Goal: Task Accomplishment & Management: Manage account settings

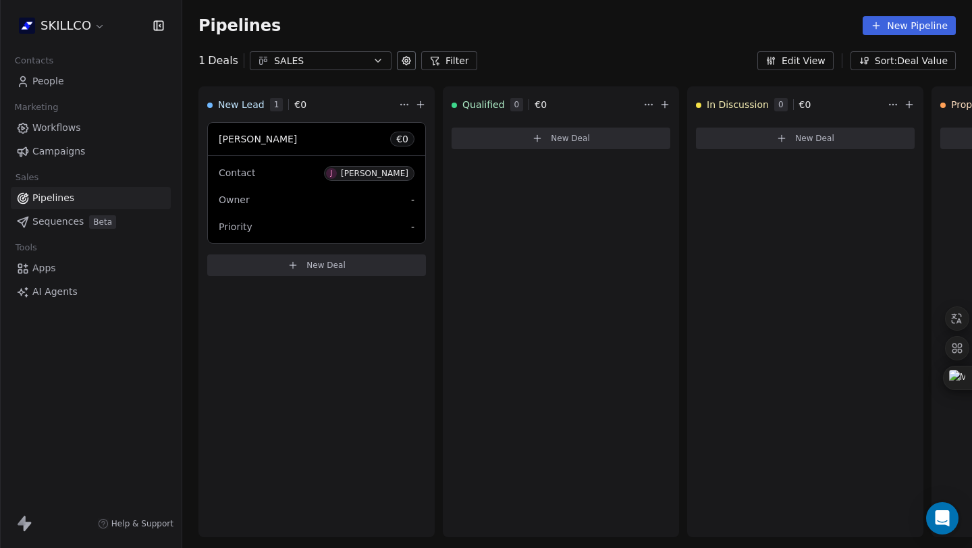
click at [54, 84] on span "People" at bounding box center [48, 81] width 32 height 14
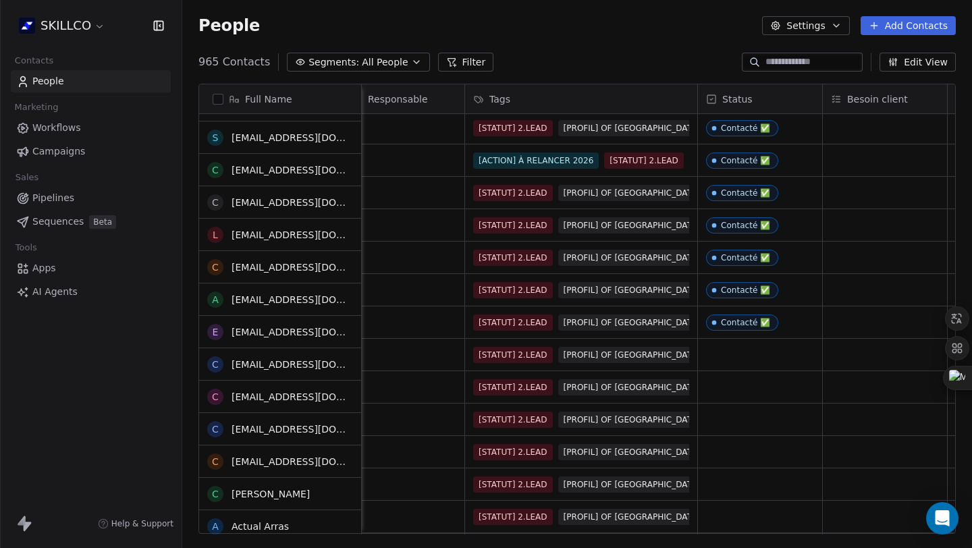
scroll to position [2757, 0]
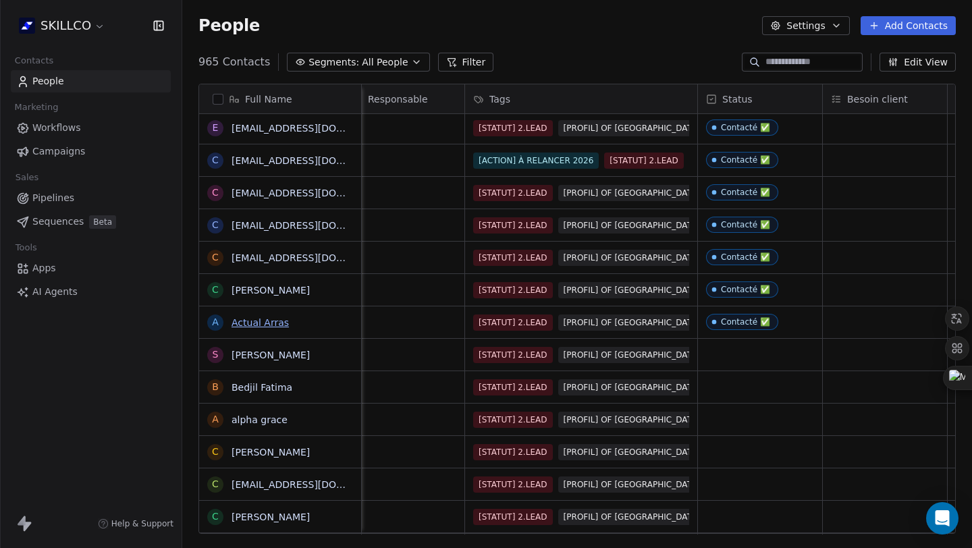
click at [255, 321] on link "Actual Arras" at bounding box center [260, 322] width 57 height 11
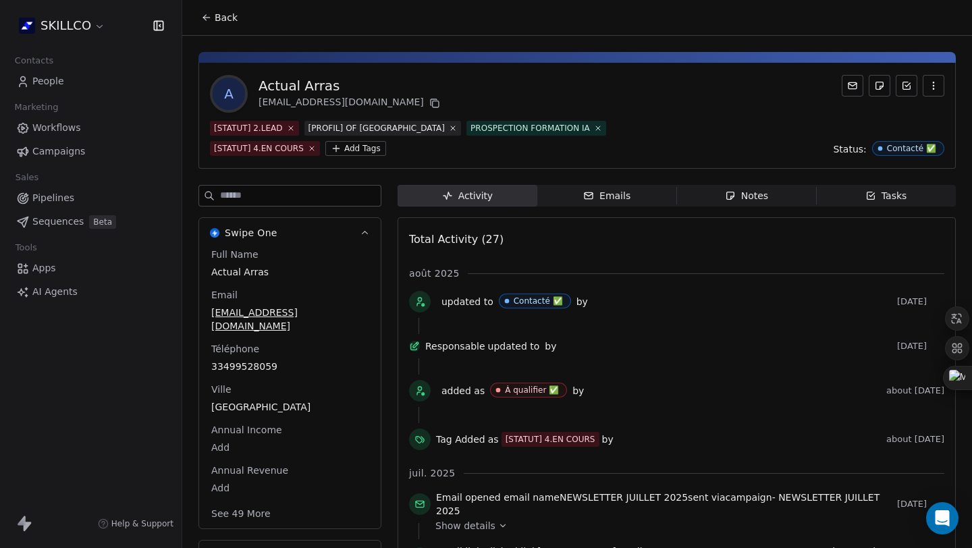
click at [748, 198] on div "Notes" at bounding box center [746, 196] width 43 height 14
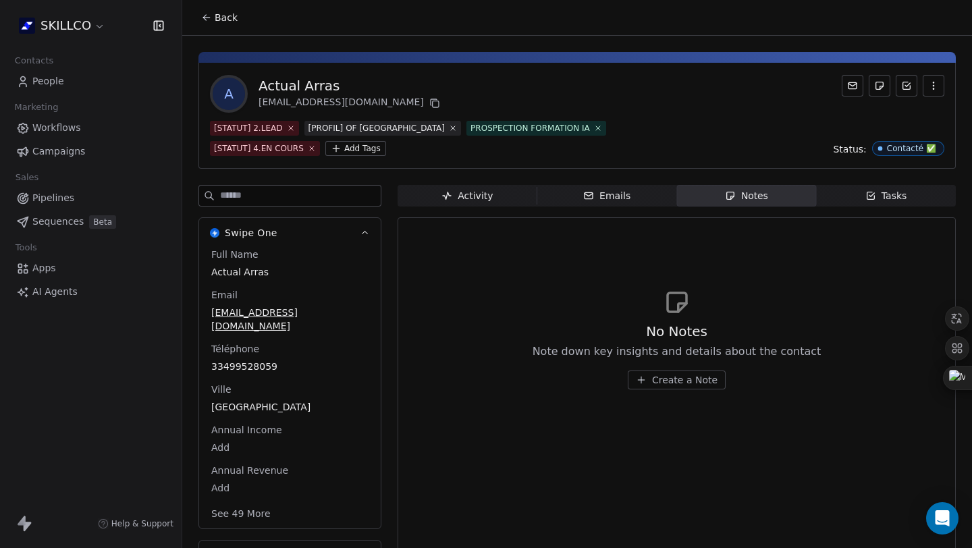
click at [491, 192] on span "Activity Activity" at bounding box center [468, 196] width 140 height 22
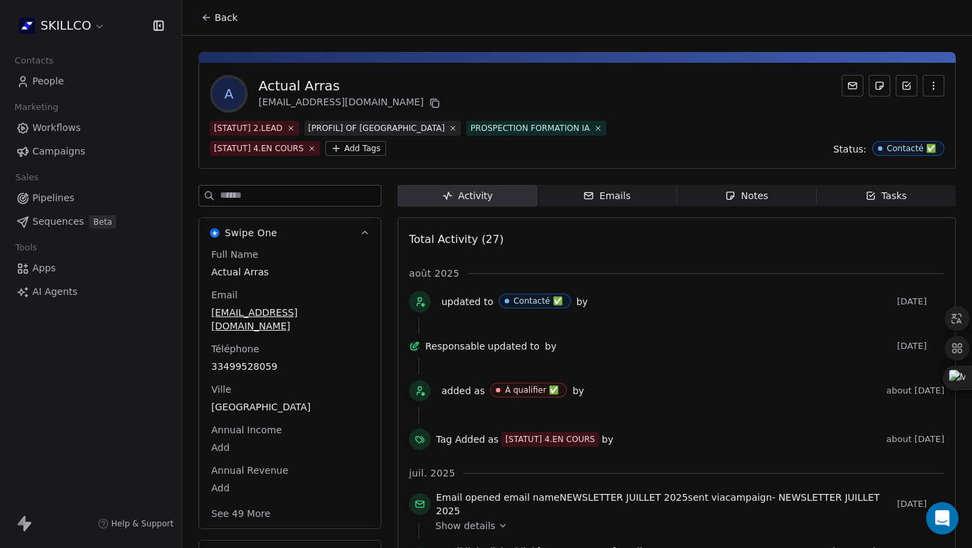
click at [744, 201] on div "Notes" at bounding box center [746, 196] width 43 height 14
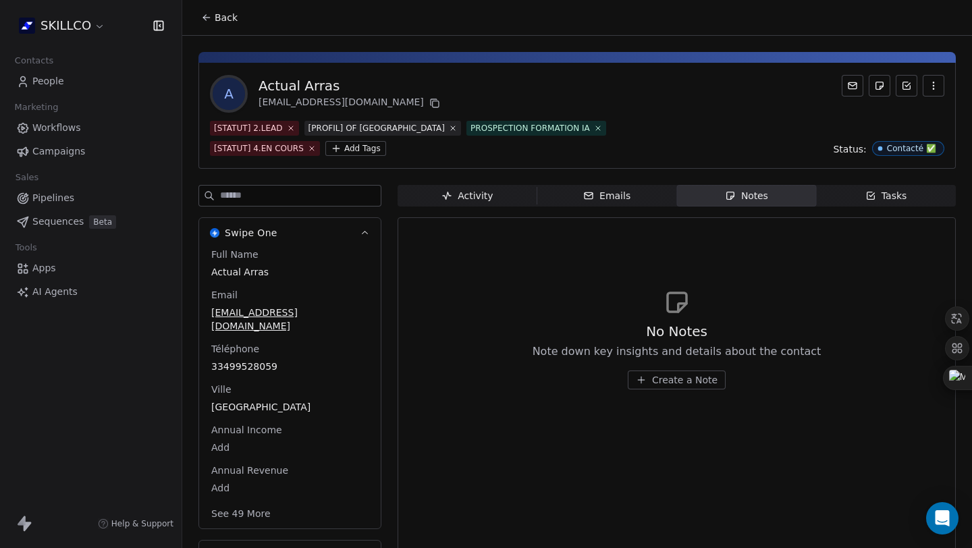
click at [475, 190] on div "Activity" at bounding box center [466, 196] width 51 height 14
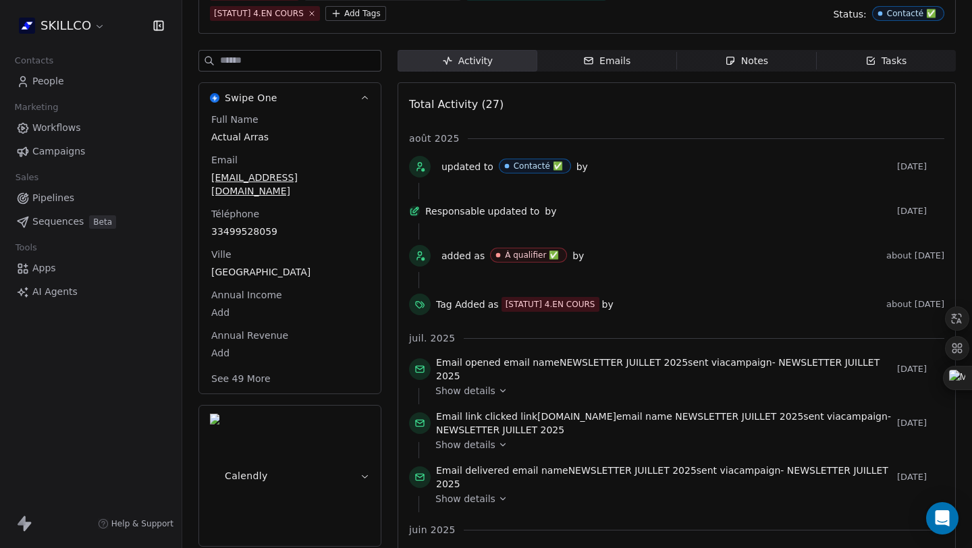
click at [562, 308] on div "[STATUT] 4.EN COURS" at bounding box center [551, 304] width 90 height 12
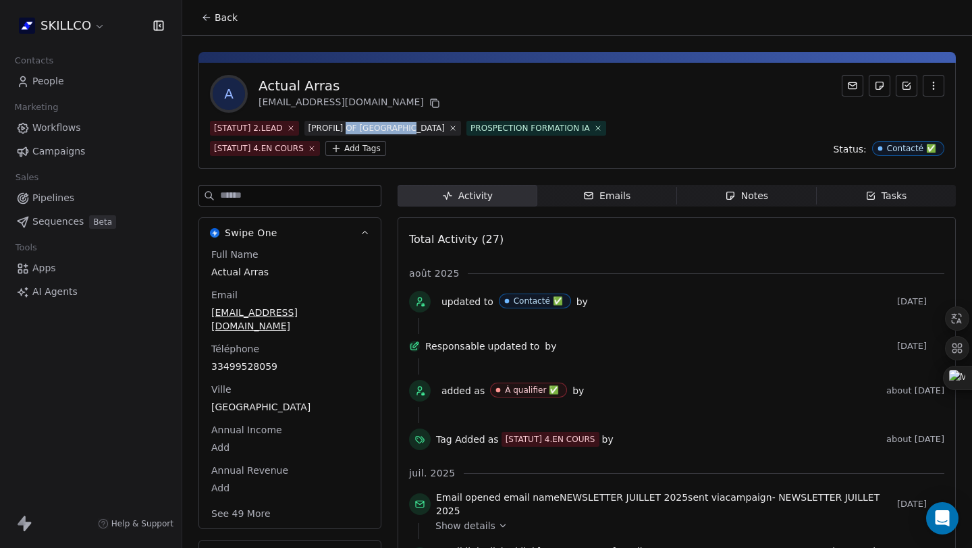
drag, startPoint x: 346, startPoint y: 130, endPoint x: 434, endPoint y: 130, distance: 88.4
click at [434, 130] on div "[STATUT] 2.LEAD [PROFIL] OF MONTPELLIER PROSPECTION FORMATION IA [STATUT] 4.EN …" at bounding box center [412, 138] width 405 height 35
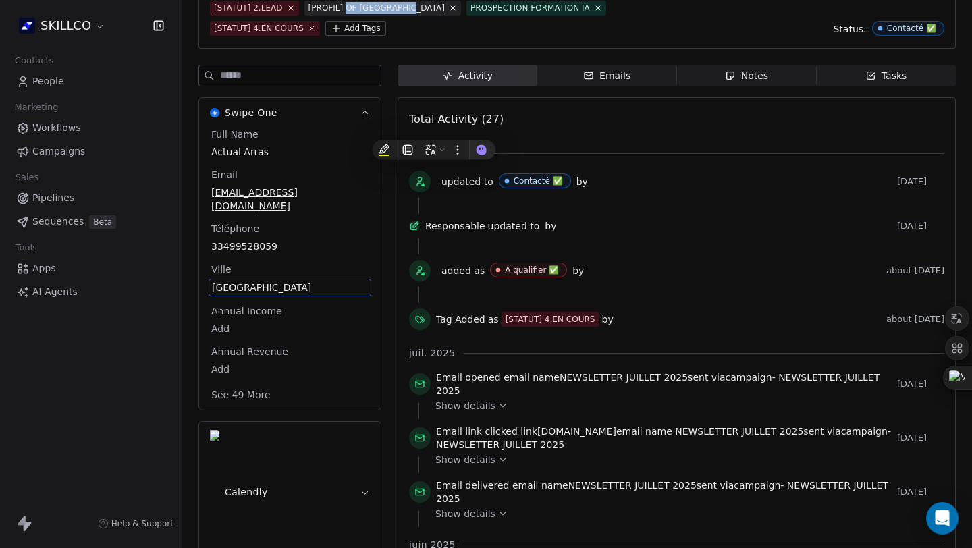
click at [326, 393] on div "Full Name Actual Arras Email [EMAIL_ADDRESS][DOMAIN_NAME] Téléphone 33499528059…" at bounding box center [290, 269] width 182 height 282
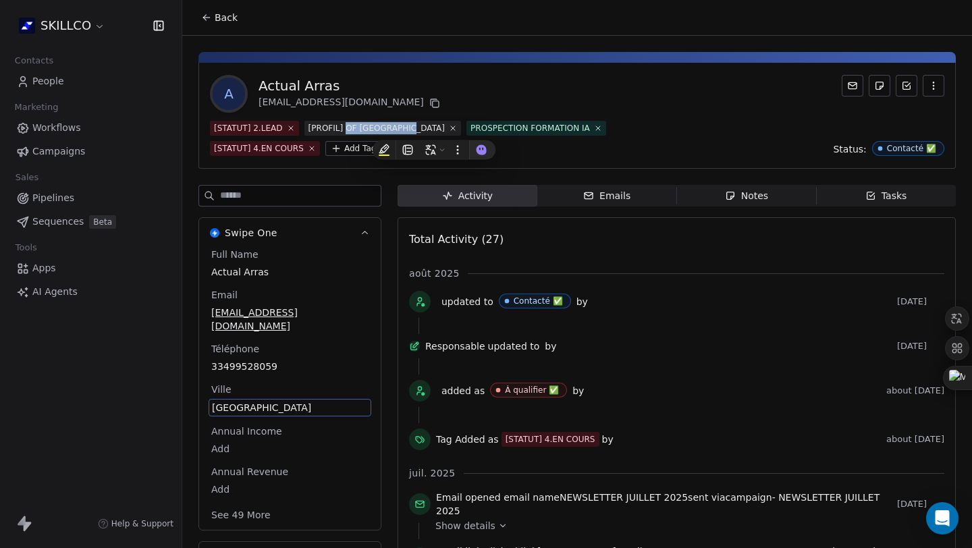
scroll to position [39, 0]
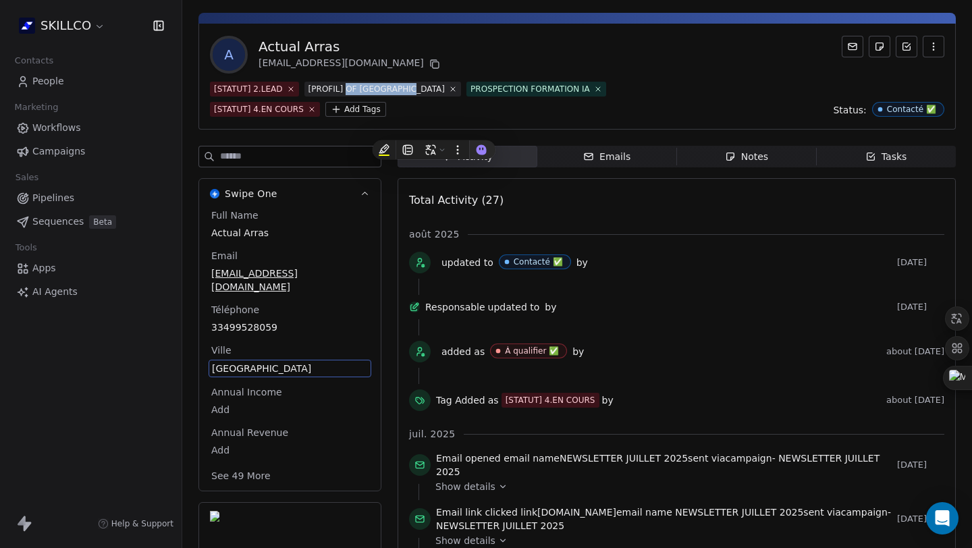
click at [344, 316] on div "Full Name Actual Arras Email [EMAIL_ADDRESS][DOMAIN_NAME] Téléphone 33499528059…" at bounding box center [290, 347] width 163 height 277
click at [308, 278] on span "[EMAIL_ADDRESS][DOMAIN_NAME]" at bounding box center [290, 280] width 156 height 27
drag, startPoint x: 346, startPoint y: 274, endPoint x: 302, endPoint y: 275, distance: 43.9
click at [302, 275] on span "[EMAIL_ADDRESS][DOMAIN_NAME]" at bounding box center [290, 280] width 156 height 27
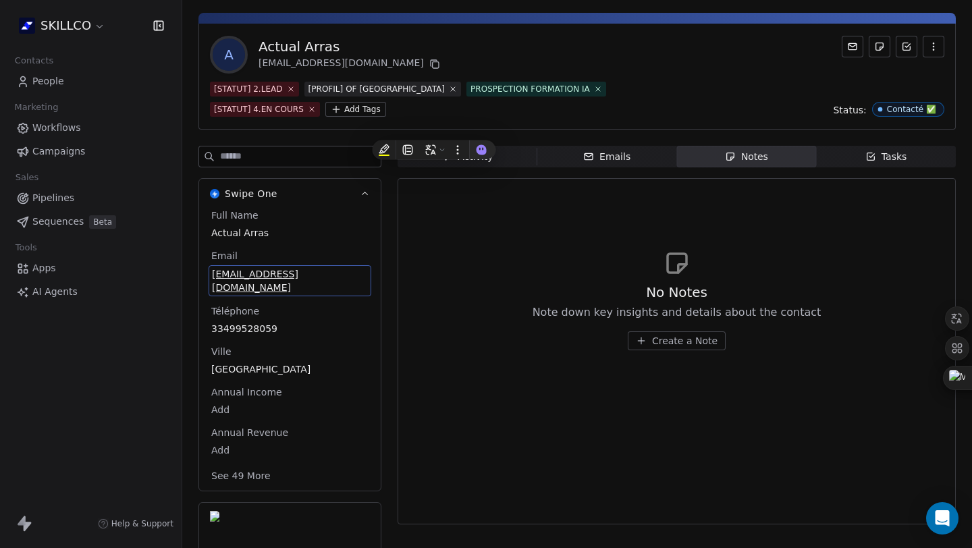
scroll to position [24, 0]
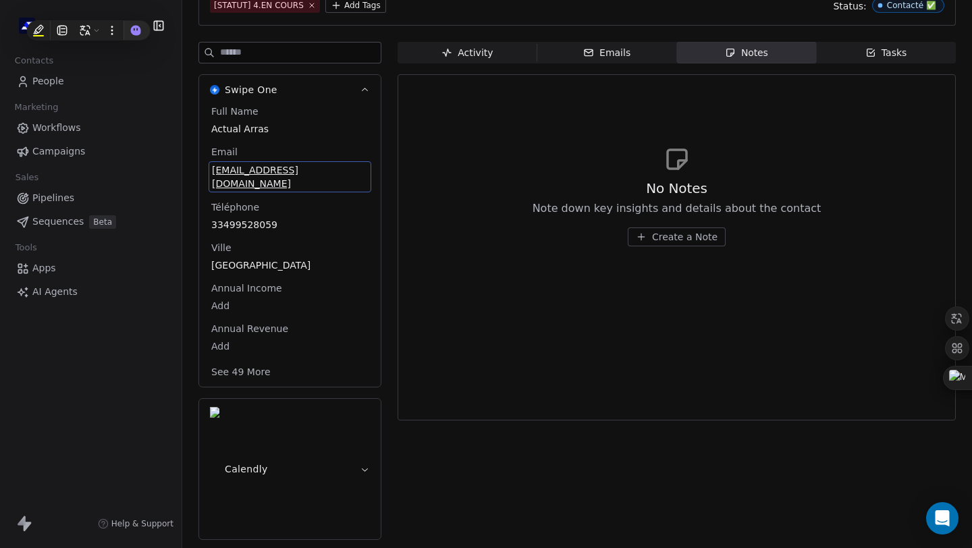
scroll to position [24, 0]
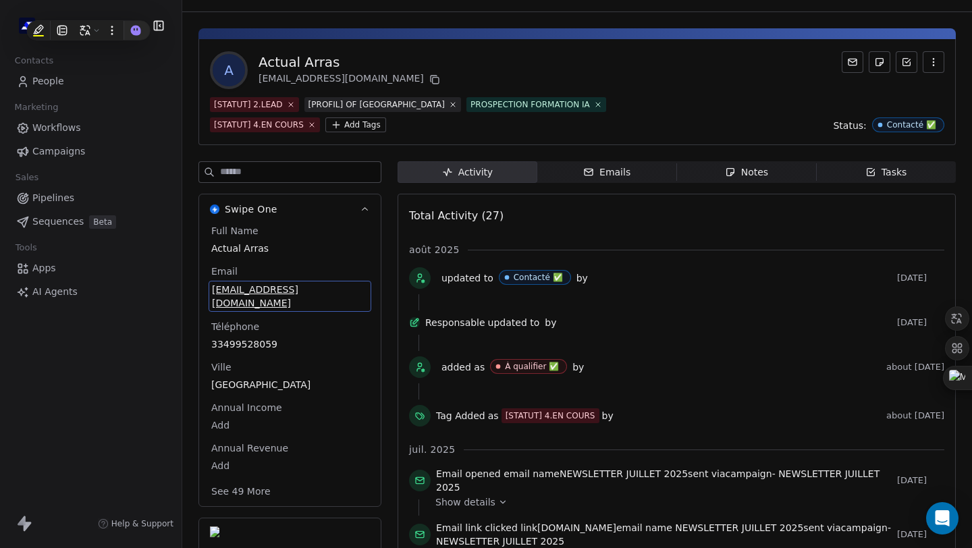
scroll to position [281, 0]
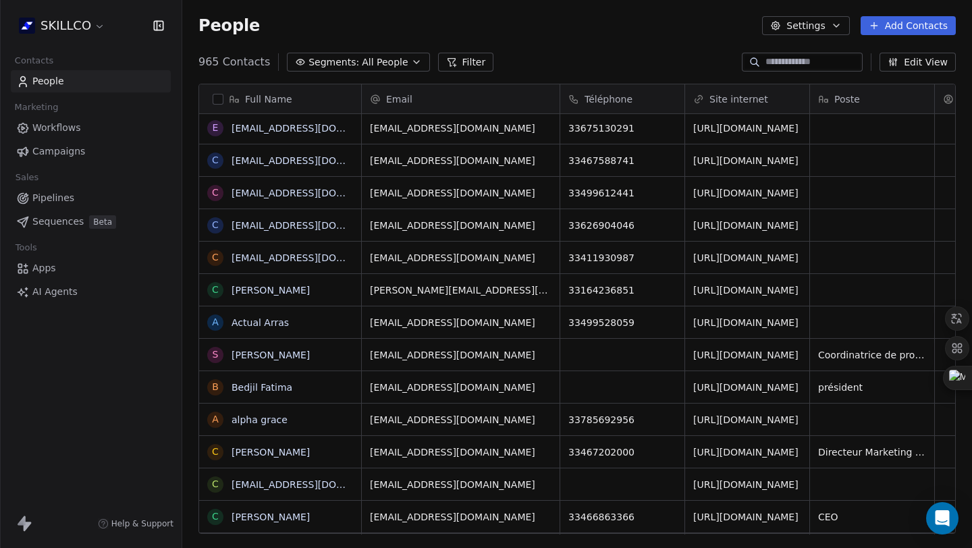
drag, startPoint x: 409, startPoint y: 529, endPoint x: 454, endPoint y: 531, distance: 44.6
click at [586, 522] on div "Full Name a [PERSON_NAME][EMAIL_ADDRESS][DOMAIN_NAME] a [EMAIL_ADDRESS][DOMAIN_…" at bounding box center [577, 314] width 790 height 483
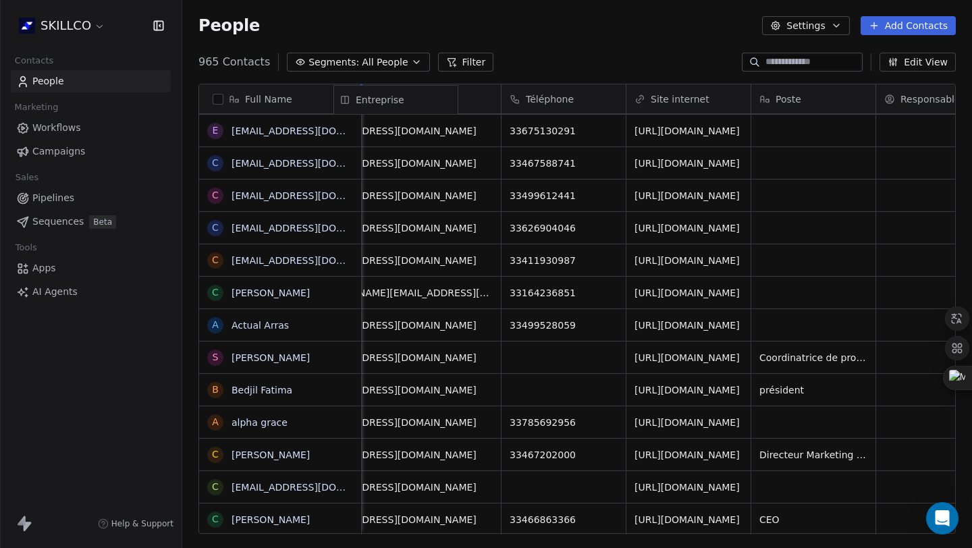
scroll to position [0, 57]
drag, startPoint x: 838, startPoint y: 102, endPoint x: 774, endPoint y: 108, distance: 65.1
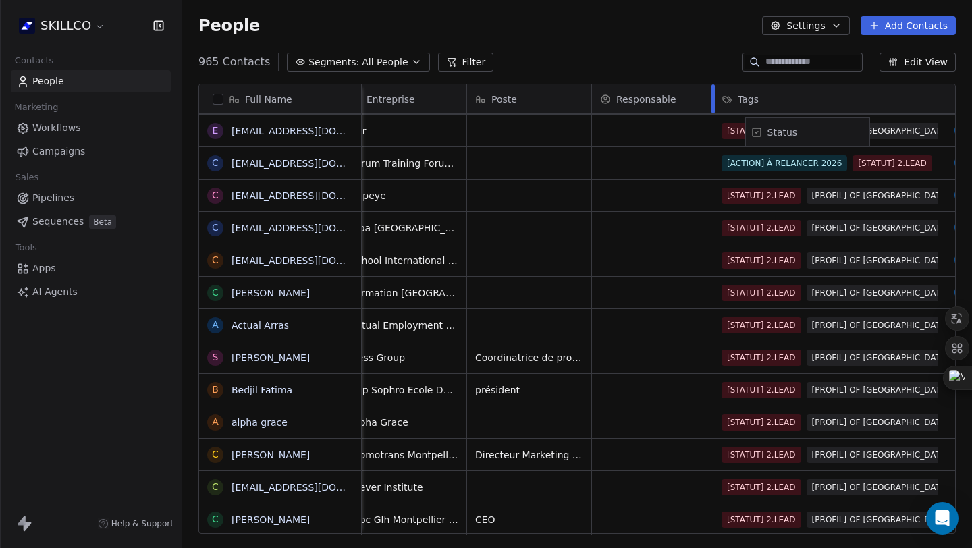
scroll to position [0, 469]
drag, startPoint x: 596, startPoint y: 90, endPoint x: 649, endPoint y: 99, distance: 54.0
click at [649, 99] on div "Full Name a [PERSON_NAME][EMAIL_ADDRESS][DOMAIN_NAME] a [EMAIL_ADDRESS][DOMAIN_…" at bounding box center [577, 309] width 756 height 450
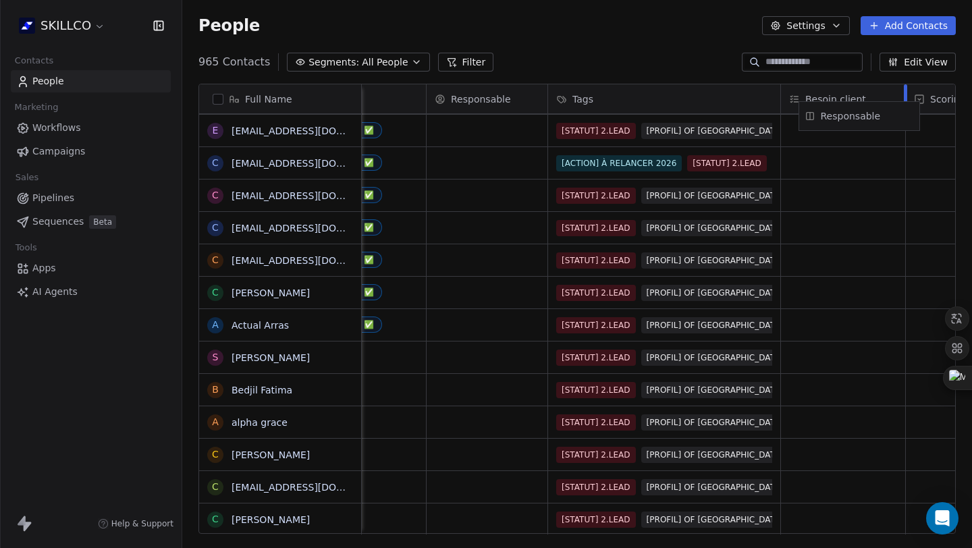
scroll to position [0, 774]
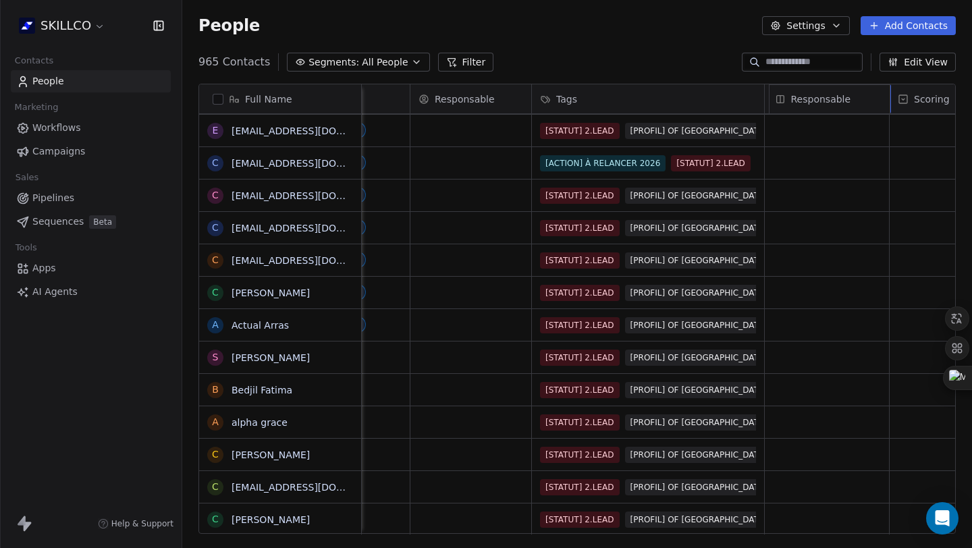
drag, startPoint x: 795, startPoint y: 96, endPoint x: 776, endPoint y: 99, distance: 19.1
click at [776, 99] on div "Full Name a [PERSON_NAME][EMAIL_ADDRESS][DOMAIN_NAME] a [EMAIL_ADDRESS][DOMAIN_…" at bounding box center [577, 309] width 756 height 450
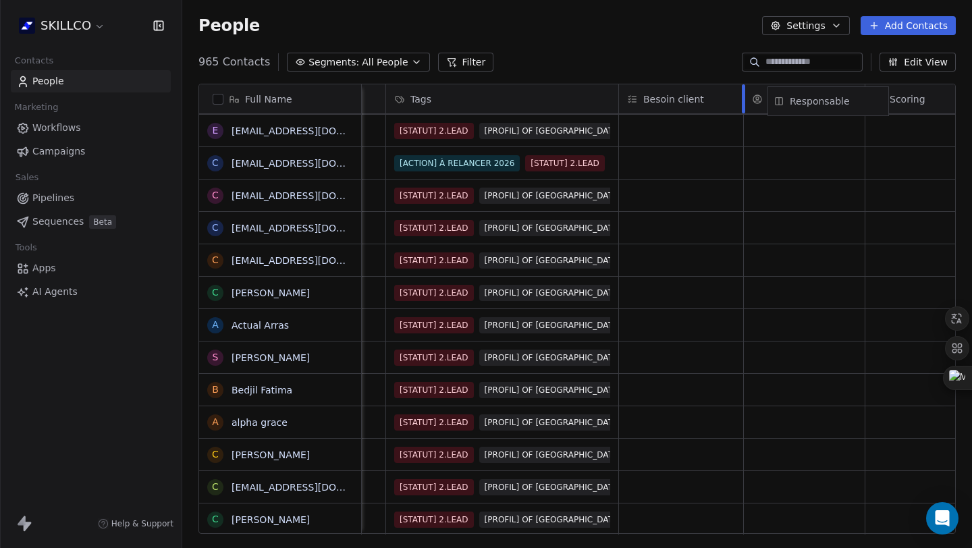
scroll to position [0, 806]
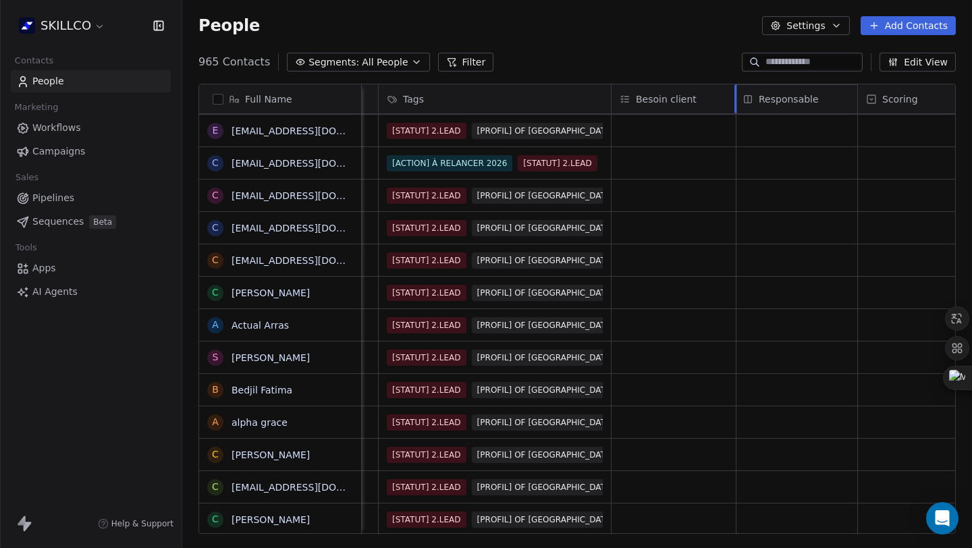
drag, startPoint x: 848, startPoint y: 93, endPoint x: 806, endPoint y: 105, distance: 43.4
click at [806, 105] on div "Full Name a [PERSON_NAME][EMAIL_ADDRESS][DOMAIN_NAME] a [EMAIL_ADDRESS][DOMAIN_…" at bounding box center [577, 309] width 756 height 450
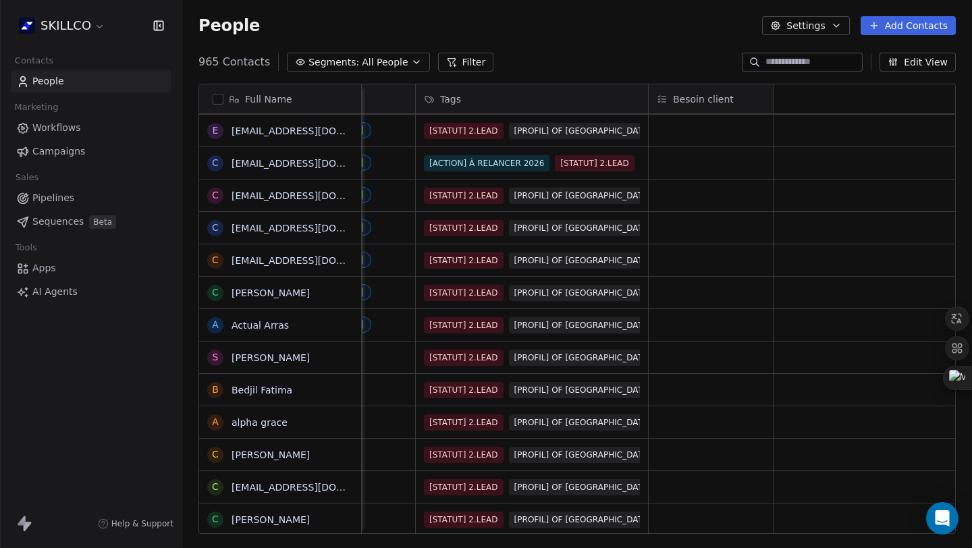
scroll to position [0, 0]
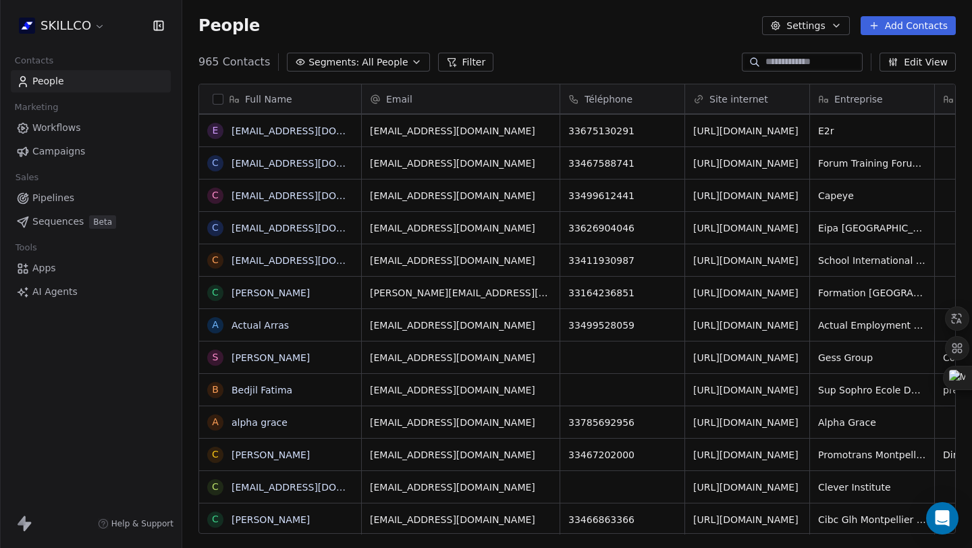
click at [163, 25] on icon "button" at bounding box center [159, 26] width 14 height 14
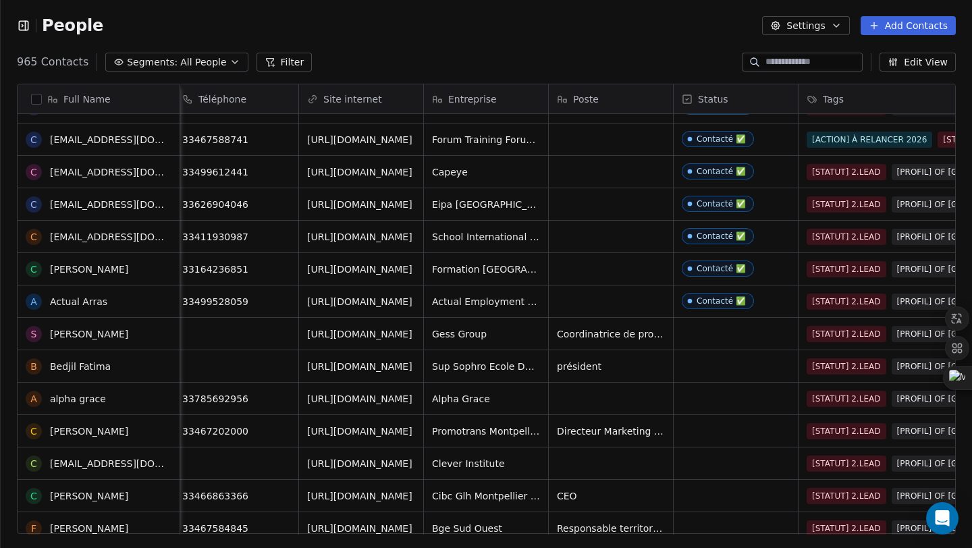
scroll to position [2669, 0]
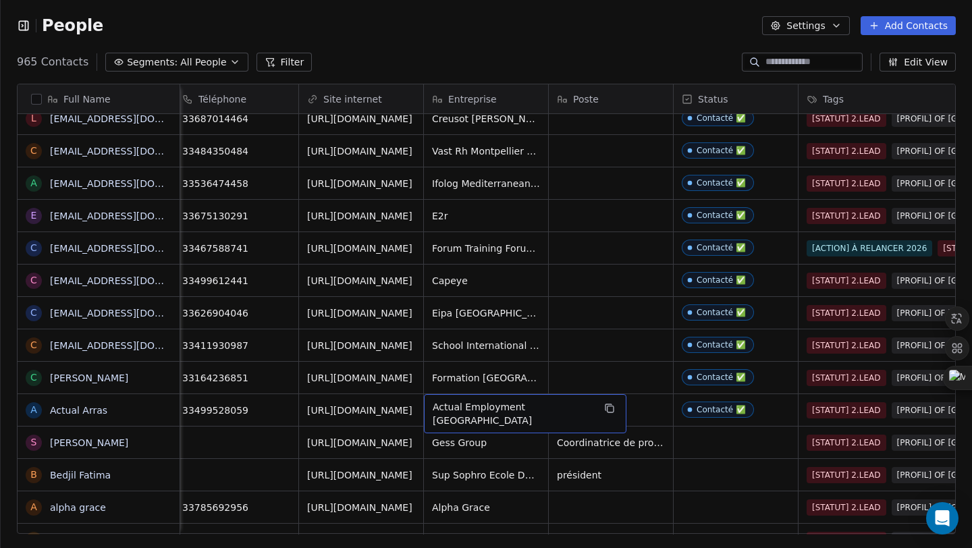
click at [483, 413] on span "Actual Employment [GEOGRAPHIC_DATA]" at bounding box center [513, 413] width 161 height 27
click at [739, 406] on html "People Settings Add Contacts 965 Contacts Segments: All People Filter Edit View…" at bounding box center [486, 274] width 972 height 548
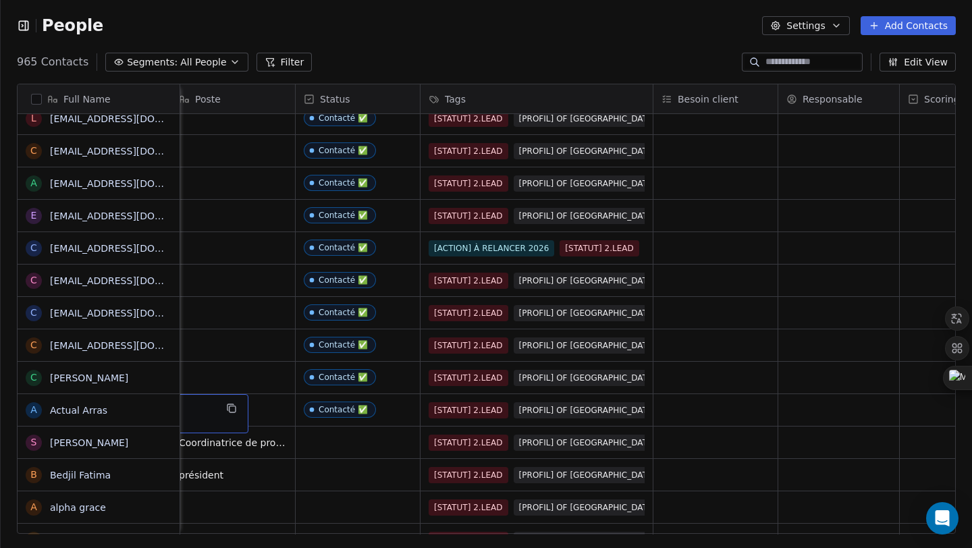
scroll to position [0, 751]
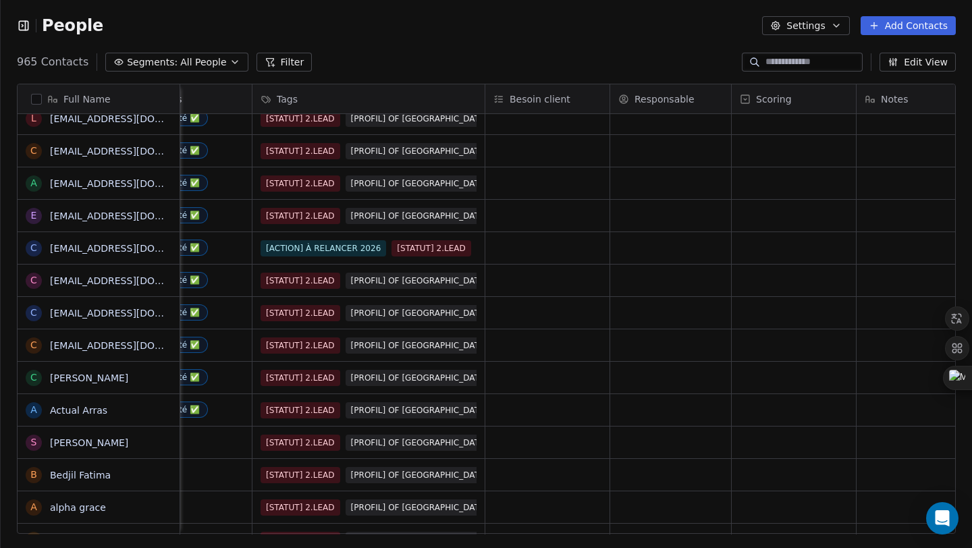
drag, startPoint x: 422, startPoint y: 529, endPoint x: 514, endPoint y: 111, distance: 428.5
click at [641, 472] on html "People Settings Add Contacts 965 Contacts Segments: All People Filter Edit View…" at bounding box center [486, 274] width 972 height 548
click at [514, 111] on div "Full Name e [EMAIL_ADDRESS][DATE][DOMAIN_NAME] [PERSON_NAME] [PERSON_NAME][EMAI…" at bounding box center [487, 309] width 938 height 450
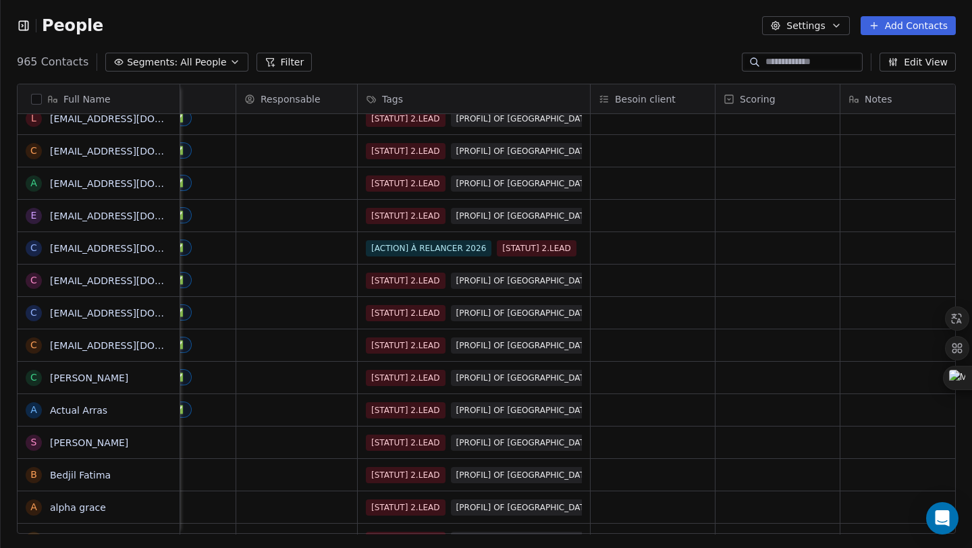
scroll to position [0, 488]
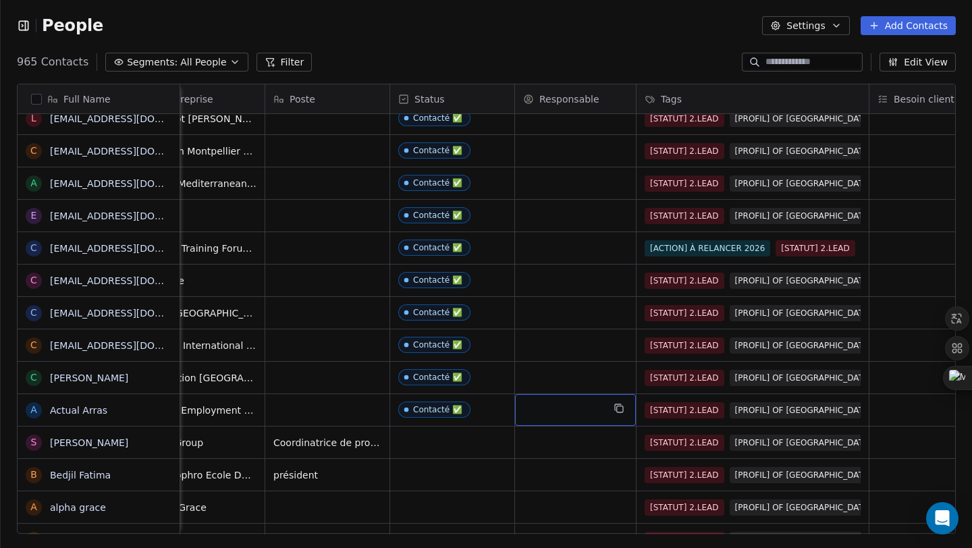
click at [552, 412] on div "grid" at bounding box center [575, 410] width 121 height 32
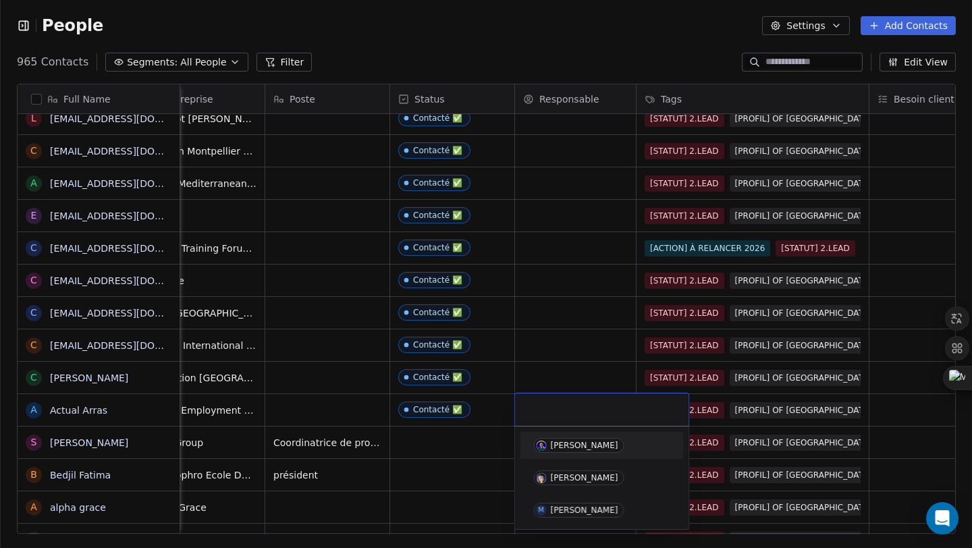
click at [538, 360] on html "People Settings Add Contacts 965 Contacts Segments: All People Filter Edit View…" at bounding box center [486, 274] width 972 height 548
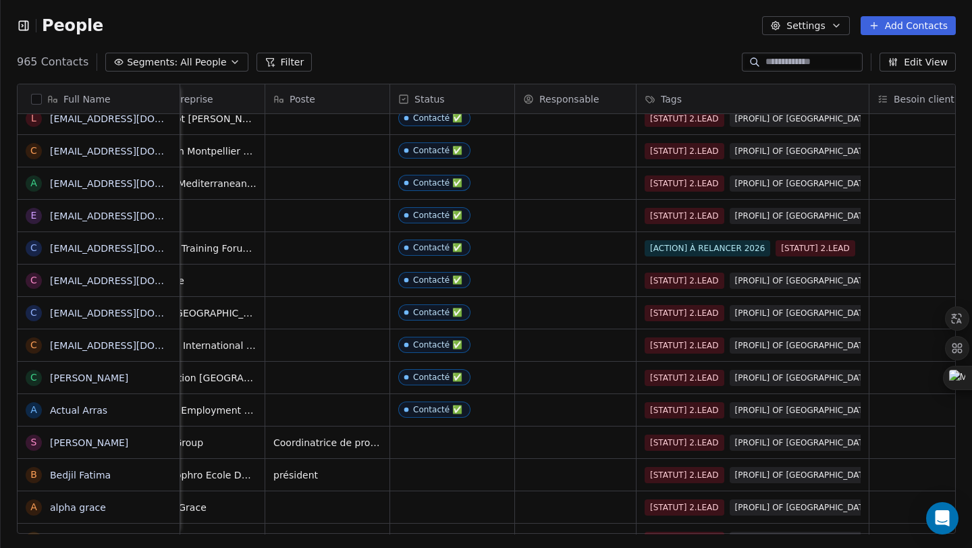
drag, startPoint x: 473, startPoint y: 537, endPoint x: 400, endPoint y: 533, distance: 73.0
click at [400, 533] on div "Full Name e [EMAIL_ADDRESS][DATE][DOMAIN_NAME] [PERSON_NAME] [PERSON_NAME][EMAI…" at bounding box center [486, 314] width 971 height 483
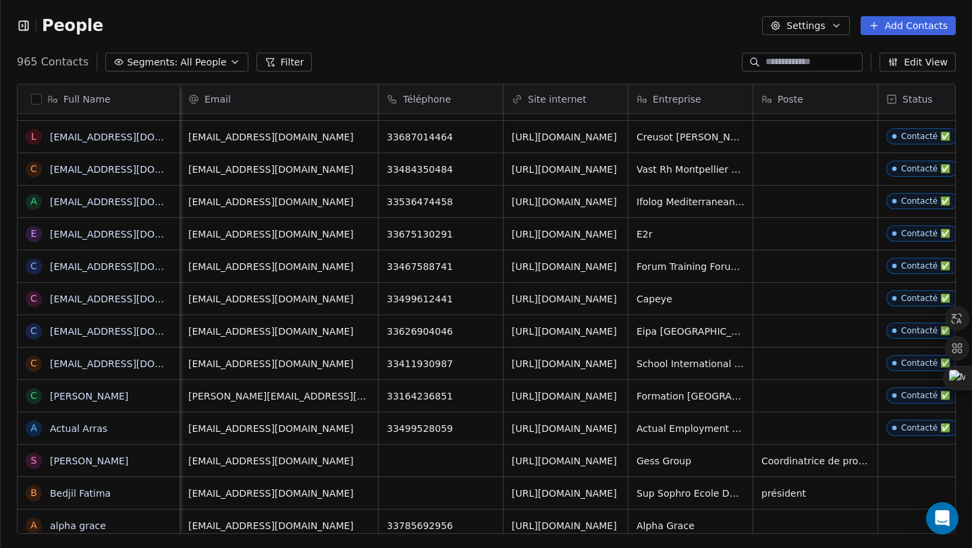
scroll to position [0, 422]
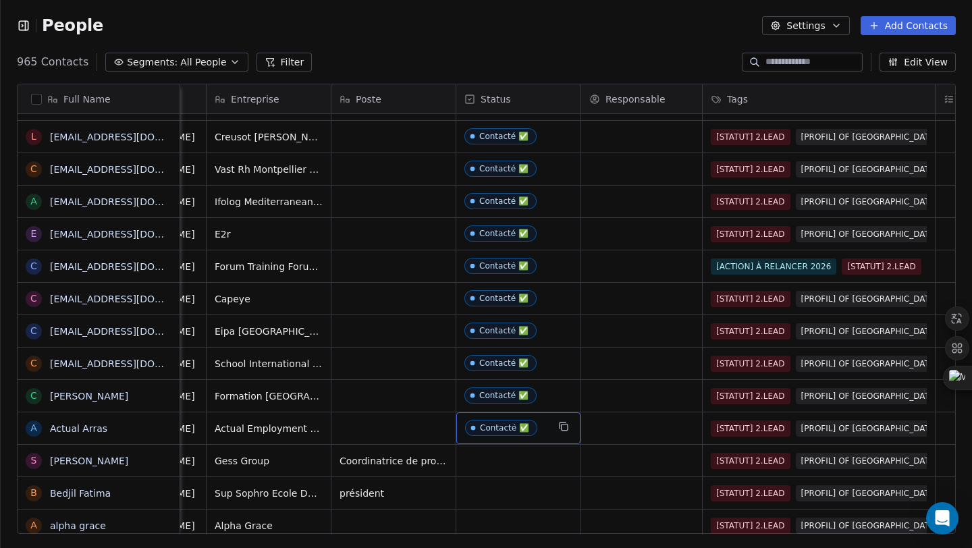
click at [524, 434] on span "Contacté ✅" at bounding box center [501, 428] width 72 height 16
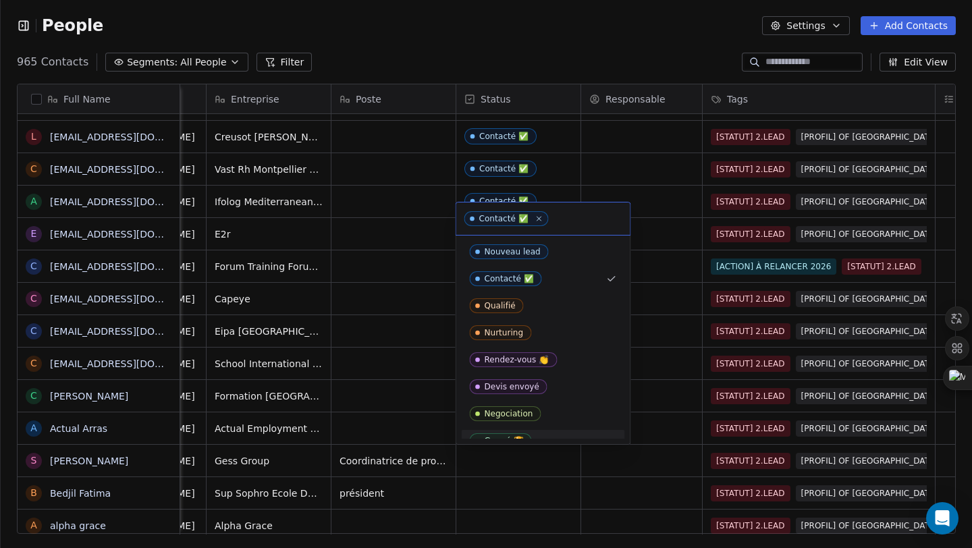
click at [670, 414] on html "People Settings Add Contacts 965 Contacts Segments: All People Filter Edit View…" at bounding box center [486, 274] width 972 height 548
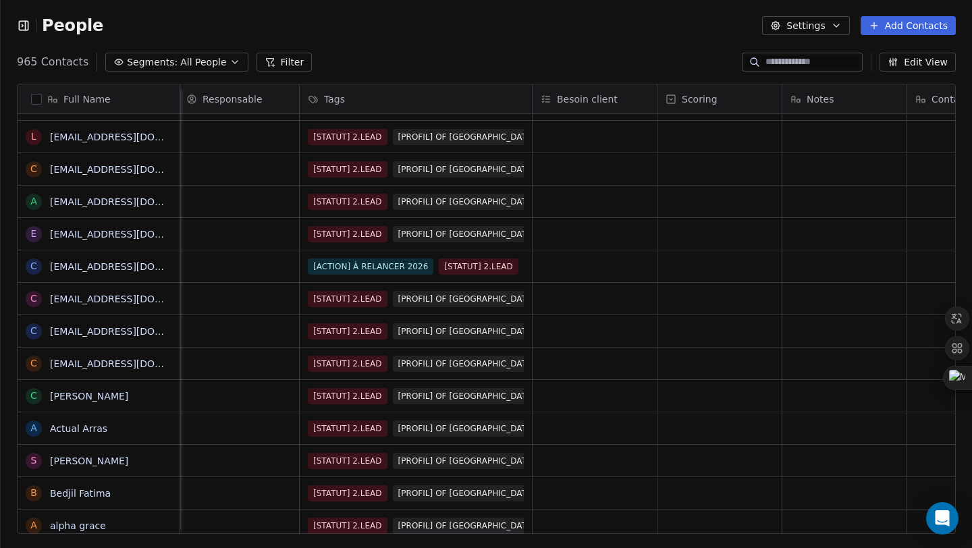
scroll to position [0, 1027]
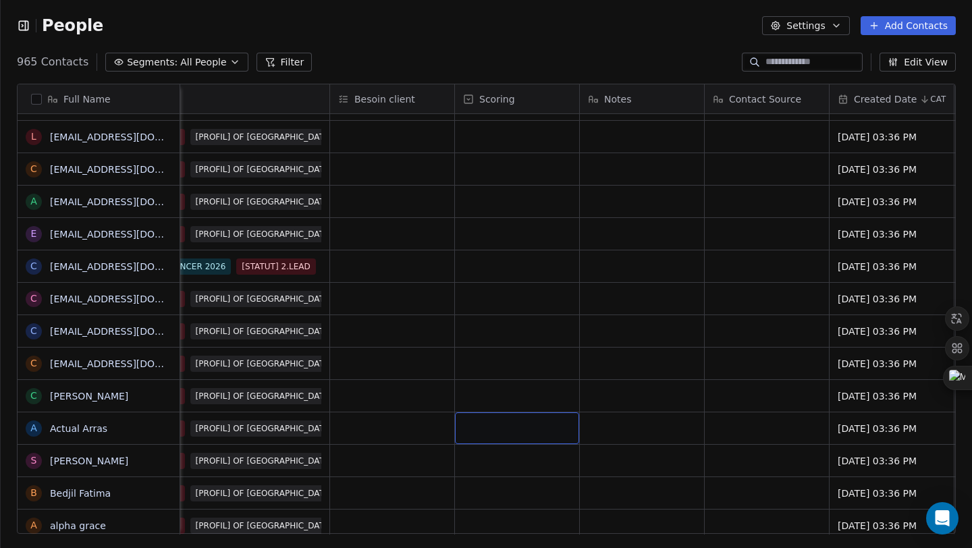
click at [489, 424] on div "grid" at bounding box center [517, 428] width 124 height 32
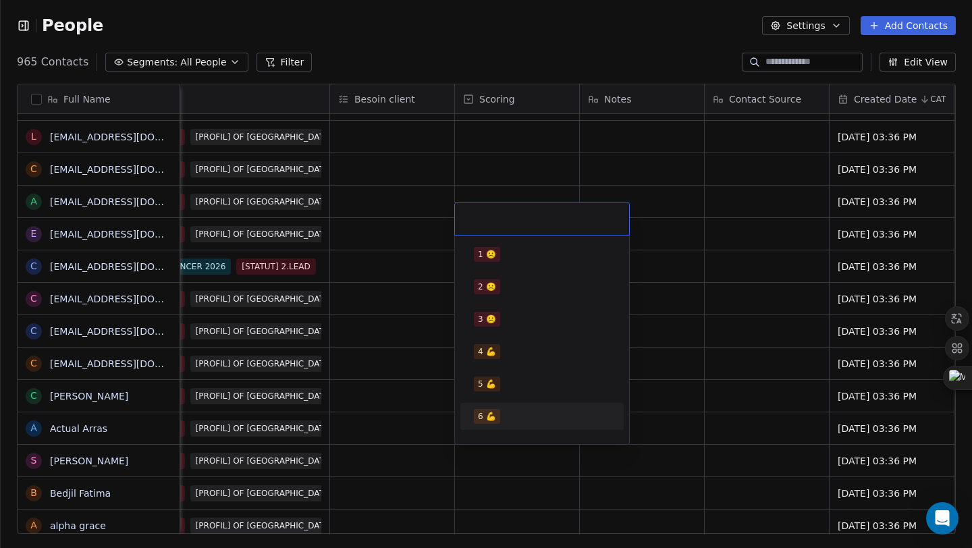
click at [740, 297] on html "People Settings Add Contacts 965 Contacts Segments: All People Filter Edit View…" at bounding box center [486, 274] width 972 height 548
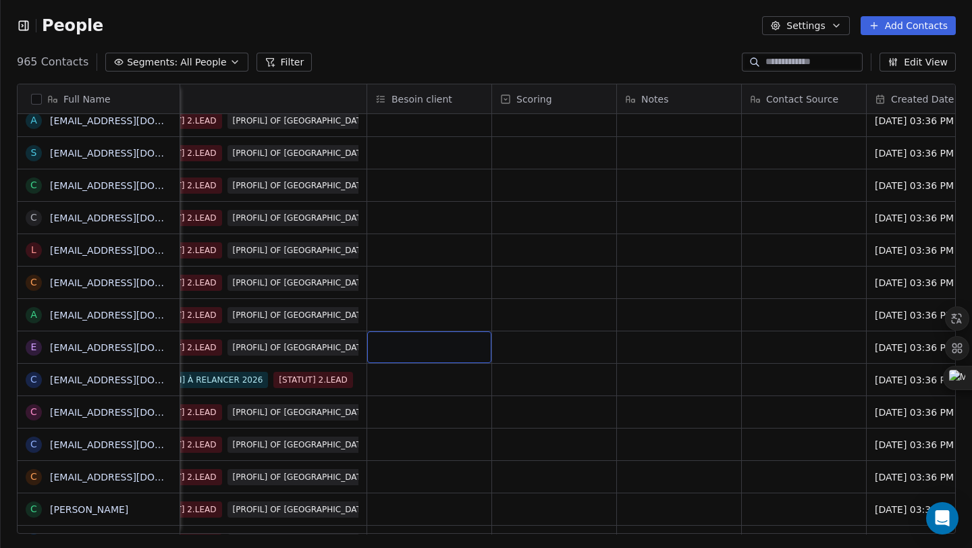
scroll to position [0, 1058]
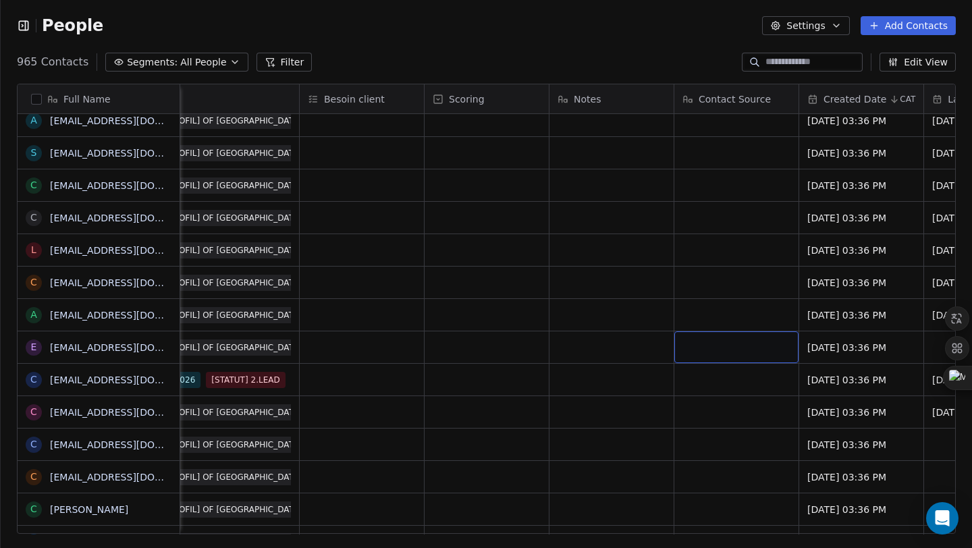
click at [748, 347] on div "grid" at bounding box center [736, 347] width 124 height 32
click at [570, 344] on html "People Settings Add Contacts 965 Contacts Segments: All People Filter Edit View…" at bounding box center [486, 274] width 972 height 548
click at [600, 105] on div "Notes" at bounding box center [610, 99] width 105 height 14
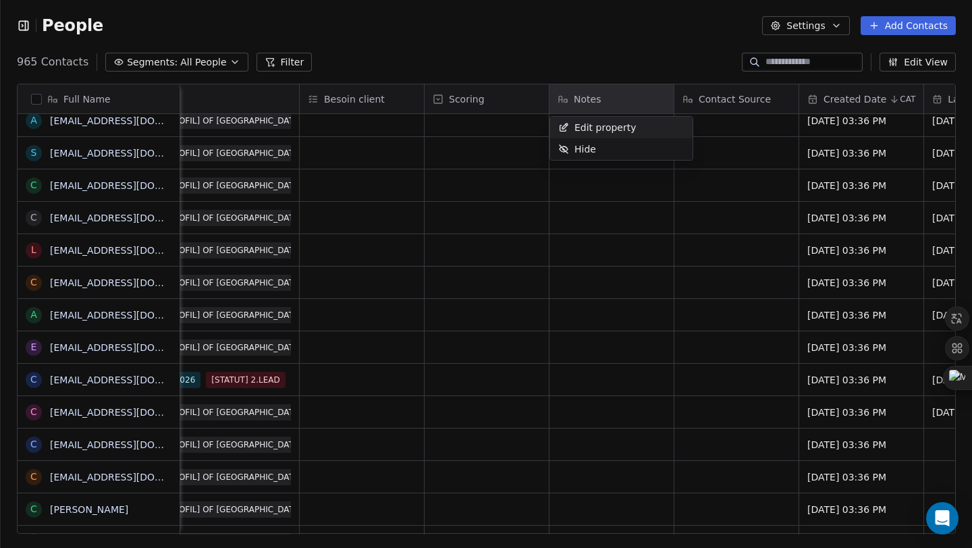
click at [346, 111] on html "People Settings Add Contacts 965 Contacts Segments: All People Filter Edit View…" at bounding box center [486, 274] width 972 height 548
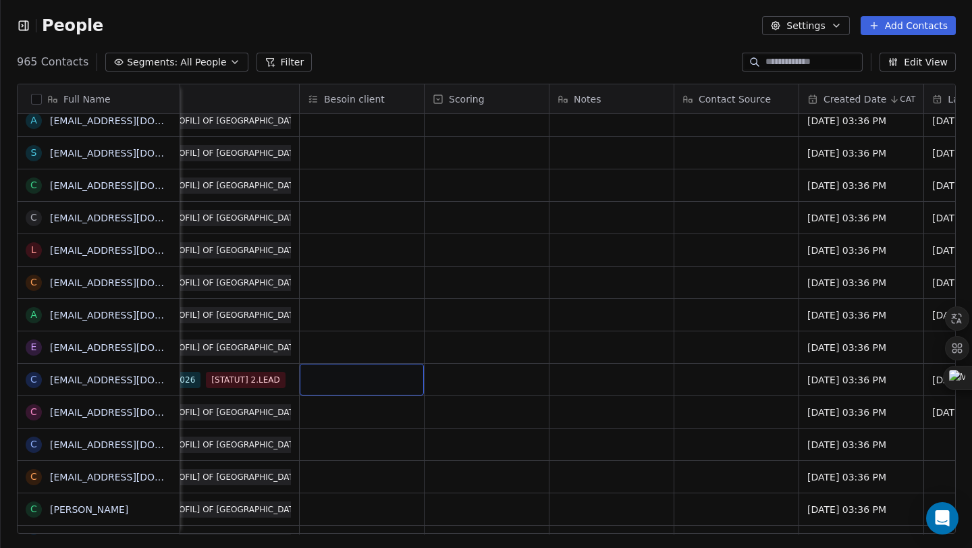
click at [318, 384] on div "grid" at bounding box center [362, 380] width 124 height 32
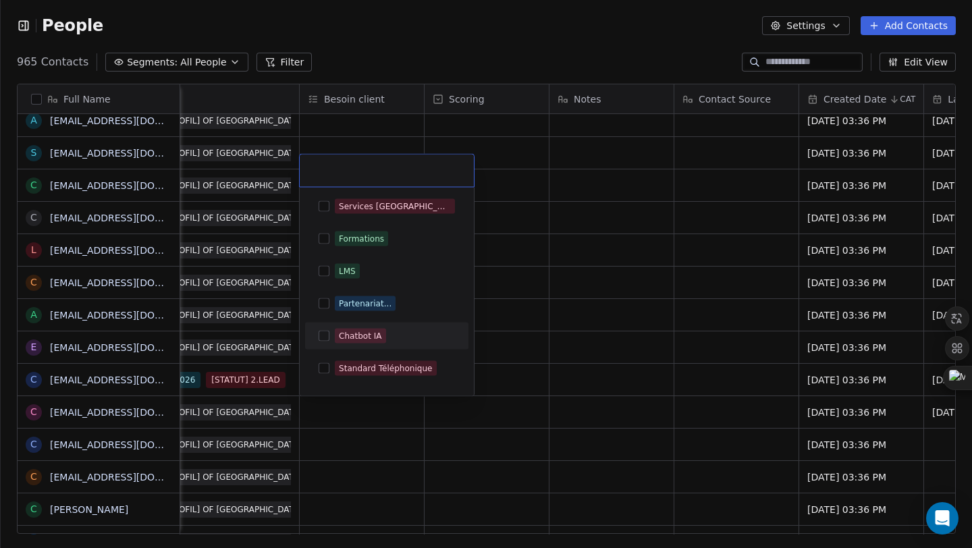
click at [610, 250] on html "People Settings Add Contacts 965 Contacts Segments: All People Filter Edit View…" at bounding box center [486, 274] width 972 height 548
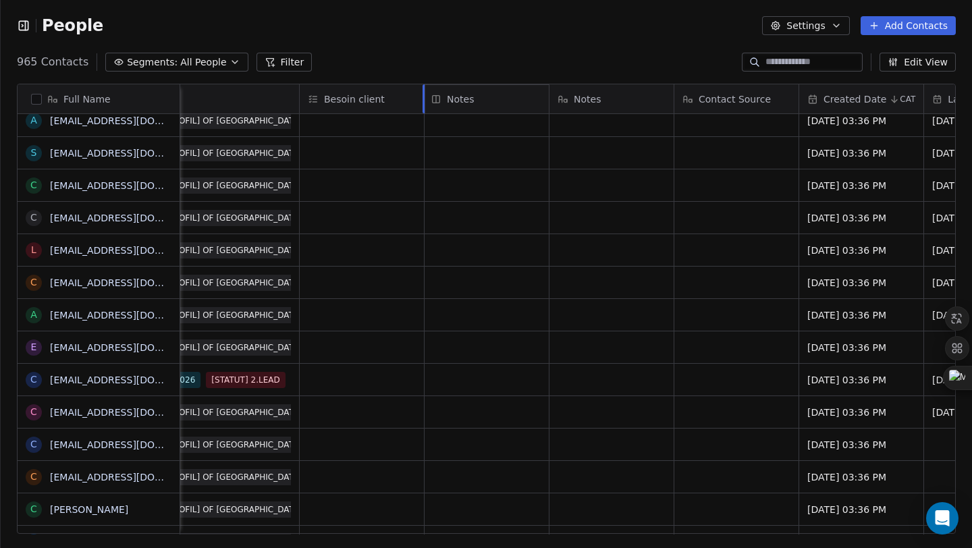
drag, startPoint x: 598, startPoint y: 95, endPoint x: 462, endPoint y: 99, distance: 136.4
click at [462, 99] on div "Full Name s [EMAIL_ADDRESS][DOMAIN_NAME] d [EMAIL_ADDRESS][DOMAIN_NAME] Z [PERS…" at bounding box center [487, 309] width 938 height 450
click at [468, 101] on span "Notes" at bounding box center [462, 99] width 27 height 14
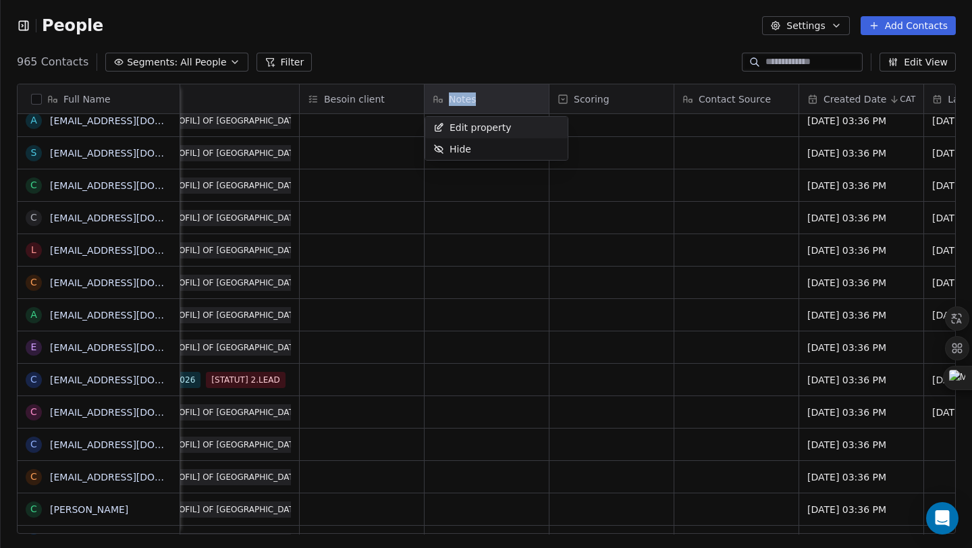
click at [477, 99] on html "People Settings Add Contacts 965 Contacts Segments: All People Filter Edit View…" at bounding box center [486, 274] width 972 height 548
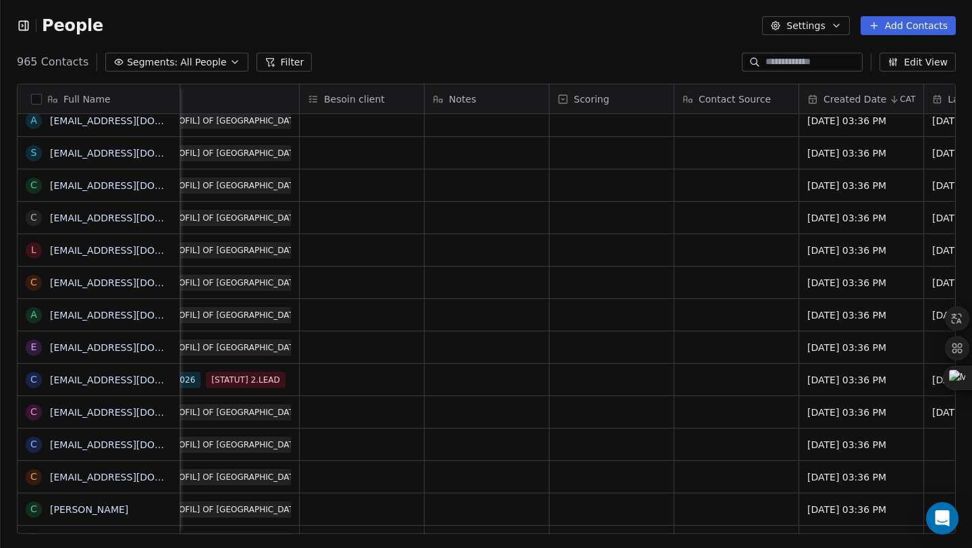
click at [477, 99] on div "Notes" at bounding box center [485, 99] width 105 height 14
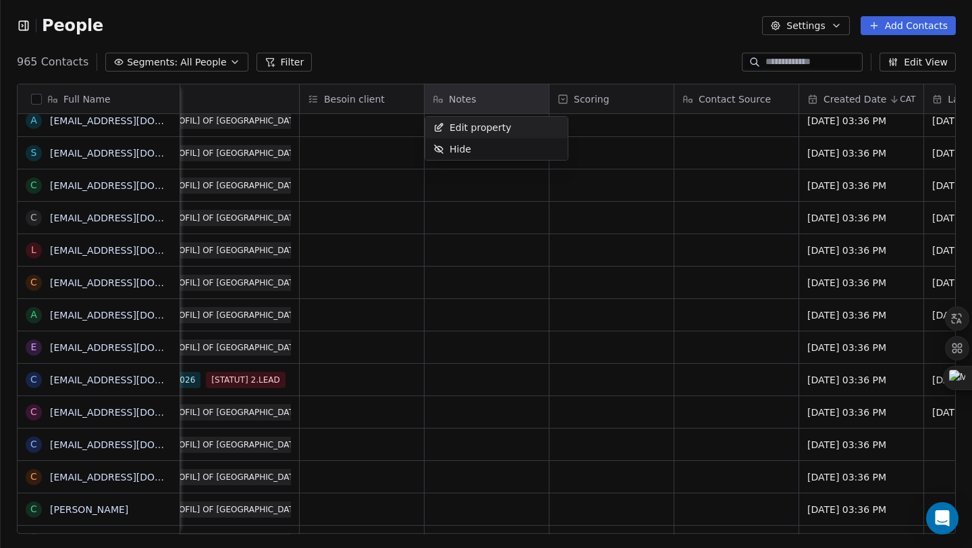
click at [494, 125] on span "Edit property" at bounding box center [481, 128] width 62 height 14
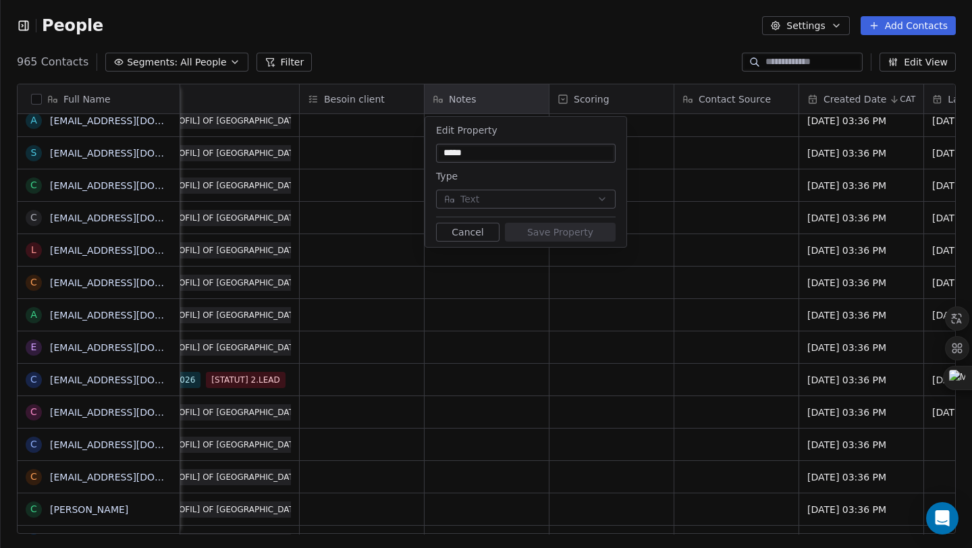
drag, startPoint x: 489, startPoint y: 159, endPoint x: 431, endPoint y: 145, distance: 59.6
click at [431, 145] on div "Edit Property ***** Type Text Cancel Save Property" at bounding box center [525, 182] width 201 height 130
type input "**********"
click at [529, 240] on button "Save Property" at bounding box center [560, 232] width 111 height 19
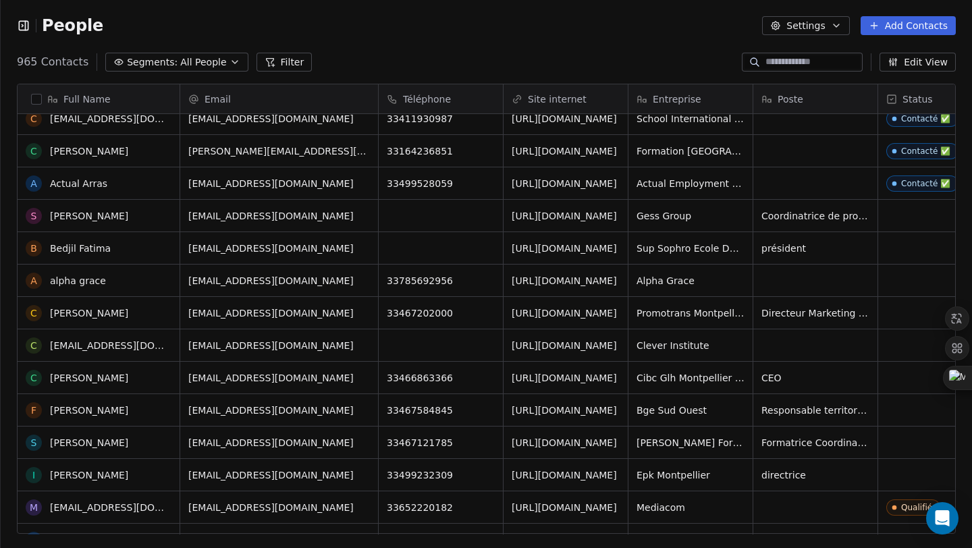
scroll to position [2626, 0]
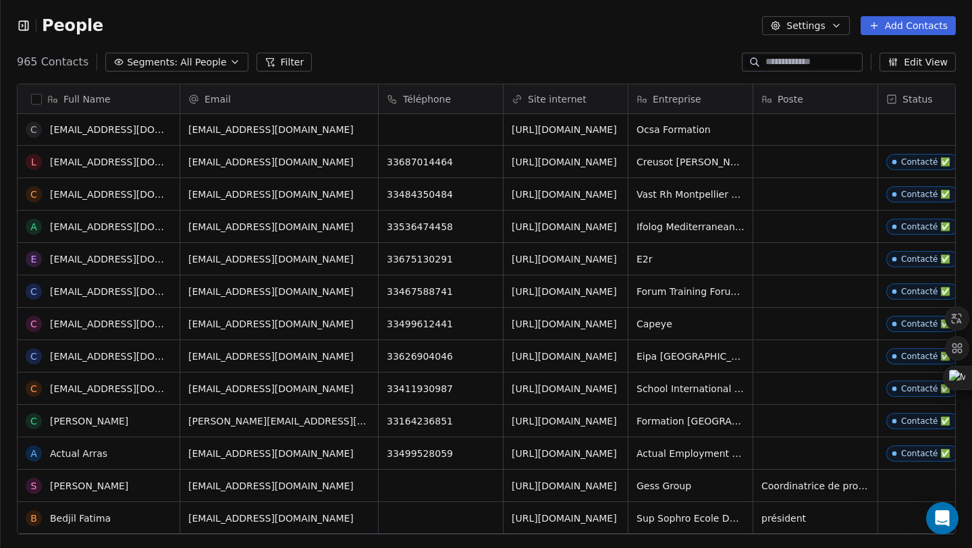
click at [205, 62] on span "All People" at bounding box center [203, 62] width 46 height 14
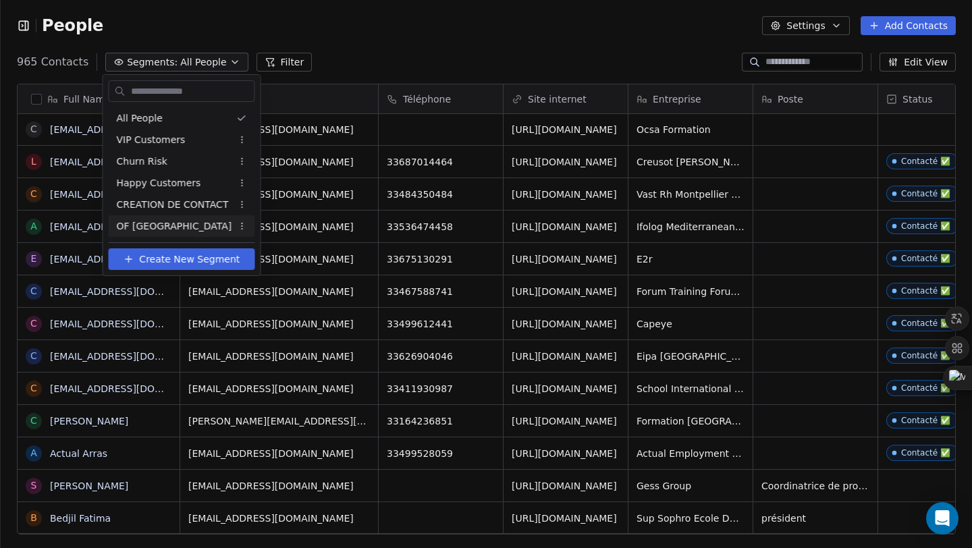
click at [170, 225] on span "OF [GEOGRAPHIC_DATA]" at bounding box center [174, 226] width 115 height 14
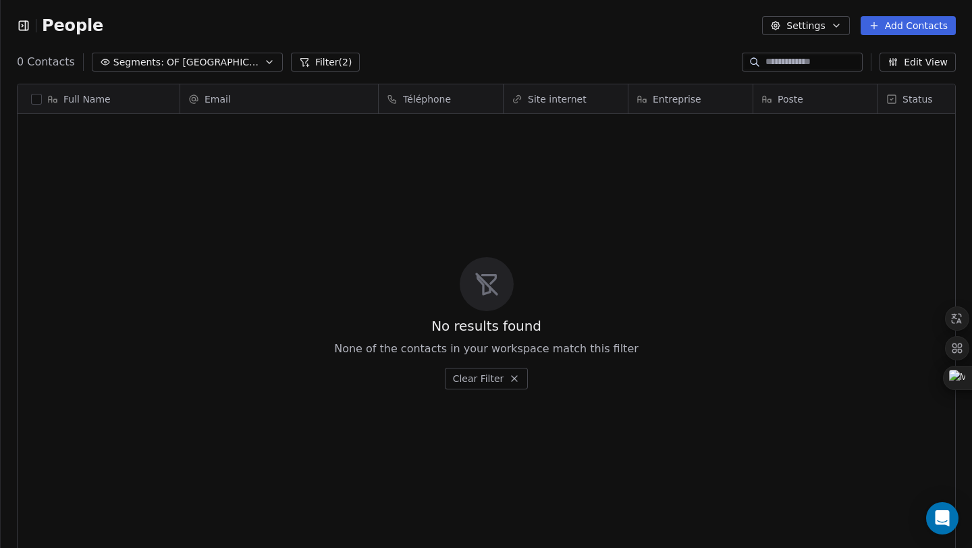
scroll to position [472, 961]
click at [512, 375] on icon at bounding box center [514, 378] width 11 height 11
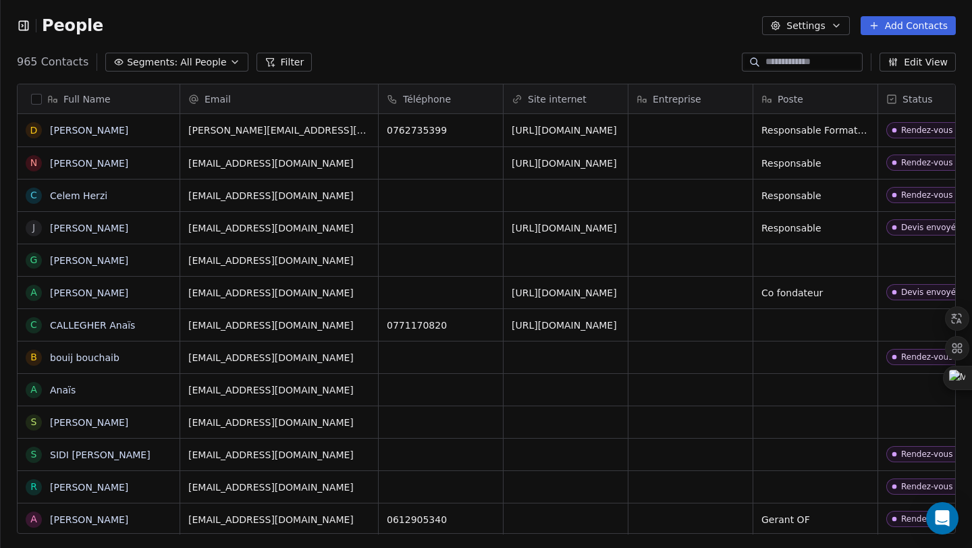
click at [204, 61] on span "All People" at bounding box center [203, 62] width 46 height 14
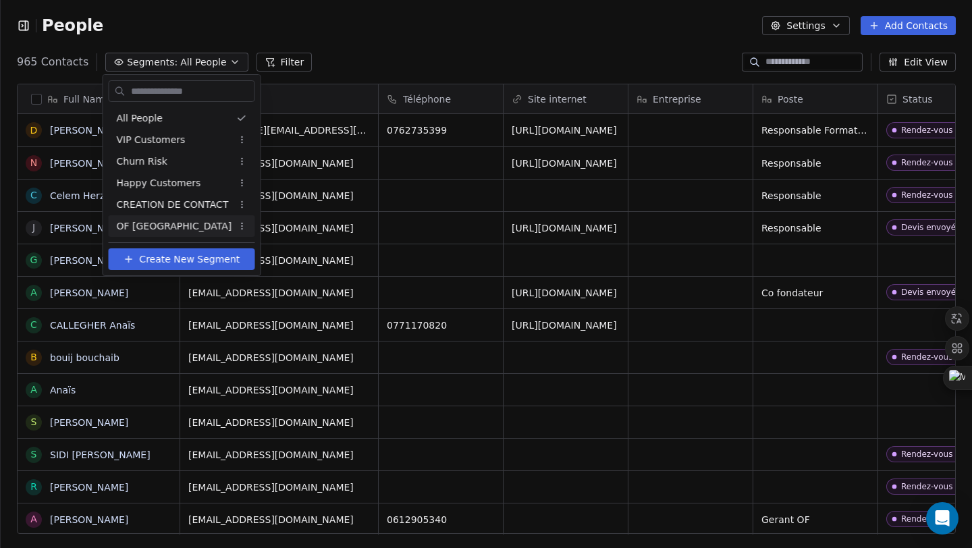
click at [182, 225] on span "OF [GEOGRAPHIC_DATA]" at bounding box center [174, 226] width 115 height 14
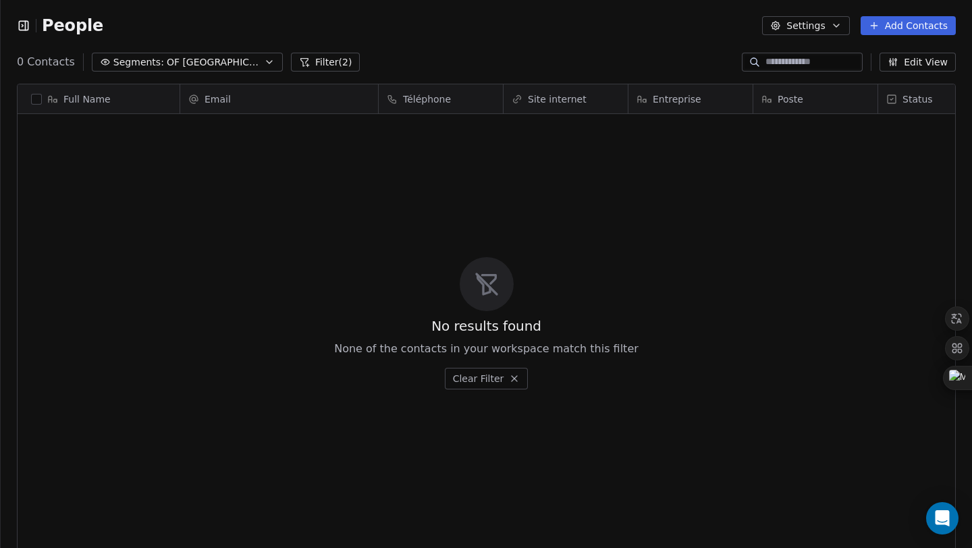
click at [321, 68] on button "Filter (2)" at bounding box center [326, 62] width 70 height 19
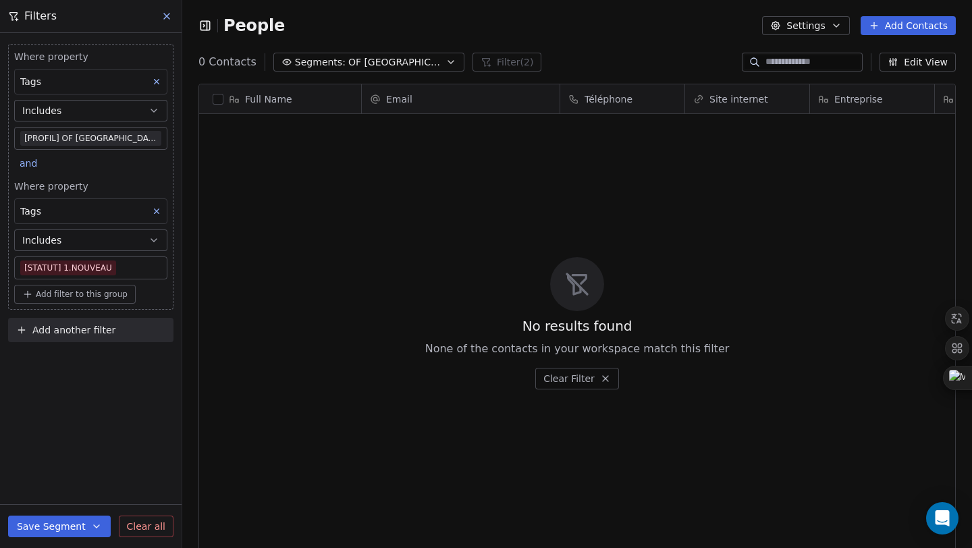
click at [143, 266] on body "Filters Where property Tags Includes [PROFIL] OF [GEOGRAPHIC_DATA] and Where pr…" at bounding box center [486, 274] width 972 height 548
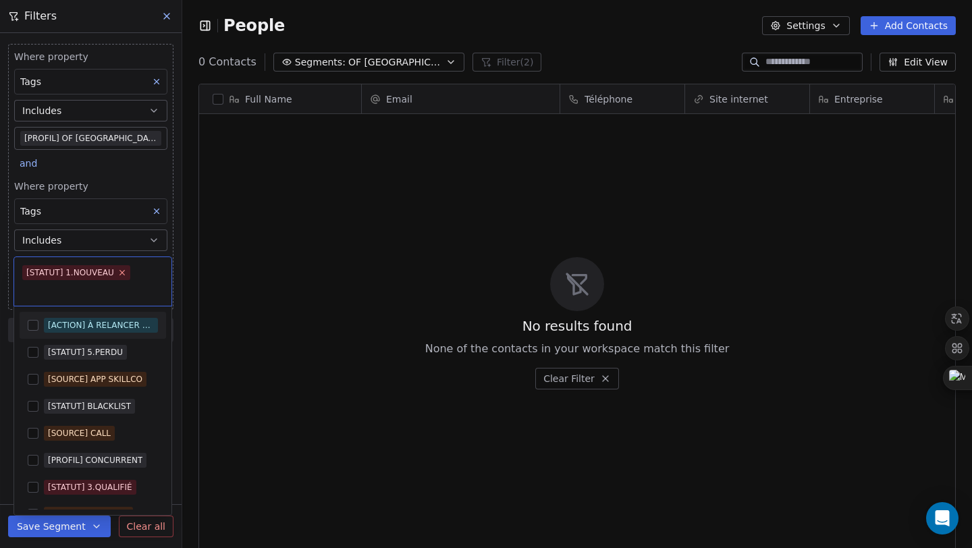
click at [120, 271] on icon at bounding box center [122, 273] width 5 height 5
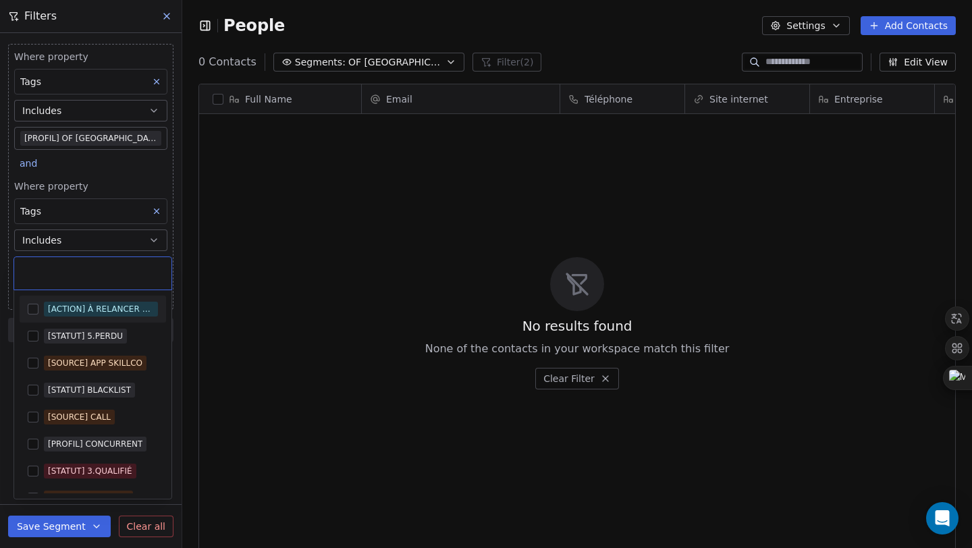
click at [131, 178] on html "Filters Where property Tags Includes [PROFIL] OF [GEOGRAPHIC_DATA] and Where pr…" at bounding box center [486, 274] width 972 height 548
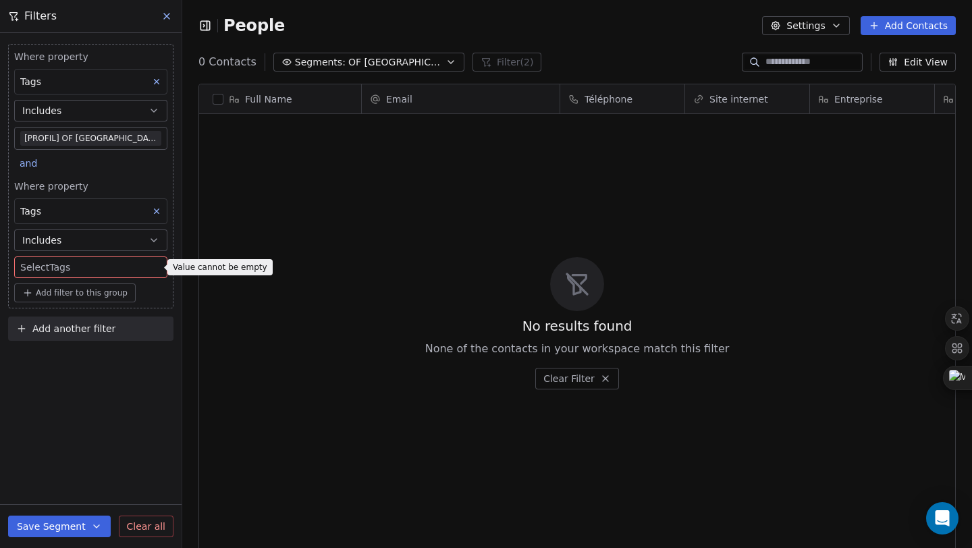
click at [131, 264] on body "Filters Where property Tags Includes [PROFIL] OF [GEOGRAPHIC_DATA] and Where pr…" at bounding box center [486, 274] width 972 height 548
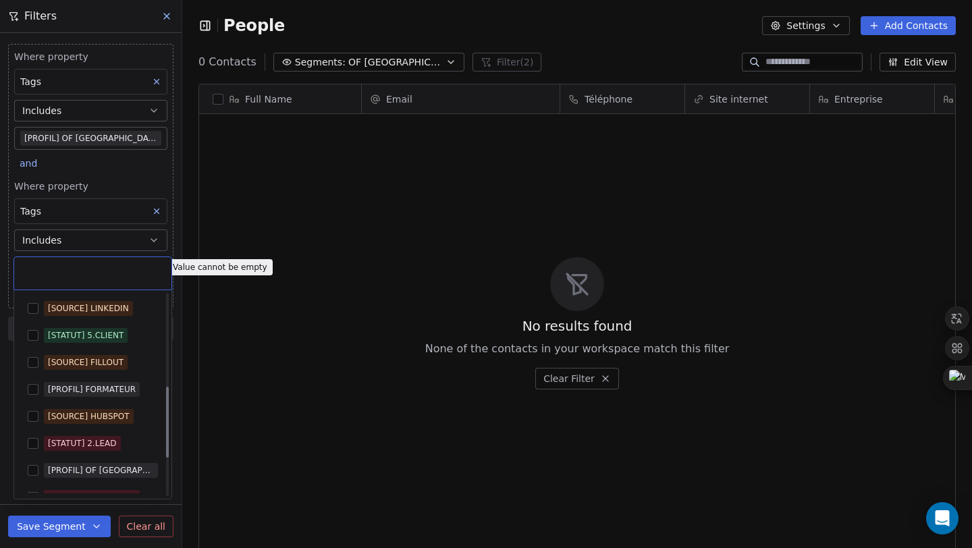
scroll to position [262, 0]
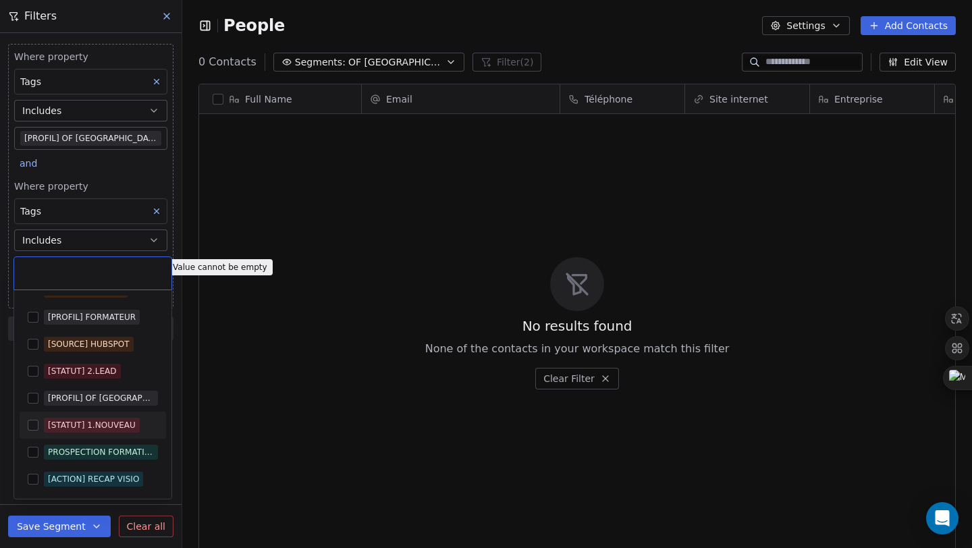
click at [138, 429] on div "[STATUT] 1.NOUVEAU" at bounding box center [92, 425] width 96 height 15
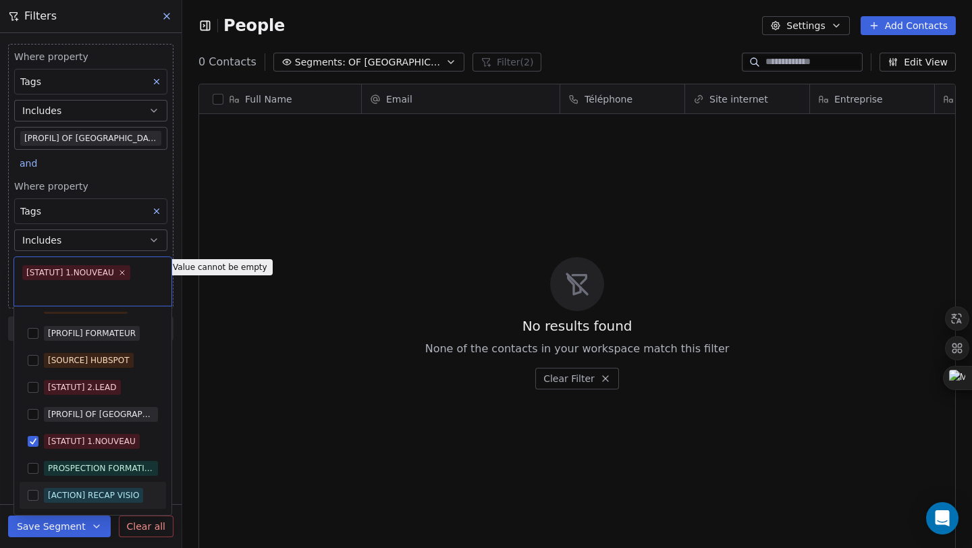
click at [296, 444] on html "Filters Where property Tags Includes [PROFIL] OF [GEOGRAPHIC_DATA] and Where pr…" at bounding box center [486, 274] width 972 height 548
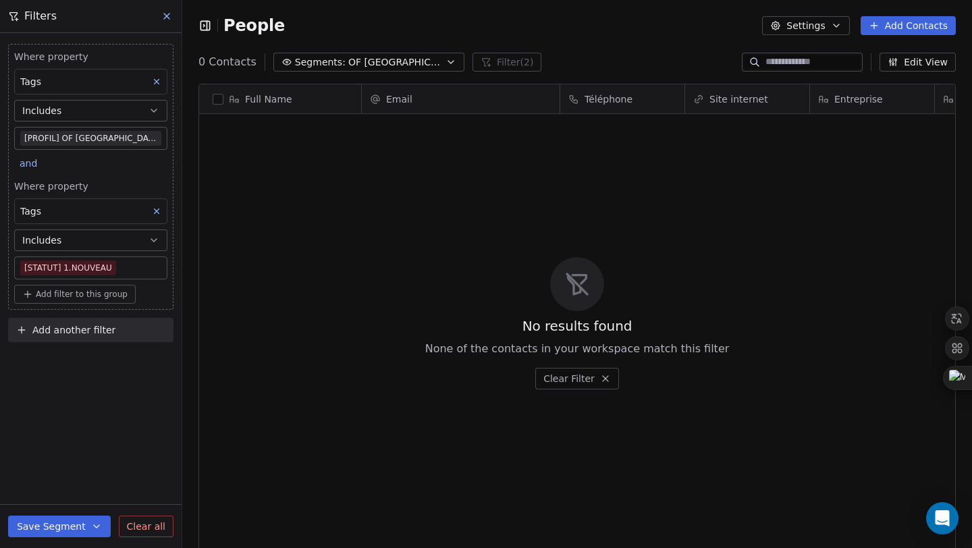
click at [306, 65] on span "Segments:" at bounding box center [320, 62] width 51 height 14
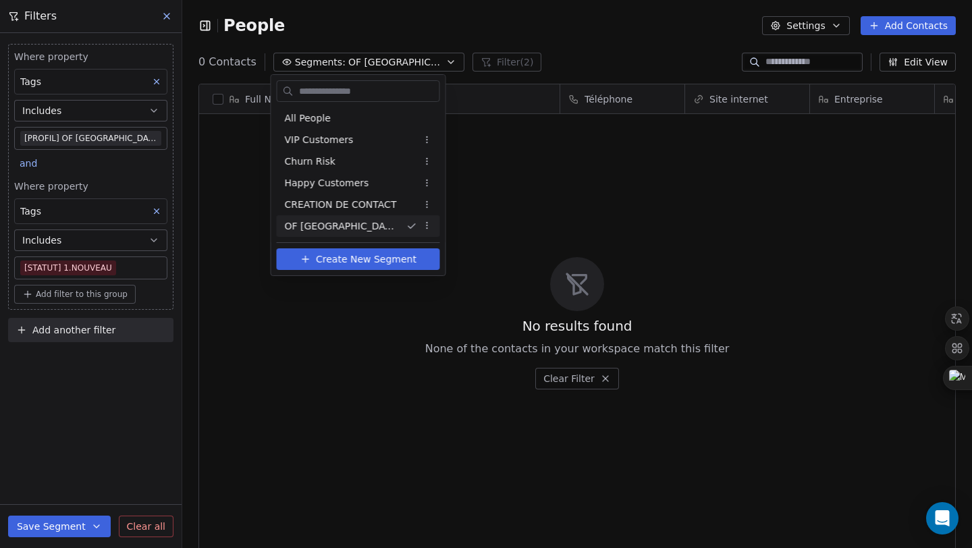
click at [6, 204] on html "Filters Where property Tags Includes [PROFIL] OF [GEOGRAPHIC_DATA] and Where pr…" at bounding box center [486, 274] width 972 height 548
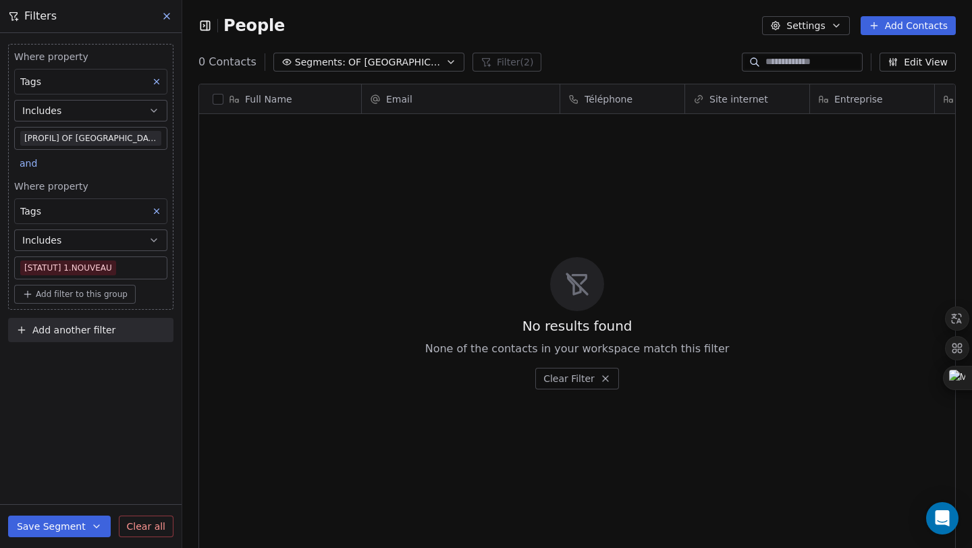
click at [98, 205] on div "Tags" at bounding box center [90, 211] width 153 height 26
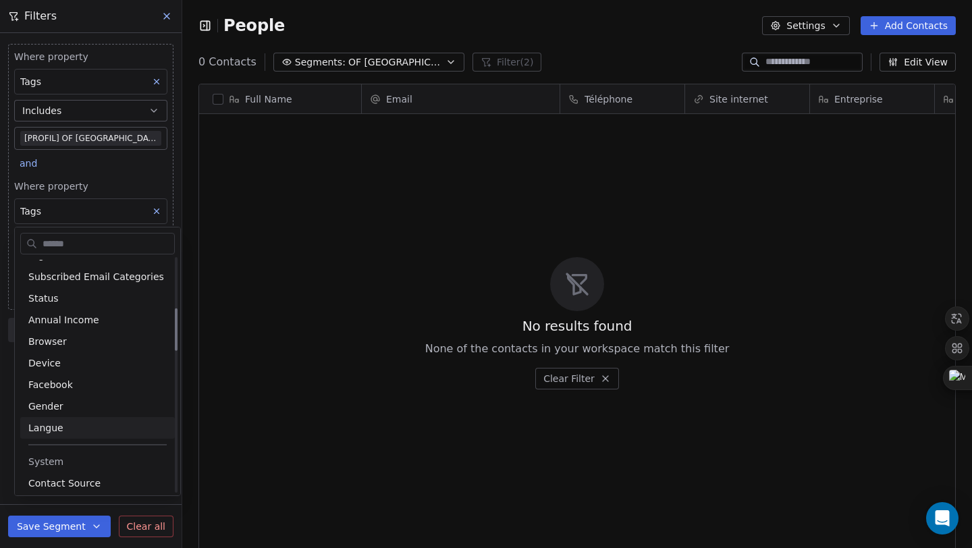
scroll to position [275, 0]
click at [389, 385] on html "Filters Where property Tags Includes [PROFIL] OF [GEOGRAPHIC_DATA] and Where pr…" at bounding box center [486, 274] width 972 height 548
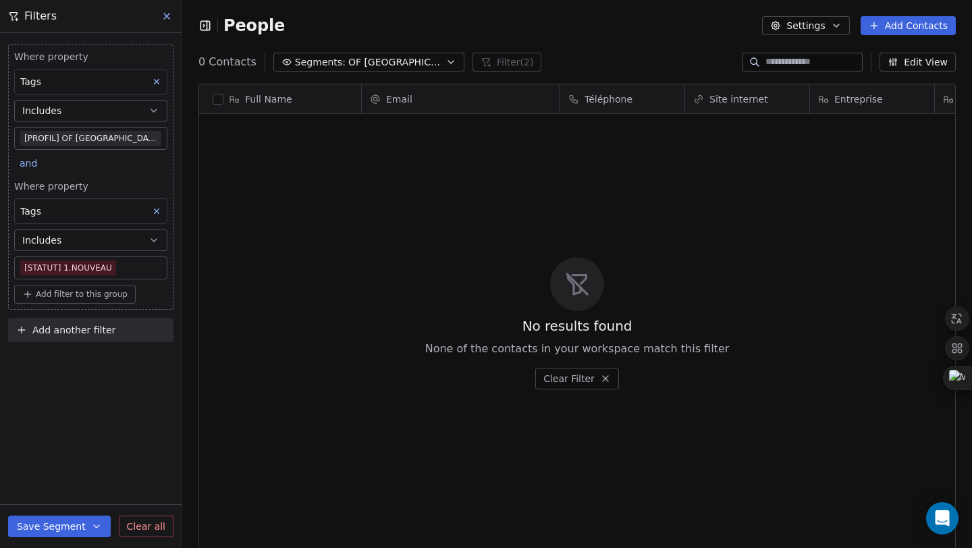
click at [132, 241] on button "Includes" at bounding box center [90, 241] width 153 height 22
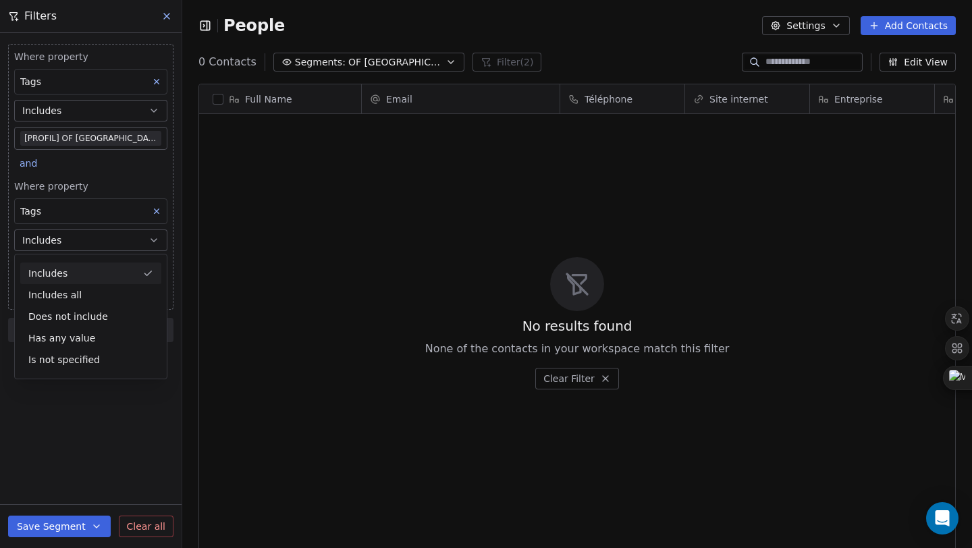
click at [132, 241] on button "Includes" at bounding box center [90, 241] width 153 height 22
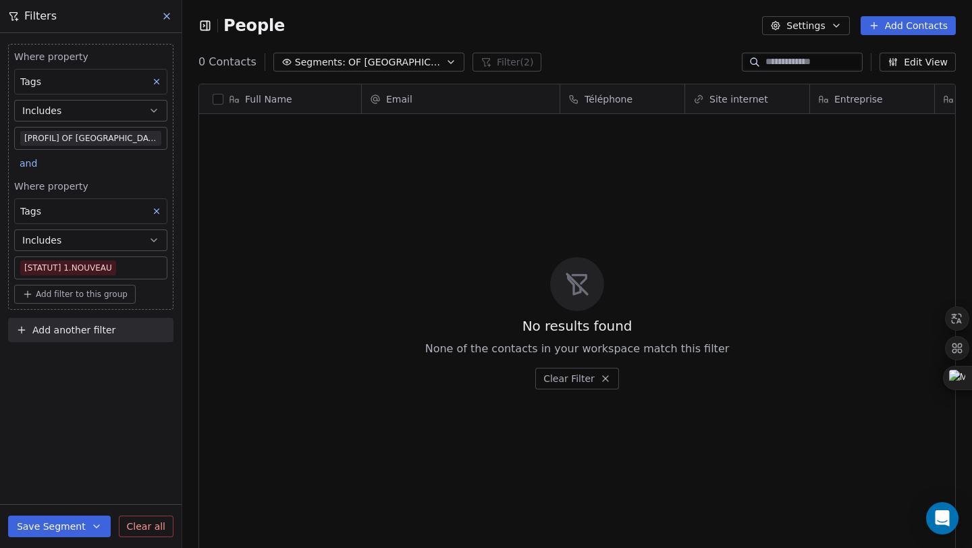
click at [106, 86] on div "Tags" at bounding box center [90, 82] width 153 height 26
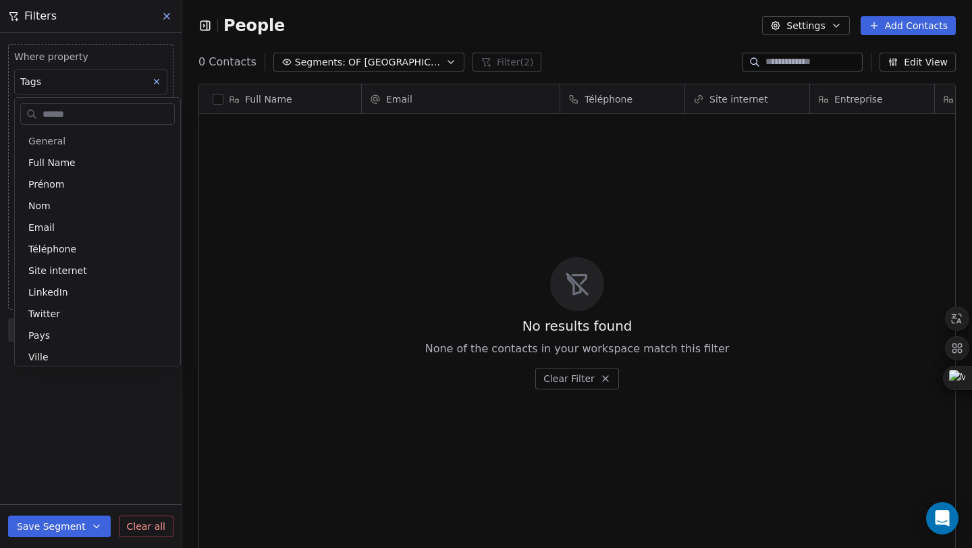
scroll to position [50, 0]
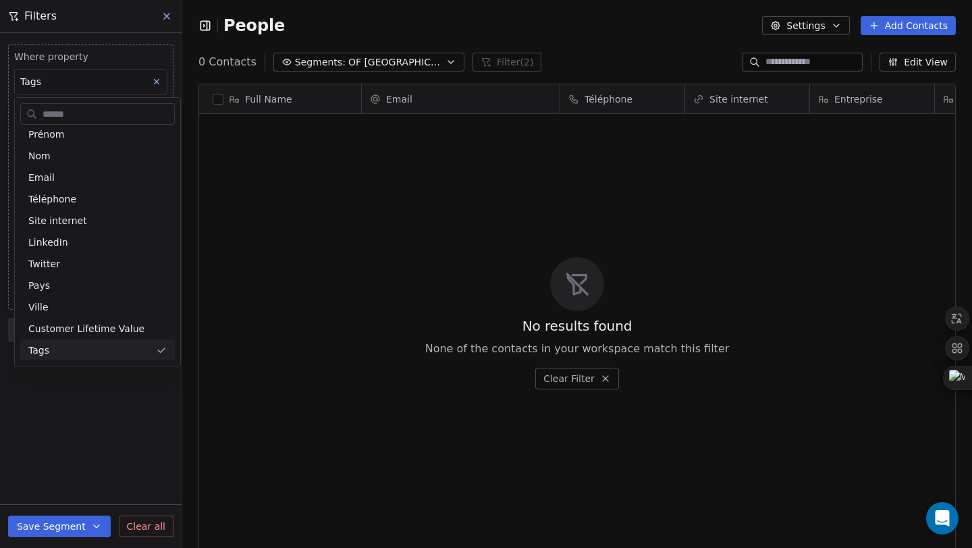
click at [105, 87] on html "Filters Where property Tags Includes [PROFIL] OF [GEOGRAPHIC_DATA] and Where pr…" at bounding box center [486, 274] width 972 height 548
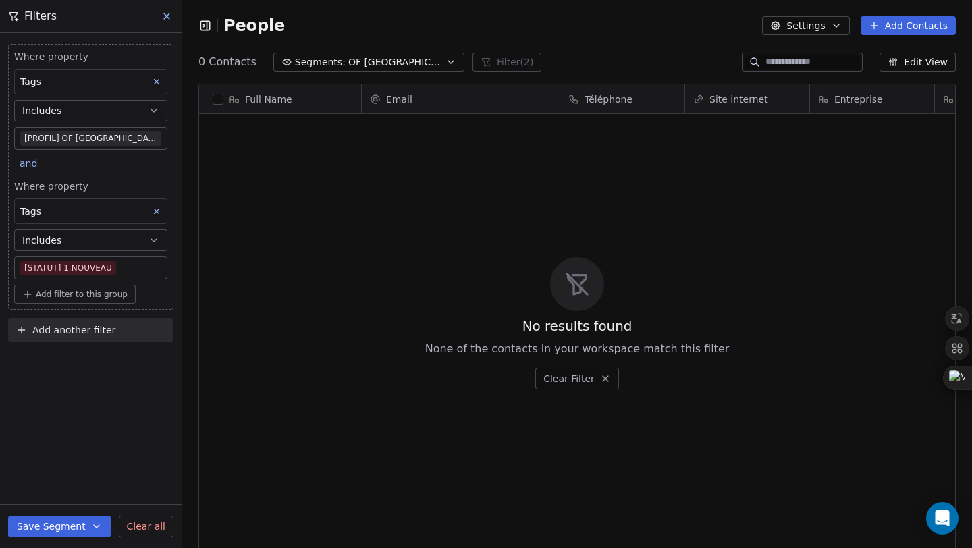
click at [107, 142] on body "Filters Where property Tags Includes [PROFIL] OF [GEOGRAPHIC_DATA] and Where pr…" at bounding box center [486, 274] width 972 height 548
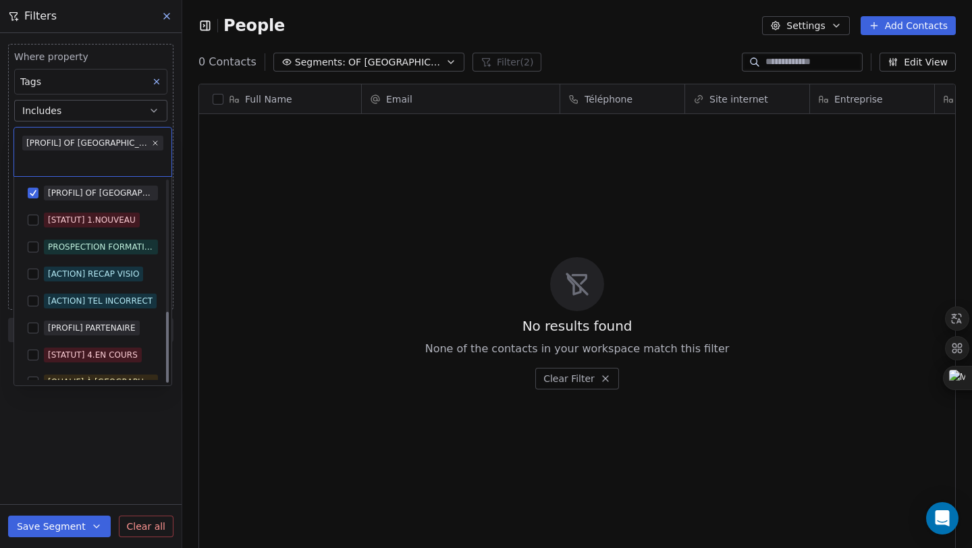
scroll to position [369, 0]
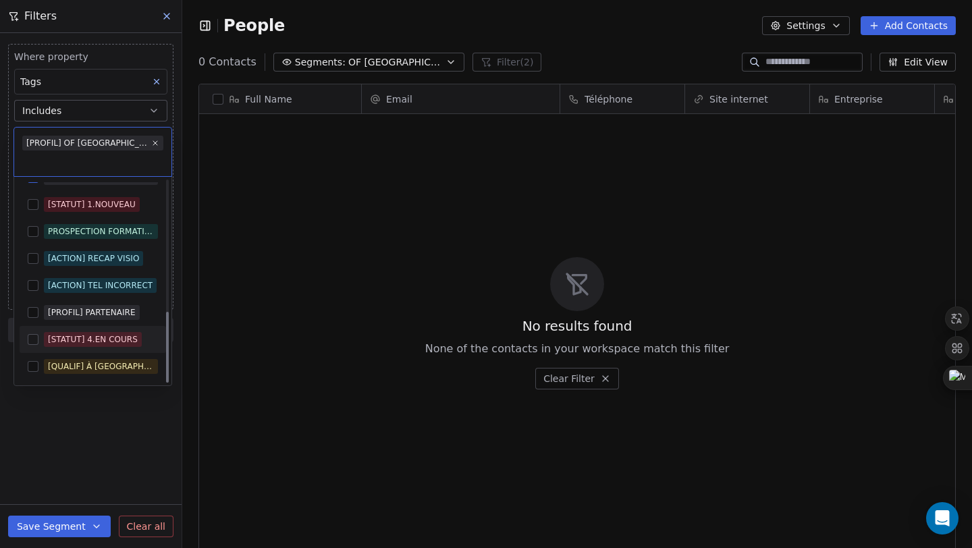
click at [318, 348] on html "Filters Where property Tags Includes [PROFIL] OF [GEOGRAPHIC_DATA] and Where pr…" at bounding box center [486, 274] width 972 height 548
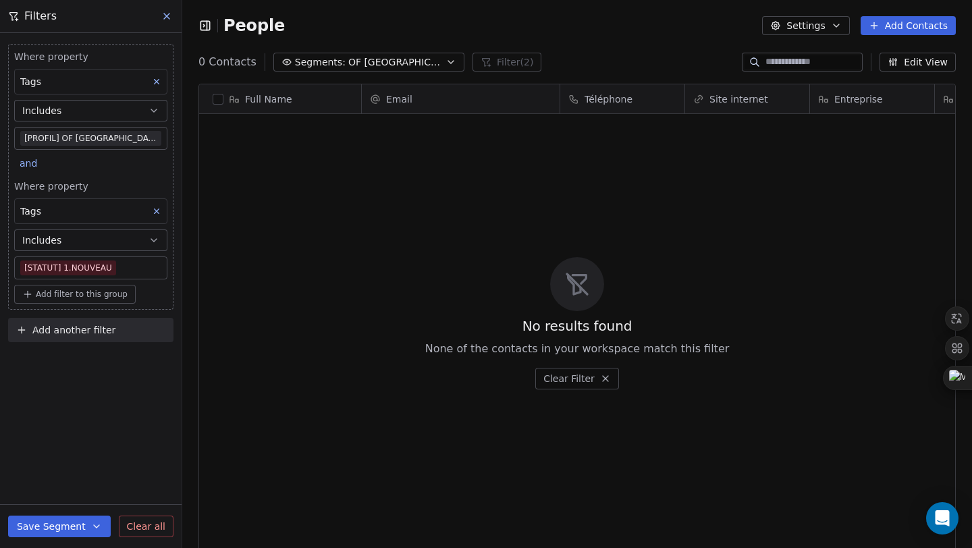
click at [33, 527] on button "Save Segment" at bounding box center [59, 527] width 103 height 22
click at [273, 446] on div "No results found None of the contacts in your workspace match this filter Clear…" at bounding box center [577, 323] width 756 height 413
click at [406, 65] on span "OF [GEOGRAPHIC_DATA]" at bounding box center [395, 62] width 95 height 14
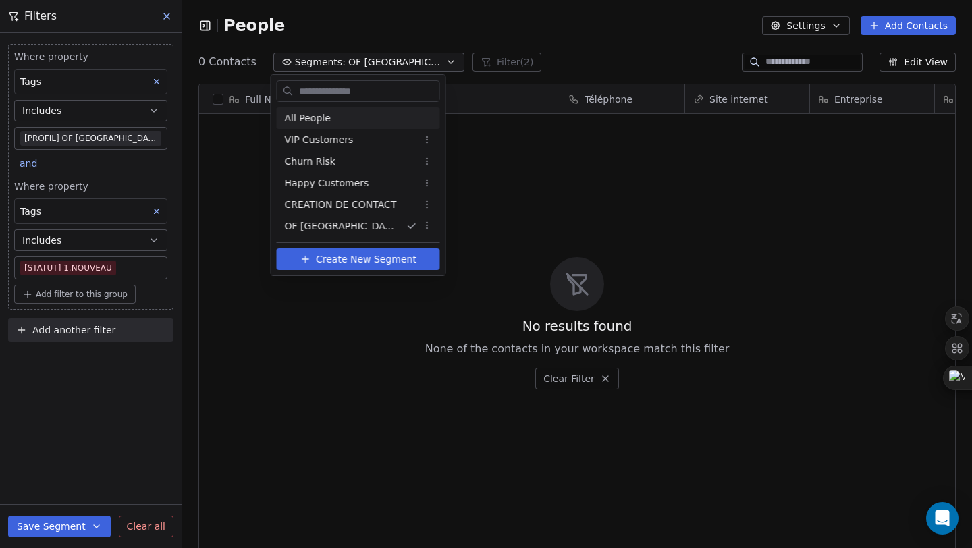
click at [347, 115] on div "All People" at bounding box center [358, 118] width 163 height 22
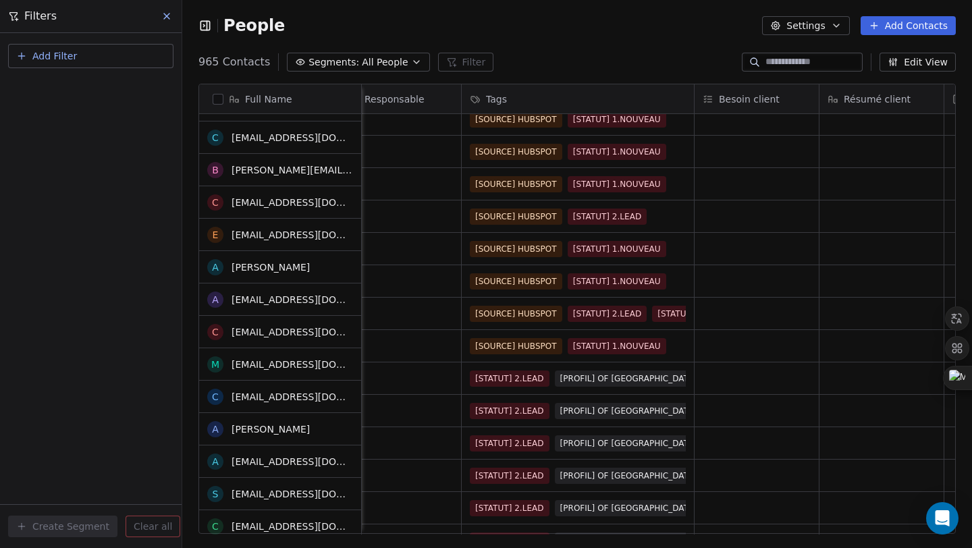
scroll to position [2197, 0]
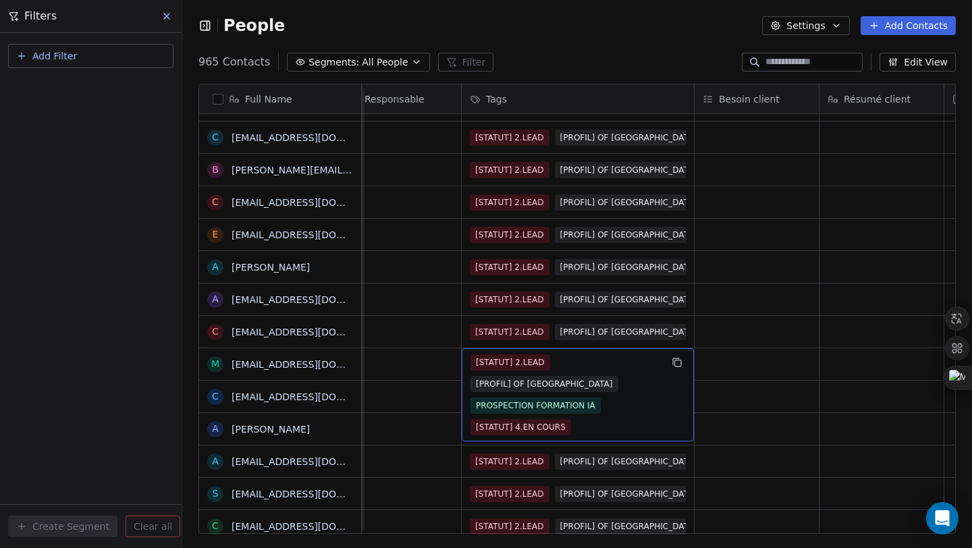
click at [346, 65] on span "Segments:" at bounding box center [334, 62] width 51 height 14
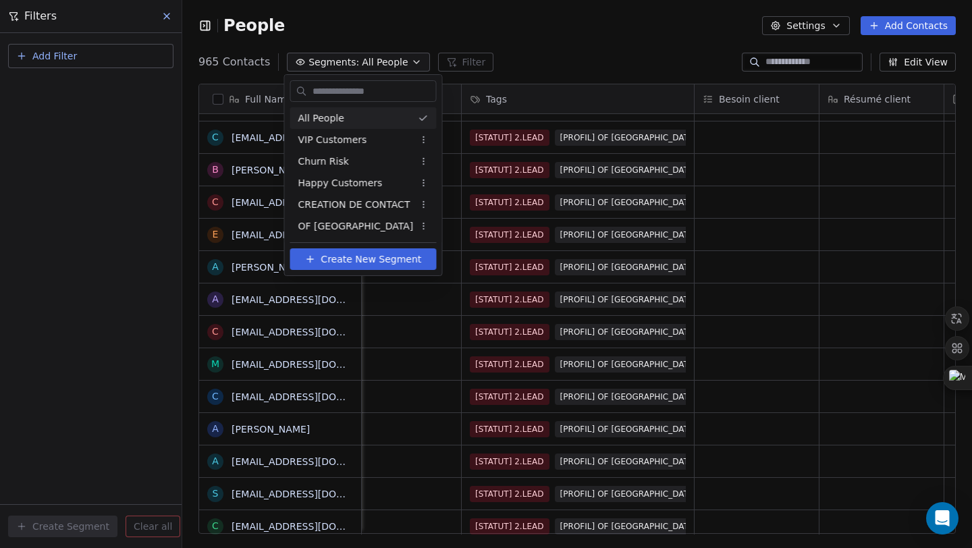
click at [379, 66] on html "Filters Add Filter Create Segment Clear all People Settings Add Contacts 965 Co…" at bounding box center [486, 274] width 972 height 548
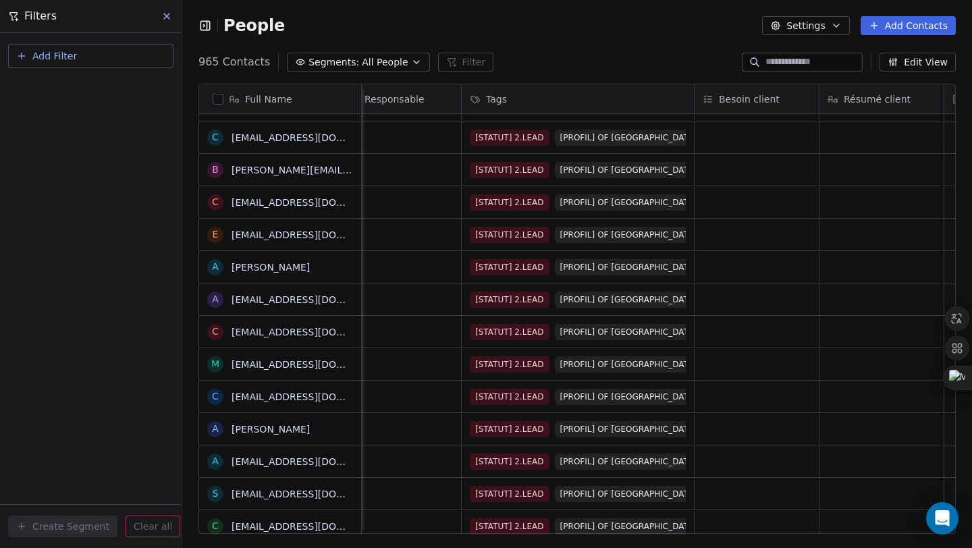
click at [379, 66] on span "All People" at bounding box center [385, 62] width 46 height 14
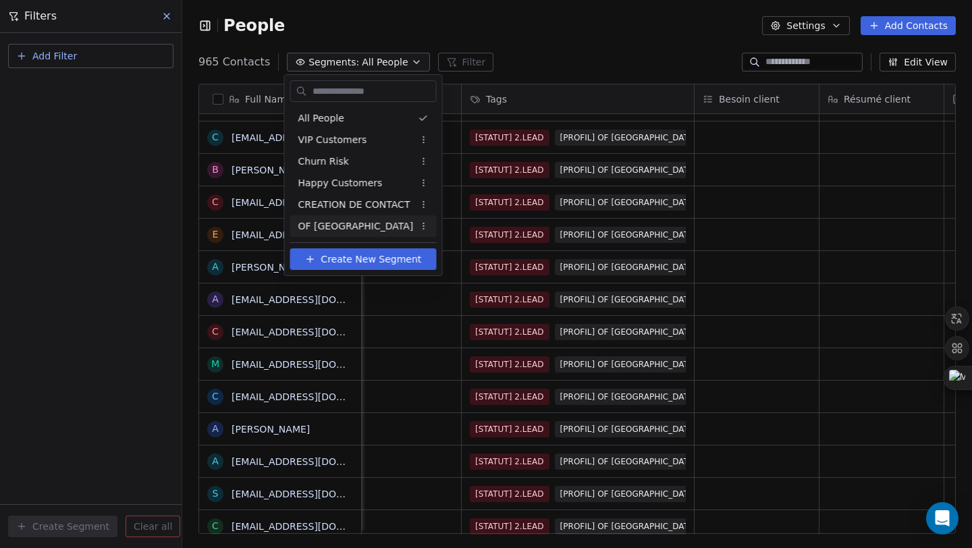
click at [377, 231] on div "OF [GEOGRAPHIC_DATA]" at bounding box center [363, 226] width 146 height 22
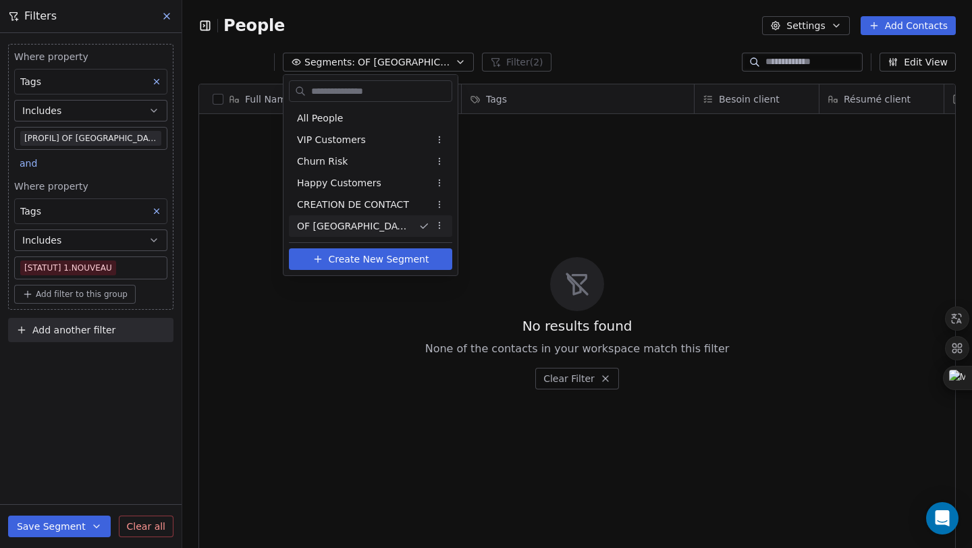
scroll to position [0, 0]
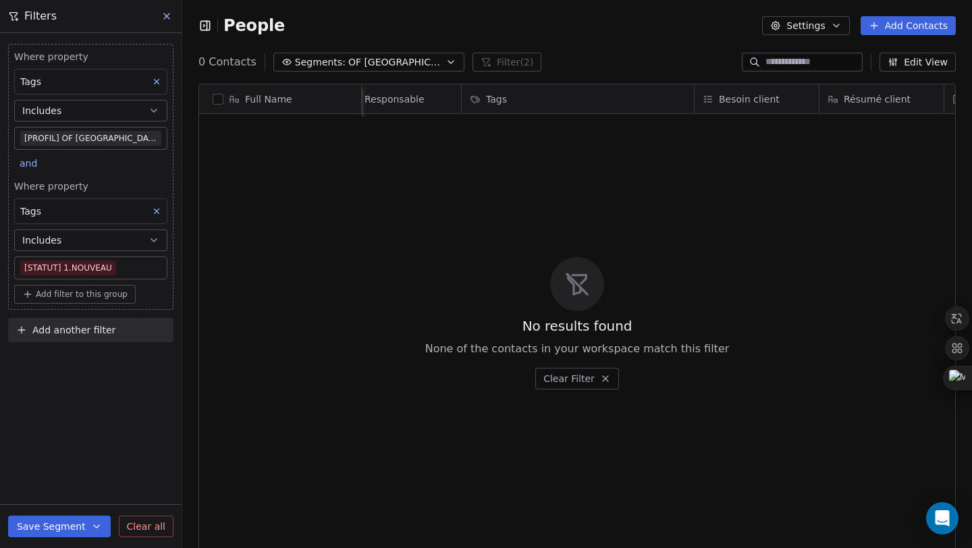
click at [124, 270] on body "Filters Where property Tags Includes [PROFIL] OF [GEOGRAPHIC_DATA] and Where pr…" at bounding box center [486, 274] width 972 height 548
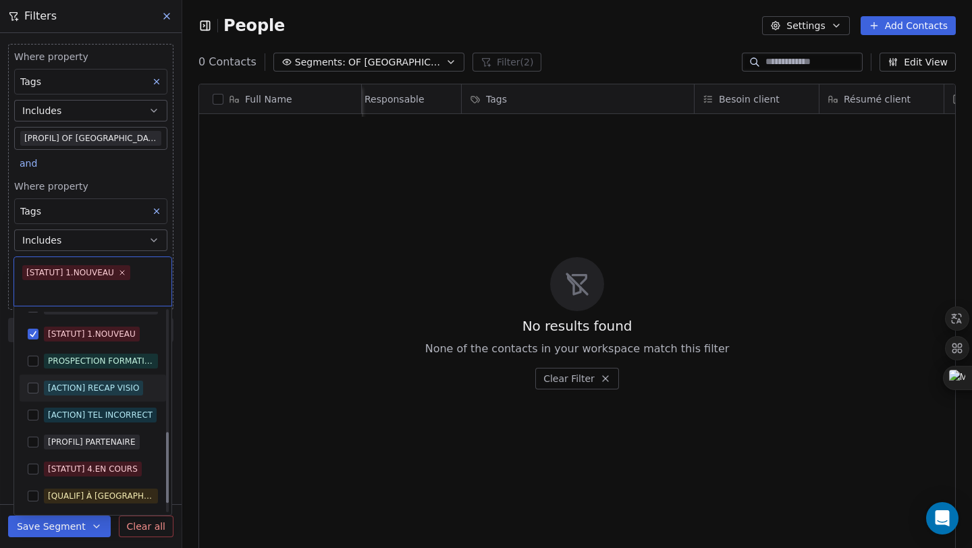
scroll to position [288, 0]
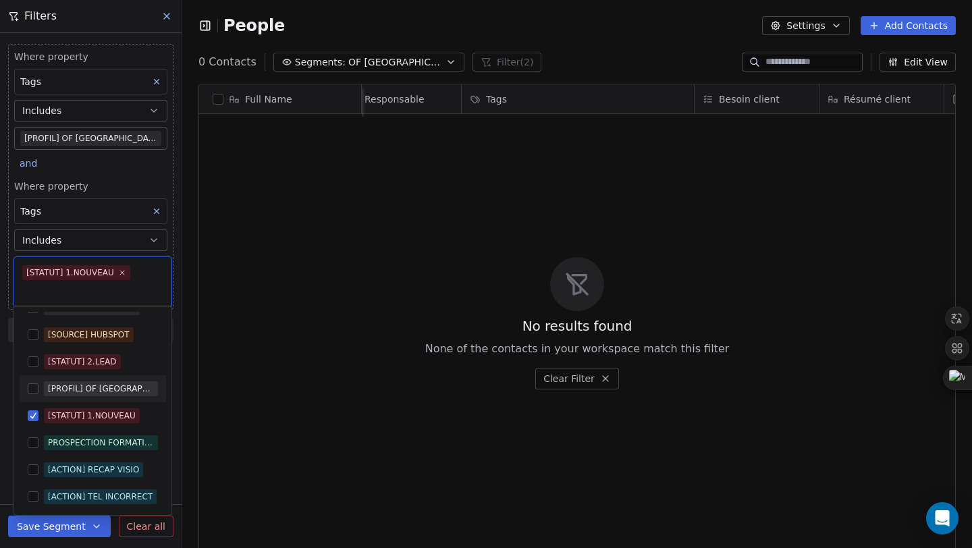
click at [15, 381] on div "[PROFIL] CONCURRENT [STATUT] 3.QUALIFIÉ [SOURCE] LINKEDIN [STATUT] 5.CLIENT [SO…" at bounding box center [92, 410] width 157 height 209
click at [34, 387] on button "Suggestions" at bounding box center [33, 388] width 11 height 11
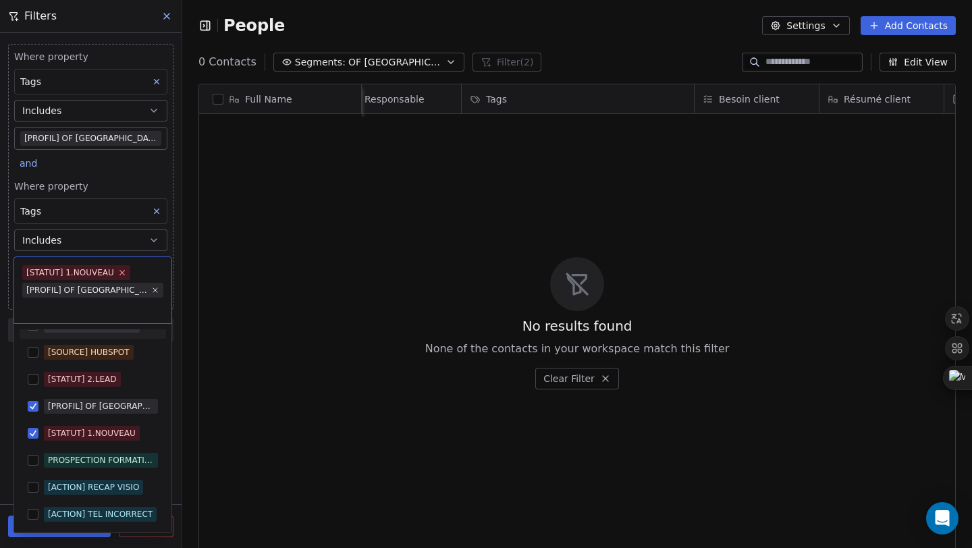
click at [124, 270] on icon at bounding box center [121, 272] width 9 height 9
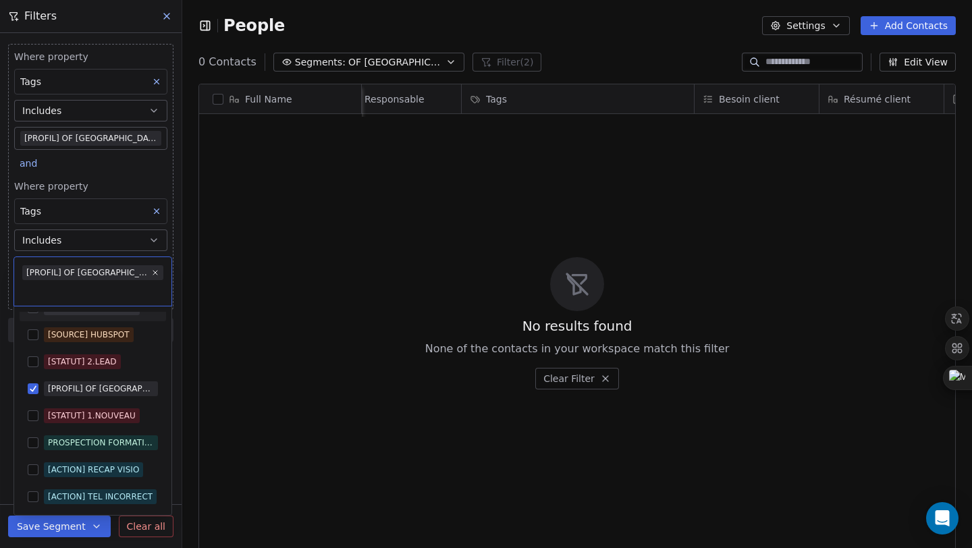
click at [192, 350] on html "Filters Where property Tags Includes [PROFIL] OF [GEOGRAPHIC_DATA] and Where pr…" at bounding box center [486, 274] width 972 height 548
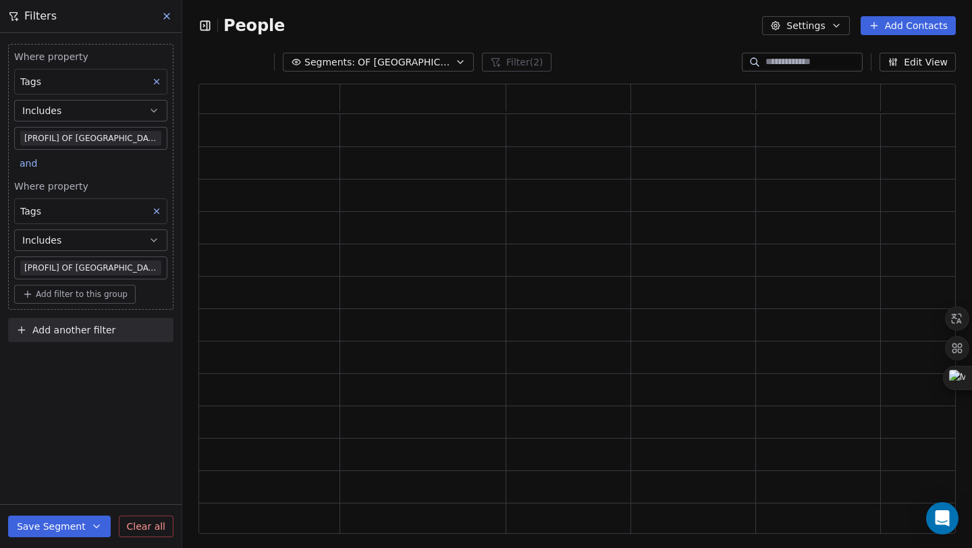
scroll to position [439, 747]
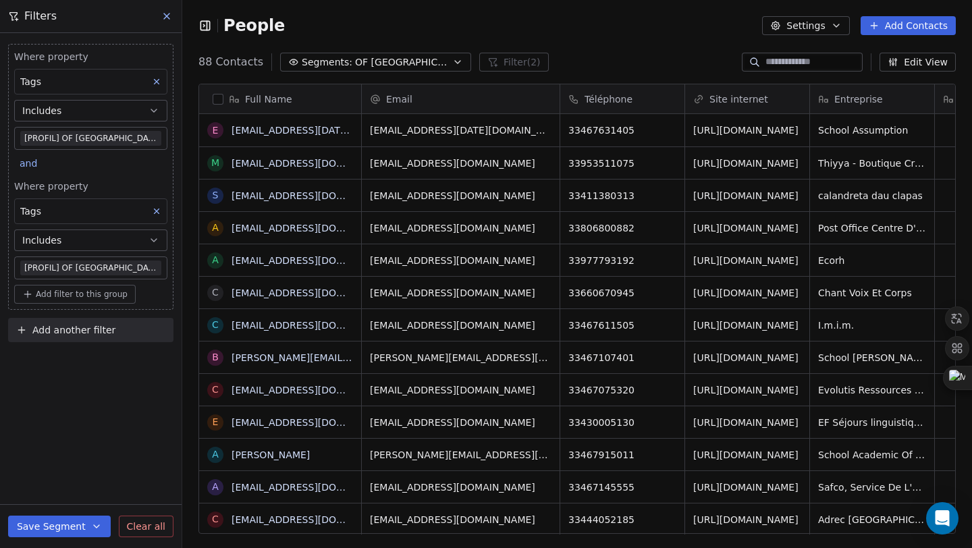
click at [51, 534] on button "Save Segment" at bounding box center [59, 527] width 103 height 22
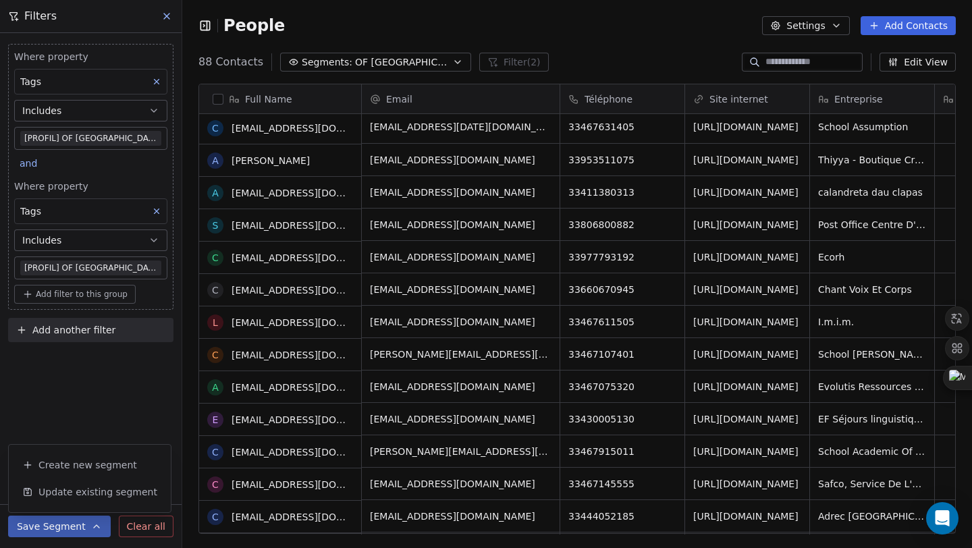
scroll to position [558, 0]
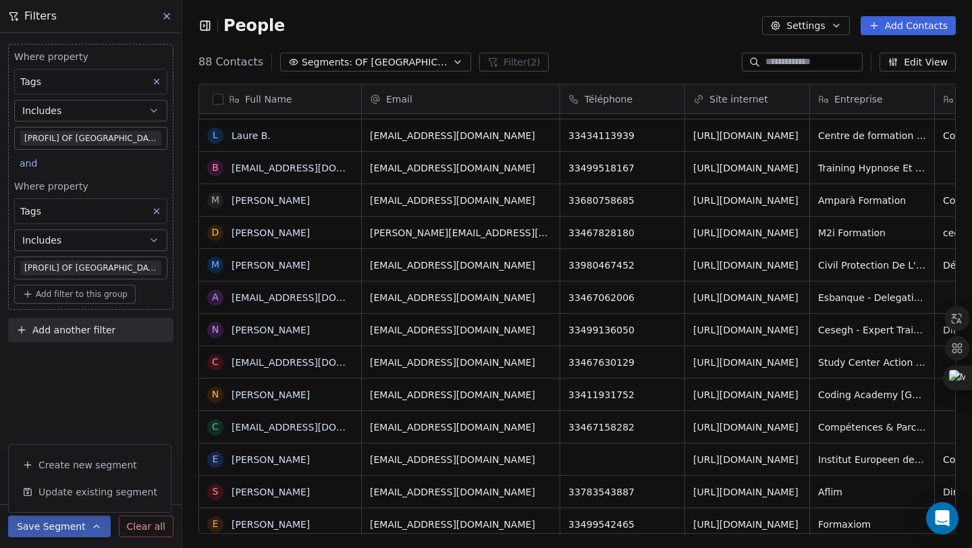
click at [153, 211] on icon at bounding box center [156, 211] width 9 height 9
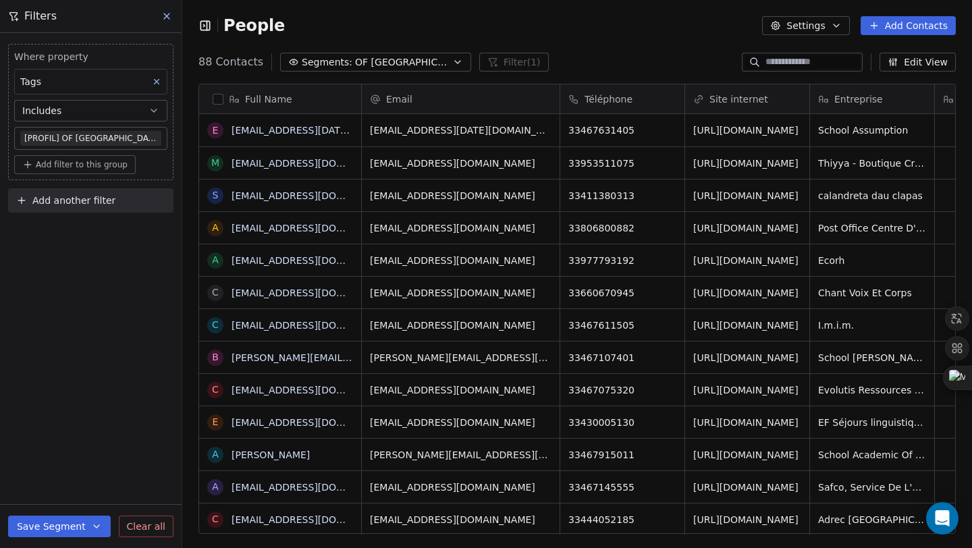
click at [111, 367] on div "Where property Tags Includes [PROFIL] OF MONTPELLIER Add filter to this group A…" at bounding box center [91, 290] width 182 height 515
click at [79, 524] on button "Save Segment" at bounding box center [59, 527] width 103 height 22
click at [70, 521] on button "Save Segment" at bounding box center [59, 527] width 103 height 22
click at [93, 500] on button "Update existing segment" at bounding box center [89, 492] width 151 height 24
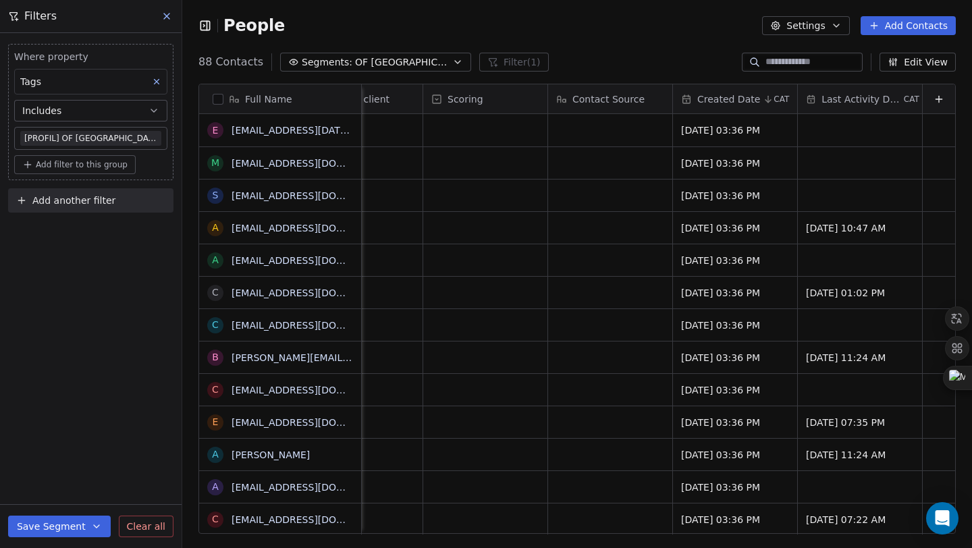
click at [360, 69] on button "Segments: OF [GEOGRAPHIC_DATA]" at bounding box center [375, 62] width 191 height 19
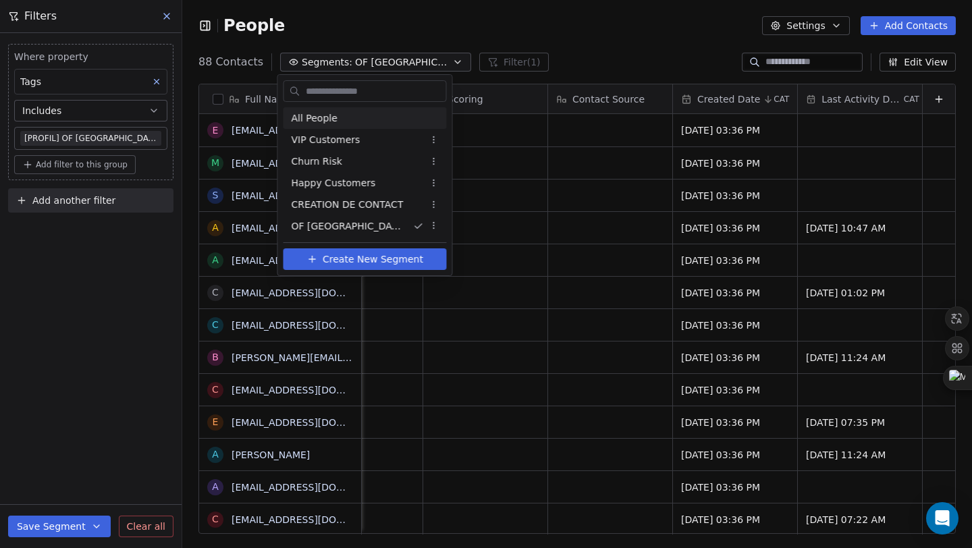
click at [331, 119] on span "All People" at bounding box center [315, 118] width 46 height 14
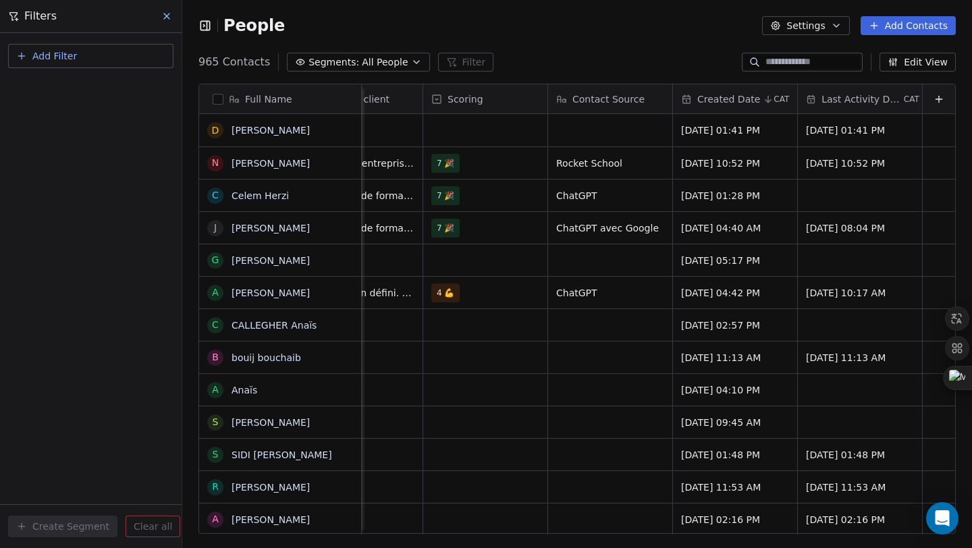
click at [377, 65] on span "All People" at bounding box center [385, 62] width 46 height 14
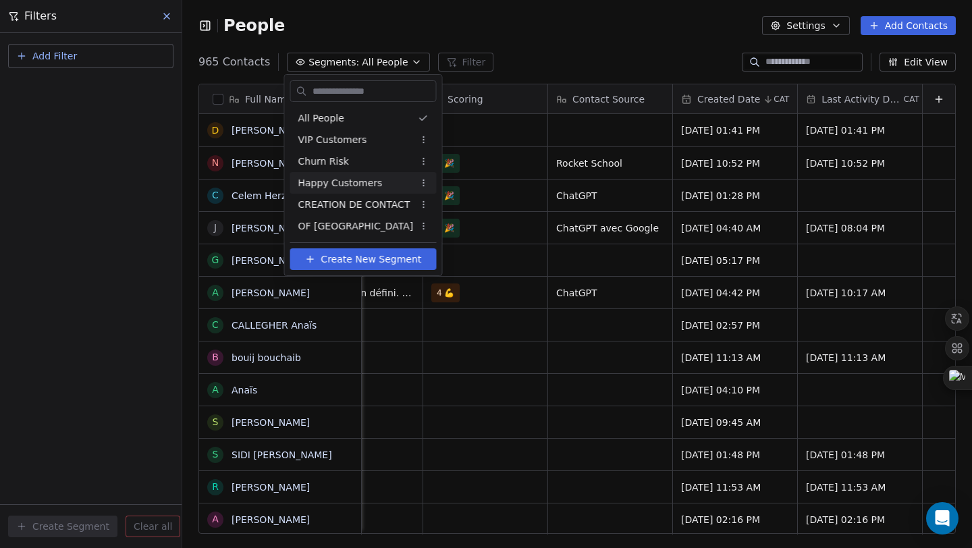
drag, startPoint x: 570, startPoint y: 34, endPoint x: 568, endPoint y: 43, distance: 8.9
click at [570, 35] on html "Filters Add Filter Create Segment Clear all People Settings Add Contacts 965 Co…" at bounding box center [486, 274] width 972 height 548
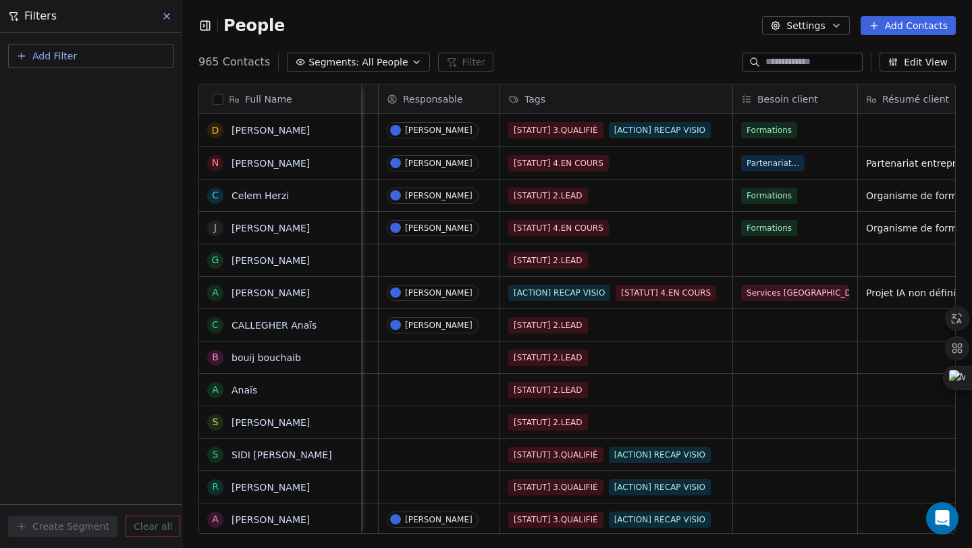
click at [353, 57] on button "Segments: All People" at bounding box center [358, 62] width 142 height 19
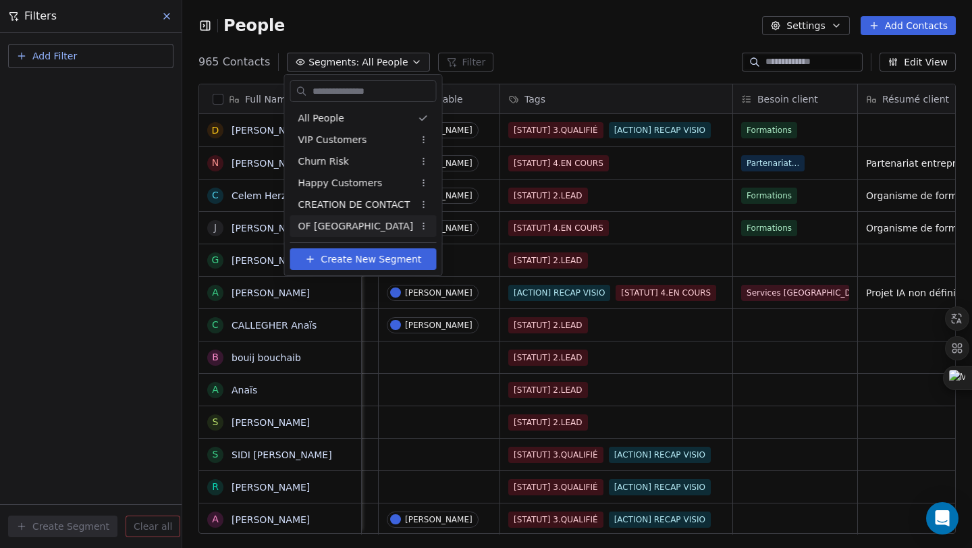
click at [347, 230] on span "OF [GEOGRAPHIC_DATA]" at bounding box center [355, 226] width 115 height 14
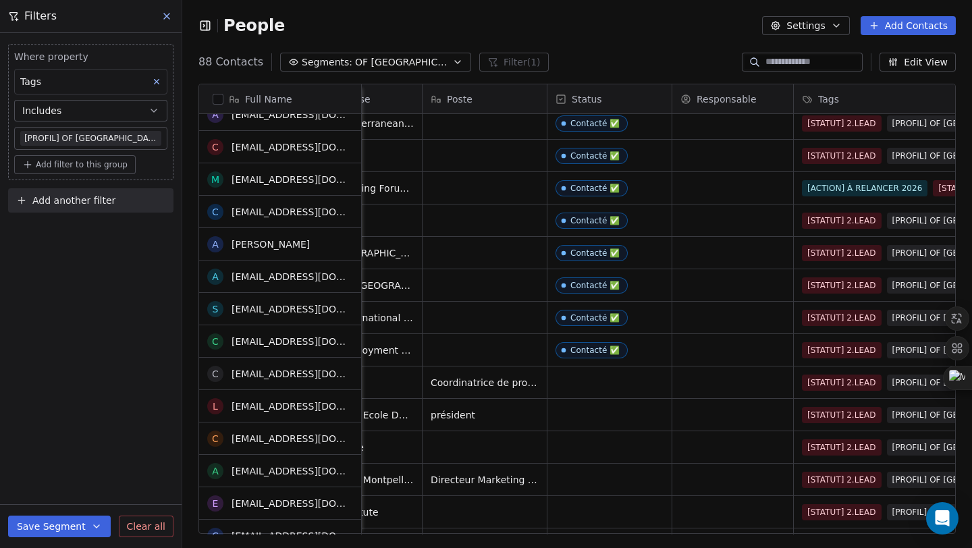
scroll to position [720, 0]
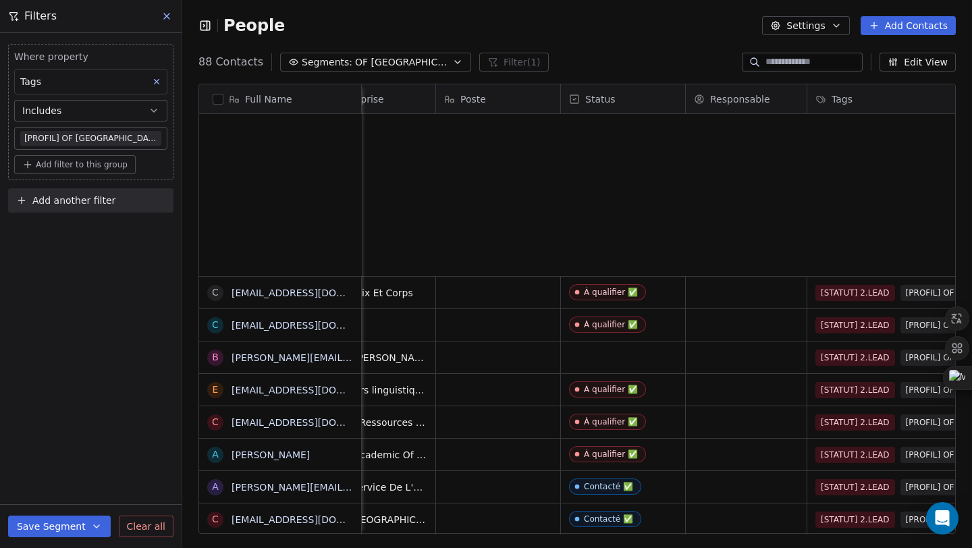
scroll to position [472, 780]
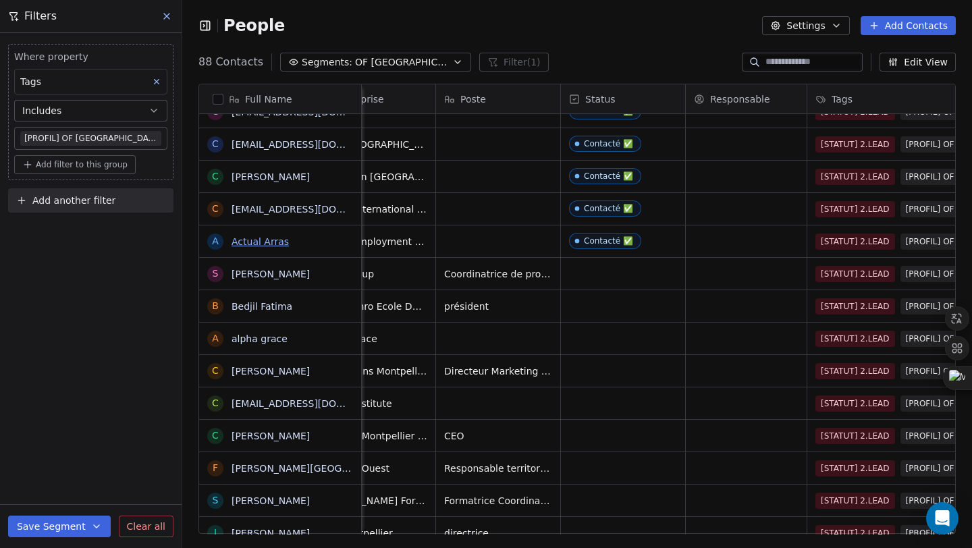
click at [254, 246] on link "Actual Arras" at bounding box center [260, 241] width 57 height 11
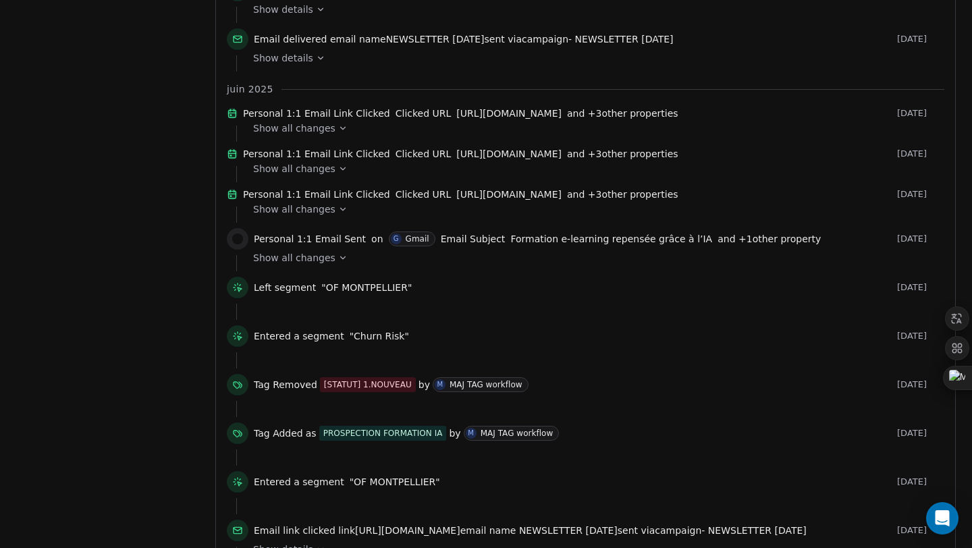
scroll to position [797, 0]
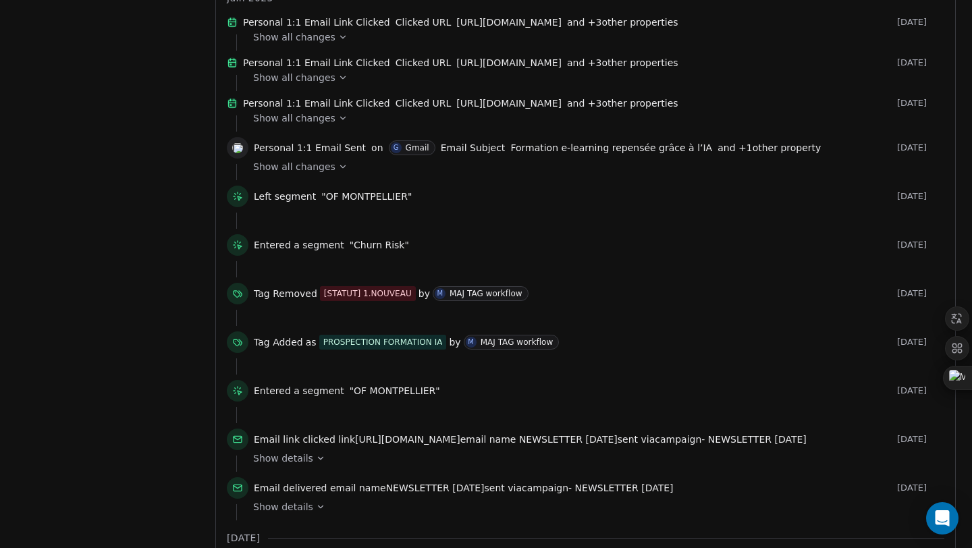
click at [329, 173] on div "Show all changes" at bounding box center [594, 167] width 682 height 14
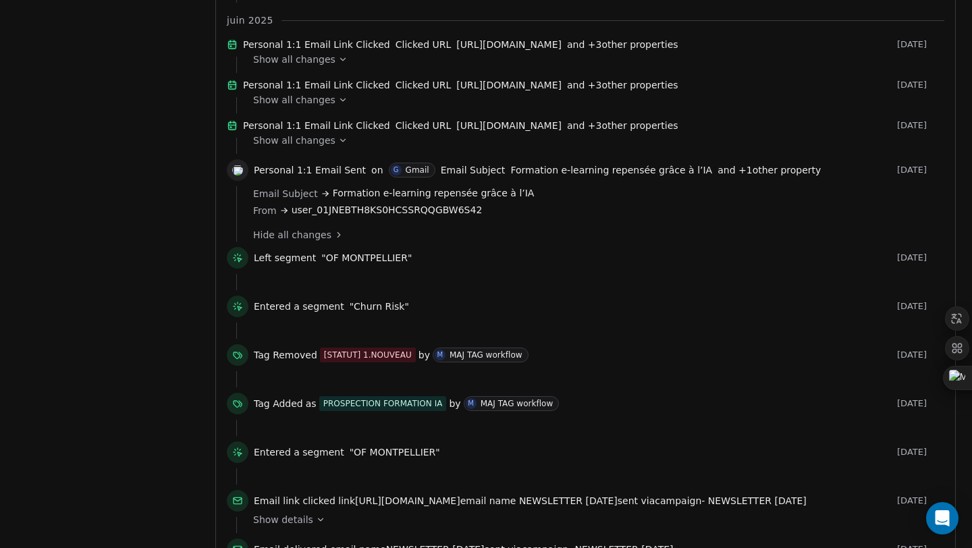
scroll to position [697, 0]
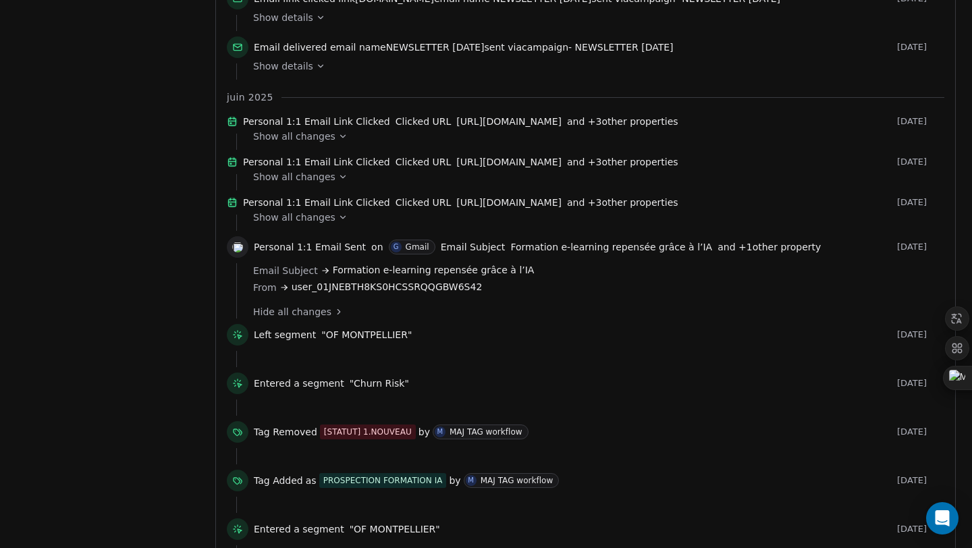
click at [507, 128] on span "[URL][DOMAIN_NAME]" at bounding box center [508, 122] width 105 height 14
click at [338, 141] on icon at bounding box center [342, 136] width 9 height 9
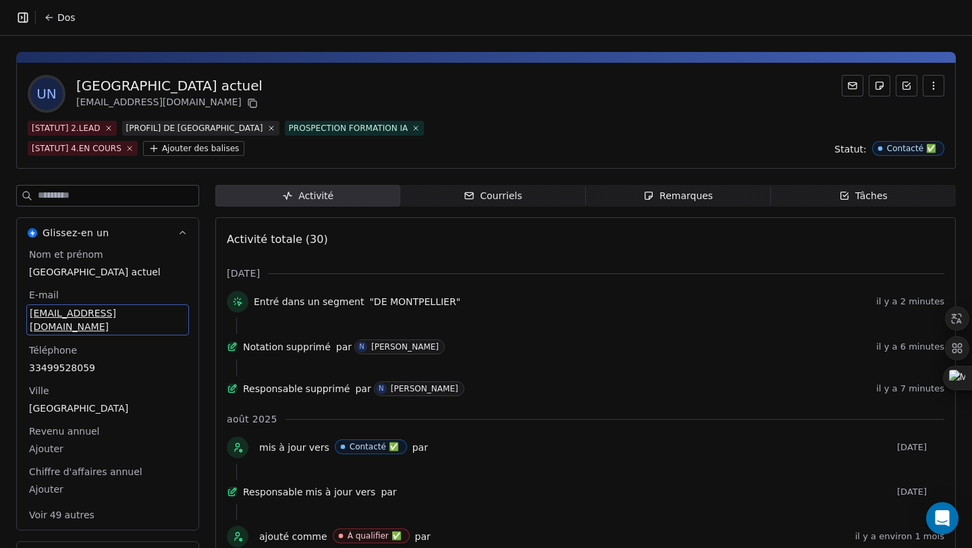
scroll to position [39, 0]
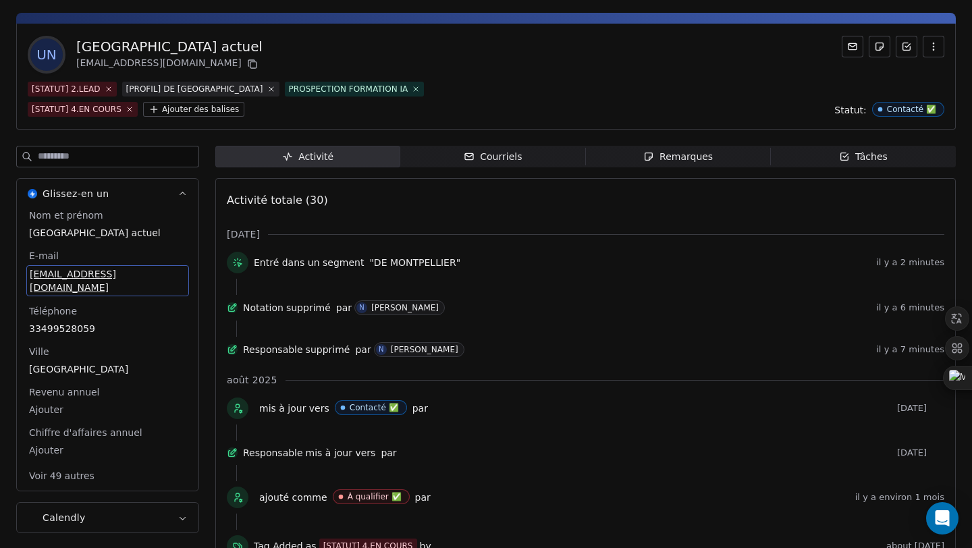
drag, startPoint x: 165, startPoint y: 316, endPoint x: 103, endPoint y: 306, distance: 62.9
click at [103, 306] on div "Nom et prénom Arras actuel E-mail actual.arras@groupeactual.eu Téléphone 334995…" at bounding box center [107, 347] width 163 height 277
click at [244, 56] on button at bounding box center [252, 64] width 16 height 16
drag, startPoint x: 315, startPoint y: 322, endPoint x: 354, endPoint y: 308, distance: 41.6
click at [315, 309] on div "Notation supprimé par N Noelia BARBA il y a 7 minutes" at bounding box center [586, 310] width 718 height 20
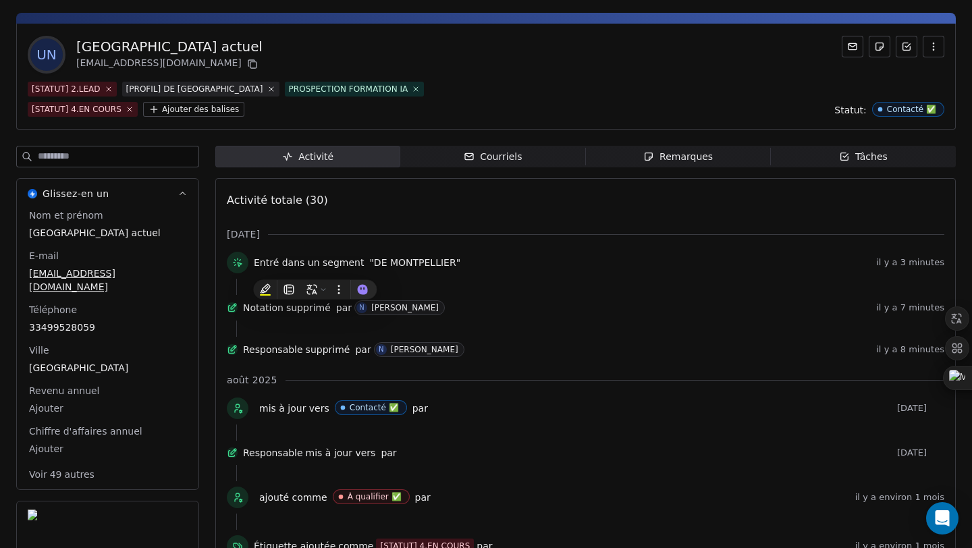
click at [552, 329] on div at bounding box center [585, 329] width 699 height 16
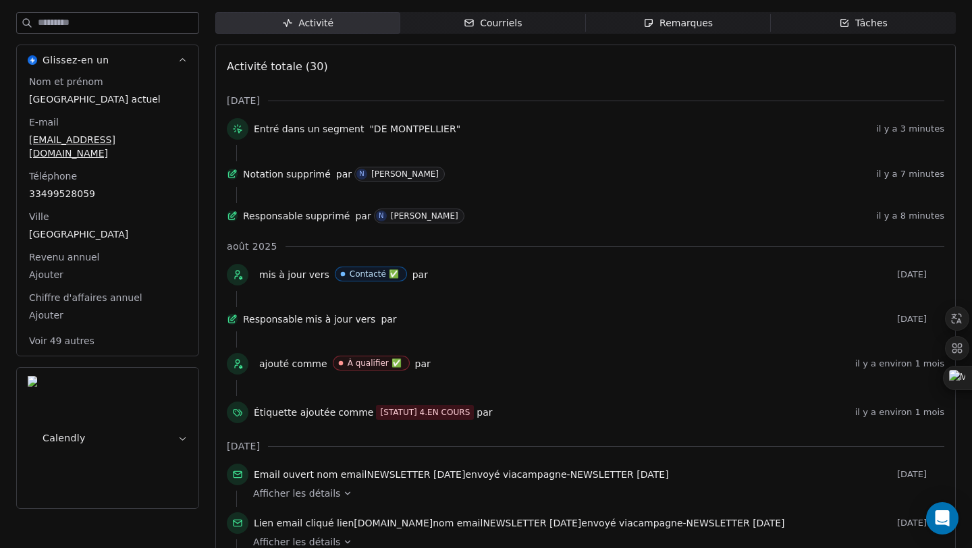
scroll to position [173, 0]
drag, startPoint x: 542, startPoint y: 321, endPoint x: 333, endPoint y: 273, distance: 214.2
click at [333, 273] on div "août 2025 mis à jour vers Contacté ✅ par il y a 29 jours Responsable mis à jour…" at bounding box center [586, 333] width 718 height 189
click at [461, 331] on div "Responsable mis à jour vers par il y a 29 jours" at bounding box center [586, 321] width 718 height 19
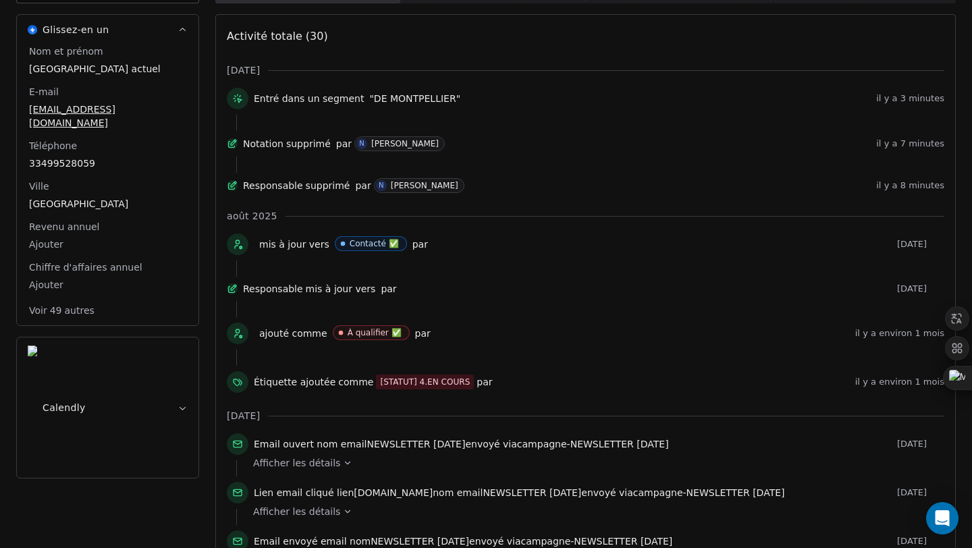
scroll to position [206, 0]
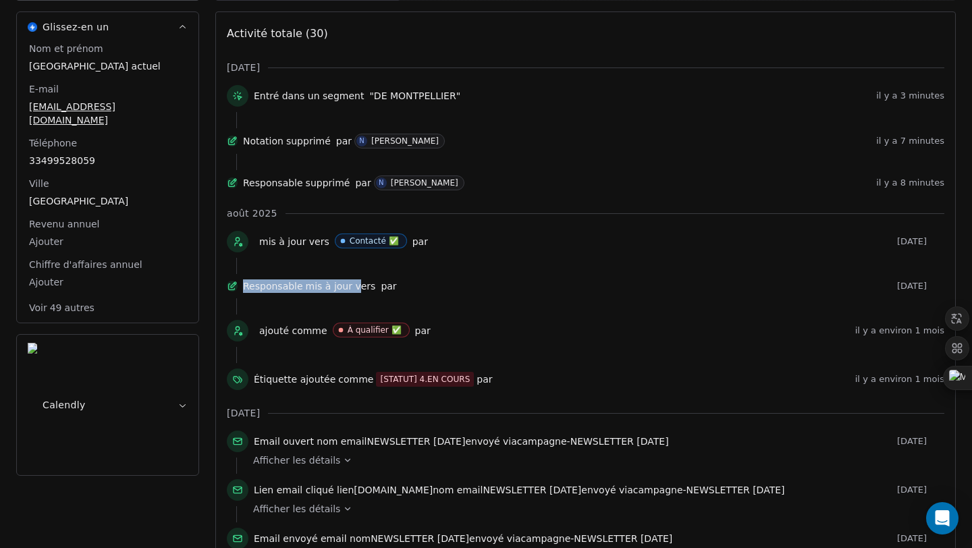
drag, startPoint x: 365, startPoint y: 302, endPoint x: 336, endPoint y: 277, distance: 38.2
click at [336, 277] on div "mis à jour vers Contacté ✅ par il y a 29 jours Responsable mis à jour vers par …" at bounding box center [586, 313] width 718 height 165
click at [438, 298] on div "Responsable mis à jour vers par il y a 29 jours" at bounding box center [586, 288] width 718 height 19
click at [367, 246] on font "Contacté ✅" at bounding box center [374, 240] width 49 height 9
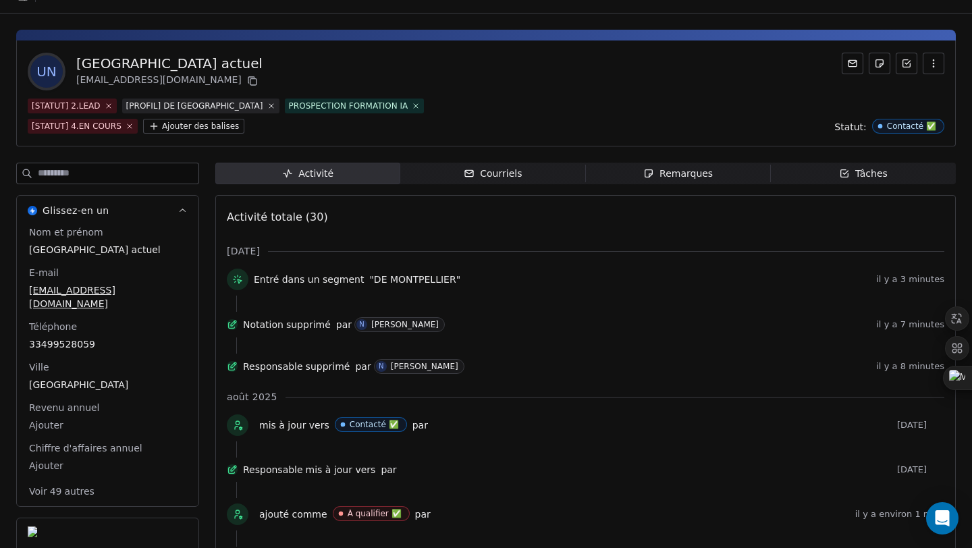
scroll to position [0, 0]
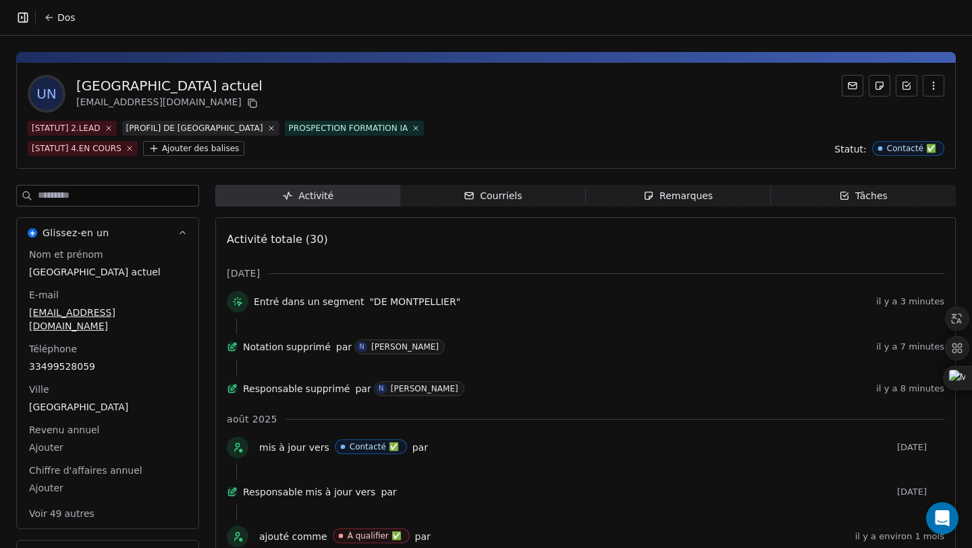
click at [86, 164] on div "UN Arras actuel actual.arras@groupeactual.eu [STATUT] 2.LEAD [PROFIL] DE MONTPE…" at bounding box center [486, 116] width 940 height 106
click at [109, 151] on font "[STATUT] 4.EN COURS" at bounding box center [77, 148] width 90 height 9
click at [41, 17] on button "Dos" at bounding box center [60, 17] width 48 height 24
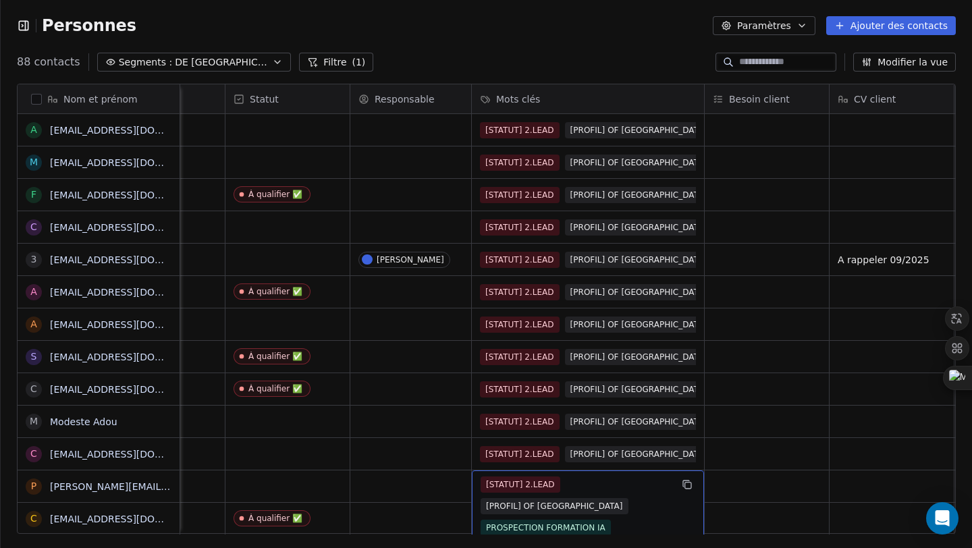
scroll to position [2431, 0]
click at [639, 477] on div "[STATUT] 2.LEAD [PROFIL] OF MONTPELLIER PROSPECTION FORMATION IA [ACTION] TEL I…" at bounding box center [576, 517] width 190 height 81
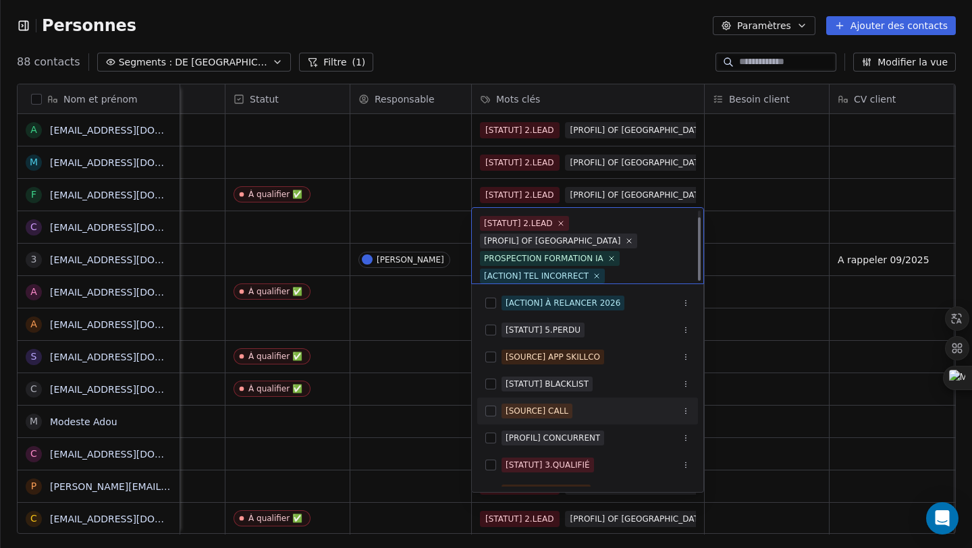
scroll to position [0, 0]
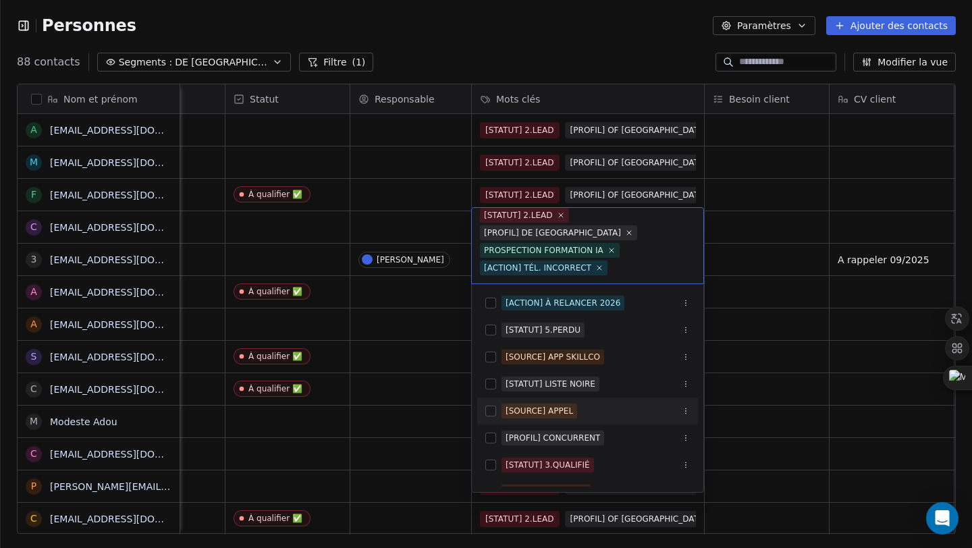
click at [500, 91] on html "Personnes Paramètres Ajouter des contacts 88 contacts Segments : DE MONTPELLIER…" at bounding box center [486, 274] width 972 height 548
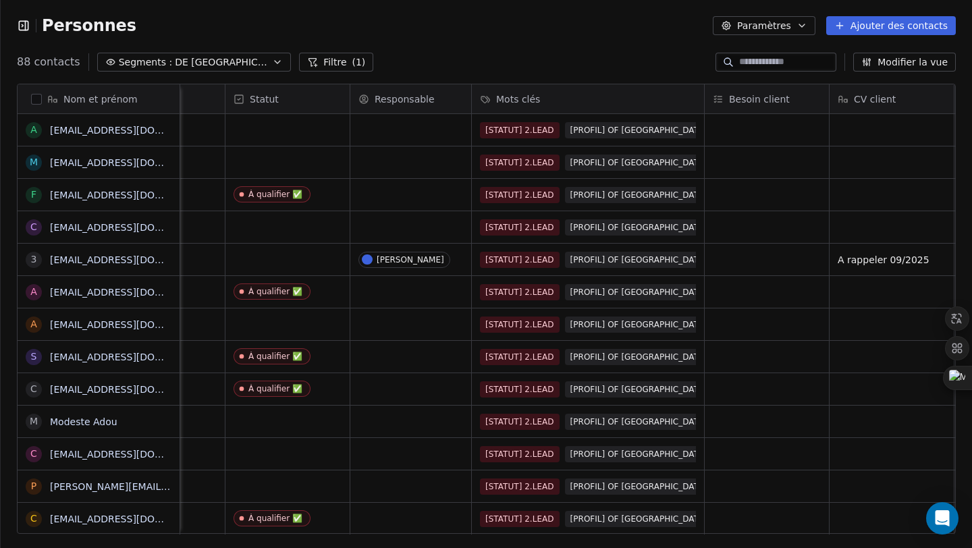
click at [500, 94] on font "Mots clés" at bounding box center [518, 99] width 44 height 11
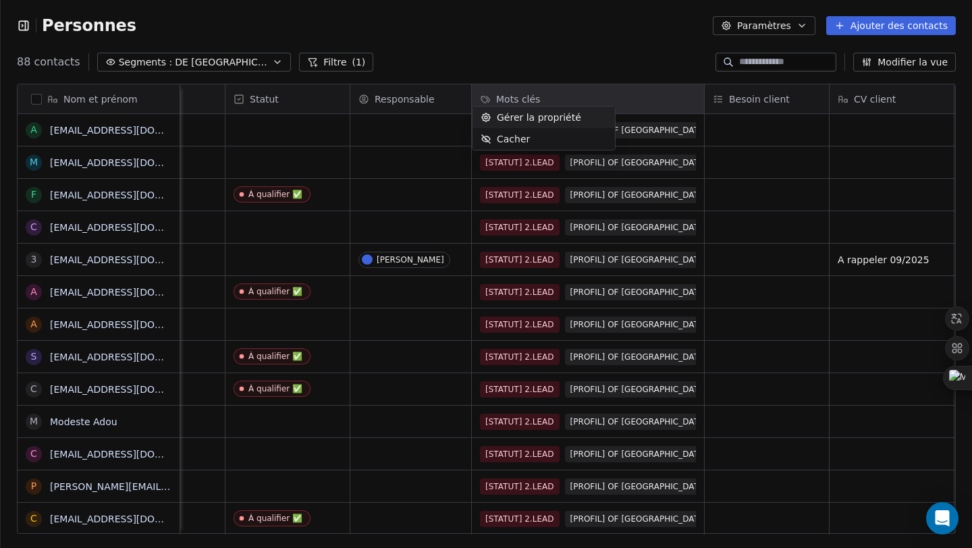
click at [682, 517] on html "Personnes Paramètres Ajouter des contacts 88 contacts Segments : DE MONTPELLIER…" at bounding box center [486, 274] width 972 height 548
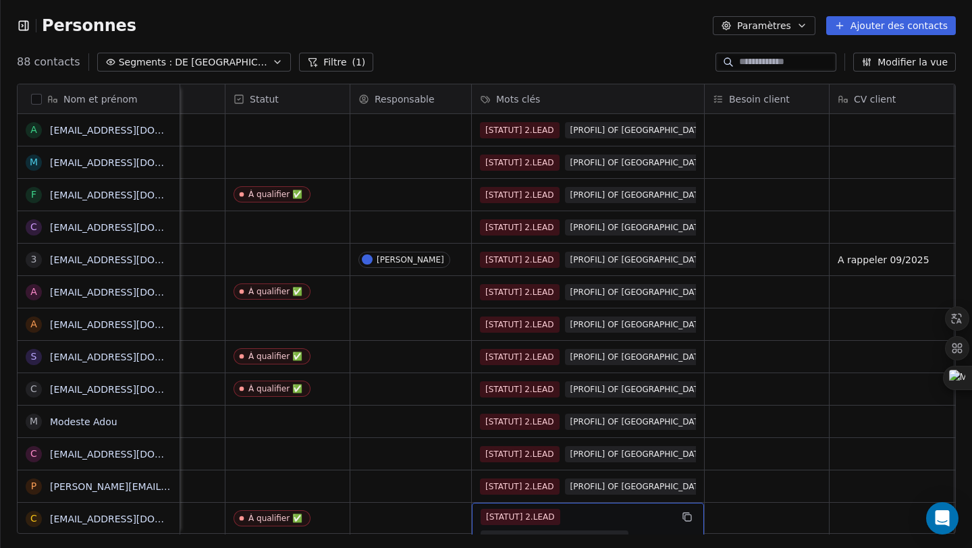
click at [661, 509] on div "[STATUT] 2.LEAD [PROFIL] OF MONTPELLIER PROSPECTION FORMATION IA [STATUT] 4.EN …" at bounding box center [576, 549] width 190 height 81
click at [608, 509] on div "[STATUT] 2.LEAD [PROFIL] OF MONTPELLIER PROSPECTION FORMATION IA [STATUT] 4.EN …" at bounding box center [576, 549] width 190 height 81
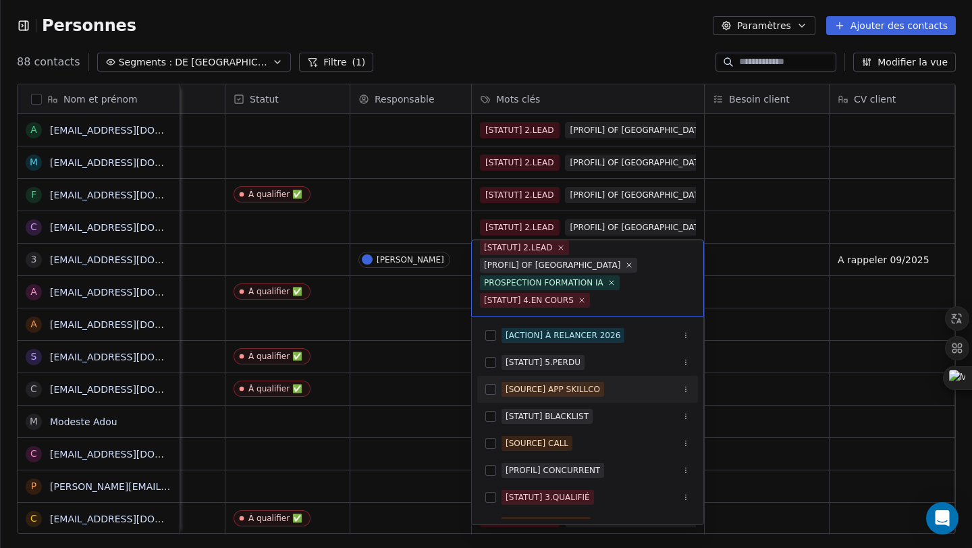
click at [533, 390] on div "[SOURCE] APP SKILLCO" at bounding box center [553, 389] width 95 height 12
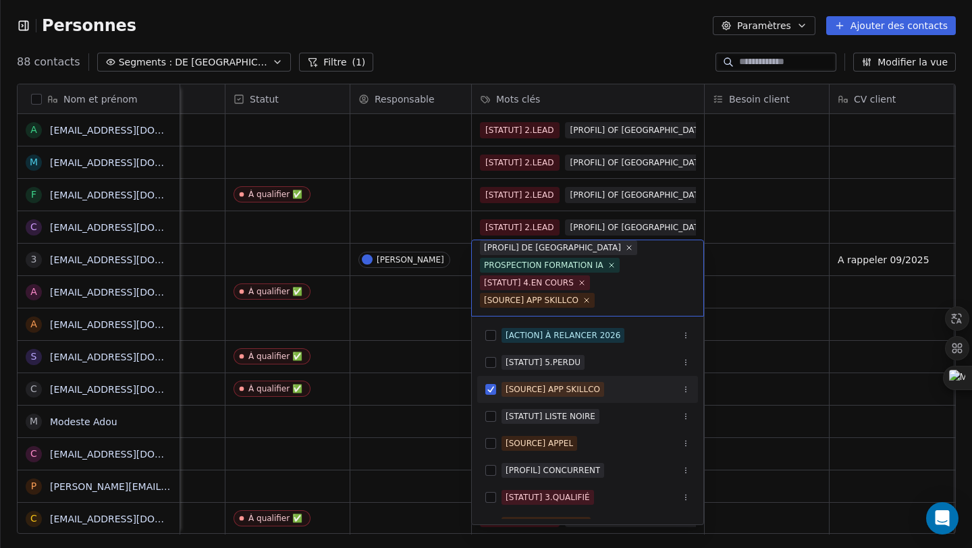
click at [491, 387] on button "Suggestions" at bounding box center [490, 389] width 11 height 11
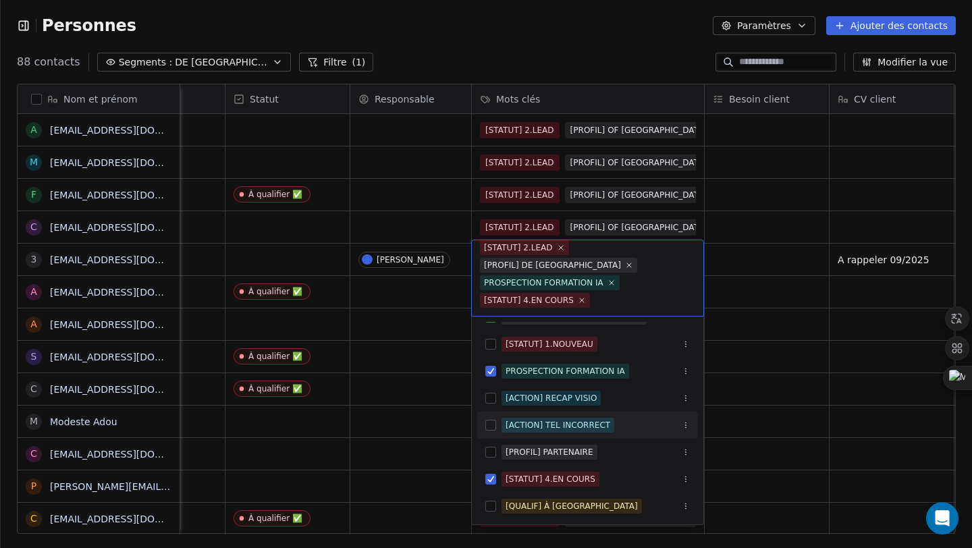
click at [836, 469] on html "Personnes Paramètres Ajouter des contacts 88 contacts Segments : DE MONTPELLIER…" at bounding box center [486, 274] width 972 height 548
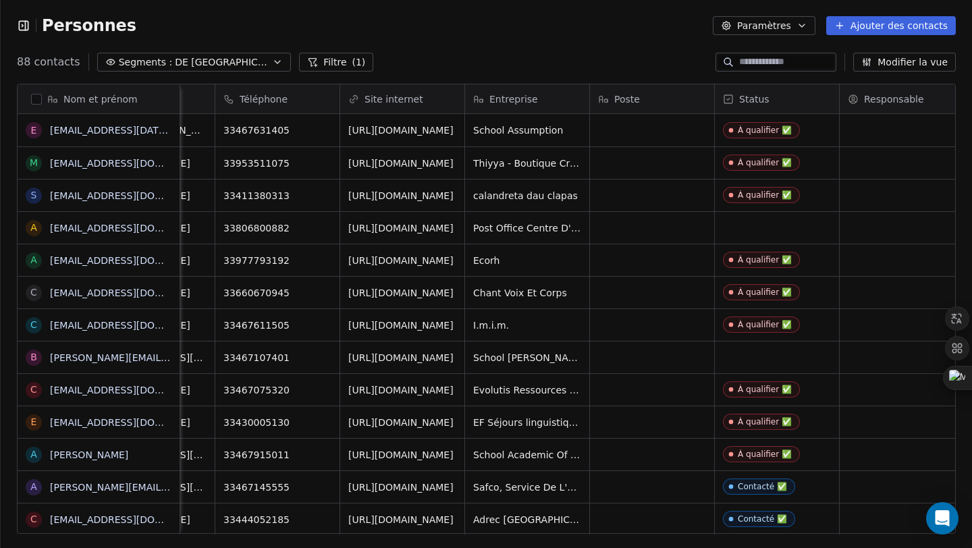
scroll to position [0, 163]
click at [212, 70] on button "Segments : DE MONTPELLIER" at bounding box center [194, 62] width 194 height 19
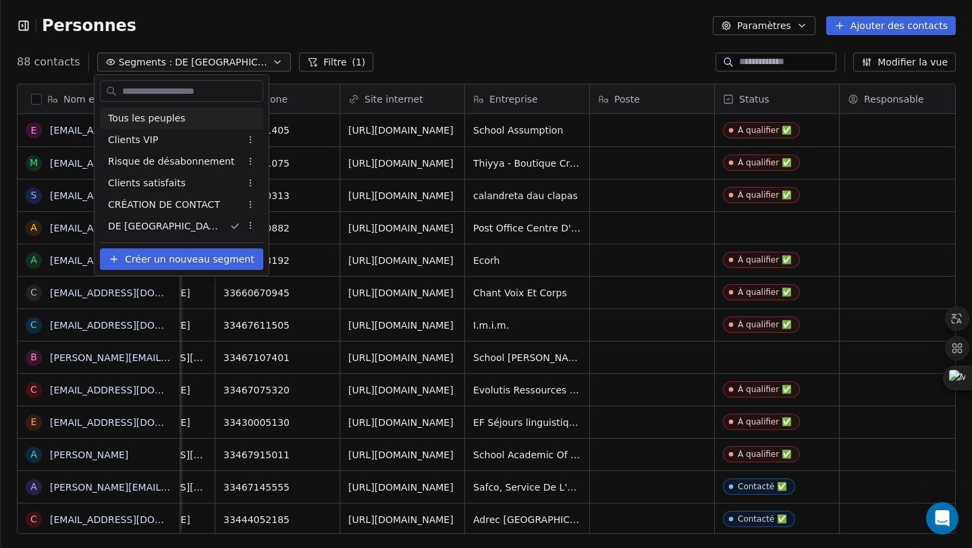
click at [165, 119] on font "Tous les peuples" at bounding box center [147, 118] width 78 height 11
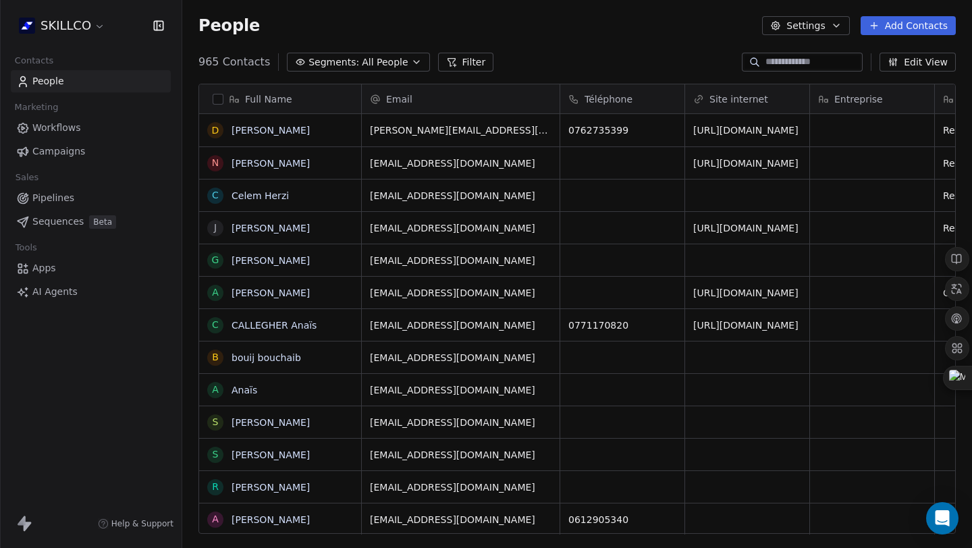
click at [784, 63] on input at bounding box center [813, 62] width 95 height 14
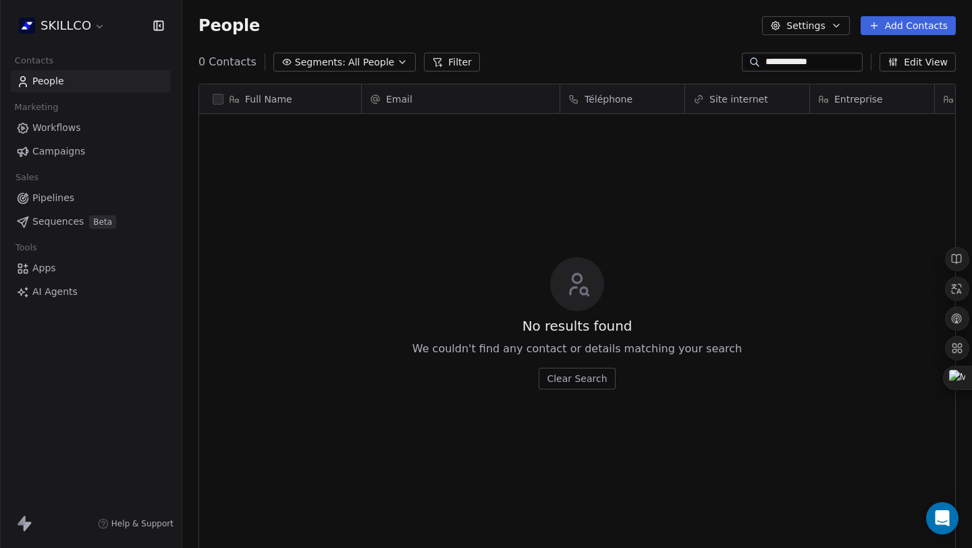
scroll to position [472, 780]
type input "**********"
drag, startPoint x: 838, startPoint y: 61, endPoint x: 736, endPoint y: 57, distance: 102.0
click at [742, 57] on div "**********" at bounding box center [802, 62] width 121 height 19
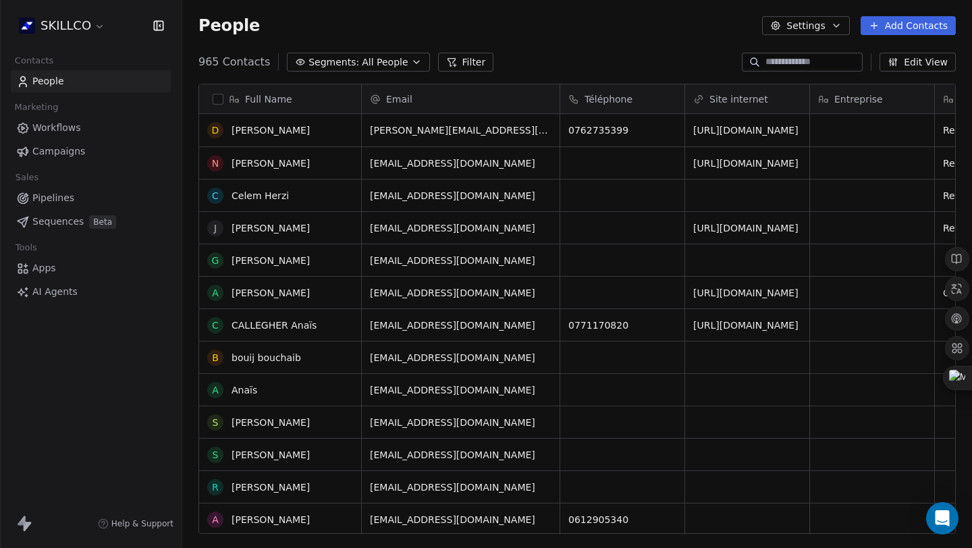
scroll to position [0, 0]
click at [573, 46] on div "People Settings Add Contacts" at bounding box center [577, 25] width 790 height 51
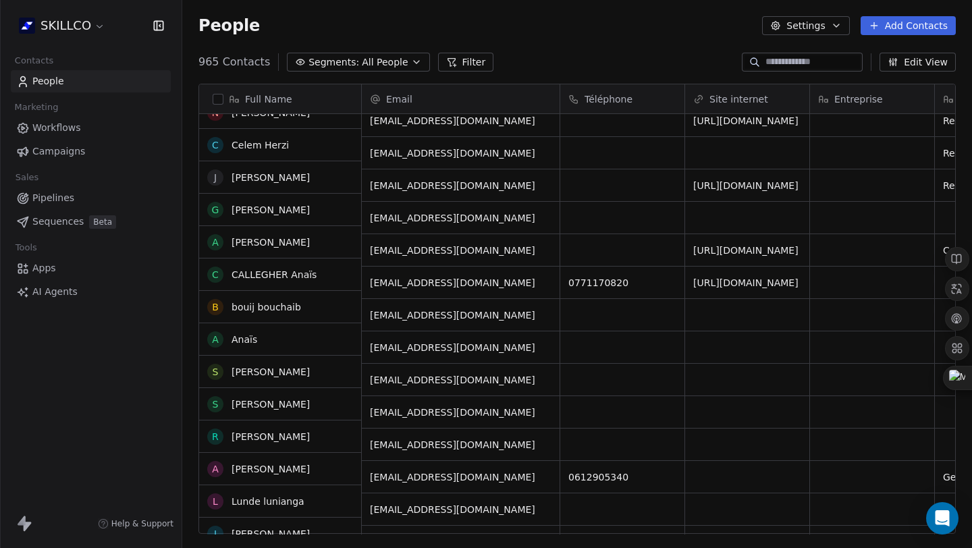
scroll to position [53, 0]
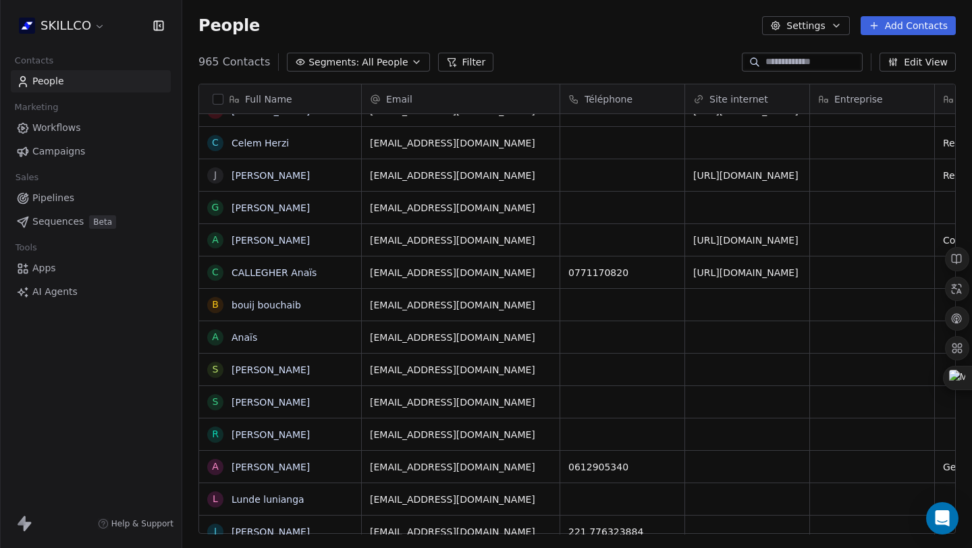
click at [803, 57] on input at bounding box center [813, 62] width 95 height 14
click at [786, 61] on input at bounding box center [813, 62] width 95 height 14
paste input "**********"
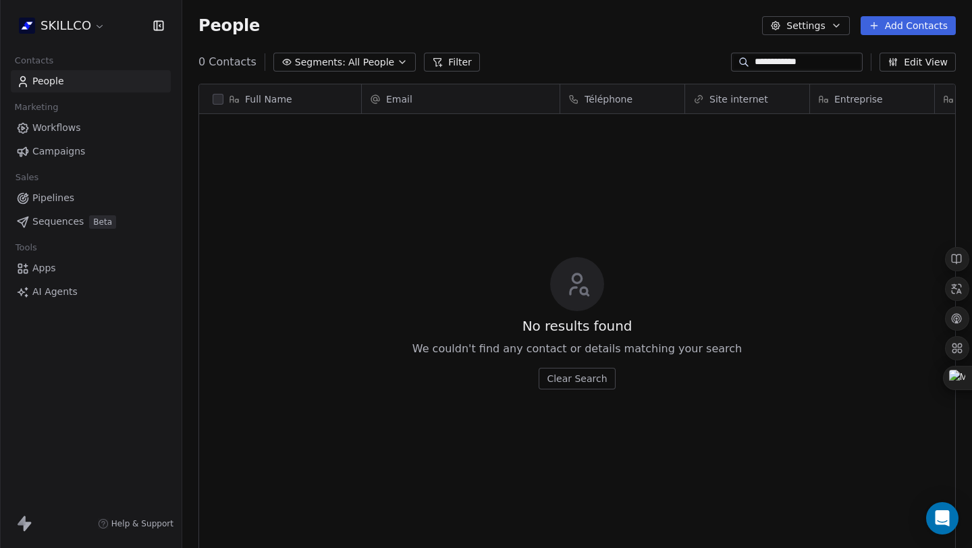
scroll to position [472, 780]
type input "*"
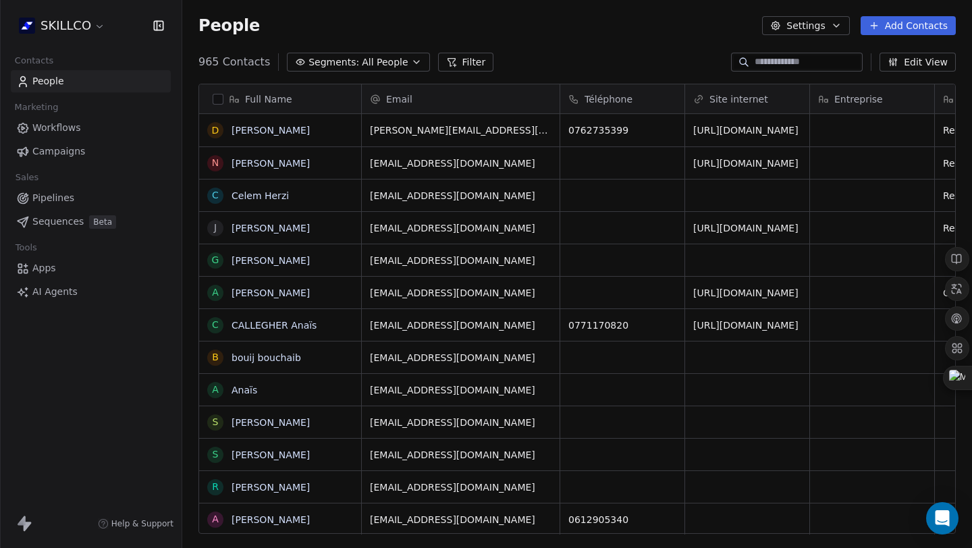
paste input "**********"
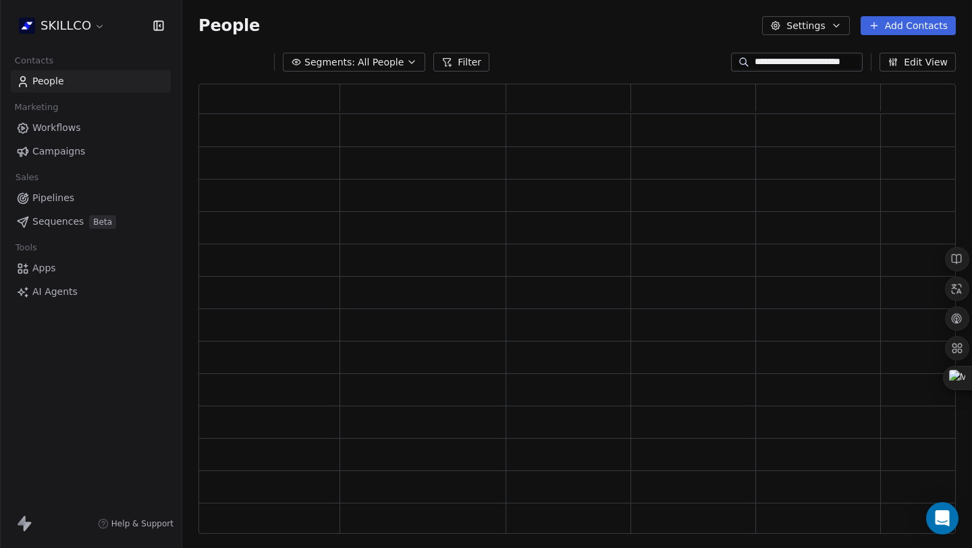
scroll to position [439, 747]
type input "**********"
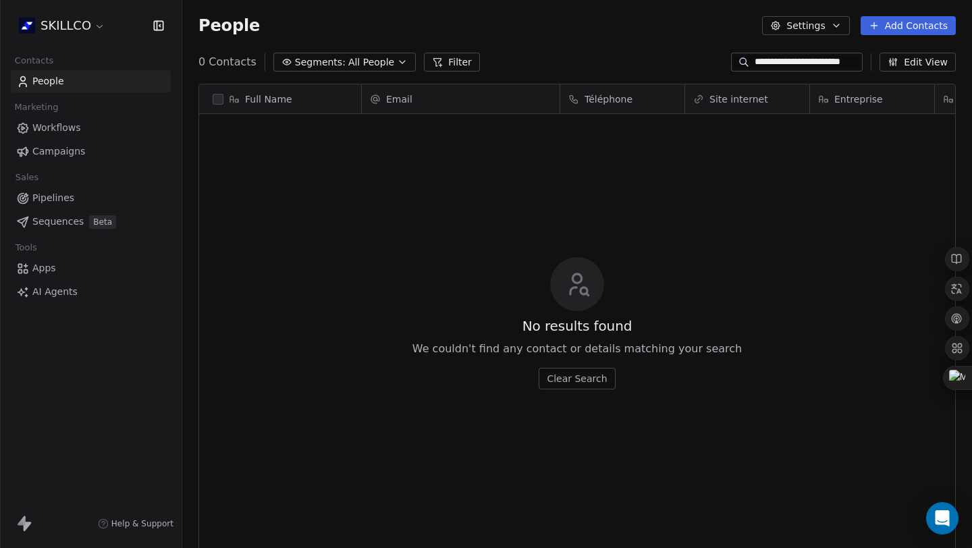
scroll to position [472, 780]
click at [787, 63] on input "**********" at bounding box center [807, 62] width 105 height 14
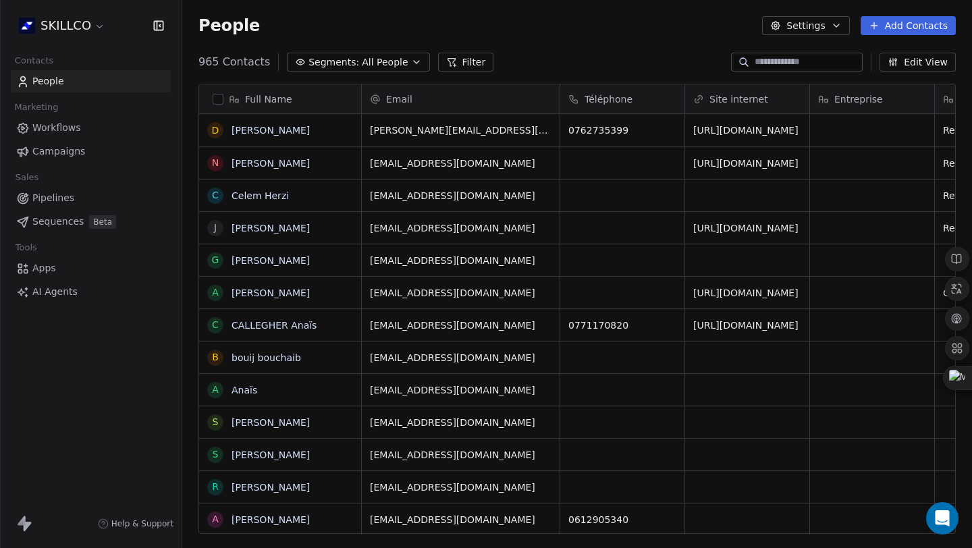
paste input "**********"
type input "**********"
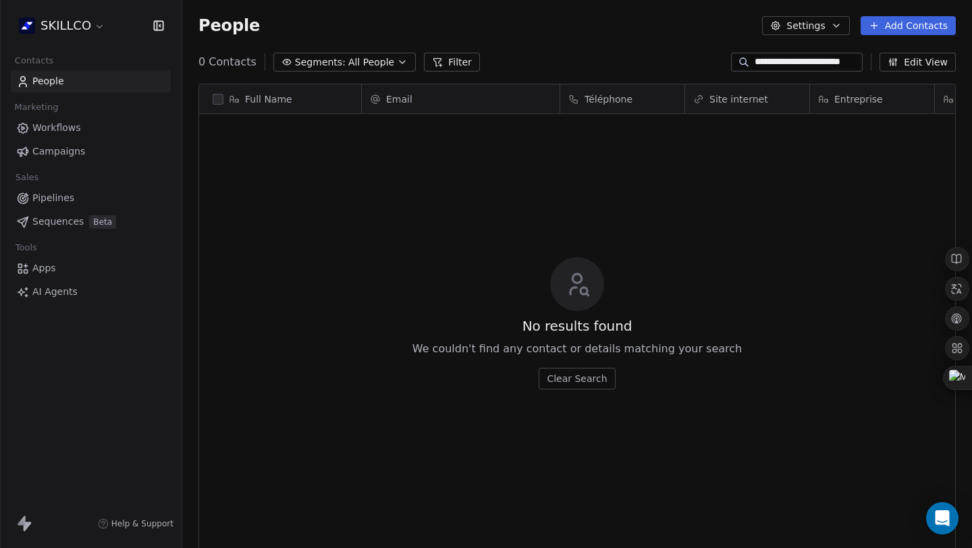
click at [798, 65] on input "**********" at bounding box center [807, 62] width 105 height 14
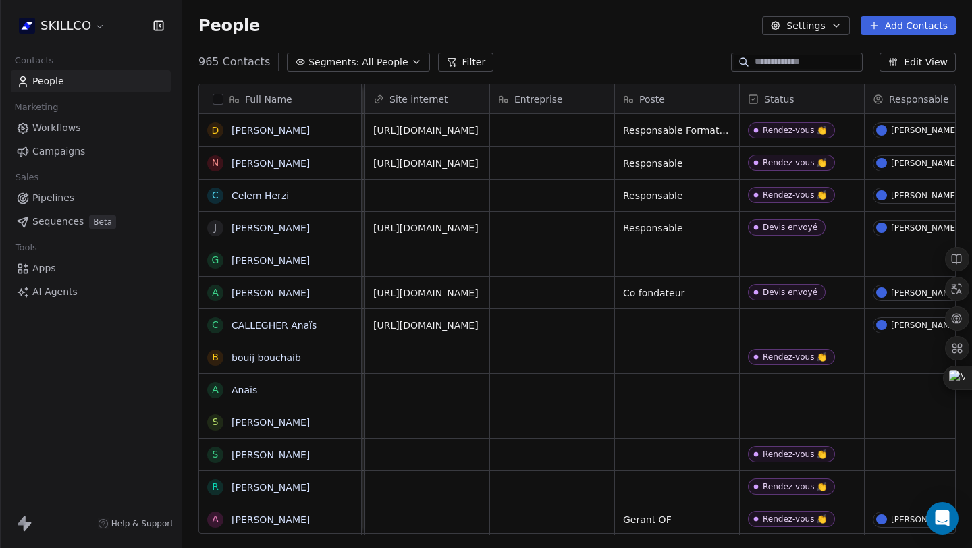
scroll to position [0, 394]
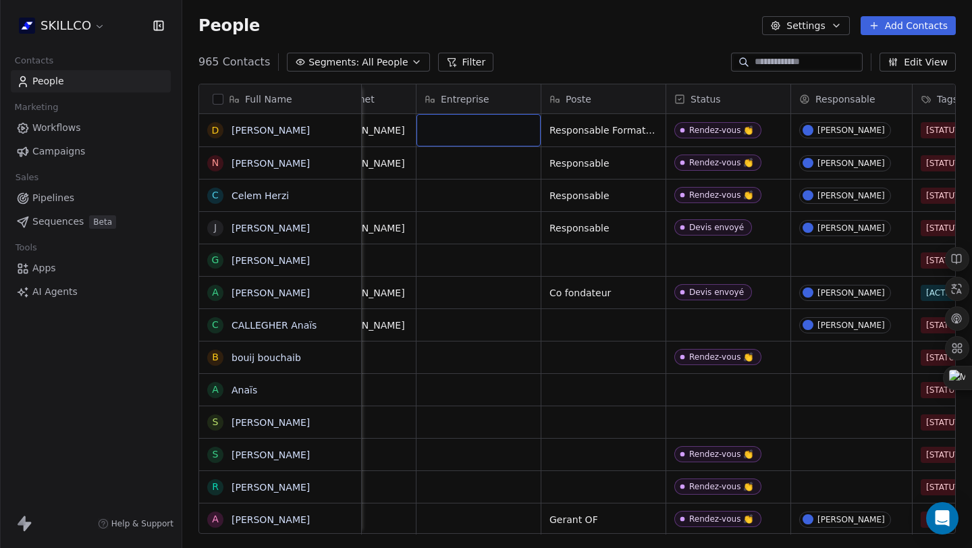
click at [475, 130] on div "grid" at bounding box center [479, 130] width 124 height 32
type textarea "**********"
click at [491, 184] on html "SKILLCO Contacts People Marketing Workflows Campaigns Sales Pipelines Sequences…" at bounding box center [486, 274] width 972 height 548
click at [749, 506] on html "SKILLCO Contacts People Marketing Workflows Campaigns Sales Pipelines Sequences…" at bounding box center [486, 274] width 972 height 548
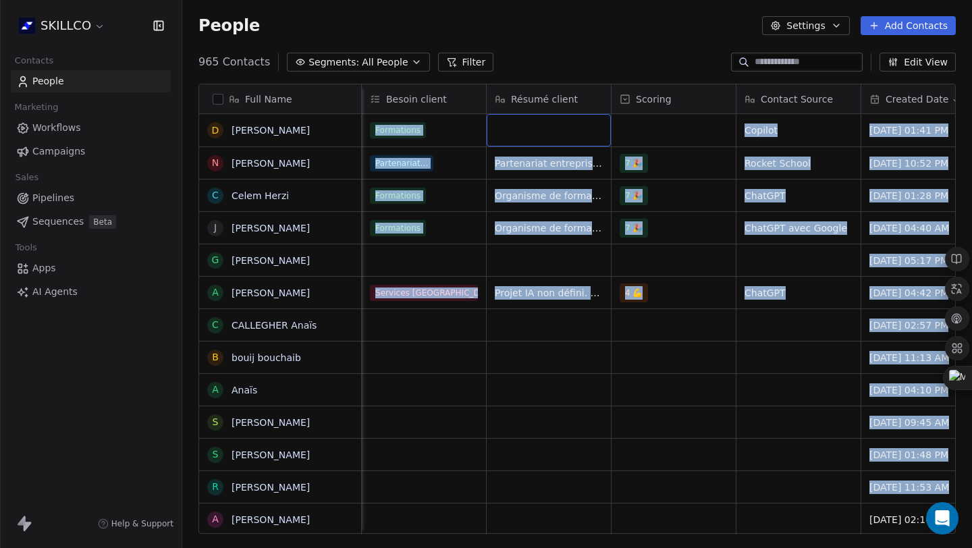
scroll to position [0, 1171]
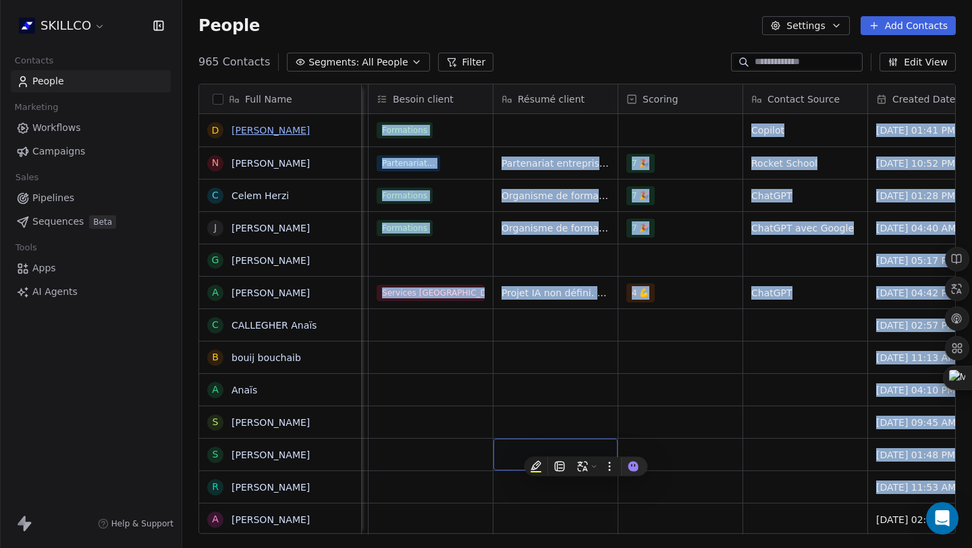
click at [261, 127] on link "[PERSON_NAME]" at bounding box center [271, 130] width 78 height 11
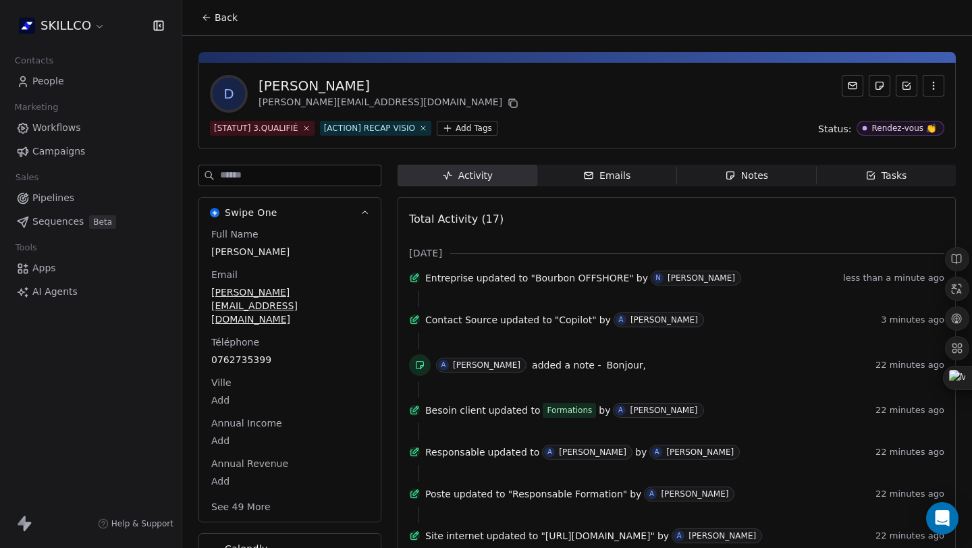
click at [747, 173] on div "Notes" at bounding box center [746, 176] width 43 height 14
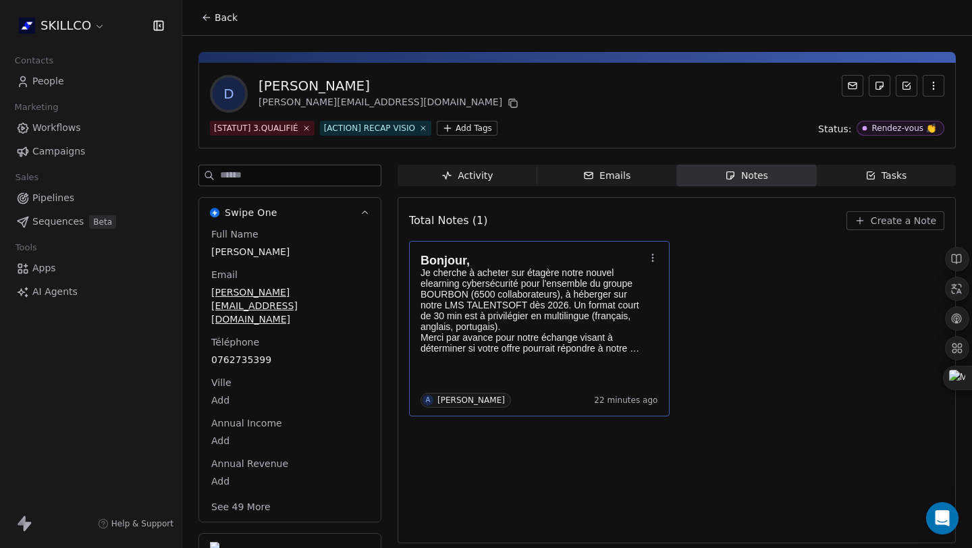
click at [594, 277] on p "Je cherche à acheter sur étagère notre nouvel elearning cybersécurité pour l'en…" at bounding box center [533, 310] width 224 height 86
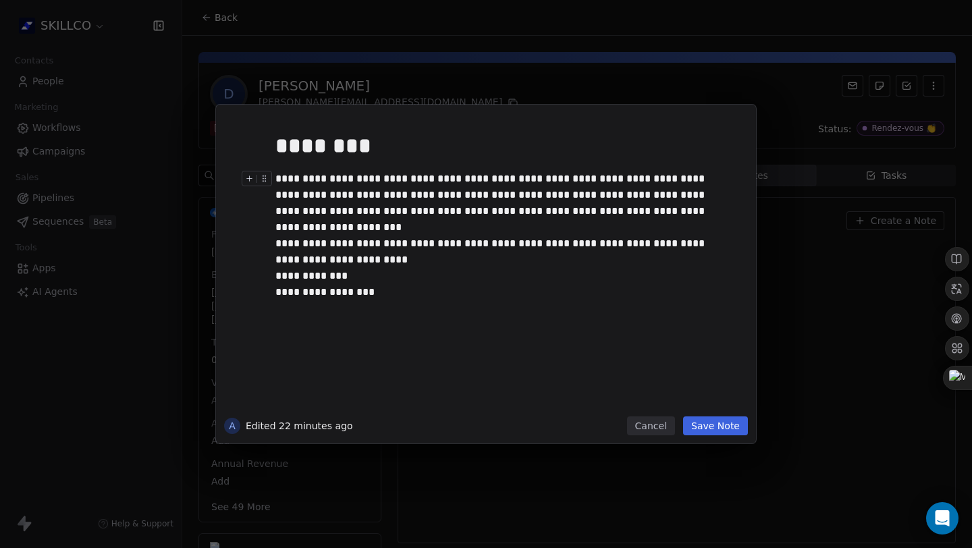
click at [855, 274] on div "**********" at bounding box center [486, 274] width 972 height 339
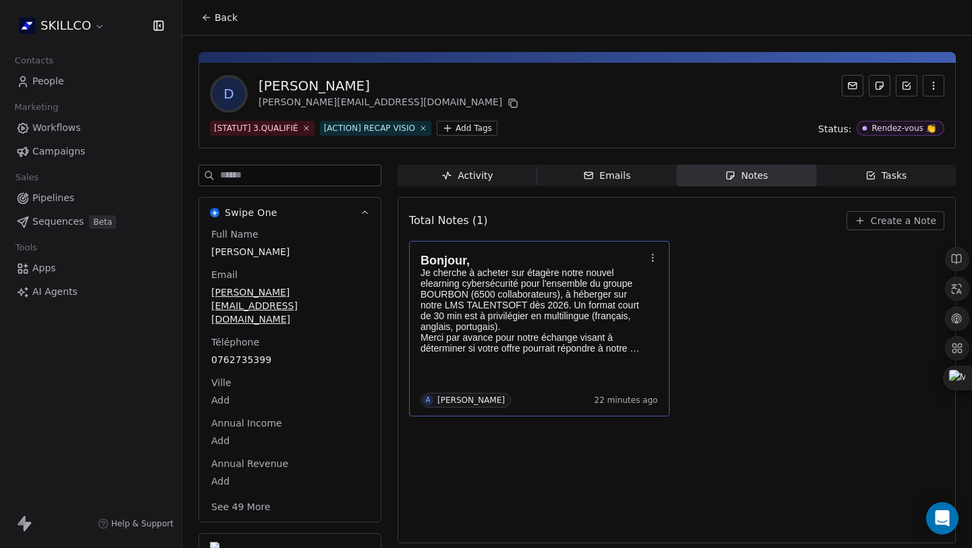
click at [62, 77] on span "People" at bounding box center [48, 81] width 32 height 14
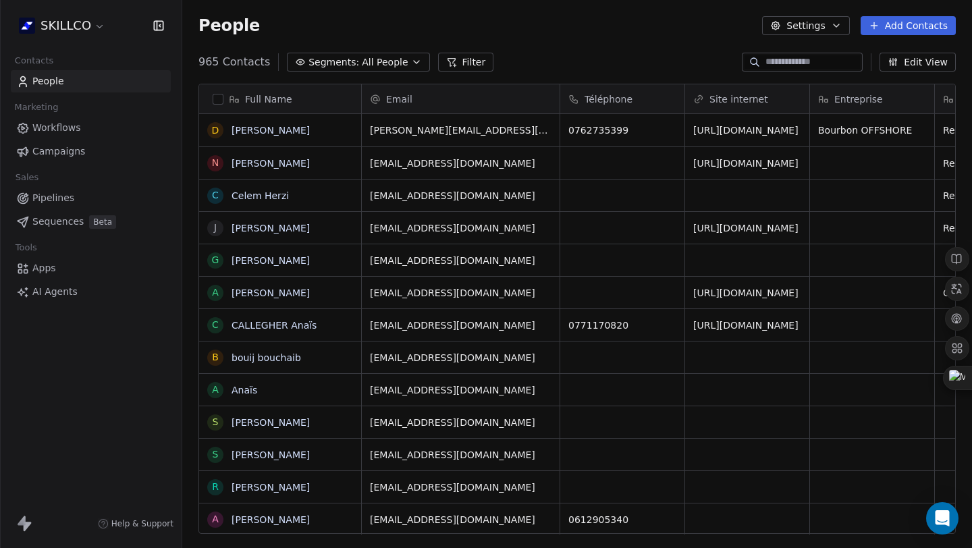
scroll to position [472, 780]
click at [804, 70] on div at bounding box center [802, 62] width 121 height 19
drag, startPoint x: 540, startPoint y: 14, endPoint x: 790, endPoint y: 30, distance: 250.3
click at [541, 14] on div "People Settings Add Contacts" at bounding box center [577, 25] width 790 height 51
click at [916, 23] on button "Add Contacts" at bounding box center [908, 25] width 95 height 19
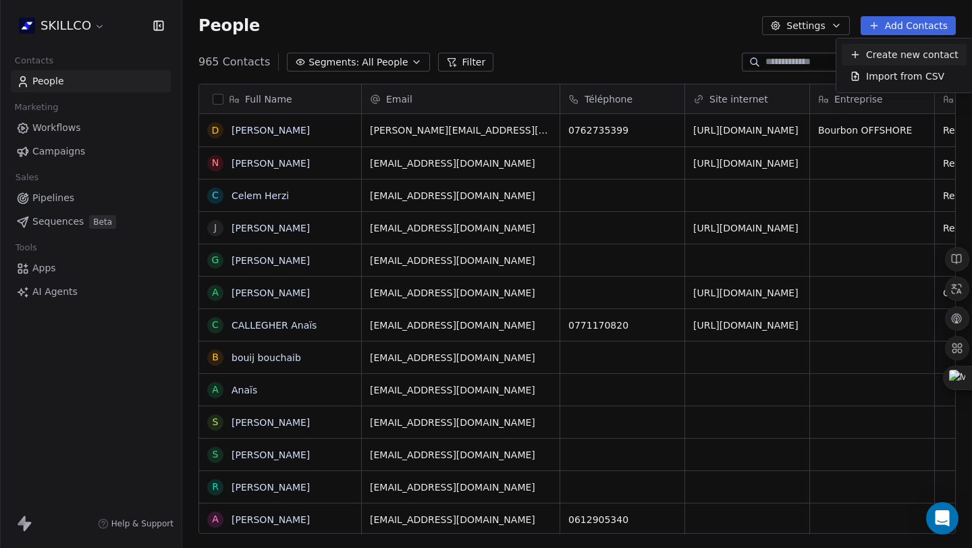
click at [880, 48] on span "Create new contact" at bounding box center [912, 55] width 92 height 14
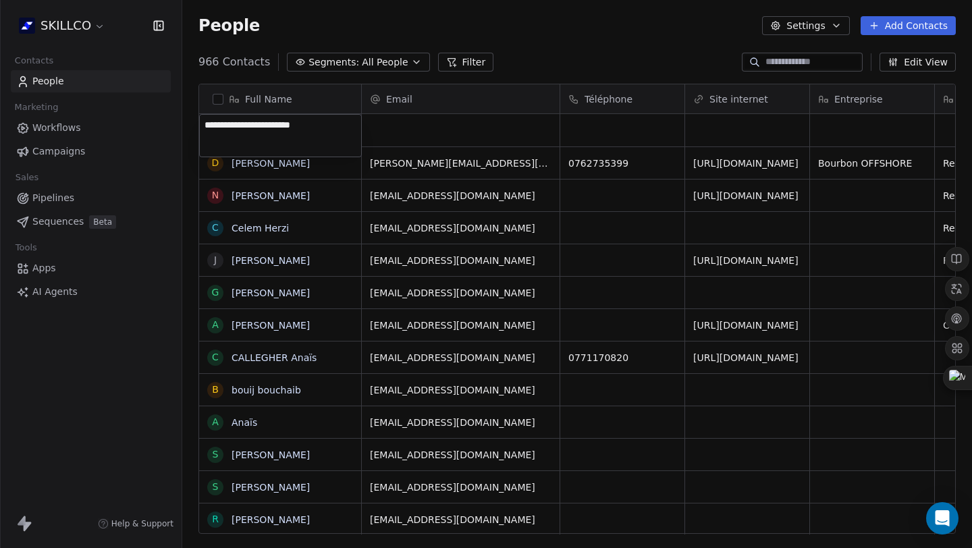
drag, startPoint x: 327, startPoint y: 130, endPoint x: 180, endPoint y: 119, distance: 147.6
click at [180, 119] on html "SKILLCO Contacts People Marketing Workflows Campaigns Sales Pipelines Sequences…" at bounding box center [486, 274] width 972 height 548
type textarea "**********"
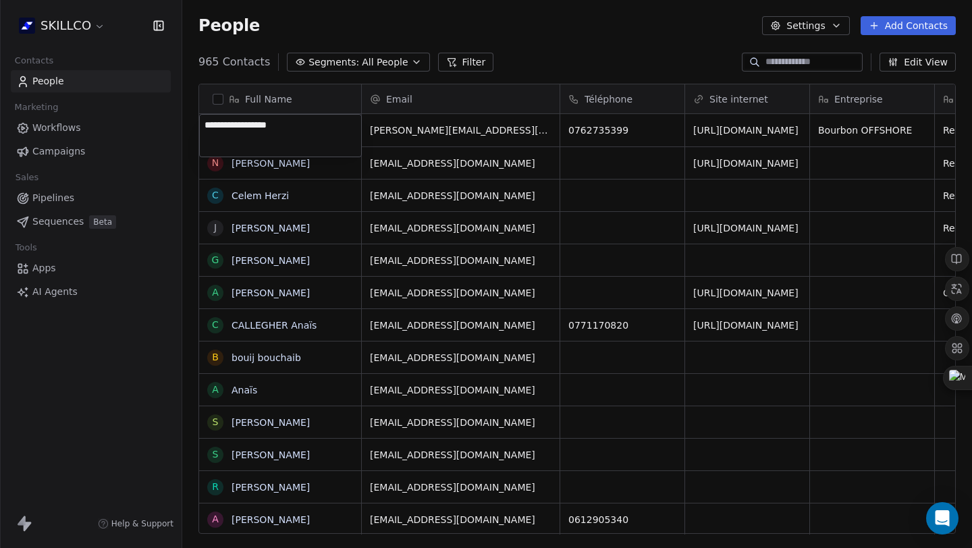
click at [293, 144] on textarea "**********" at bounding box center [280, 136] width 161 height 42
click at [298, 134] on textarea "**********" at bounding box center [280, 136] width 161 height 42
click at [587, 198] on html "SKILLCO Contacts People Marketing Workflows Campaigns Sales Pipelines Sequences…" at bounding box center [486, 274] width 972 height 548
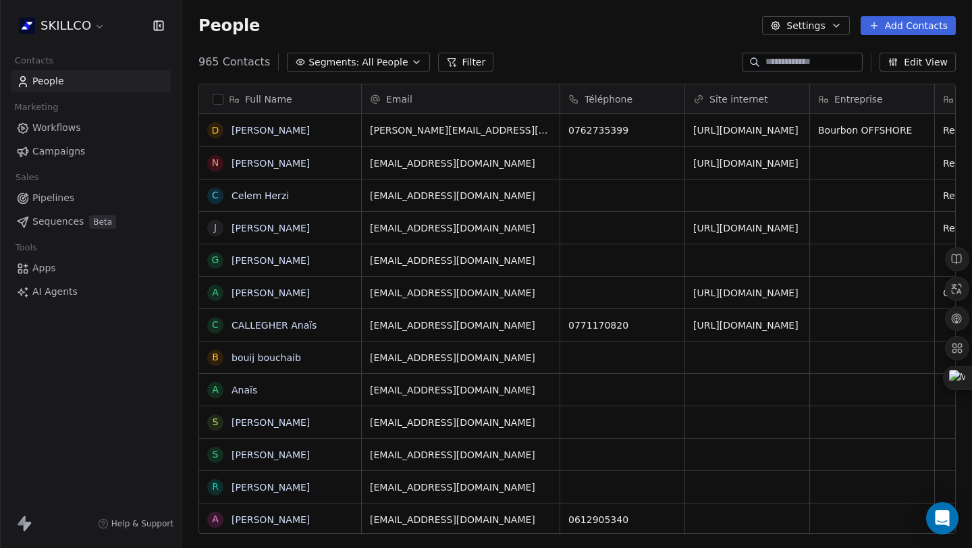
click at [934, 26] on button "Add Contacts" at bounding box center [908, 25] width 95 height 19
click at [892, 54] on span "Create new contact" at bounding box center [912, 55] width 92 height 14
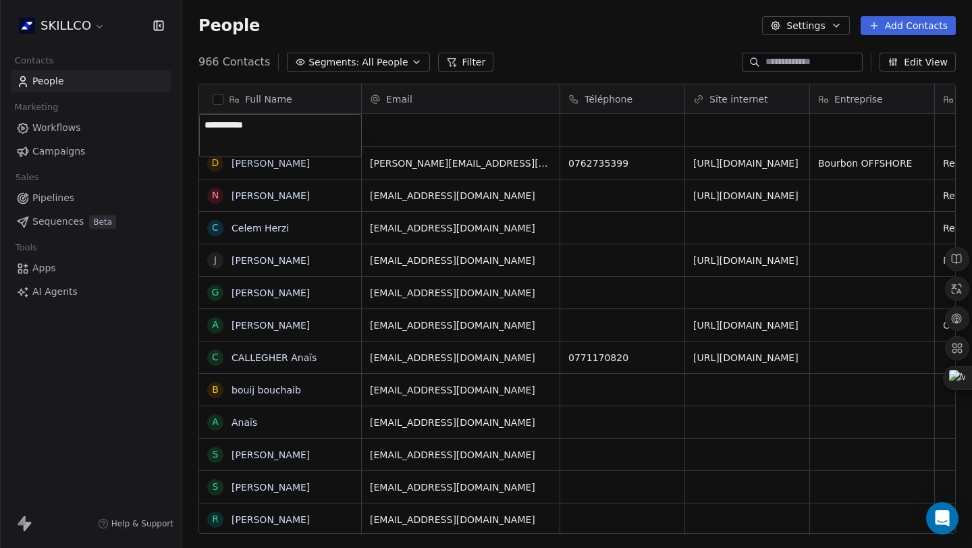
type textarea "**********"
click at [445, 115] on html "SKILLCO Contacts People Marketing Workflows Campaigns Sales Pipelines Sequences…" at bounding box center [486, 274] width 972 height 548
click at [424, 128] on div "grid" at bounding box center [461, 130] width 198 height 32
click at [460, 125] on input "email" at bounding box center [461, 130] width 192 height 27
paste input "**********"
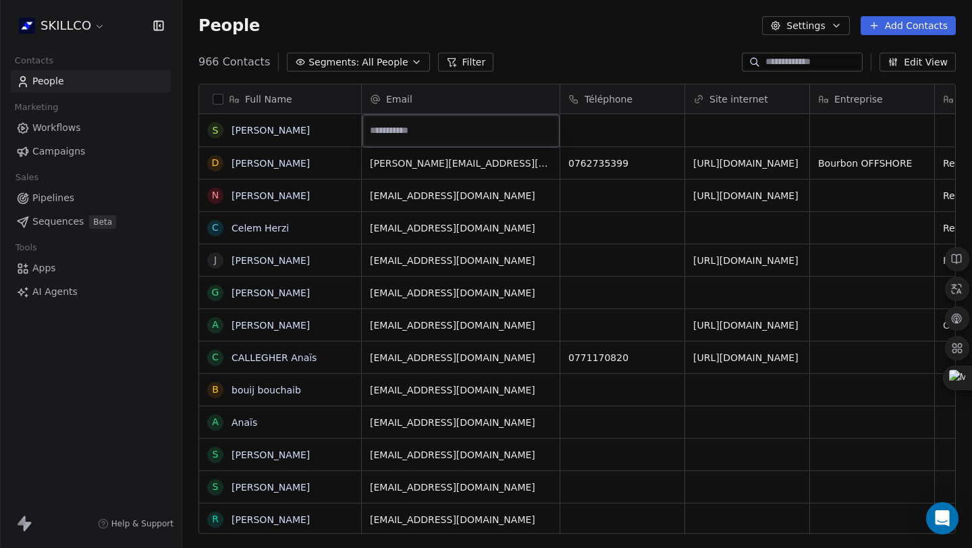
type input "**********"
click at [616, 132] on html "SKILLCO Contacts People Marketing Workflows Campaigns Sales Pipelines Sequences…" at bounding box center [486, 274] width 972 height 548
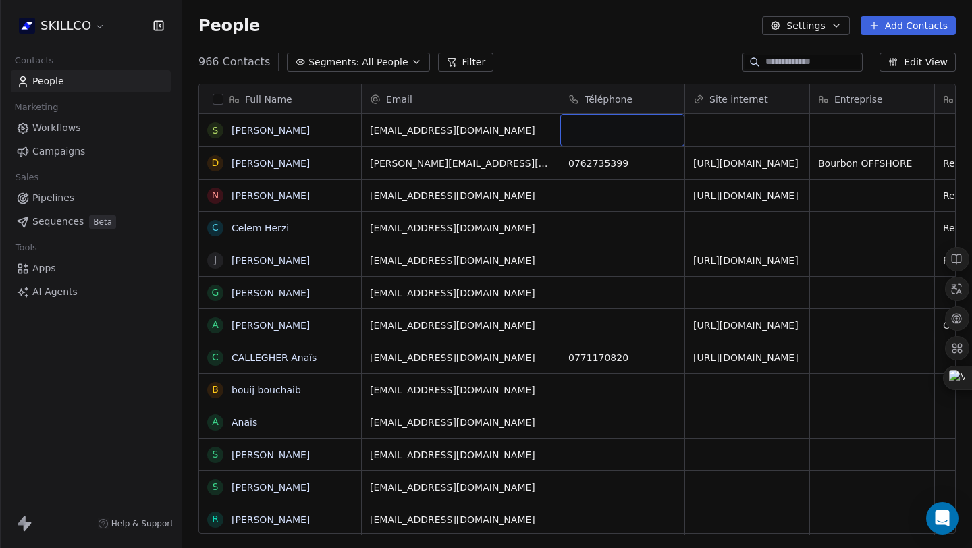
click at [577, 136] on div "grid" at bounding box center [622, 130] width 124 height 32
type input "**********"
click at [743, 124] on html "SKILLCO Contacts People Marketing Workflows Campaigns Sales Pipelines Sequences…" at bounding box center [486, 274] width 972 height 548
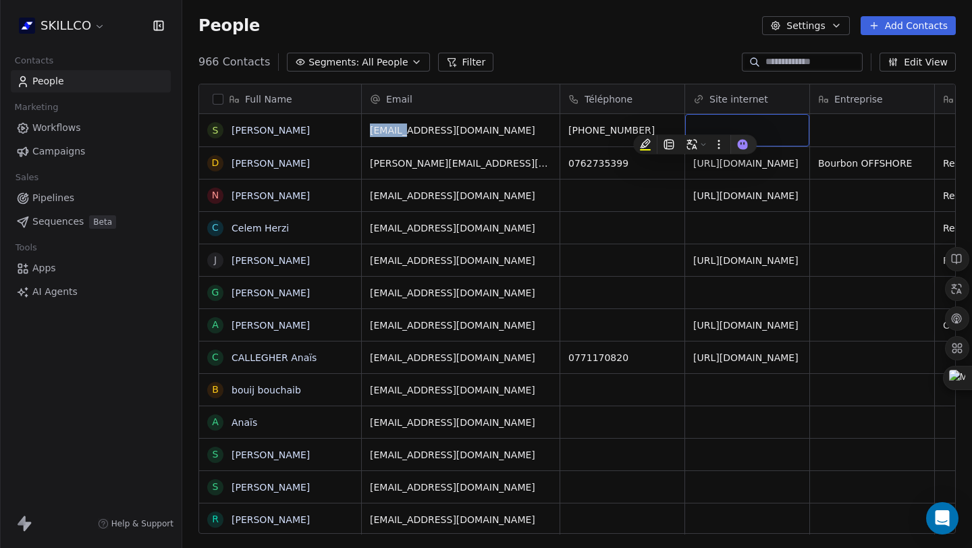
click at [695, 124] on div "grid" at bounding box center [747, 130] width 124 height 32
type input "**********"
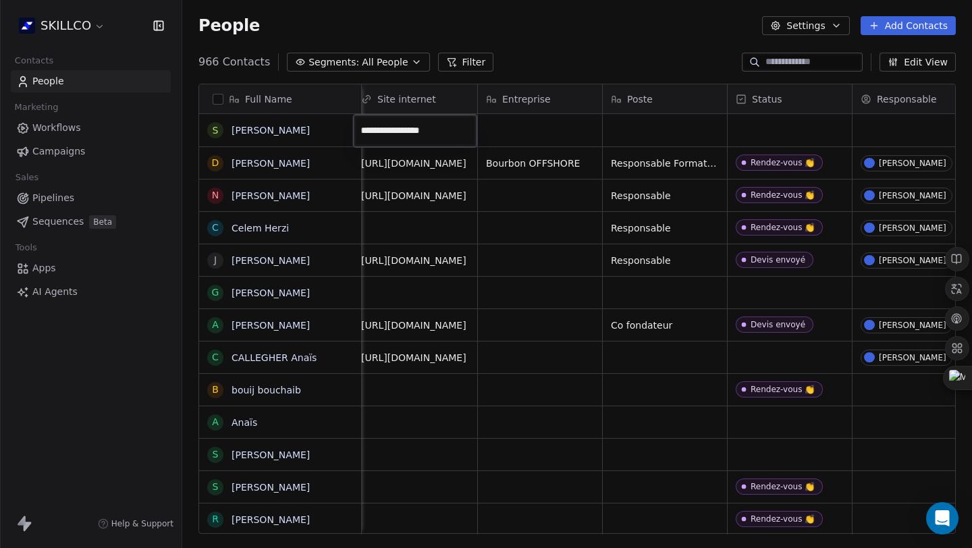
drag, startPoint x: 475, startPoint y: 528, endPoint x: 575, endPoint y: 527, distance: 99.9
click at [575, 527] on html "SKILLCO Contacts People Marketing Workflows Campaigns Sales Pipelines Sequences…" at bounding box center [486, 274] width 972 height 548
click at [535, 140] on html "SKILLCO Contacts People Marketing Workflows Campaigns Sales Pipelines Sequences…" at bounding box center [486, 274] width 972 height 548
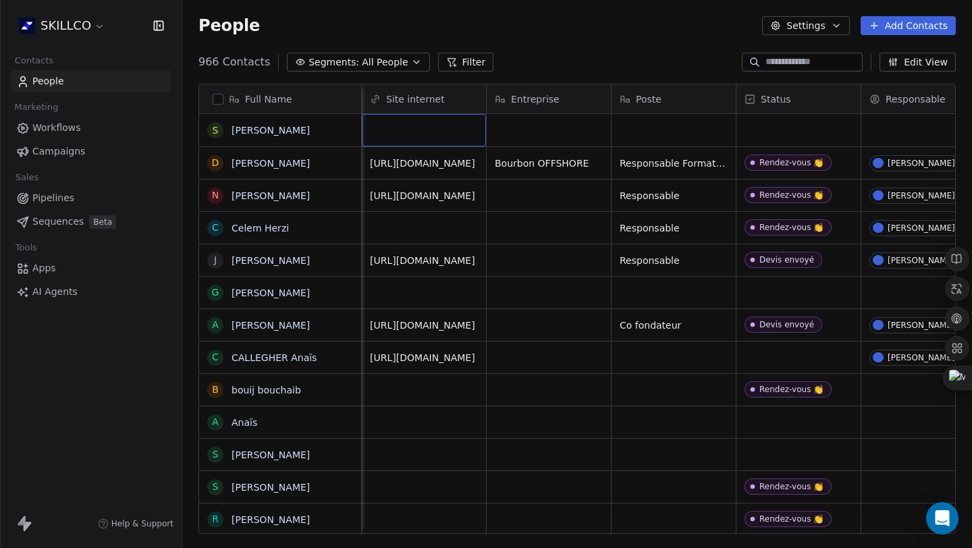
click at [428, 140] on div "grid" at bounding box center [424, 130] width 124 height 32
type input "**********"
click at [502, 130] on html "SKILLCO Contacts People Marketing Workflows Campaigns Sales Pipelines Sequences…" at bounding box center [486, 274] width 972 height 548
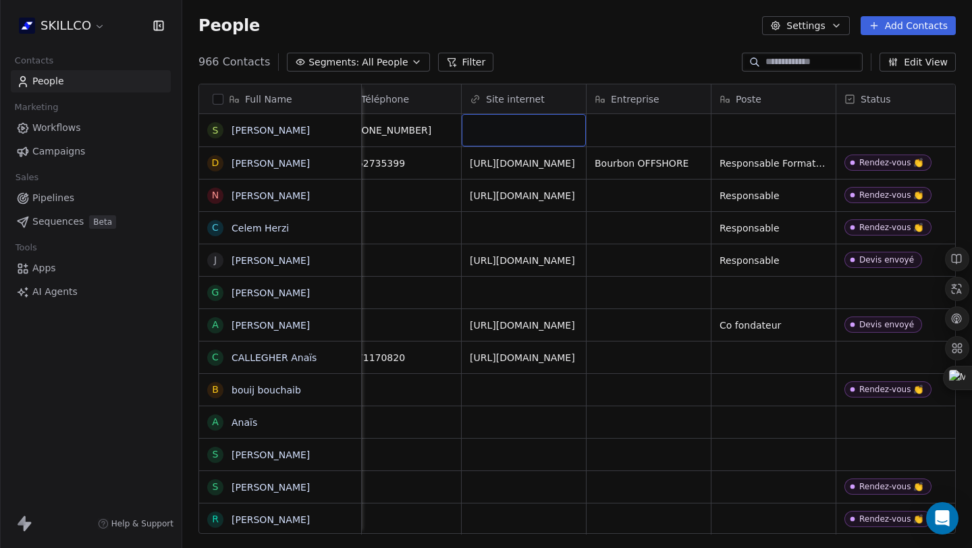
click at [504, 120] on div "grid" at bounding box center [524, 130] width 124 height 32
click at [527, 134] on input "**********" at bounding box center [524, 130] width 118 height 27
click at [545, 130] on input "**********" at bounding box center [524, 130] width 118 height 27
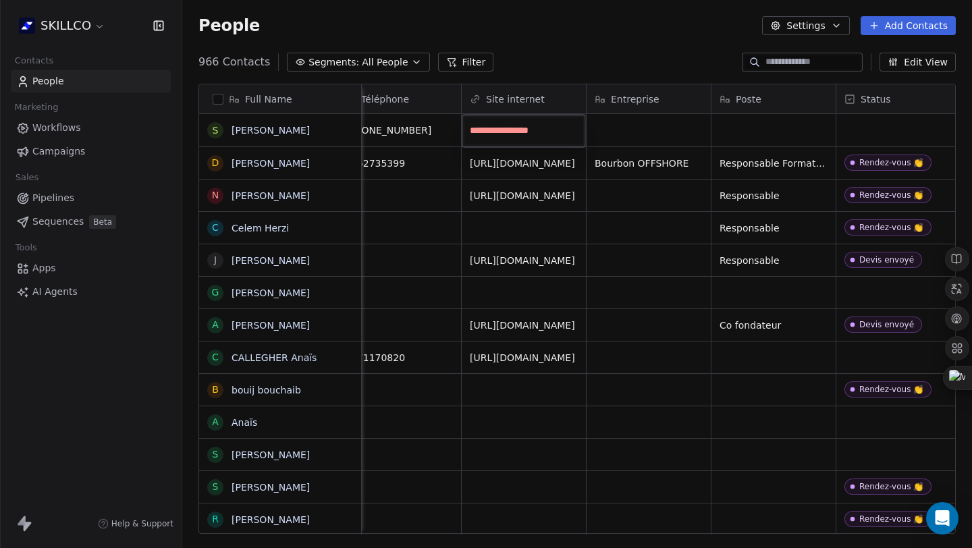
paste input "*********"
type input "**********"
click at [639, 142] on html "SKILLCO Contacts People Marketing Workflows Campaigns Sales Pipelines Sequences…" at bounding box center [486, 274] width 972 height 548
click at [639, 130] on div "grid" at bounding box center [649, 130] width 124 height 32
type textarea "**********"
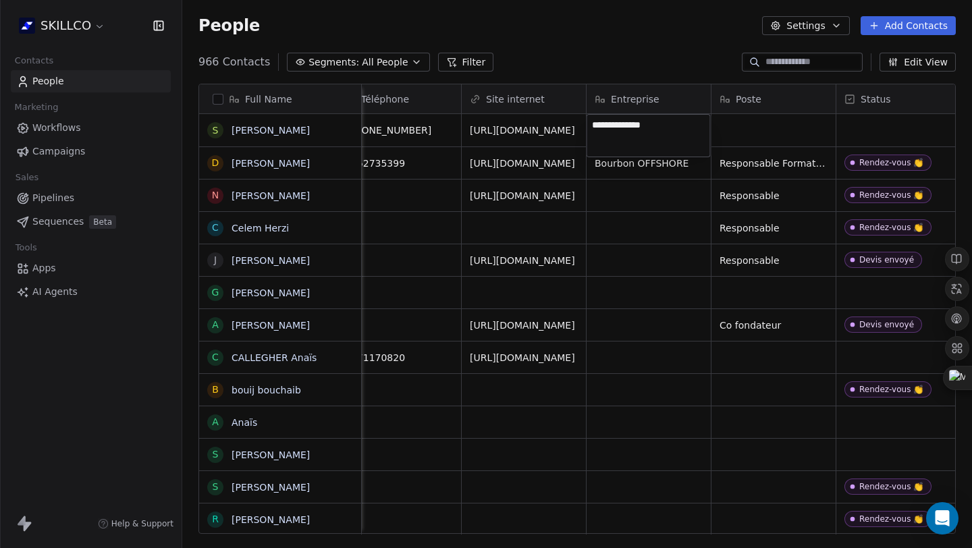
click at [759, 124] on html "SKILLCO Contacts People Marketing Workflows Campaigns Sales Pipelines Sequences…" at bounding box center [486, 274] width 972 height 548
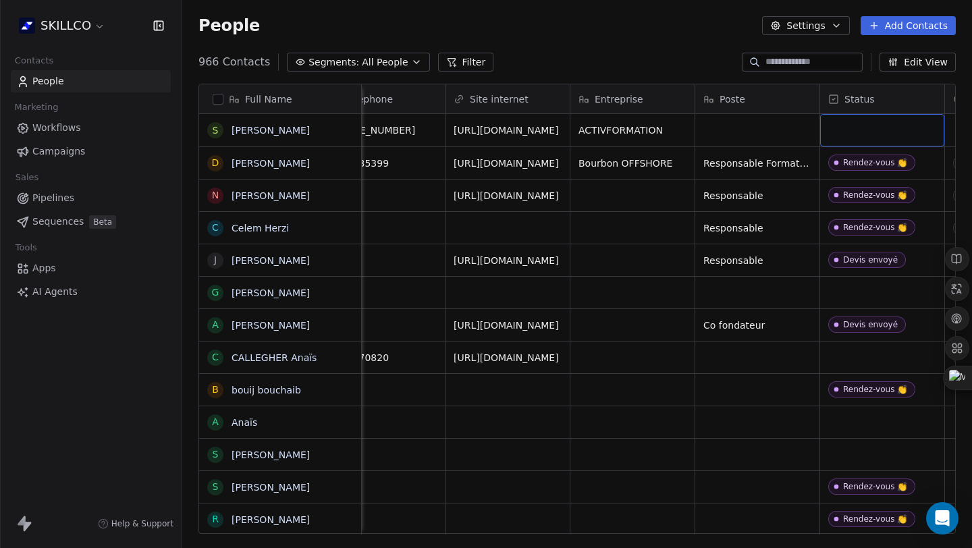
click at [853, 130] on div "grid" at bounding box center [882, 130] width 124 height 32
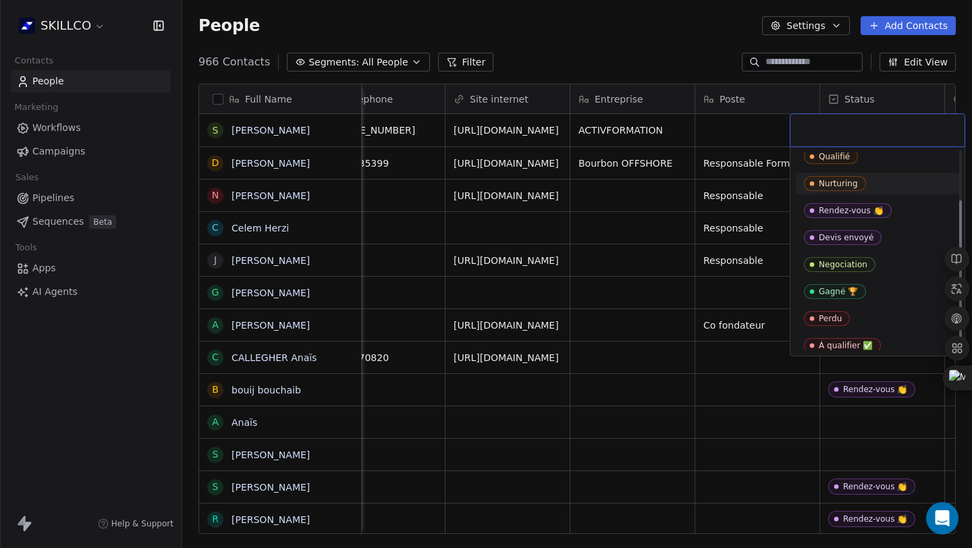
scroll to position [67, 0]
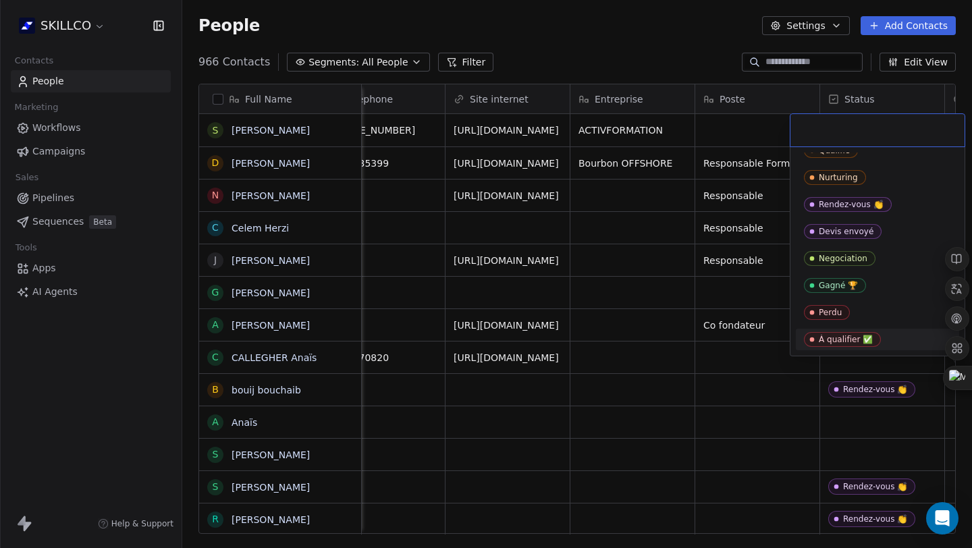
click at [878, 335] on div "À qualifier ✅" at bounding box center [877, 339] width 147 height 15
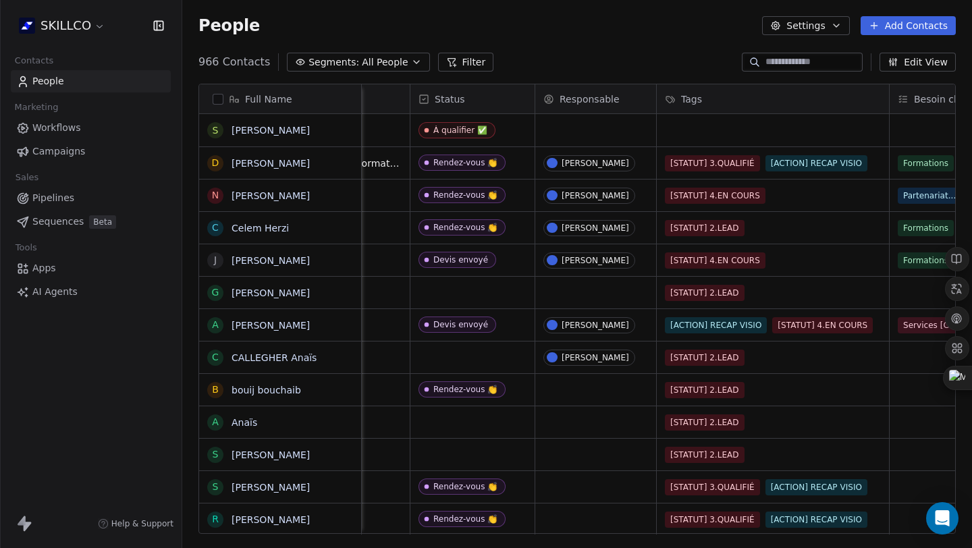
scroll to position [0, 655]
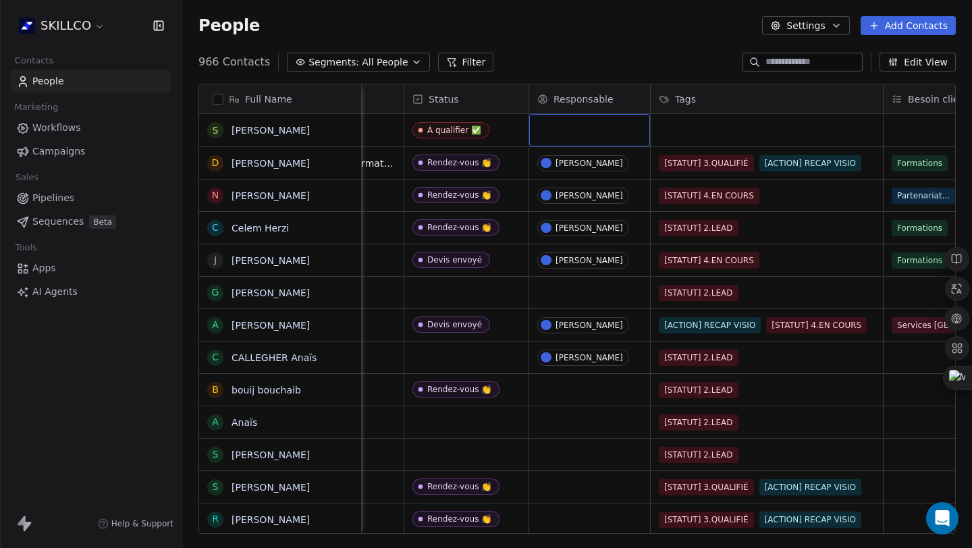
click at [608, 126] on div "grid" at bounding box center [589, 130] width 121 height 32
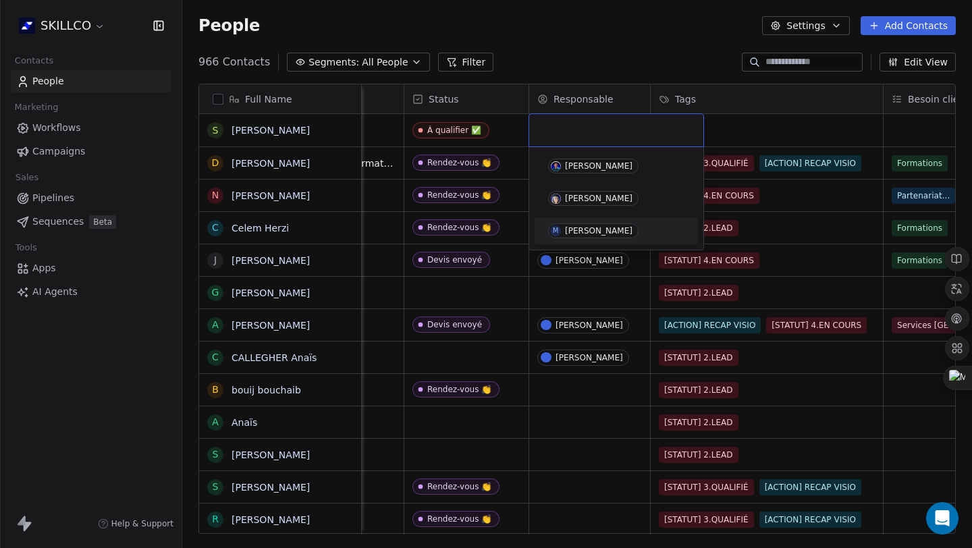
click at [584, 234] on div "[PERSON_NAME]" at bounding box center [599, 230] width 68 height 9
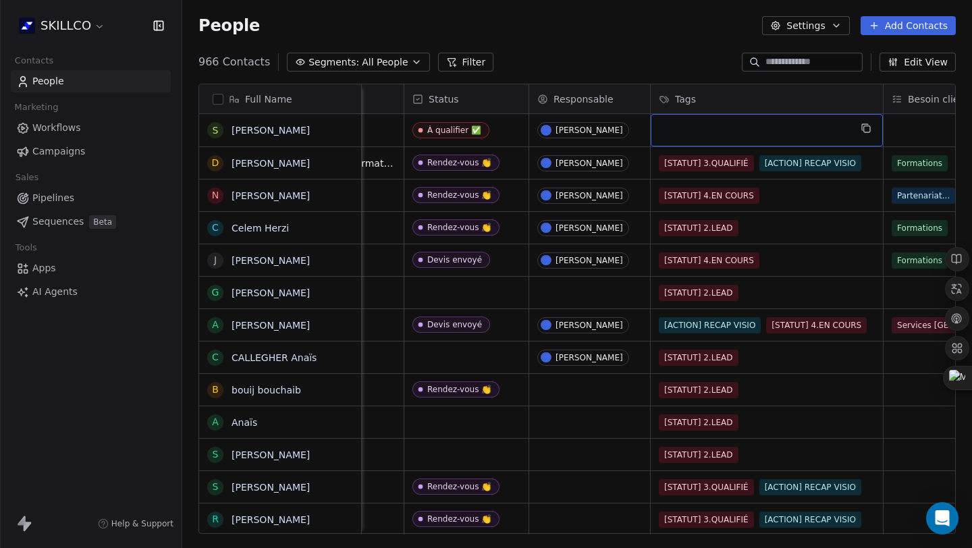
click at [761, 133] on div "grid" at bounding box center [767, 130] width 232 height 32
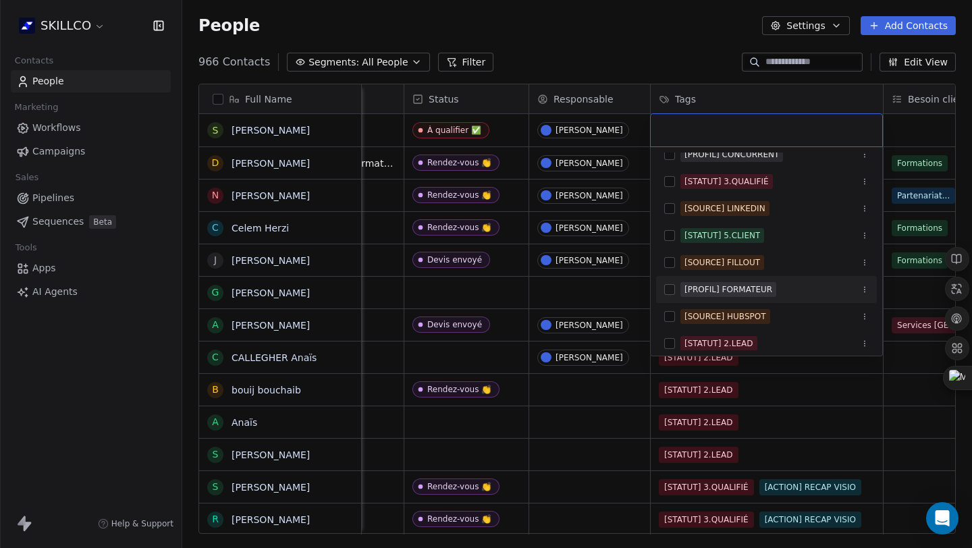
scroll to position [369, 0]
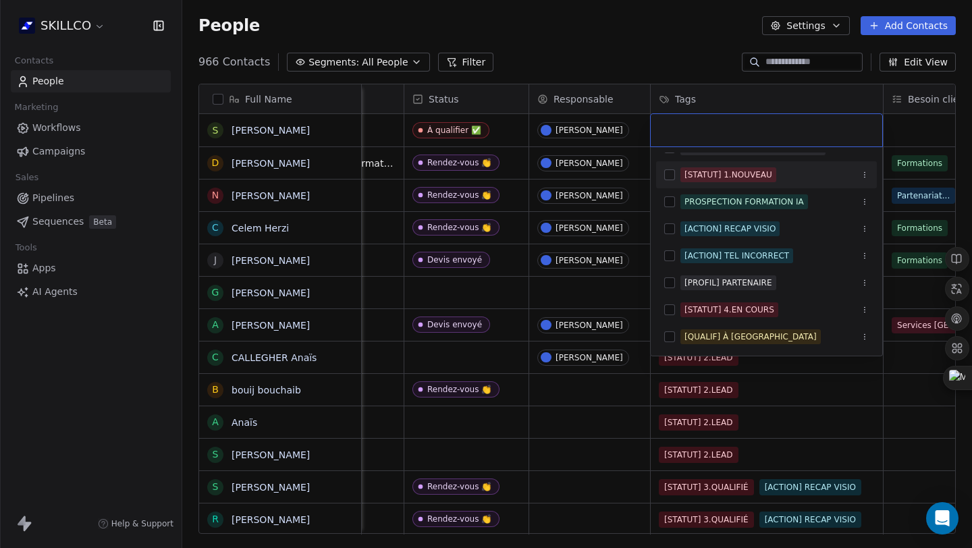
click at [821, 169] on div "[STATUT] 1.NOUVEAU" at bounding box center [774, 174] width 188 height 15
click at [665, 49] on html "SKILLCO Contacts People Marketing Workflows Campaigns Sales Pipelines Sequences…" at bounding box center [486, 274] width 972 height 548
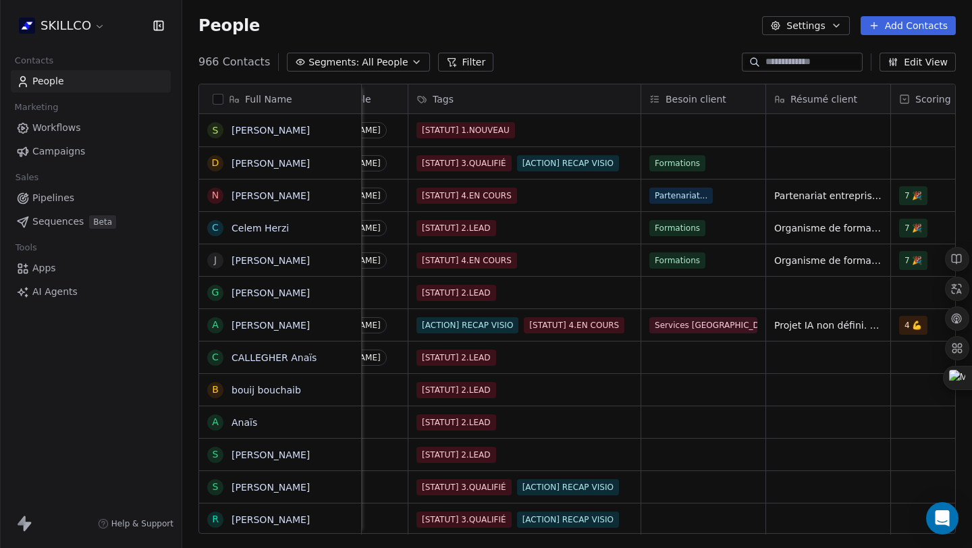
scroll to position [0, 903]
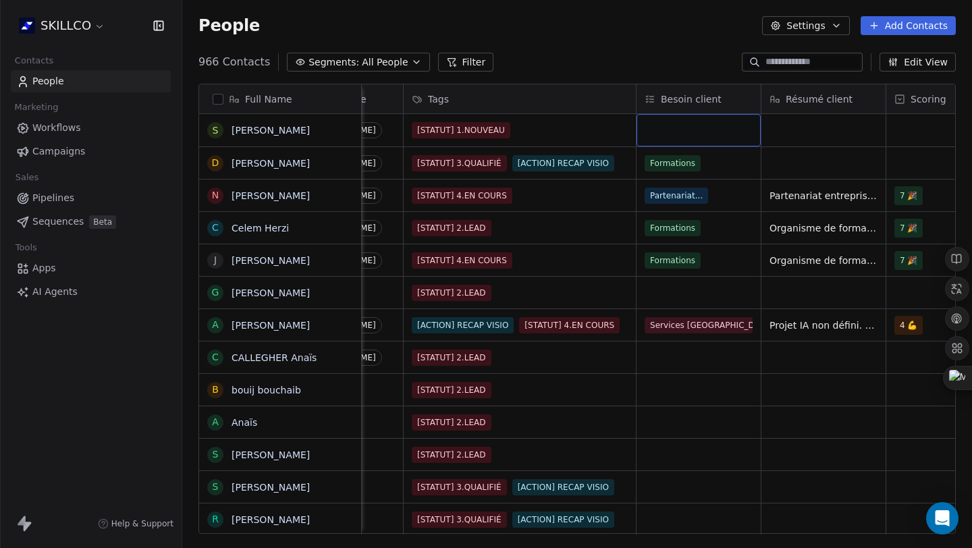
click at [684, 130] on div "grid" at bounding box center [699, 130] width 124 height 32
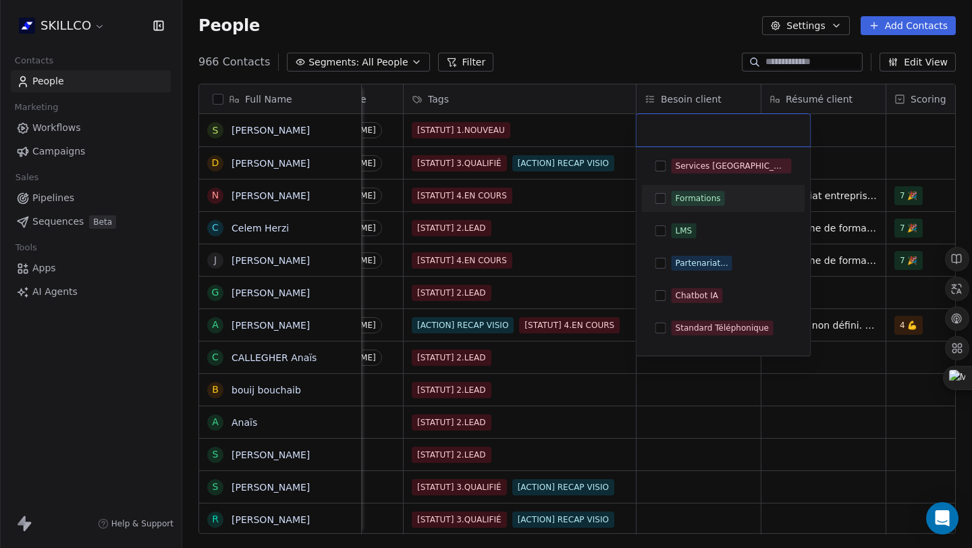
click at [727, 196] on div "Formations" at bounding box center [732, 198] width 120 height 15
click at [871, 122] on html "SKILLCO Contacts People Marketing Workflows Campaigns Sales Pipelines Sequences…" at bounding box center [486, 274] width 972 height 548
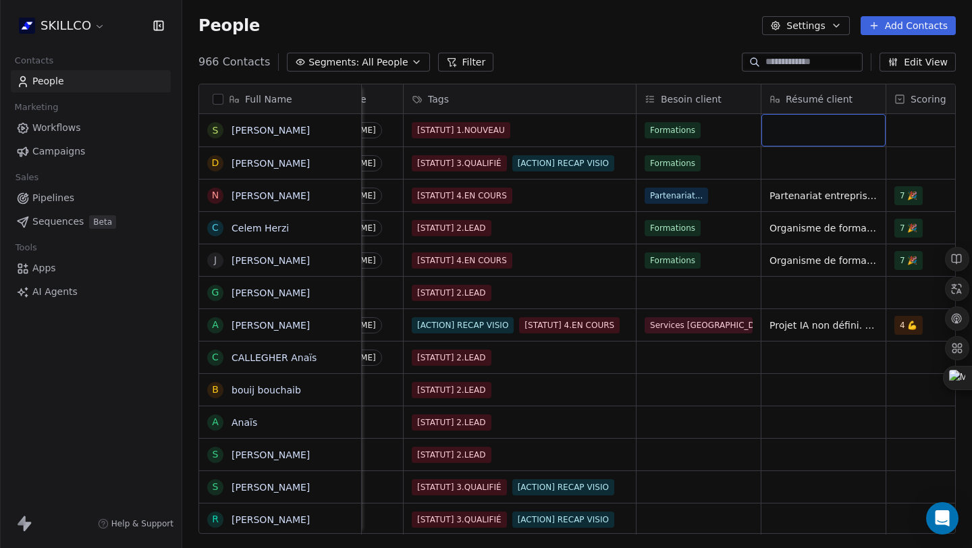
click at [825, 136] on div "grid" at bounding box center [823, 130] width 124 height 32
type textarea "**********"
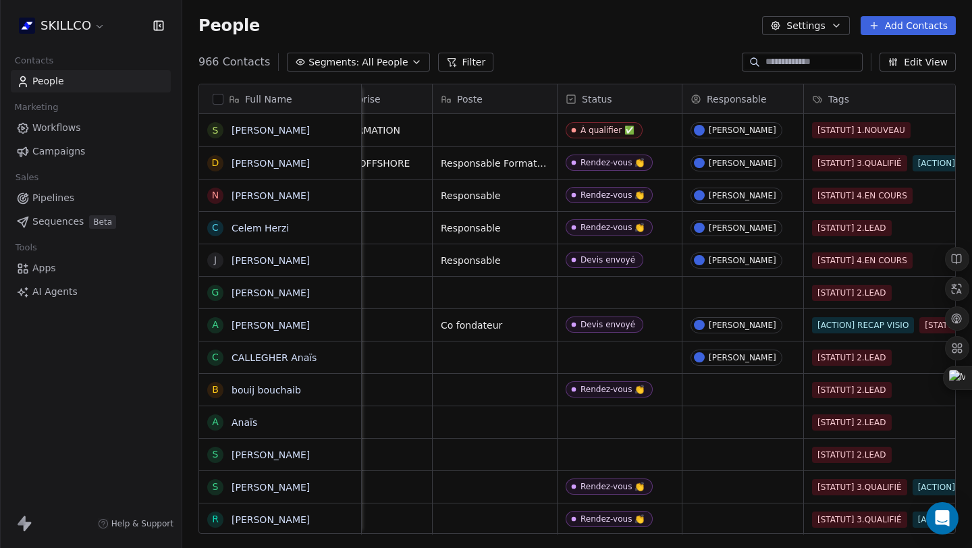
scroll to position [0, 501]
click at [599, 132] on div "À qualifier ✅" at bounding box center [610, 130] width 54 height 9
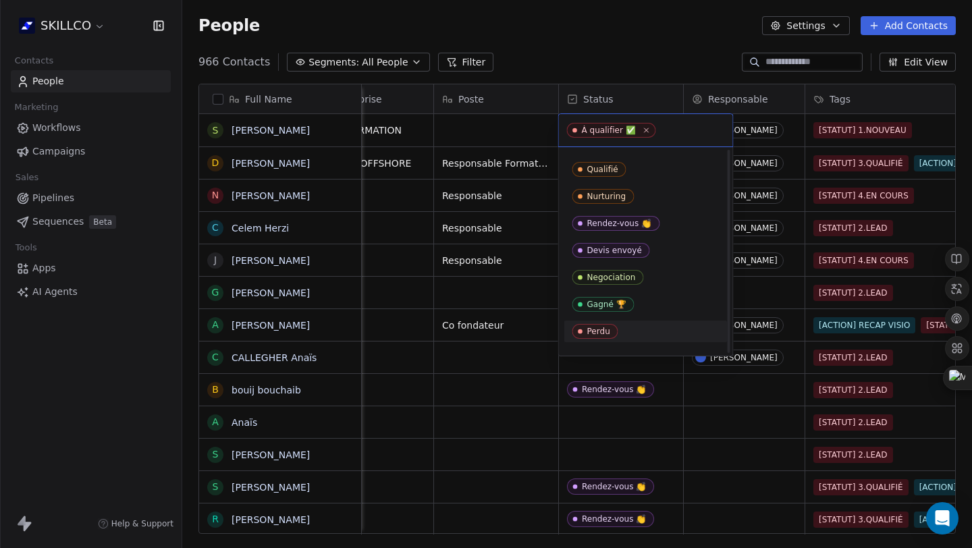
scroll to position [0, 0]
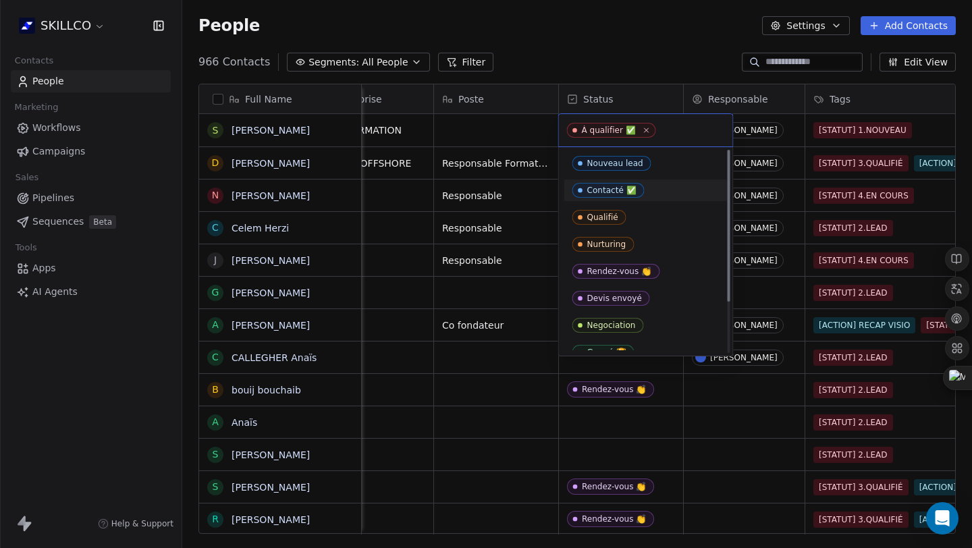
click at [655, 193] on div "Contacté ✅" at bounding box center [645, 190] width 147 height 15
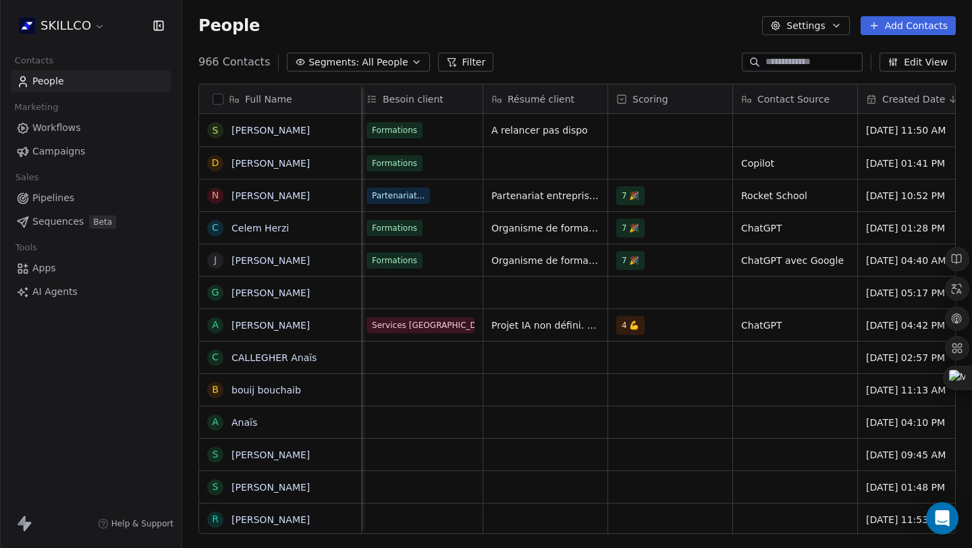
scroll to position [0, 1263]
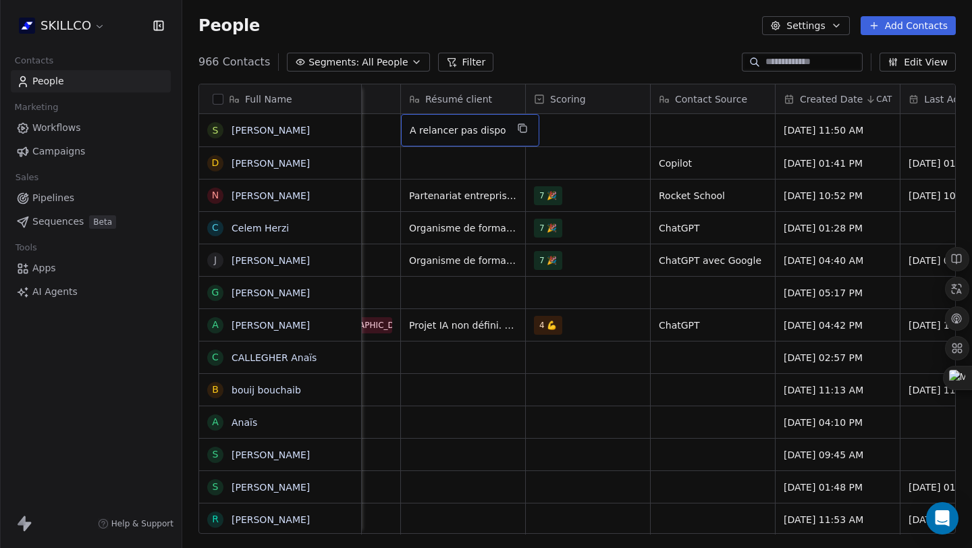
click at [493, 126] on span "A relancer pas dispo" at bounding box center [458, 131] width 97 height 14
click at [405, 141] on textarea "**********" at bounding box center [467, 136] width 130 height 42
type textarea "**********"
click at [446, 149] on textarea "**********" at bounding box center [467, 136] width 130 height 42
click at [505, 74] on html "SKILLCO Contacts People Marketing Workflows Campaigns Sales Pipelines Sequences…" at bounding box center [486, 274] width 972 height 548
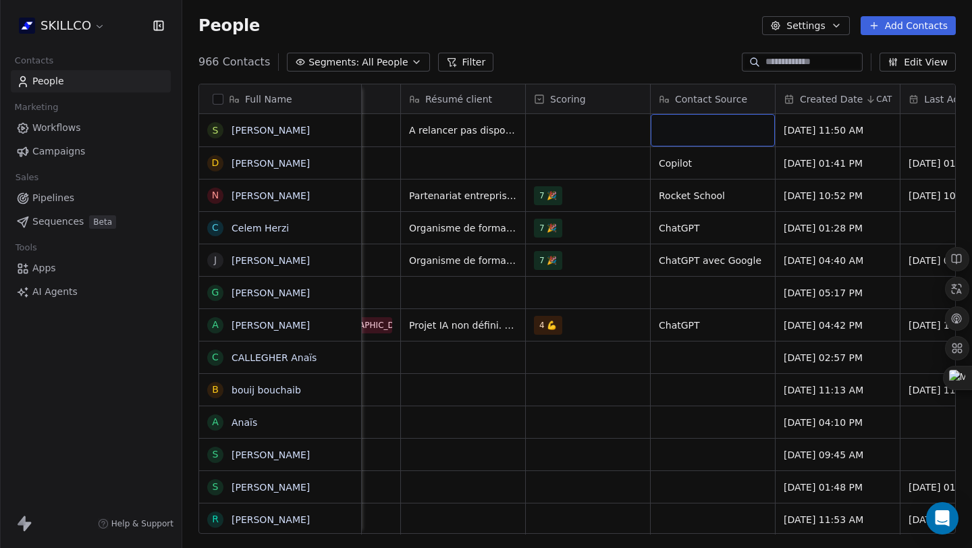
click at [680, 132] on div "grid" at bounding box center [713, 130] width 124 height 32
type textarea "******"
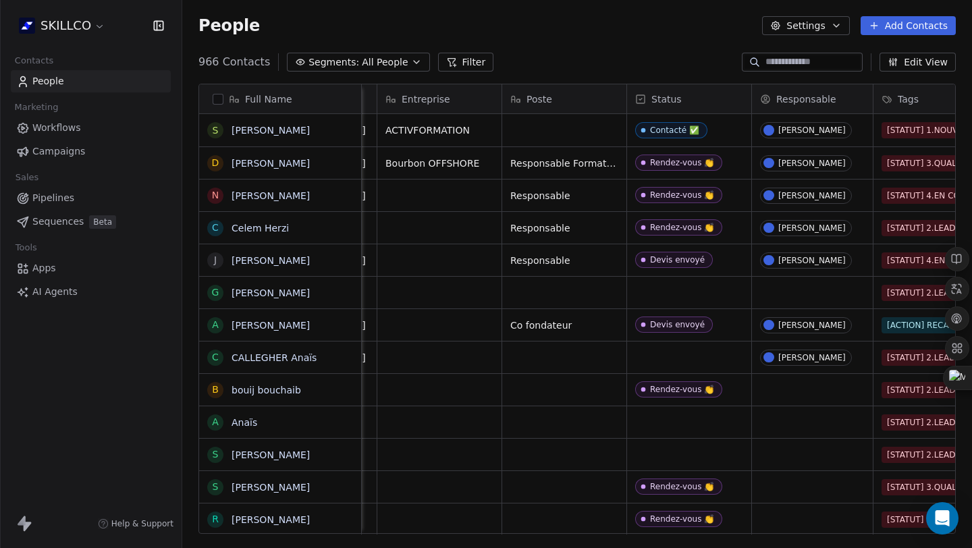
scroll to position [0, 436]
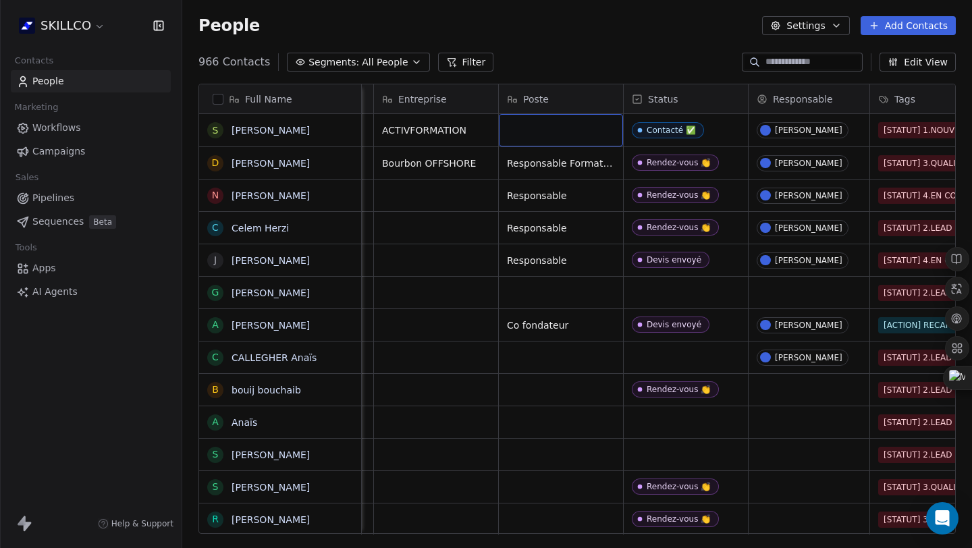
click at [552, 124] on div "grid" at bounding box center [561, 130] width 124 height 32
click at [590, 49] on html "SKILLCO Contacts People Marketing Workflows Campaigns Sales Pipelines Sequences…" at bounding box center [486, 274] width 972 height 548
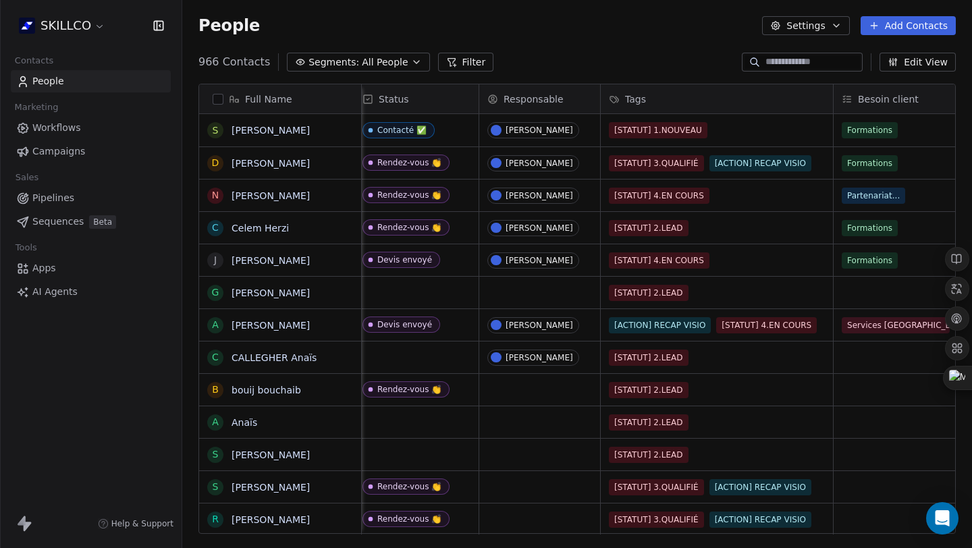
scroll to position [0, 811]
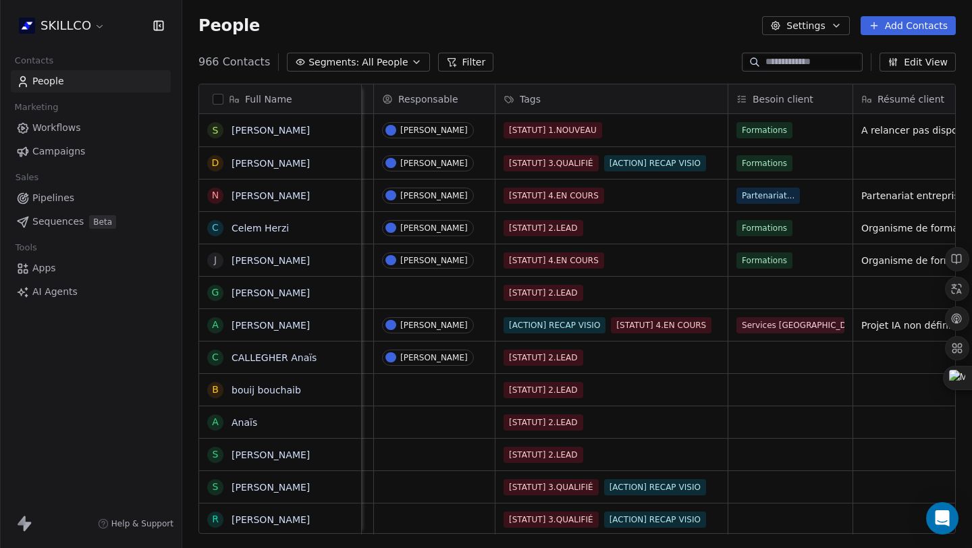
click at [411, 59] on icon "button" at bounding box center [416, 62] width 11 height 11
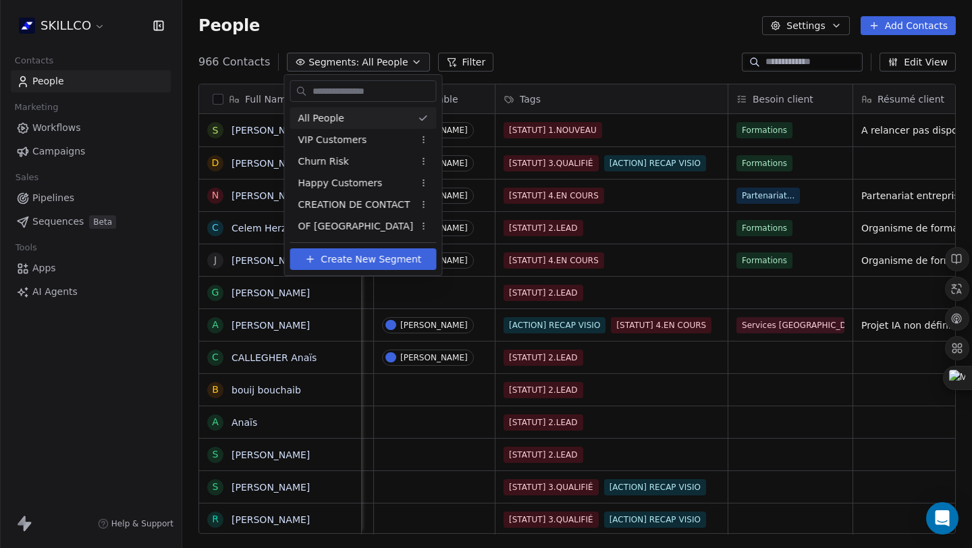
click at [405, 59] on html "SKILLCO Contacts People Marketing Workflows Campaigns Sales Pipelines Sequences…" at bounding box center [486, 274] width 972 height 548
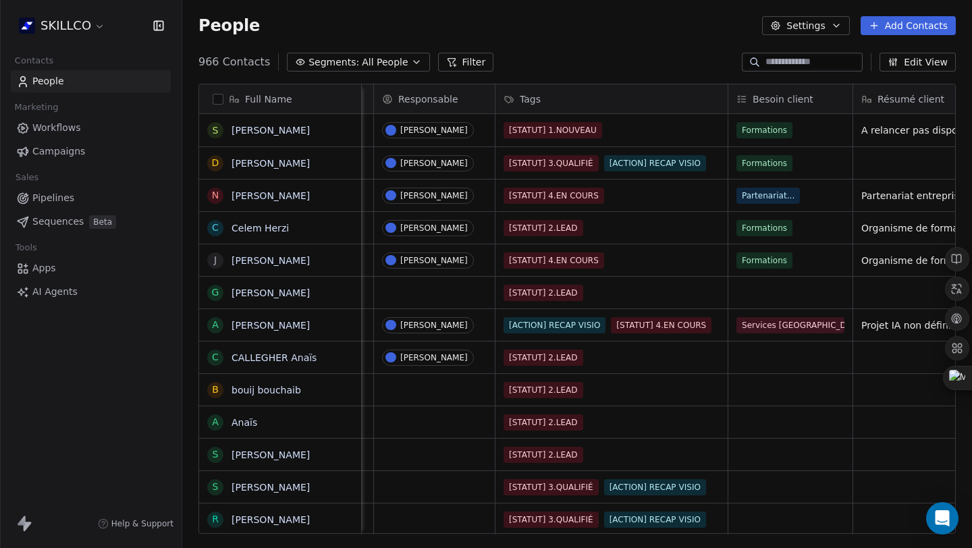
click at [460, 58] on button "Filter" at bounding box center [466, 62] width 56 height 19
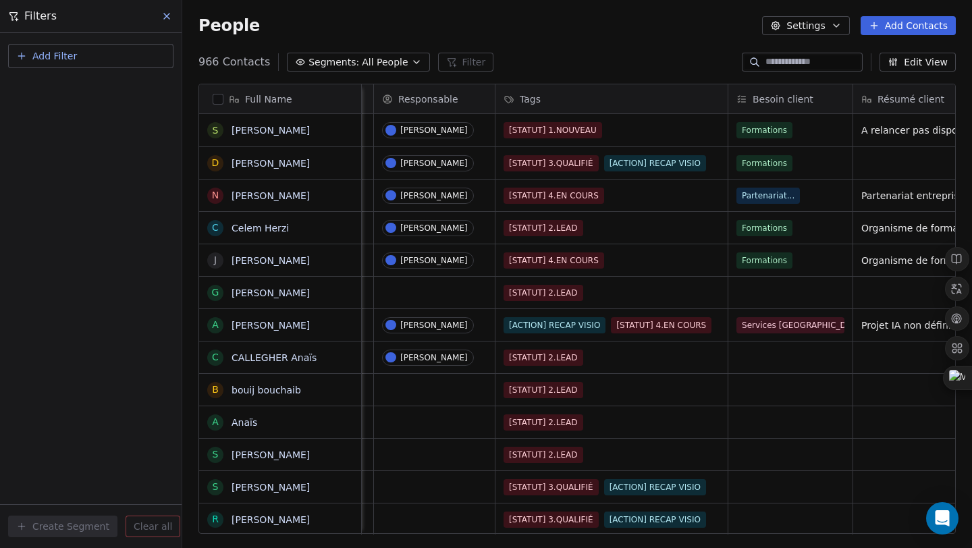
click at [79, 49] on button "Add Filter" at bounding box center [90, 56] width 165 height 24
click at [141, 37] on html "SKILLCO Contacts People Marketing Workflows Campaigns Sales Pipelines Sequences…" at bounding box center [486, 274] width 972 height 548
click at [95, 60] on button "Add Filter" at bounding box center [90, 56] width 165 height 24
click at [95, 60] on html "SKILLCO Contacts People Marketing Workflows Campaigns Sales Pipelines Sequences…" at bounding box center [486, 274] width 972 height 548
click at [163, 16] on icon at bounding box center [166, 16] width 11 height 11
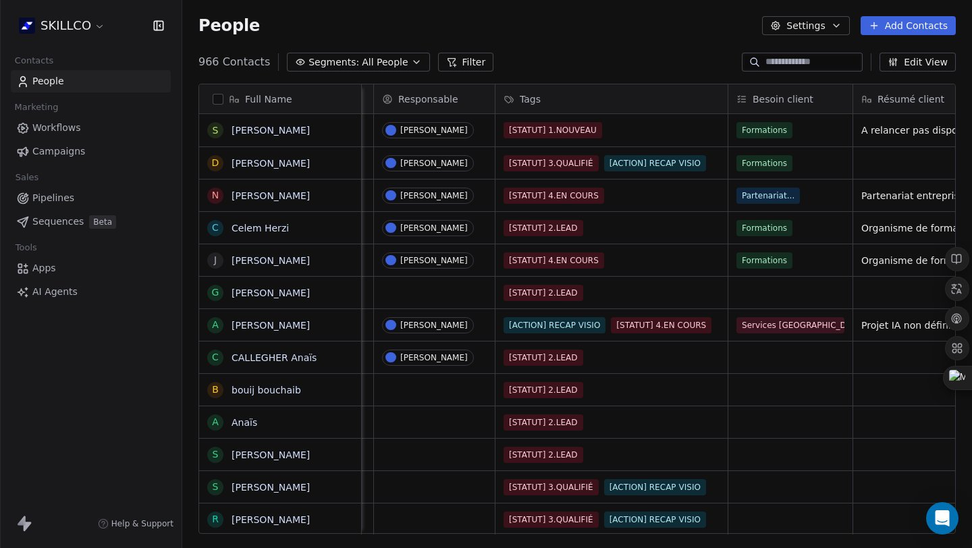
click at [930, 63] on button "Edit View" at bounding box center [918, 62] width 76 height 19
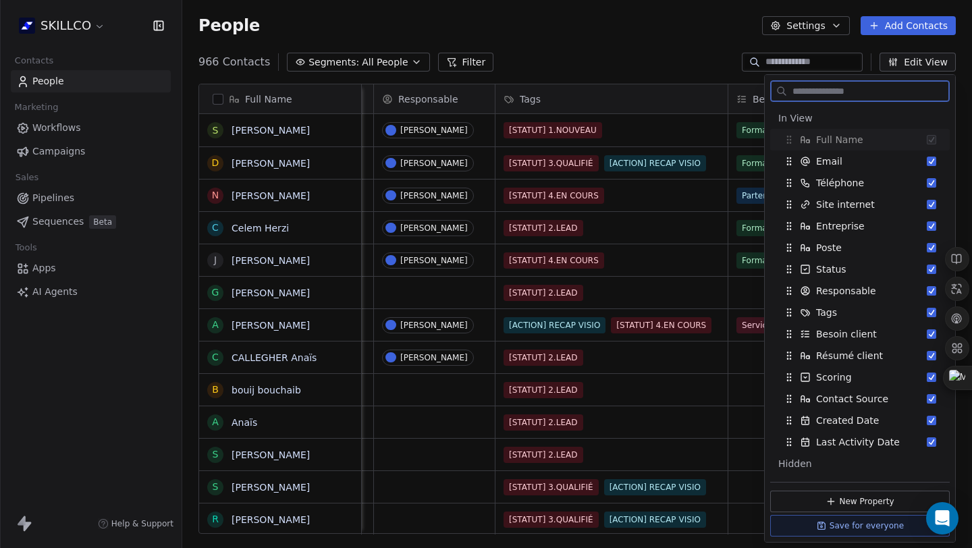
click at [930, 63] on button "Edit View" at bounding box center [918, 62] width 76 height 19
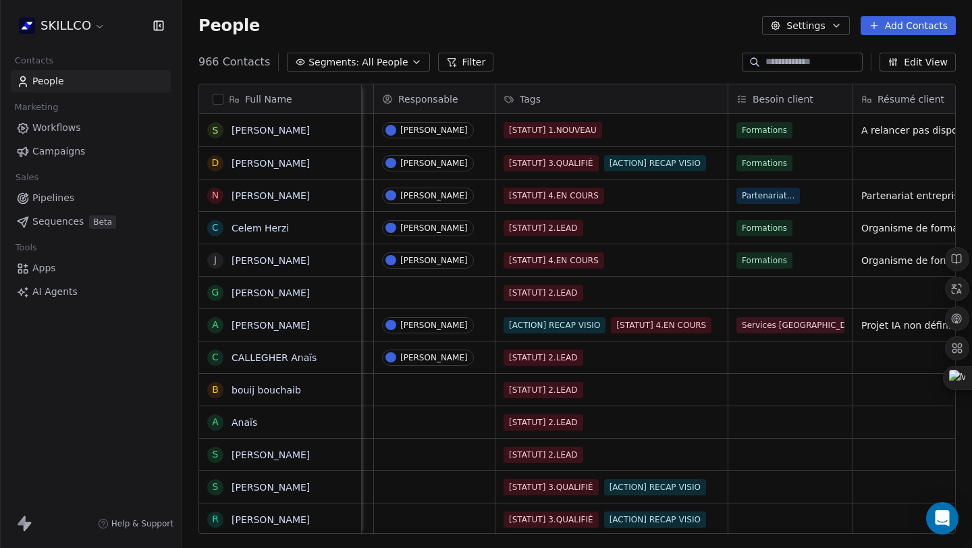
click at [454, 68] on button "Filter" at bounding box center [466, 62] width 56 height 19
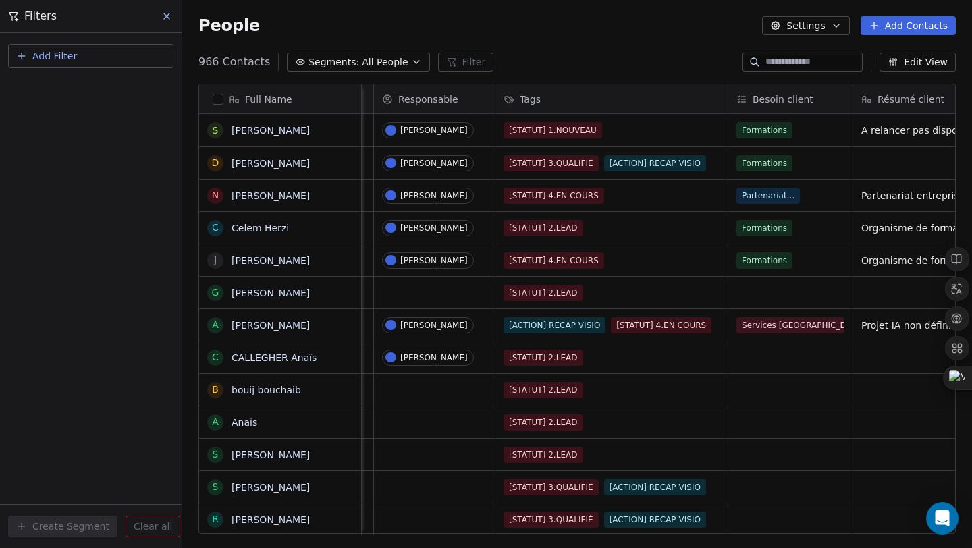
click at [76, 59] on button "Add Filter" at bounding box center [90, 56] width 165 height 24
click at [109, 90] on div "Contact properties" at bounding box center [90, 88] width 137 height 14
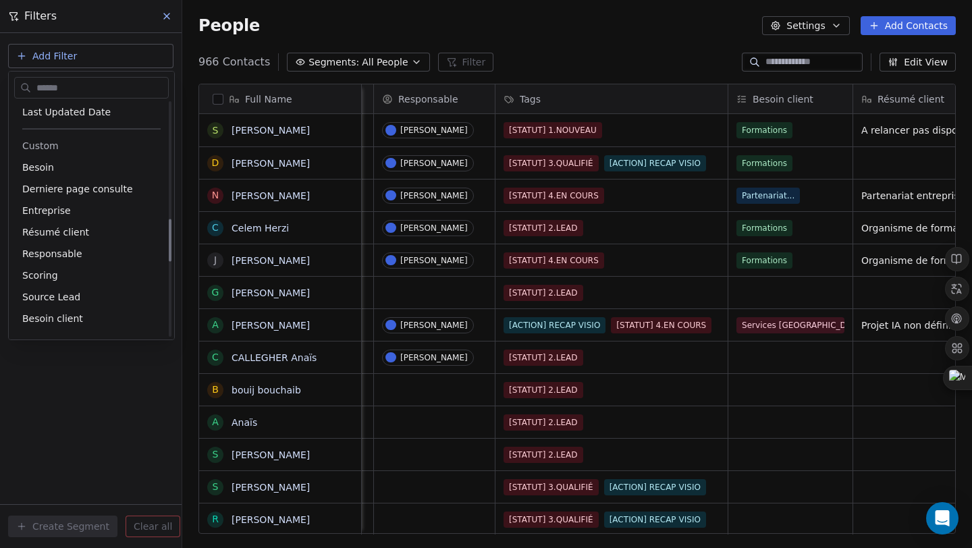
scroll to position [639, 0]
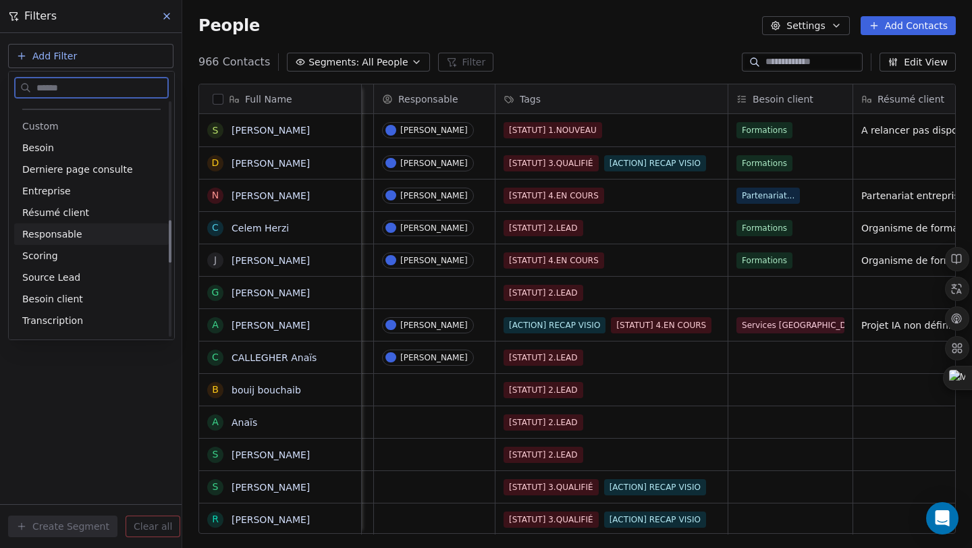
click at [85, 236] on div "Responsable" at bounding box center [91, 234] width 138 height 14
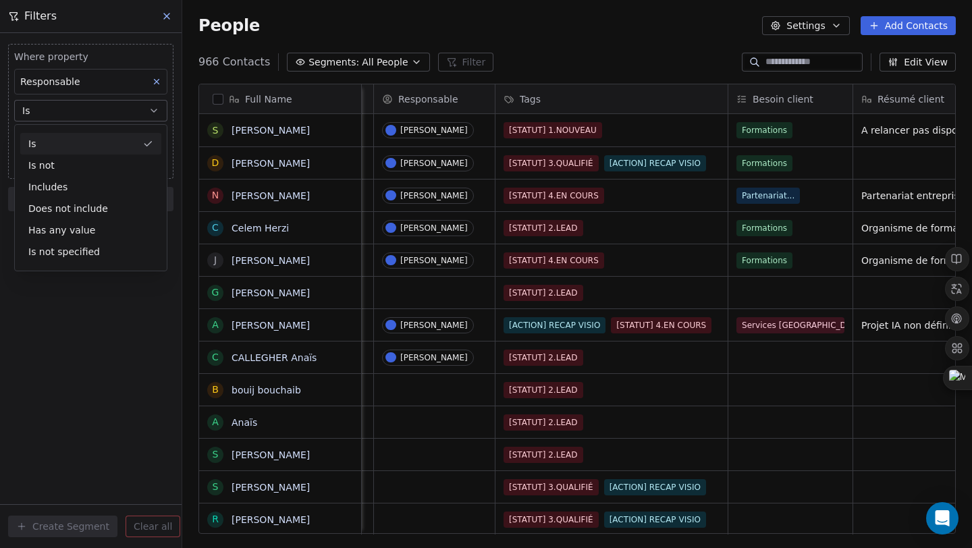
click at [72, 82] on span "Responsable" at bounding box center [50, 81] width 60 height 11
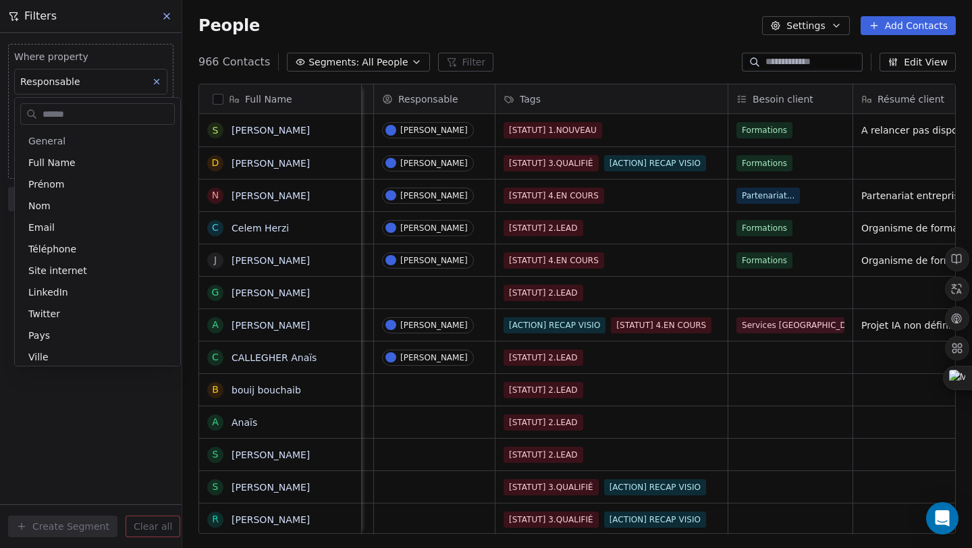
scroll to position [548, 0]
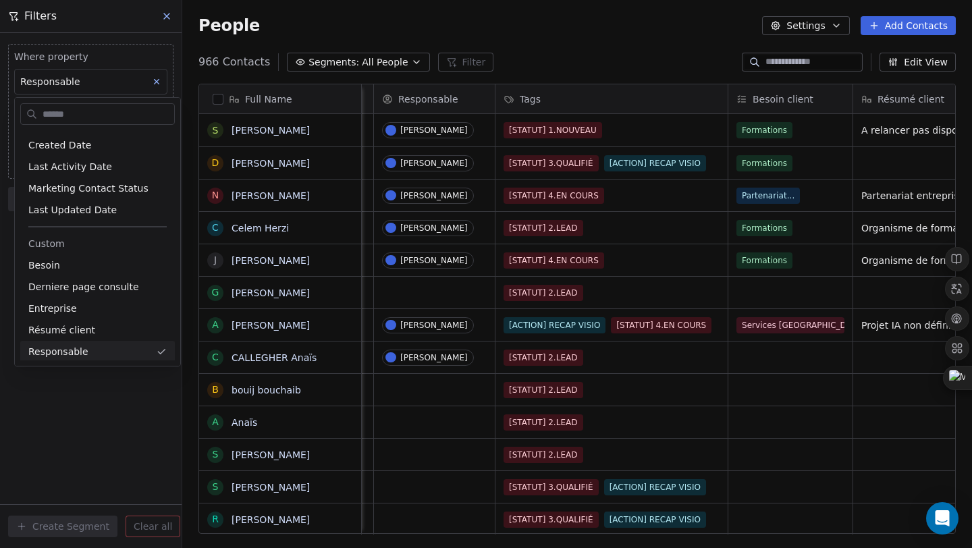
click at [161, 449] on html "SKILLCO Contacts People Marketing Workflows Campaigns Sales Pipelines Sequences…" at bounding box center [486, 274] width 972 height 548
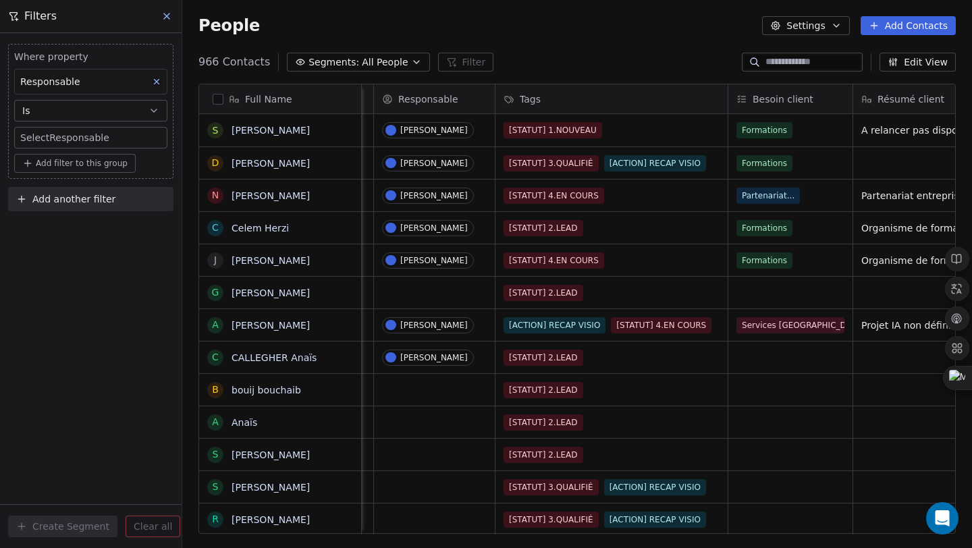
click at [80, 141] on body "SKILLCO Contacts People Marketing Workflows Campaigns Sales Pipelines Sequences…" at bounding box center [486, 274] width 972 height 548
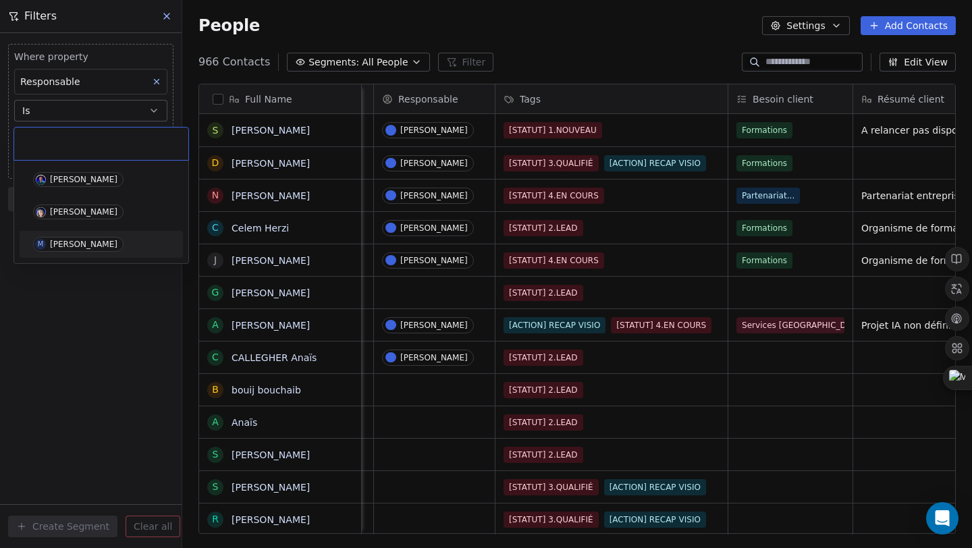
click at [78, 239] on span "M Manon GUIBERT" at bounding box center [78, 244] width 90 height 15
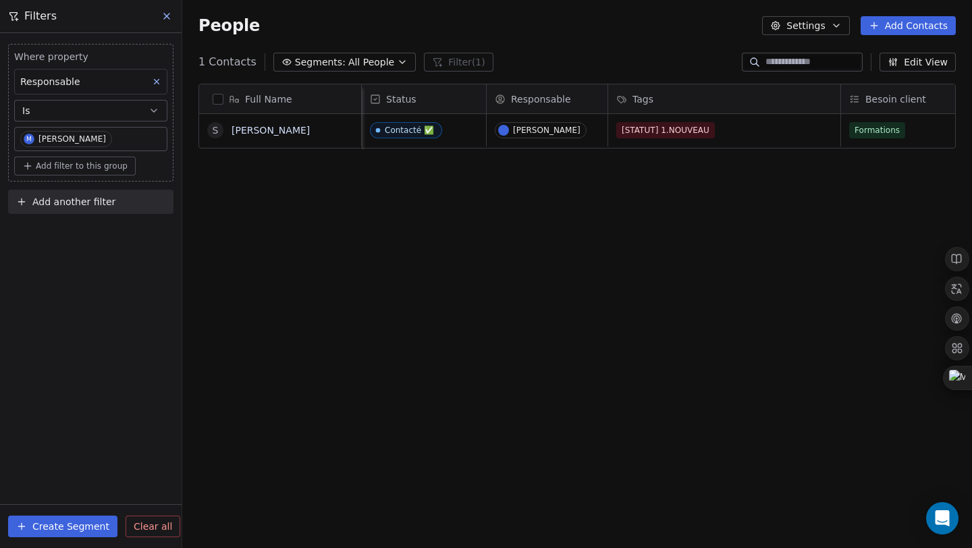
scroll to position [0, 573]
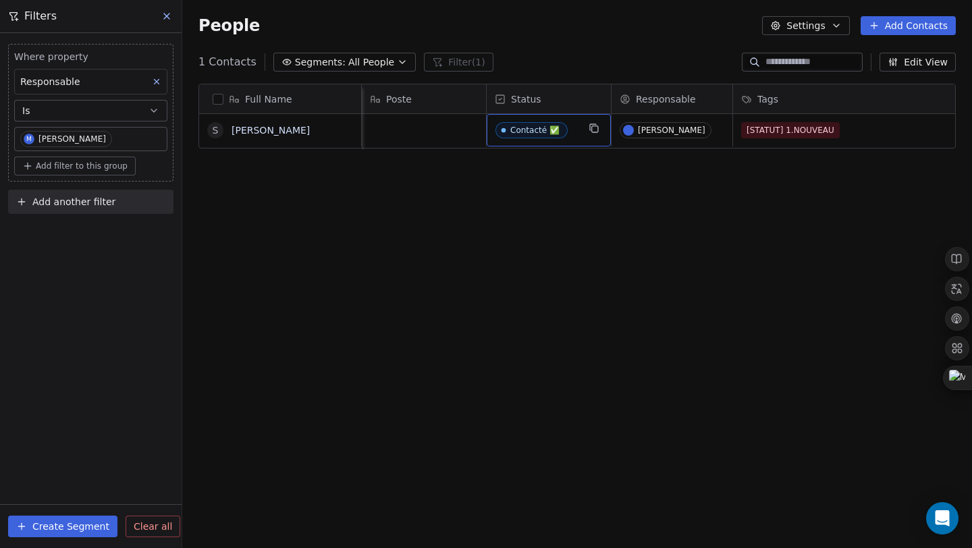
click at [541, 131] on div "Contacté ✅" at bounding box center [534, 130] width 49 height 9
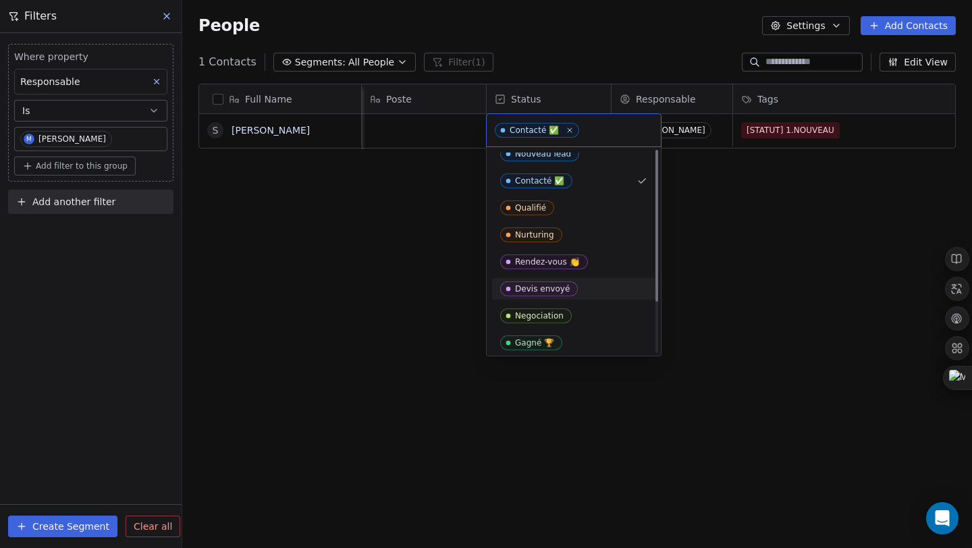
scroll to position [0, 0]
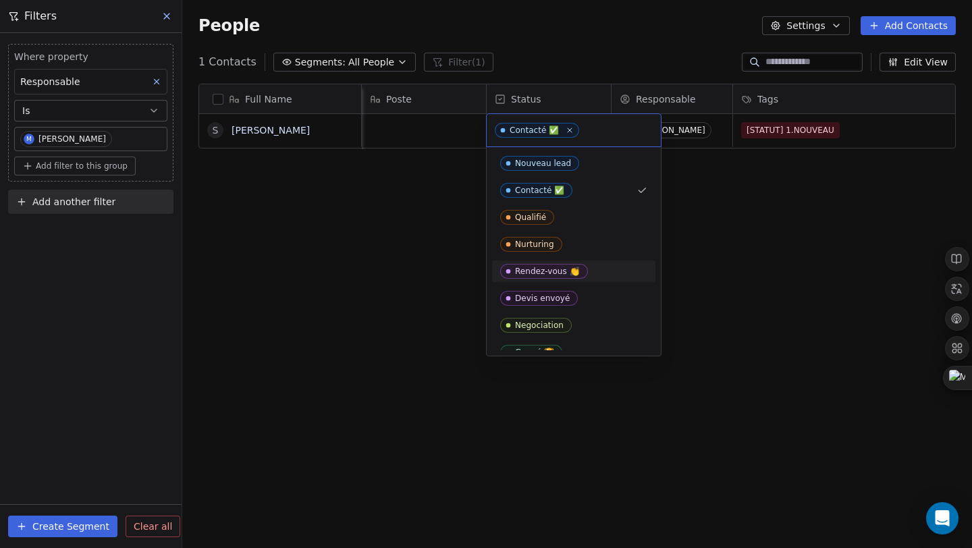
click at [767, 290] on html "SKILLCO Contacts People Marketing Workflows Campaigns Sales Pipelines Sequences…" at bounding box center [486, 274] width 972 height 548
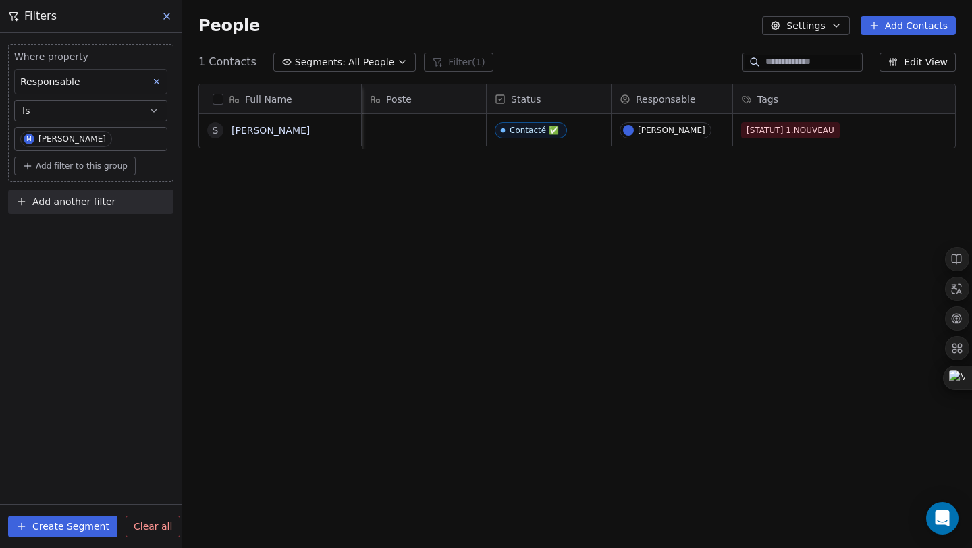
scroll to position [0, 594]
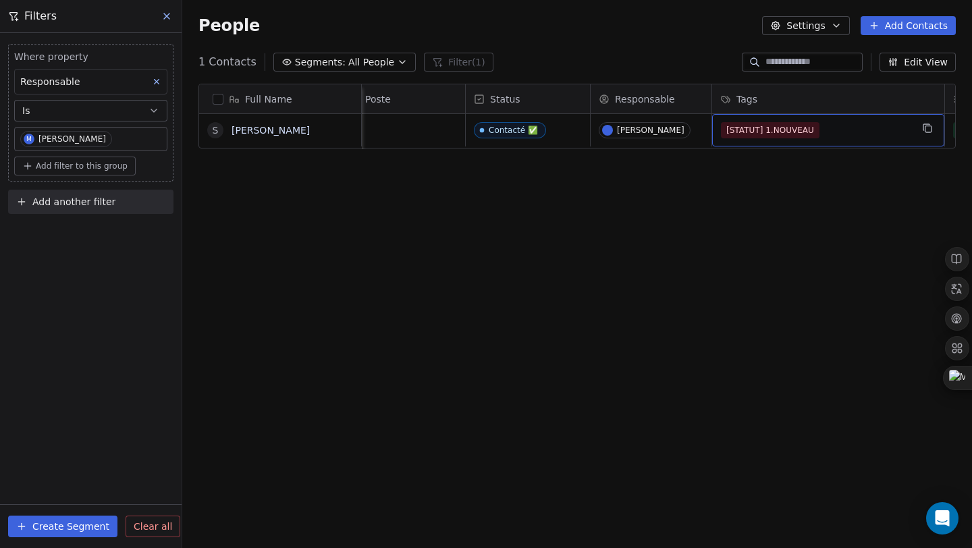
click at [896, 126] on div "[STATUT] 1.NOUVEAU" at bounding box center [816, 130] width 190 height 16
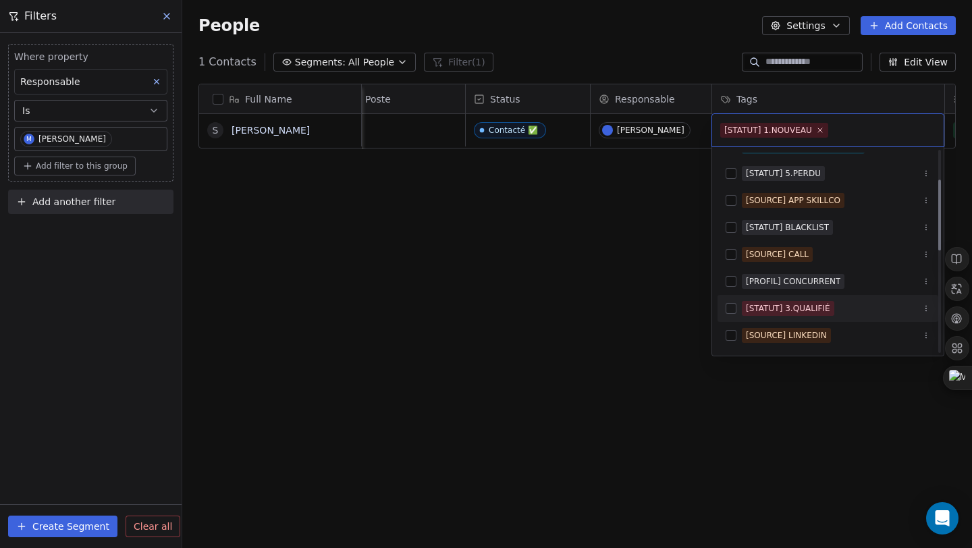
scroll to position [0, 0]
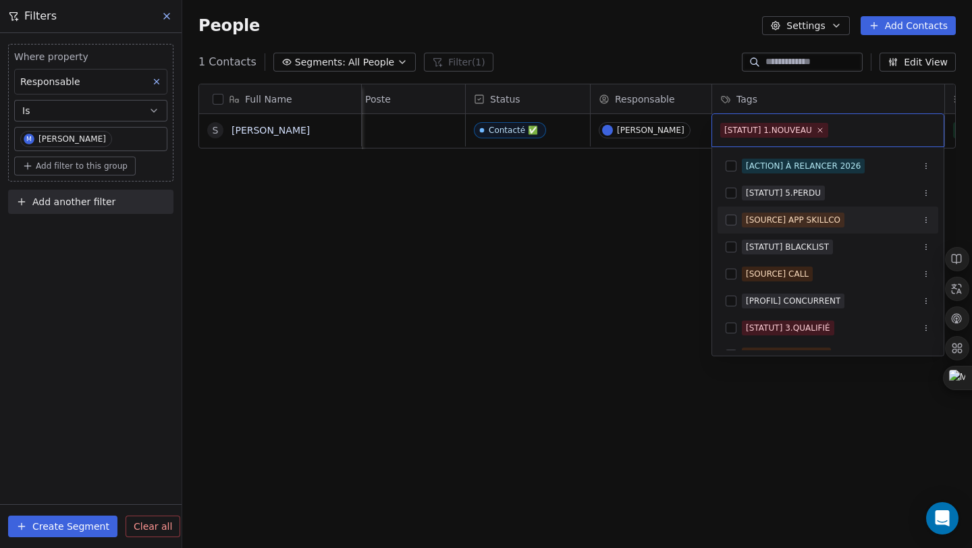
click at [608, 224] on html "SKILLCO Contacts People Marketing Workflows Campaigns Sales Pipelines Sequences…" at bounding box center [486, 274] width 972 height 548
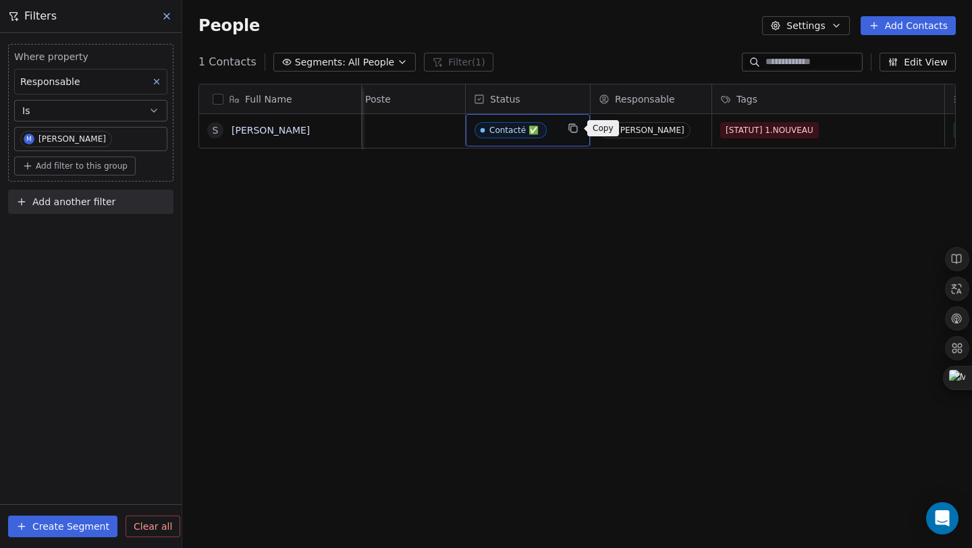
click at [578, 126] on icon "grid" at bounding box center [573, 128] width 11 height 11
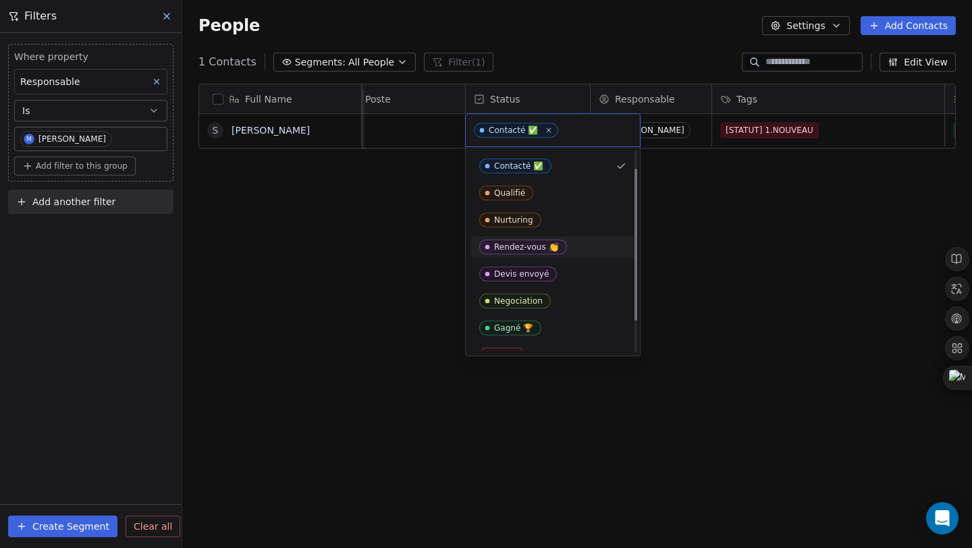
scroll to position [67, 0]
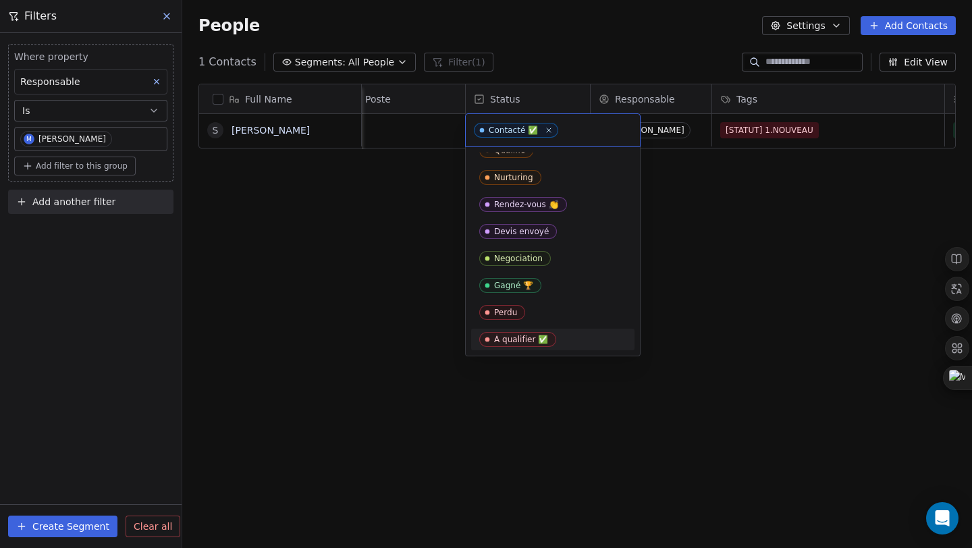
click at [564, 334] on div "À qualifier ✅" at bounding box center [552, 339] width 147 height 15
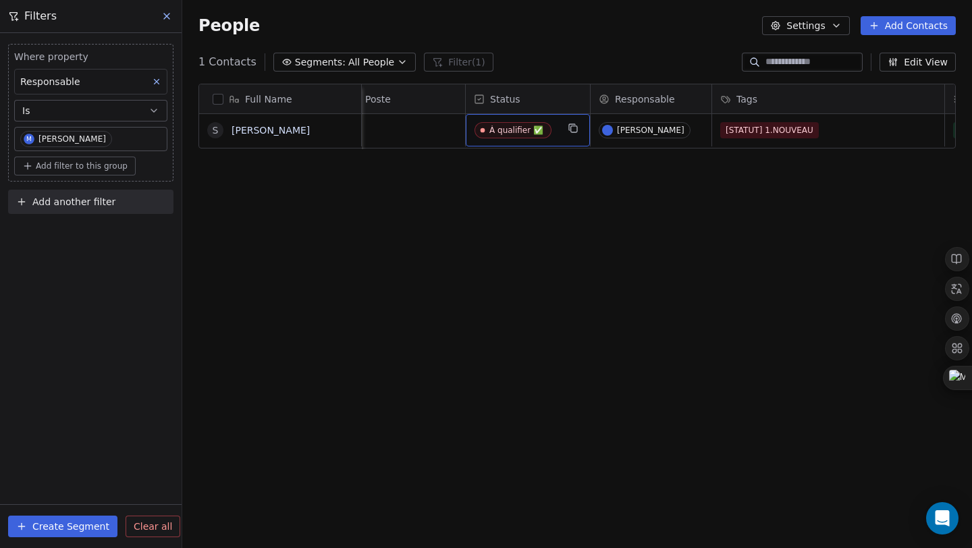
click at [552, 134] on span "À qualifier ✅" at bounding box center [516, 130] width 82 height 17
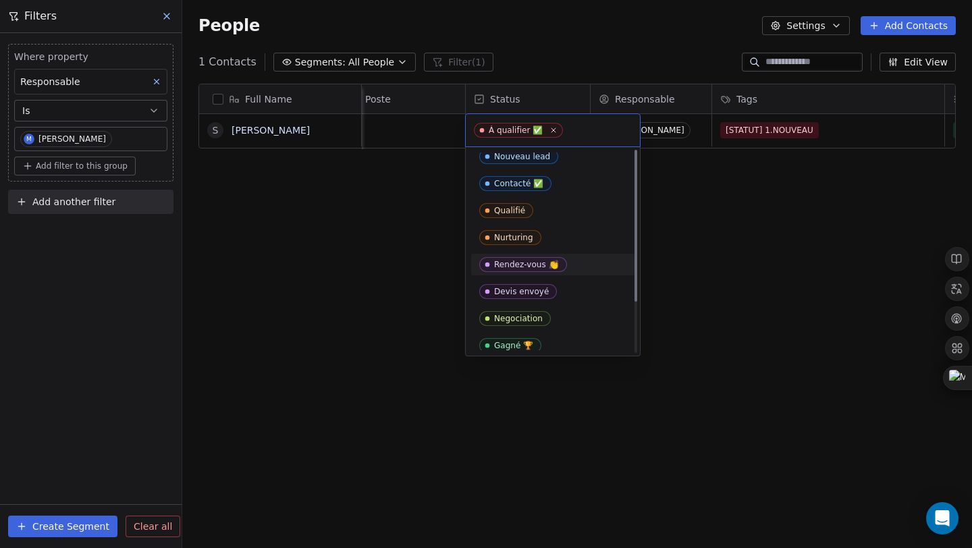
scroll to position [0, 0]
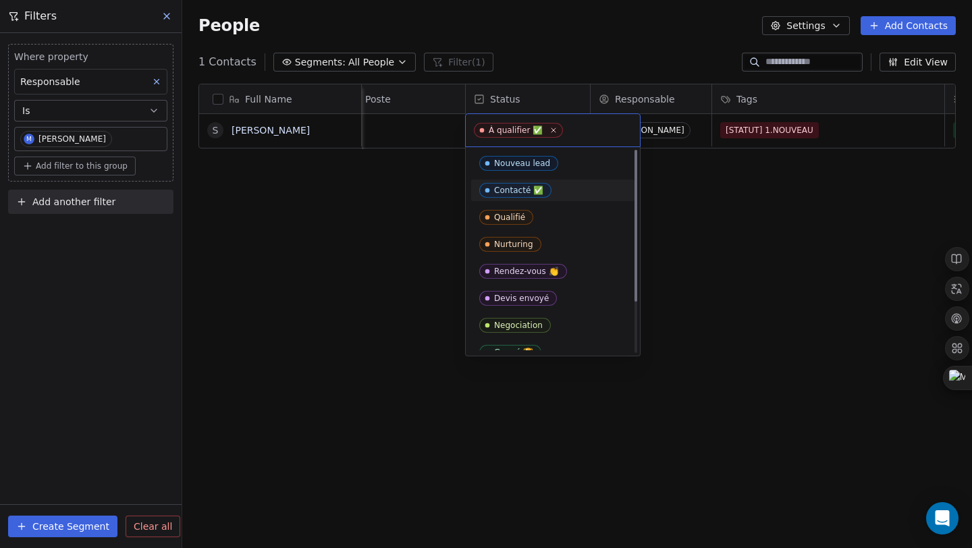
click at [574, 180] on div "Contacté ✅" at bounding box center [552, 191] width 163 height 22
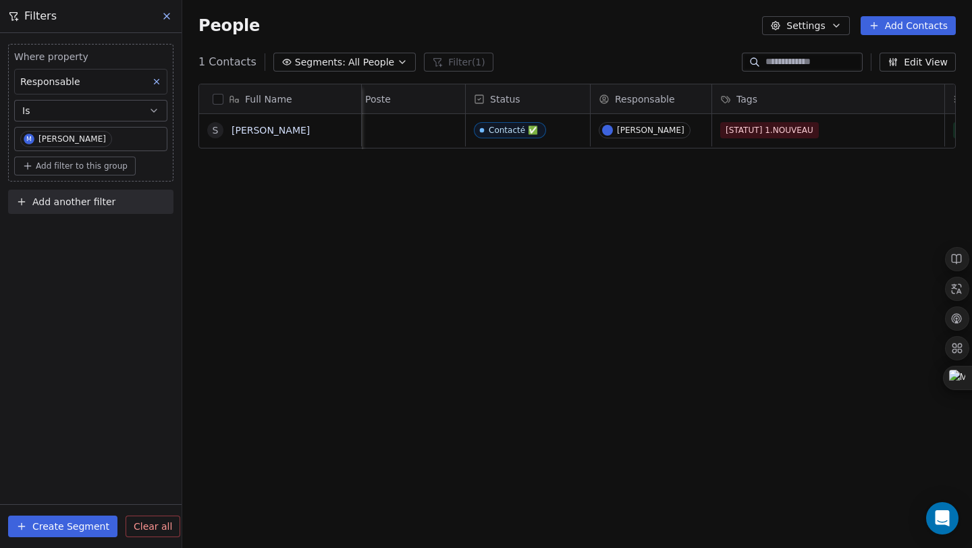
click at [813, 221] on div "Full Name S SAMI HAMMOUD Téléphone Site internet Entreprise Poste Status Respon…" at bounding box center [577, 314] width 790 height 483
click at [817, 92] on div "Tags" at bounding box center [826, 99] width 213 height 14
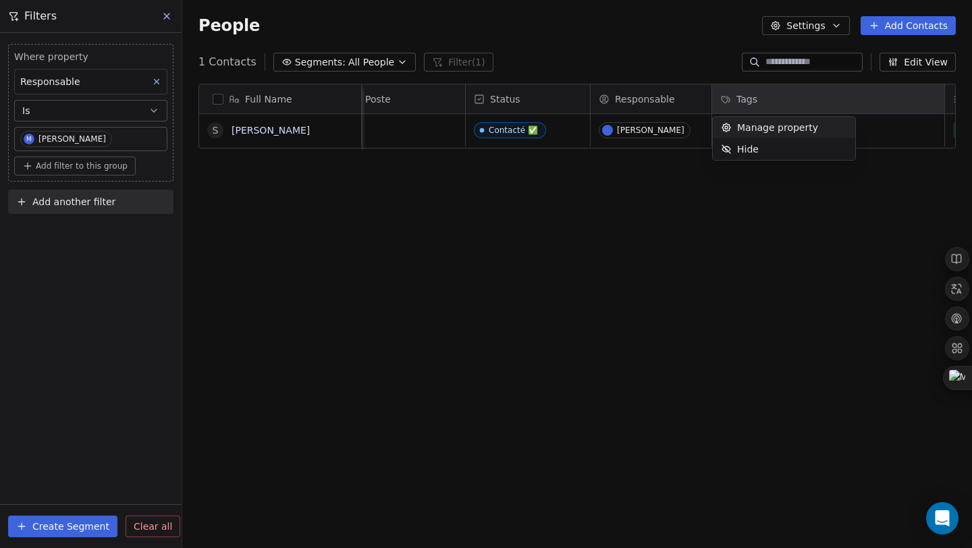
click at [741, 101] on html "SKILLCO Contacts People Marketing Workflows Campaigns Sales Pipelines Sequences…" at bounding box center [486, 274] width 972 height 548
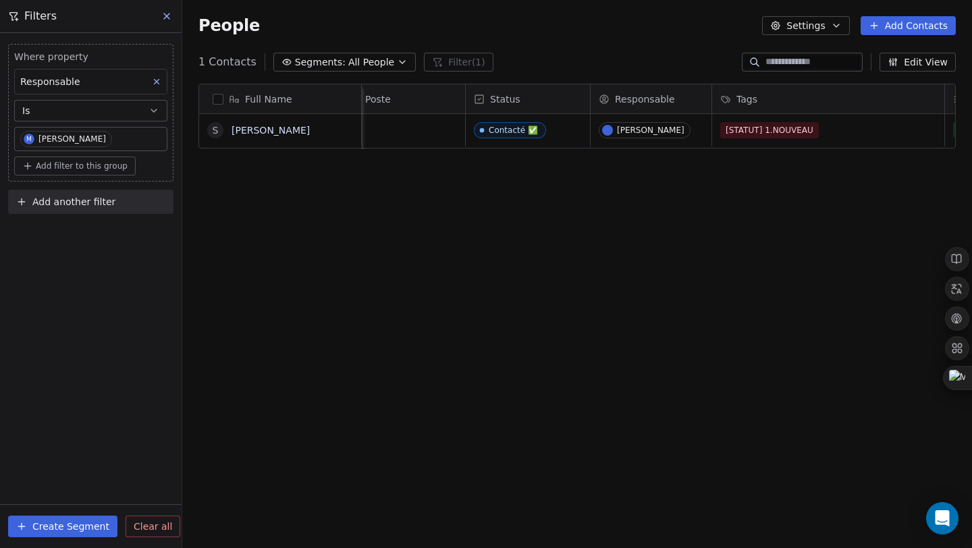
click at [741, 97] on span "Tags" at bounding box center [746, 99] width 21 height 14
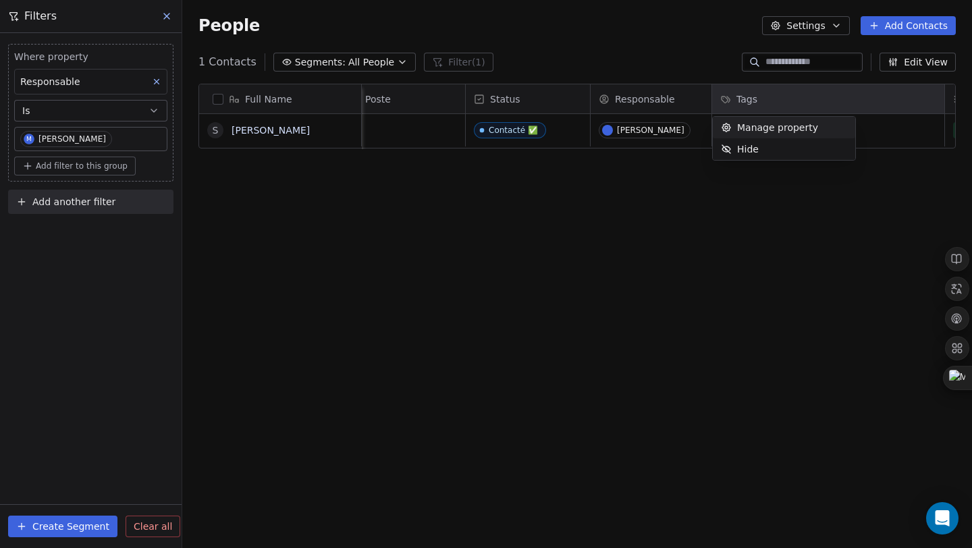
click at [758, 128] on span "Manage property" at bounding box center [777, 128] width 81 height 14
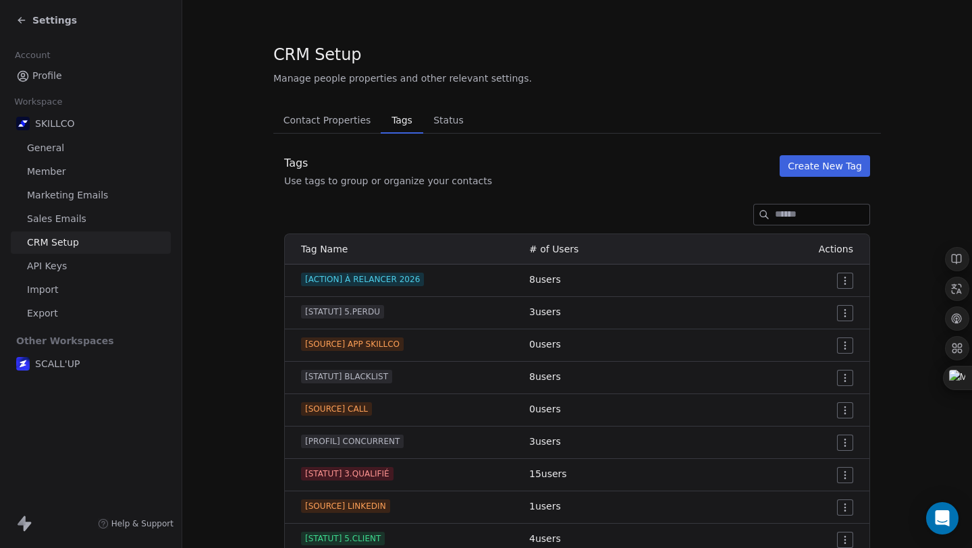
scroll to position [25, 0]
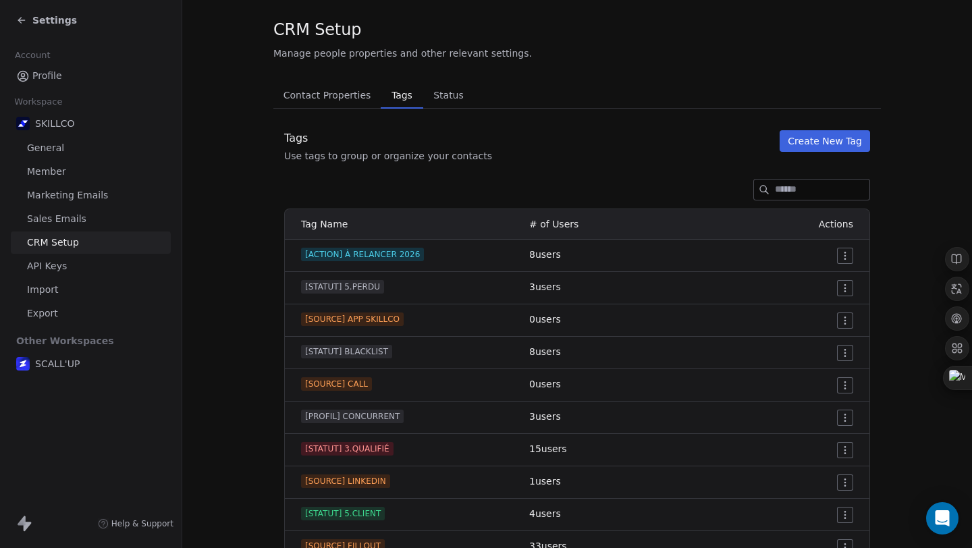
click at [811, 135] on button "Create New Tag" at bounding box center [825, 141] width 90 height 22
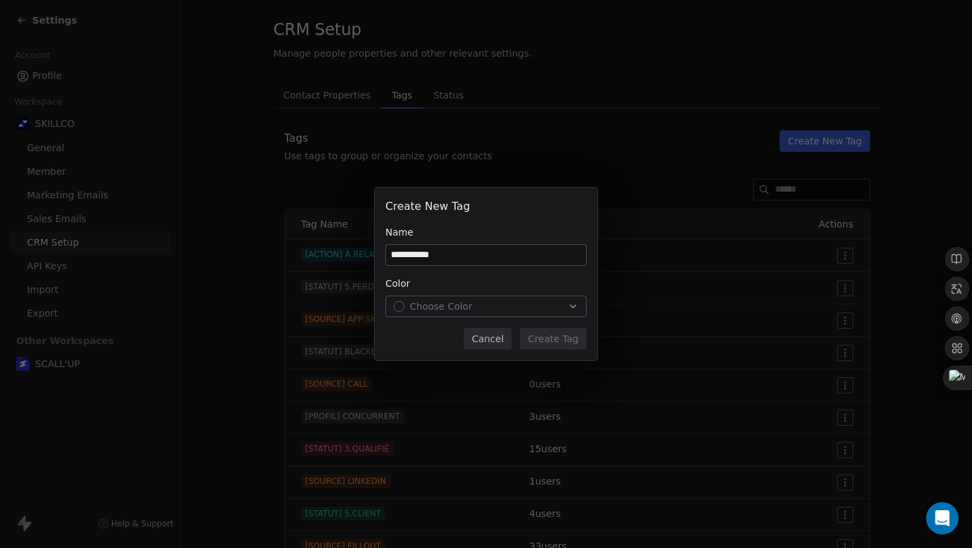
click at [391, 254] on input "**********" at bounding box center [486, 255] width 200 height 20
click at [398, 256] on input "**********" at bounding box center [486, 255] width 200 height 20
type input "**********"
click at [504, 302] on div "Choose Color" at bounding box center [486, 307] width 185 height 14
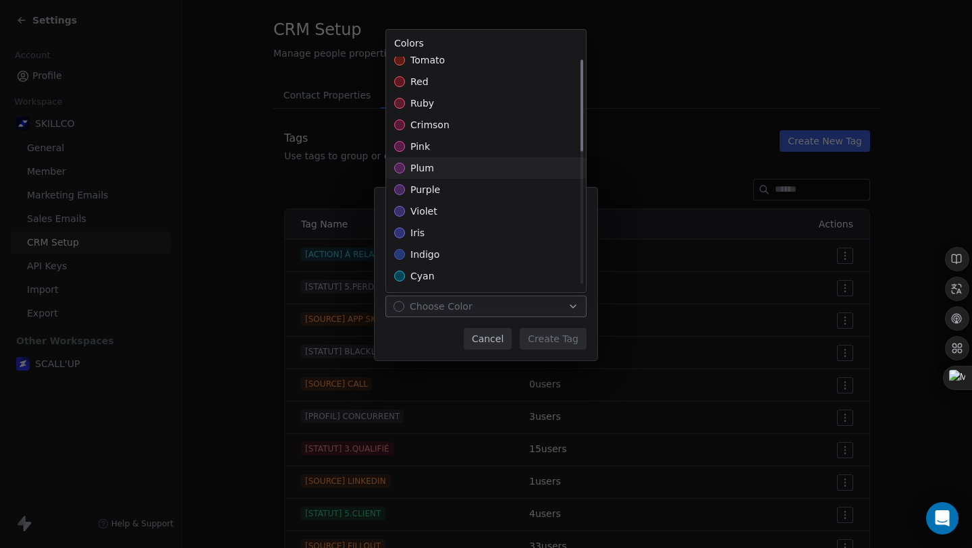
scroll to position [0, 0]
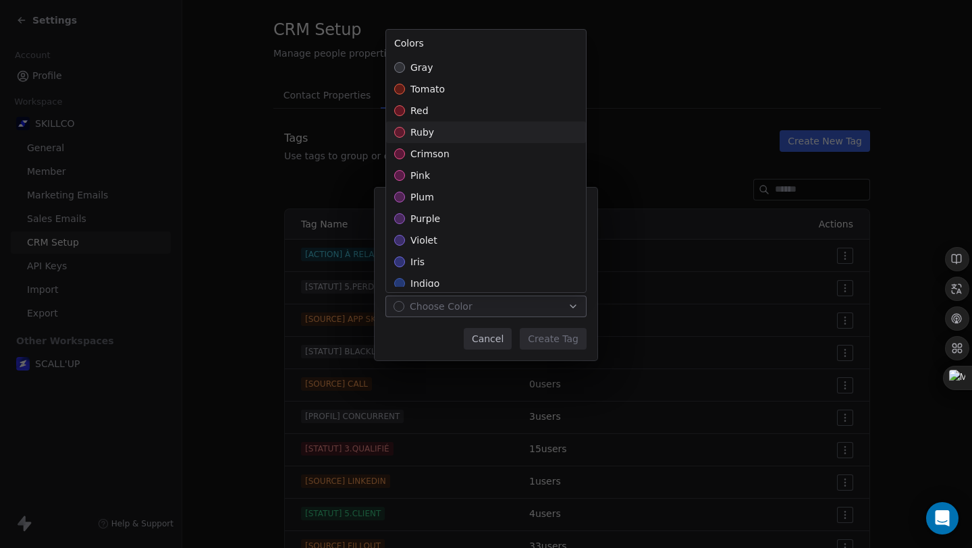
click at [431, 131] on span "ruby" at bounding box center [422, 133] width 24 height 14
click at [542, 337] on div "**********" at bounding box center [486, 274] width 972 height 173
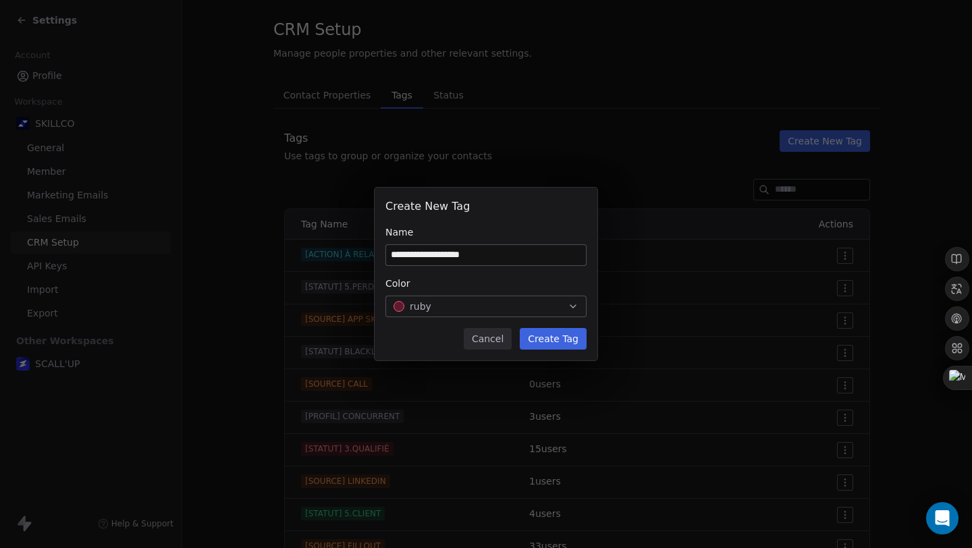
click at [542, 337] on button "Create Tag" at bounding box center [553, 339] width 67 height 22
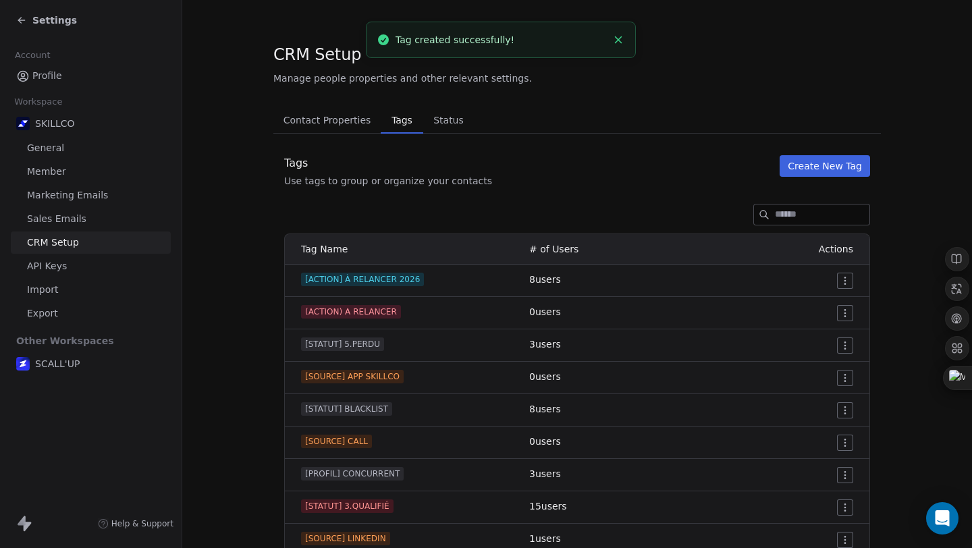
click at [694, 155] on div "Tags Use tags to group or organize your contacts Create New Tag" at bounding box center [577, 171] width 608 height 32
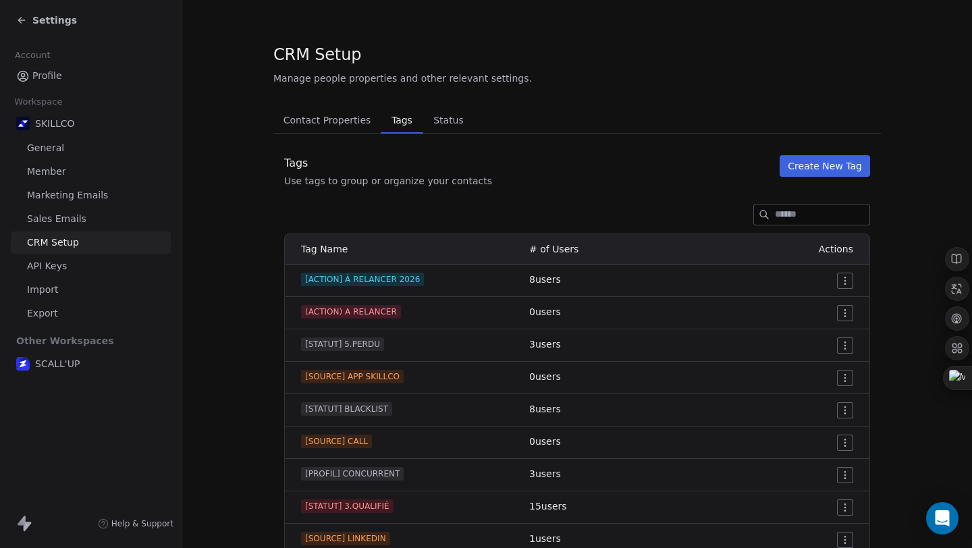
click at [652, 316] on td "0 users" at bounding box center [613, 313] width 184 height 32
click at [31, 16] on div "Settings" at bounding box center [46, 21] width 61 height 14
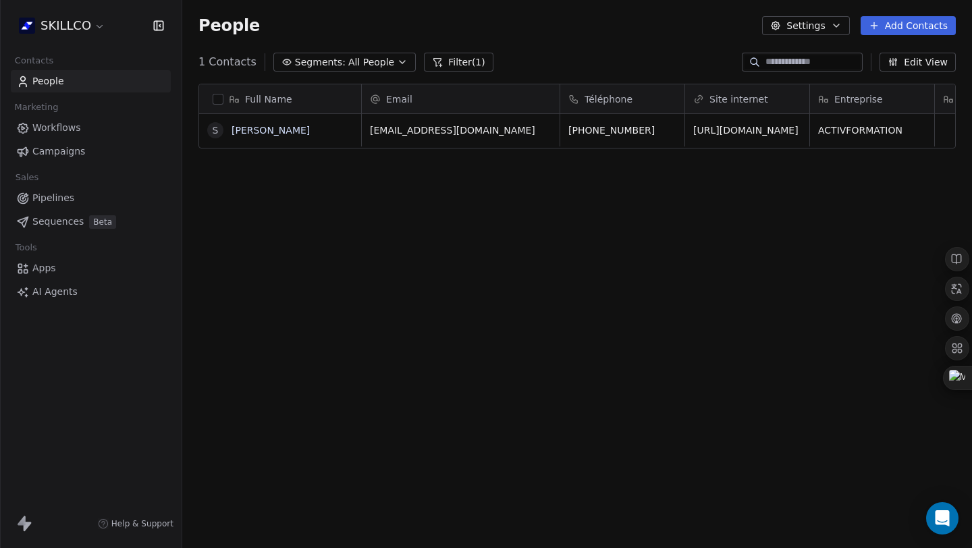
scroll to position [10, 0]
click at [507, 101] on div "Email" at bounding box center [461, 98] width 198 height 29
click at [510, 113] on html "SKILLCO Contacts People Marketing Workflows Campaigns Sales Pipelines Sequences…" at bounding box center [486, 274] width 972 height 548
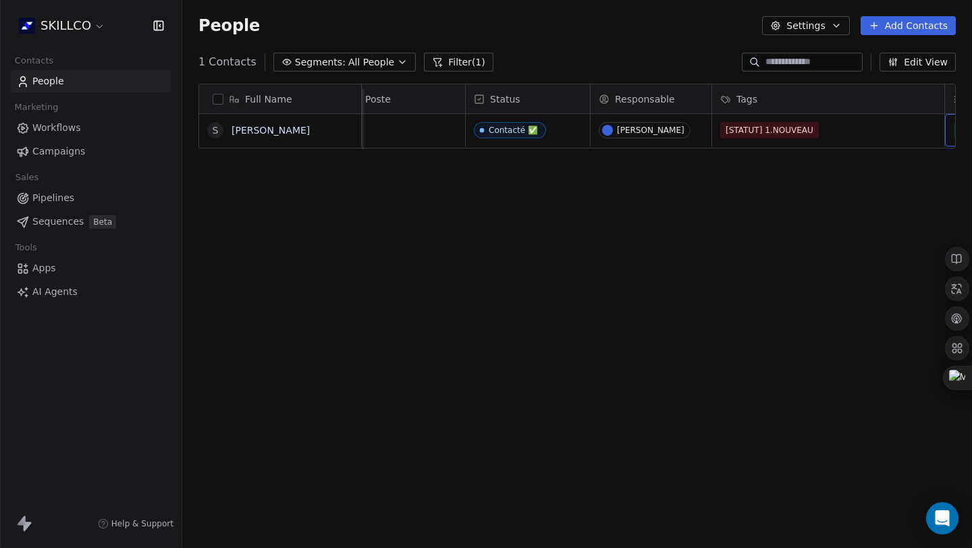
scroll to position [10, 719]
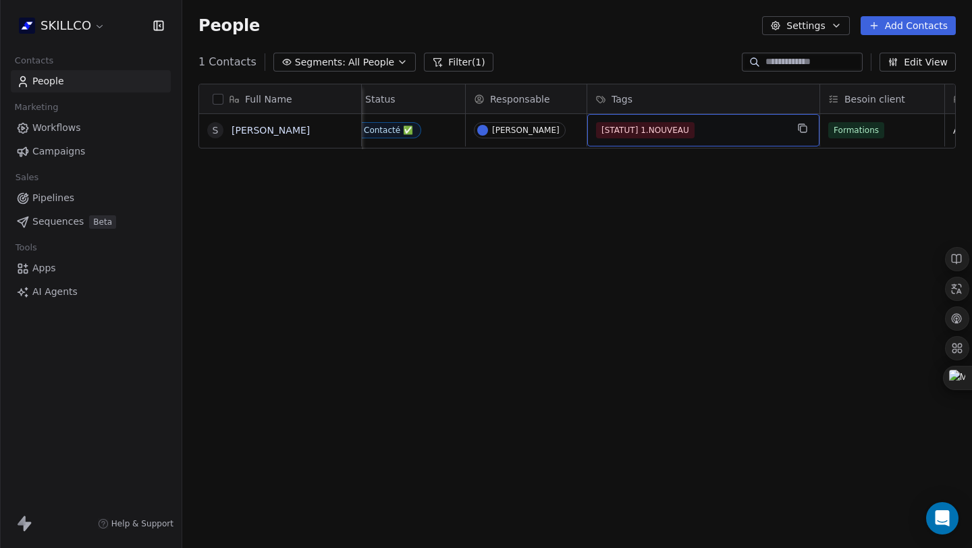
click at [722, 122] on div "[STATUT] 1.NOUVEAU" at bounding box center [691, 130] width 190 height 16
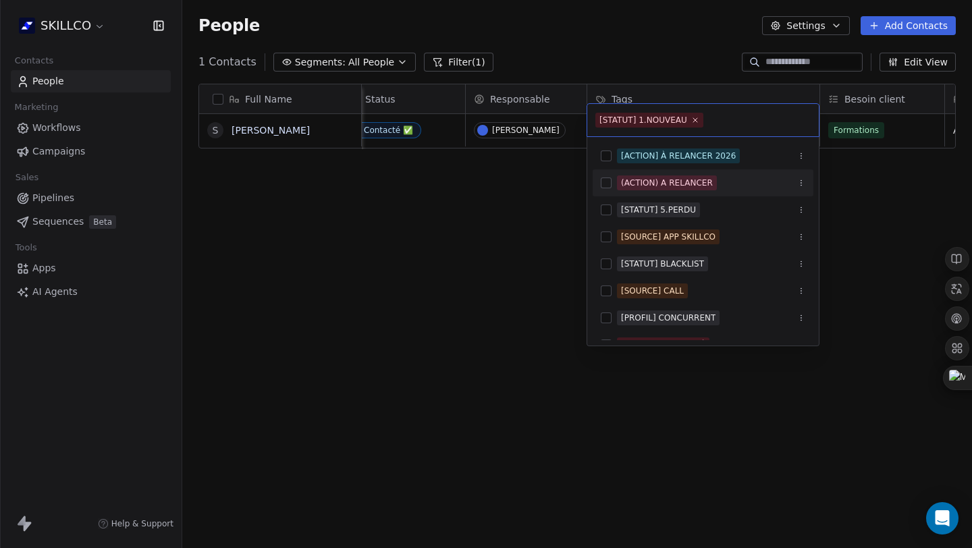
click at [596, 183] on div "(ACTION) A RELANCER" at bounding box center [703, 183] width 221 height 22
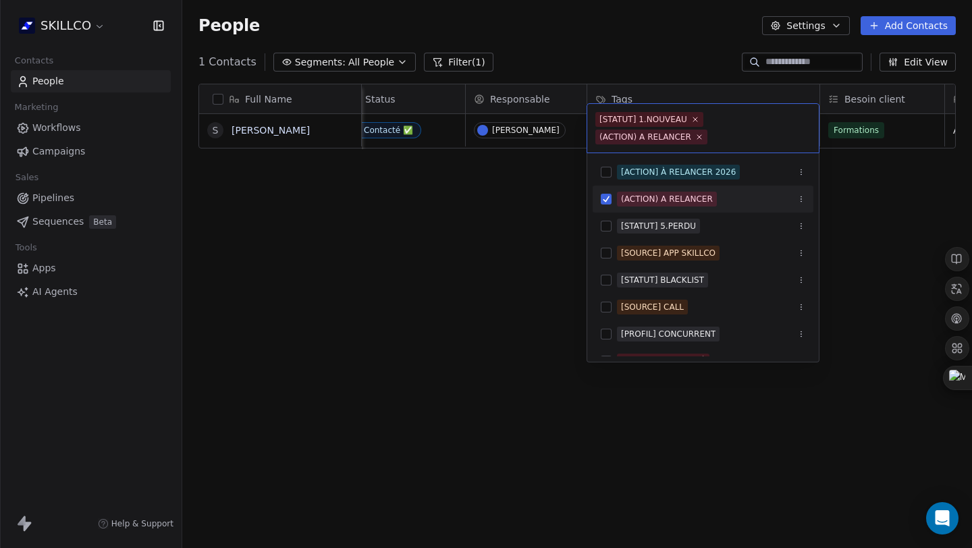
click at [491, 219] on html "SKILLCO Contacts People Marketing Workflows Campaigns Sales Pipelines Sequences…" at bounding box center [486, 274] width 972 height 548
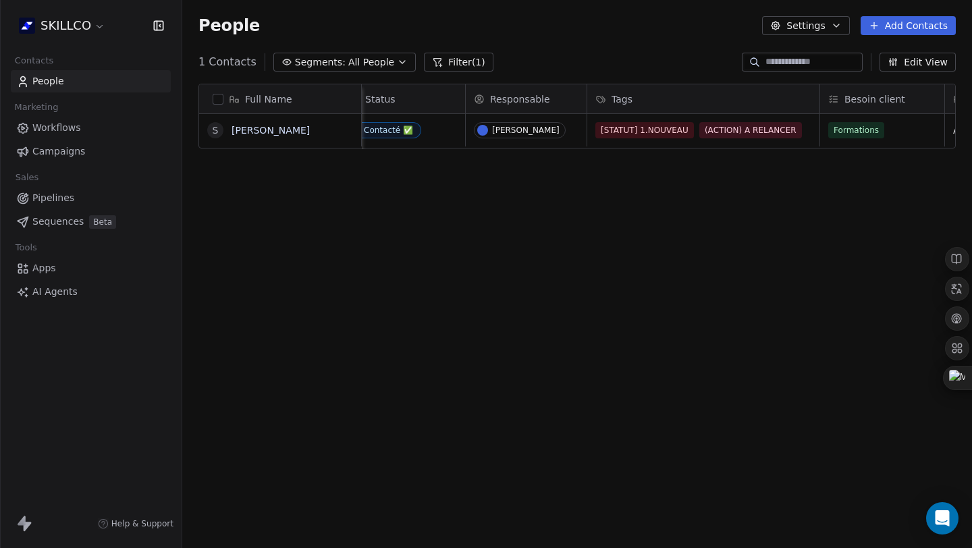
click at [388, 220] on div "Full Name S SAMI HAMMOUD Site internet Entreprise Poste Status Responsable Tags…" at bounding box center [577, 314] width 790 height 483
click at [440, 63] on button "Filter (1)" at bounding box center [459, 62] width 70 height 19
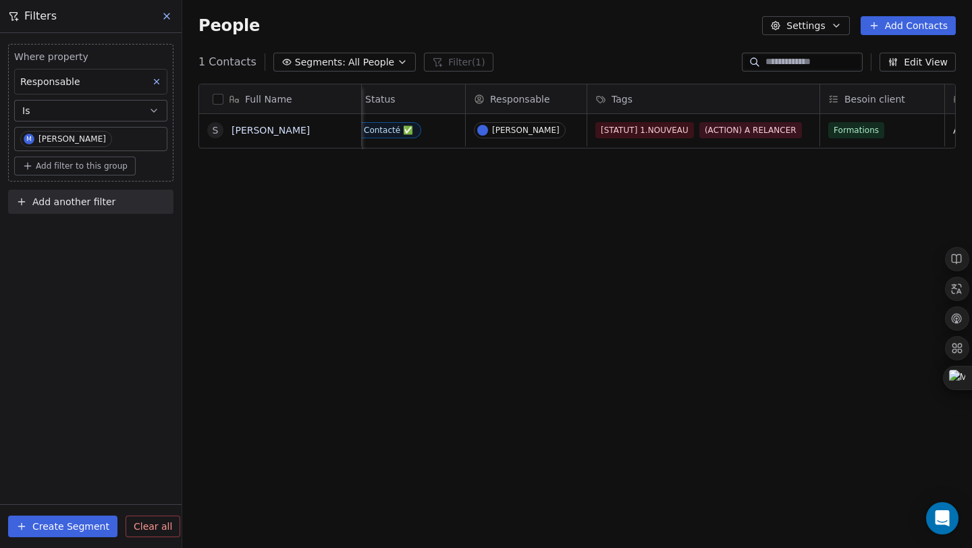
click at [153, 82] on icon at bounding box center [156, 81] width 9 height 9
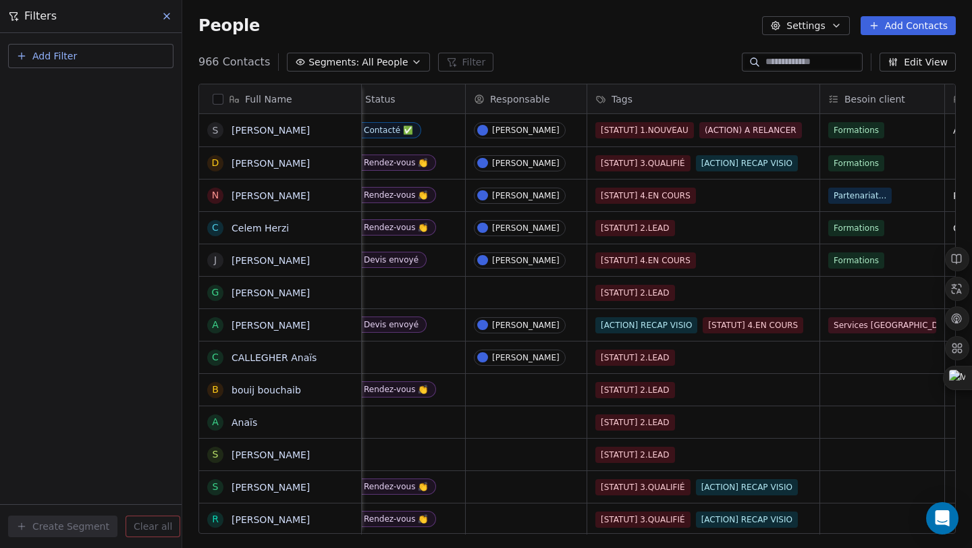
click at [99, 65] on button "Add Filter" at bounding box center [90, 56] width 165 height 24
click at [70, 88] on span "Contact properties" at bounding box center [66, 88] width 88 height 14
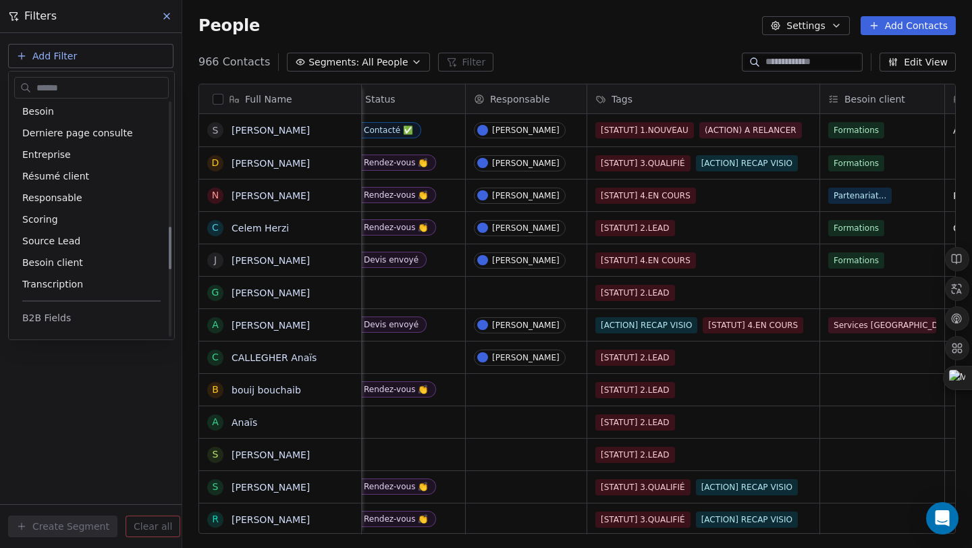
scroll to position [1036, 0]
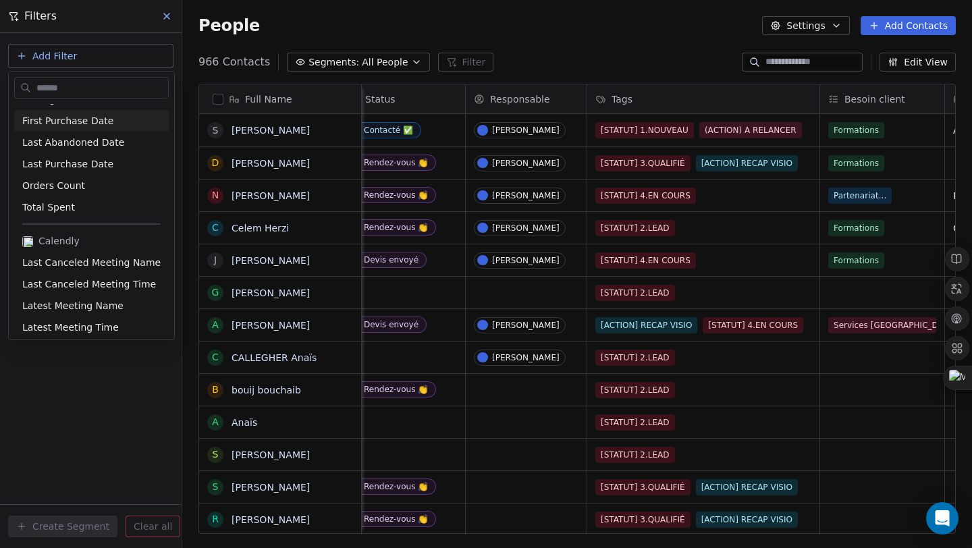
click at [86, 61] on html "SKILLCO Contacts People Marketing Workflows Campaigns Sales Pipelines Sequences…" at bounding box center [486, 274] width 972 height 548
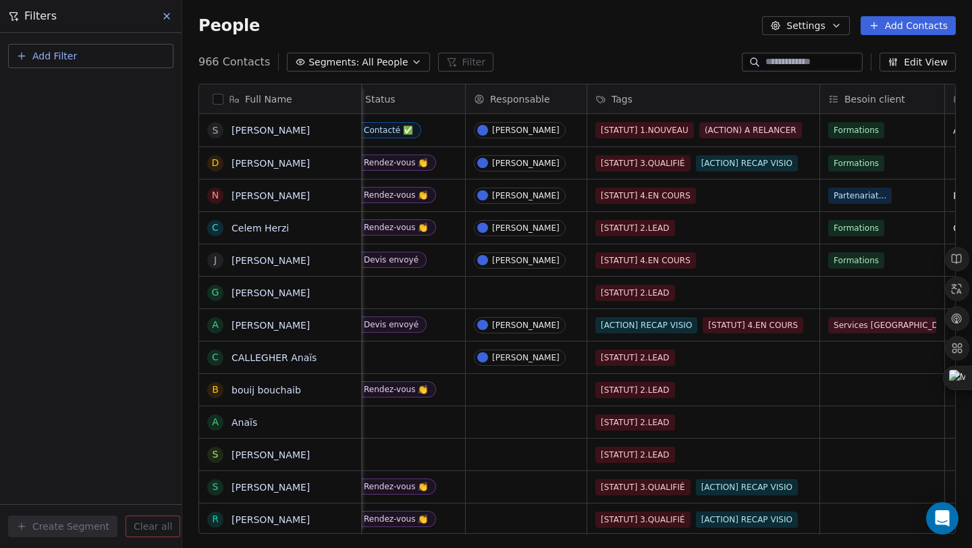
click at [28, 55] on button "Add Filter" at bounding box center [90, 56] width 165 height 24
click at [84, 114] on span "Contact activity" at bounding box center [59, 110] width 75 height 14
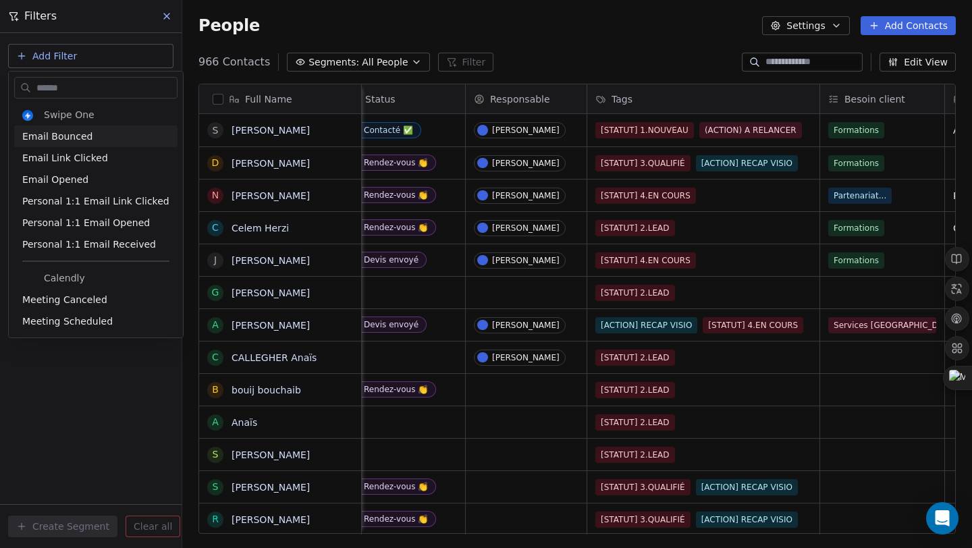
click at [68, 82] on input "text" at bounding box center [105, 88] width 143 height 20
click at [71, 70] on html "SKILLCO Contacts People Marketing Workflows Campaigns Sales Pipelines Sequences…" at bounding box center [486, 274] width 972 height 548
click at [80, 52] on html "SKILLCO Contacts People Marketing Workflows Campaigns Sales Pipelines Sequences…" at bounding box center [486, 274] width 972 height 548
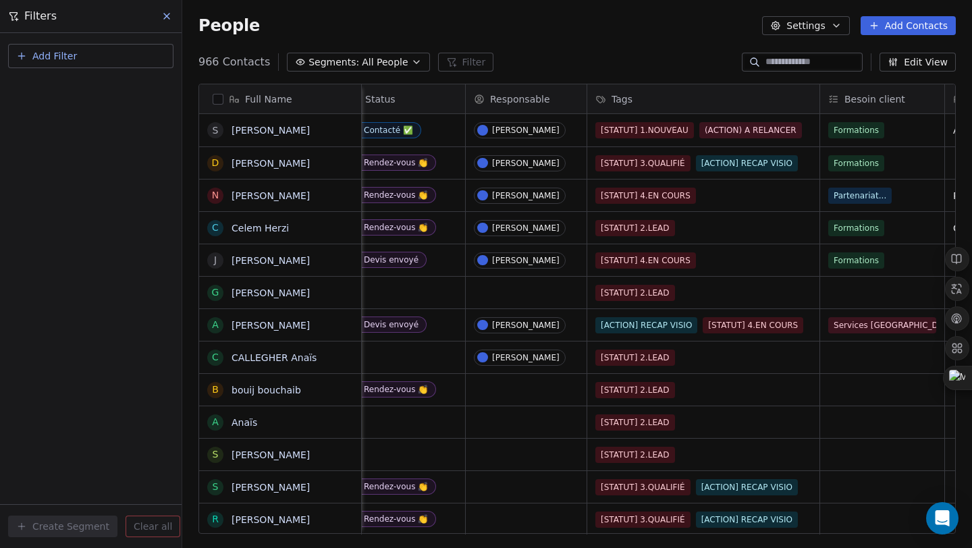
click at [52, 53] on span "Add Filter" at bounding box center [54, 56] width 45 height 14
click at [70, 86] on span "Contact properties" at bounding box center [66, 88] width 88 height 14
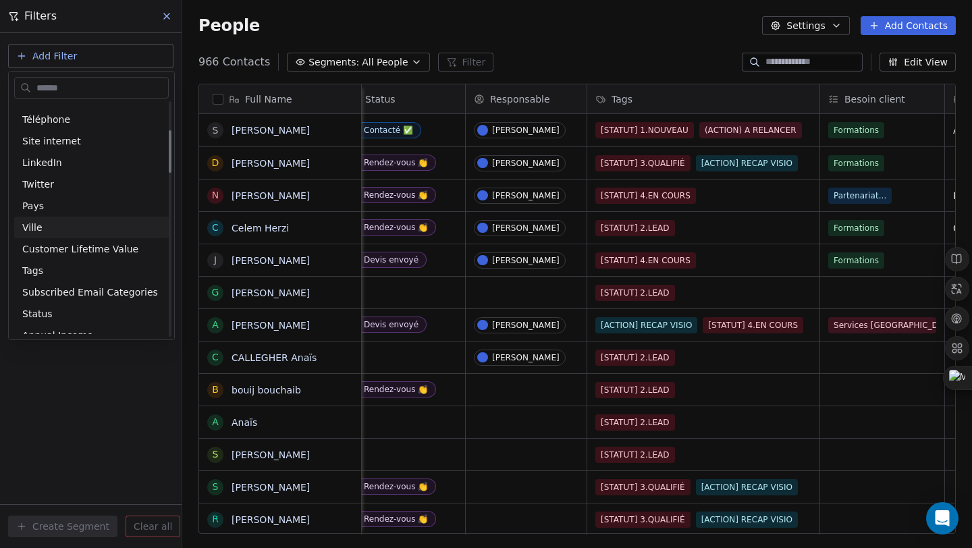
scroll to position [71, 0]
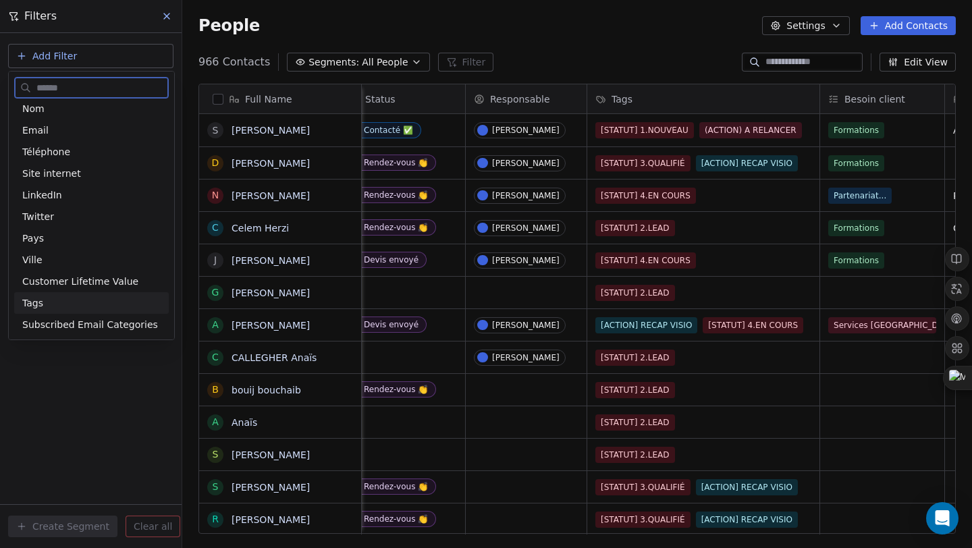
click at [70, 306] on div "Tags" at bounding box center [91, 303] width 138 height 14
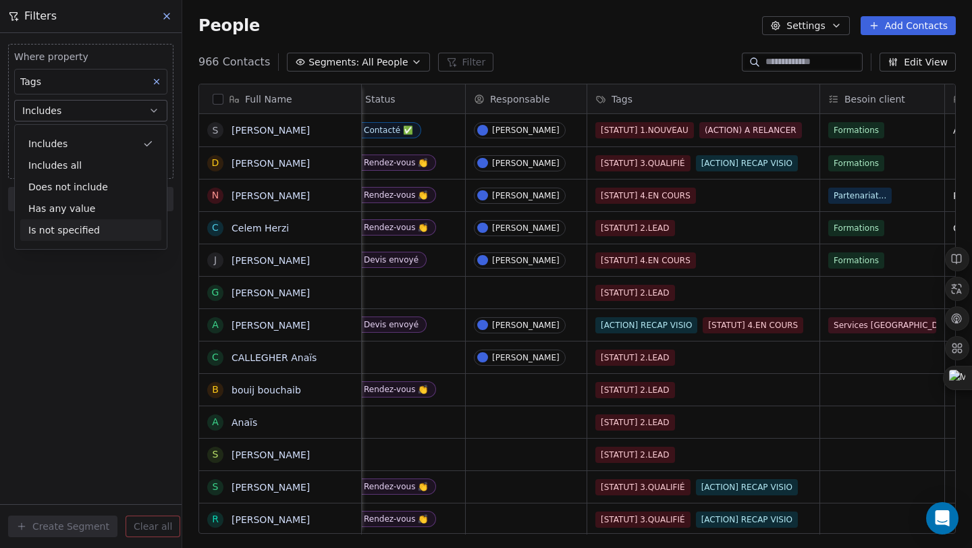
click at [98, 304] on div "Where property Tags Includes Select Tags Add filter to this group Add another f…" at bounding box center [91, 290] width 182 height 515
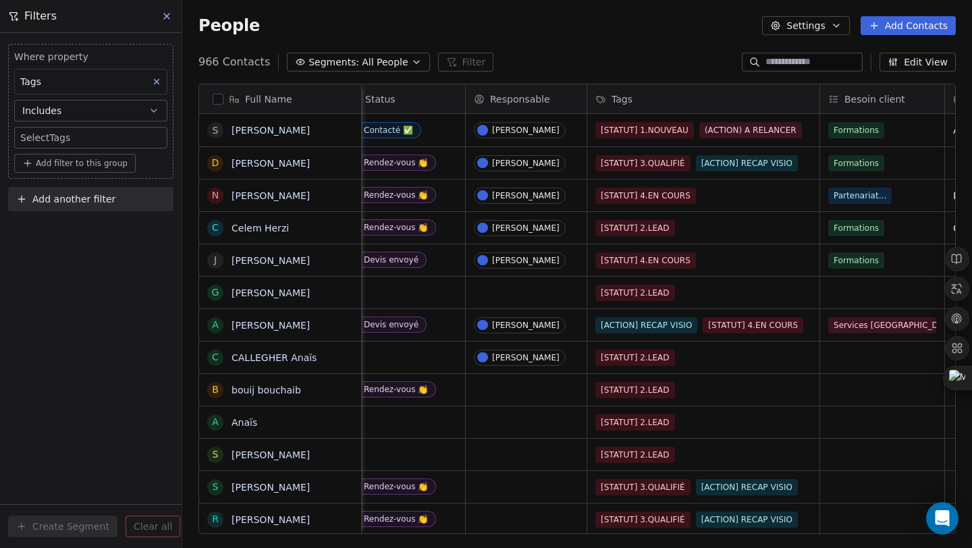
click at [72, 142] on body "SKILLCO Contacts People Marketing Workflows Campaigns Sales Pipelines Sequences…" at bounding box center [486, 274] width 972 height 548
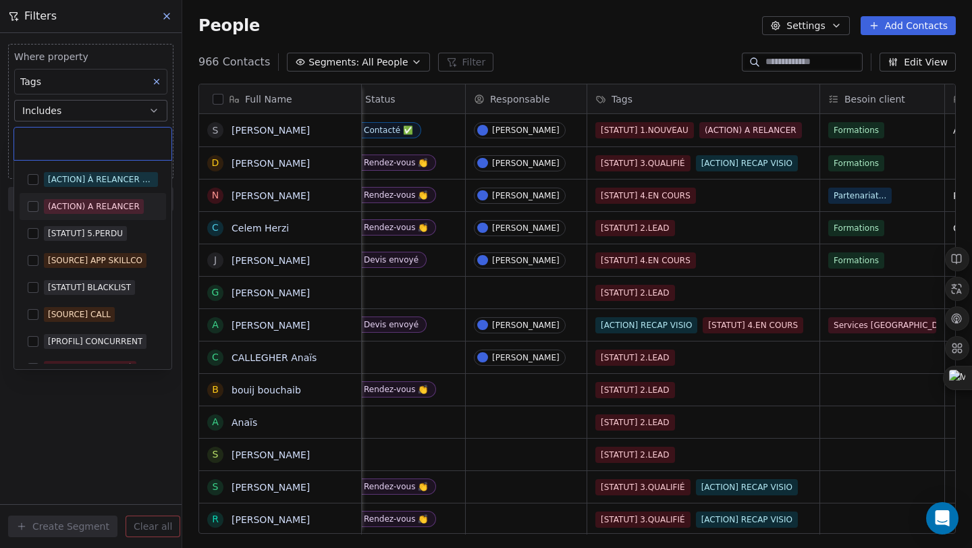
click at [37, 203] on button "Suggestions" at bounding box center [33, 206] width 11 height 11
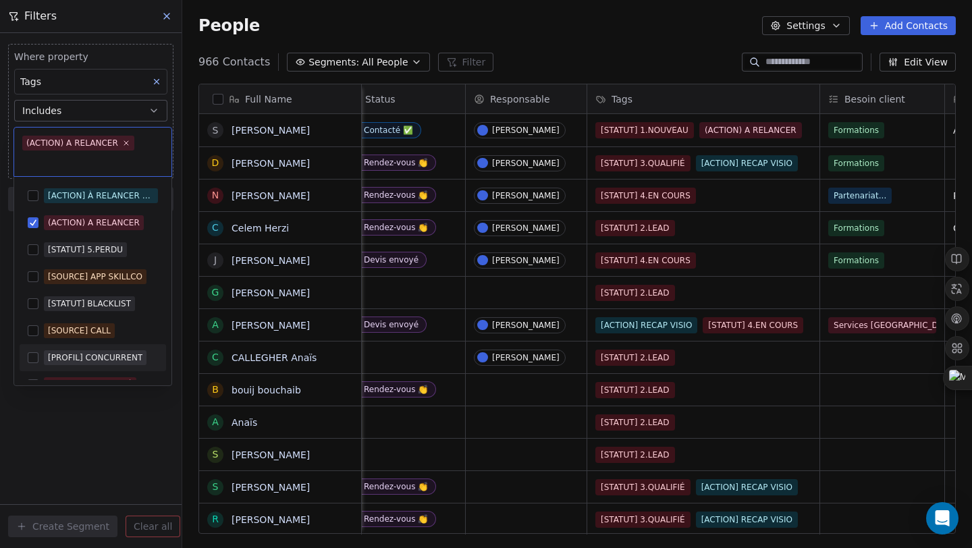
click at [92, 441] on html "SKILLCO Contacts People Marketing Workflows Campaigns Sales Pipelines Sequences…" at bounding box center [486, 274] width 972 height 548
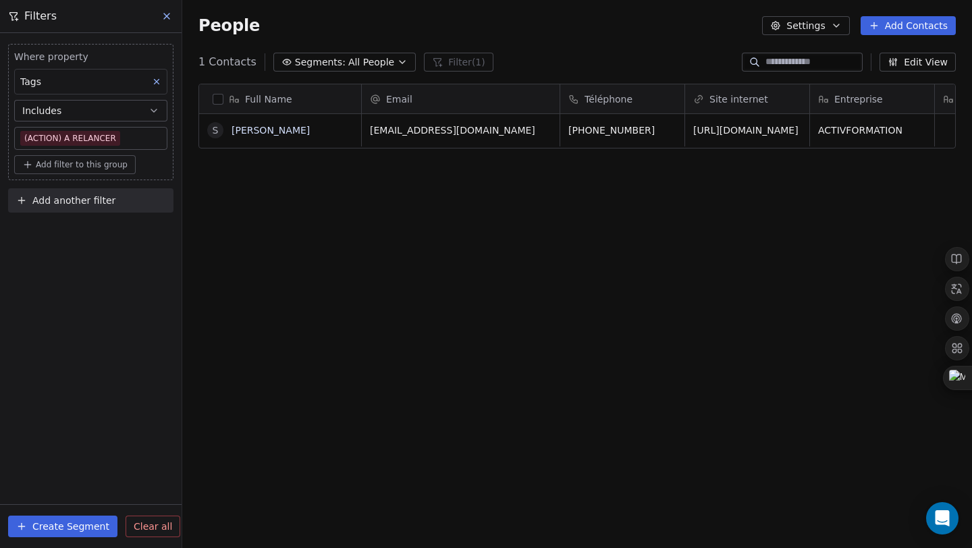
scroll to position [472, 780]
click at [69, 78] on div "Tags" at bounding box center [90, 82] width 153 height 26
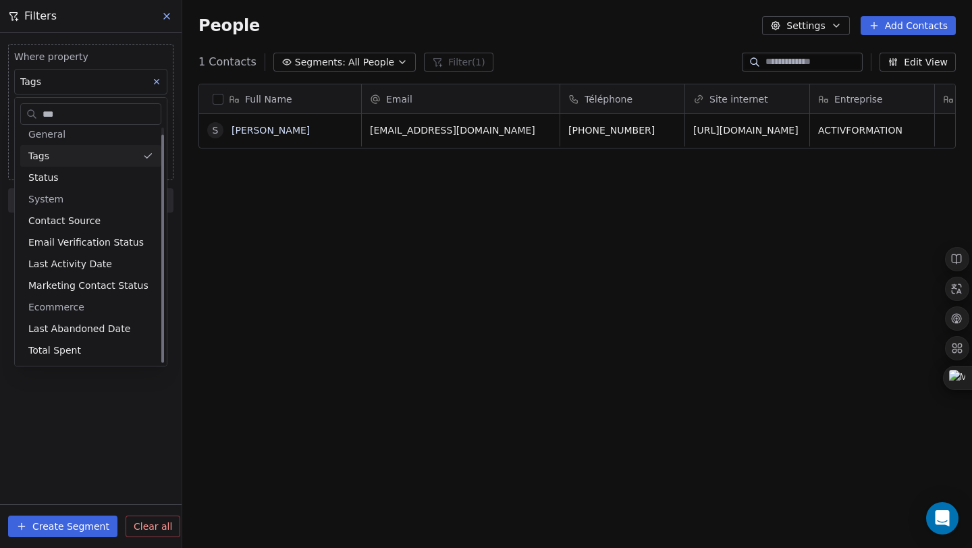
scroll to position [0, 0]
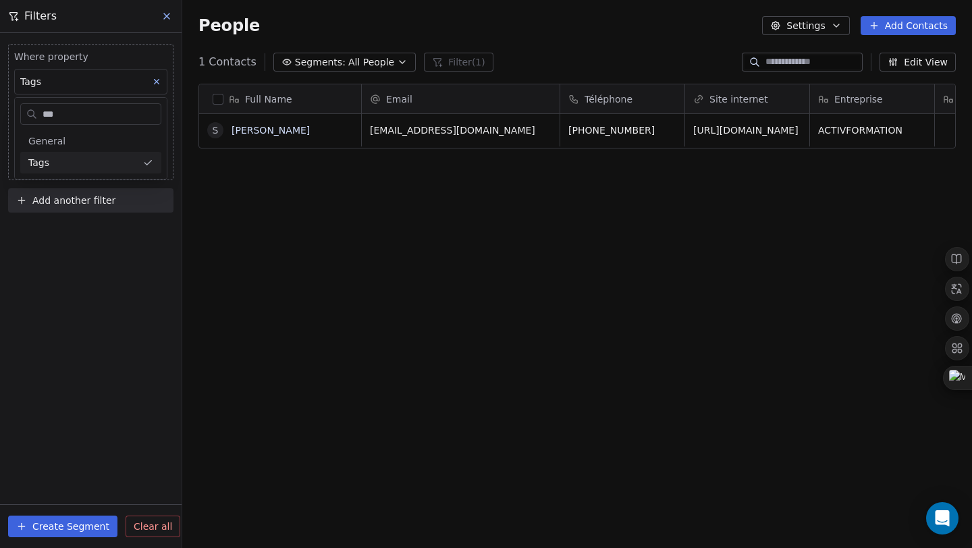
type input "***"
click at [87, 159] on div "Tags" at bounding box center [82, 163] width 109 height 14
click at [172, 21] on button at bounding box center [167, 16] width 20 height 19
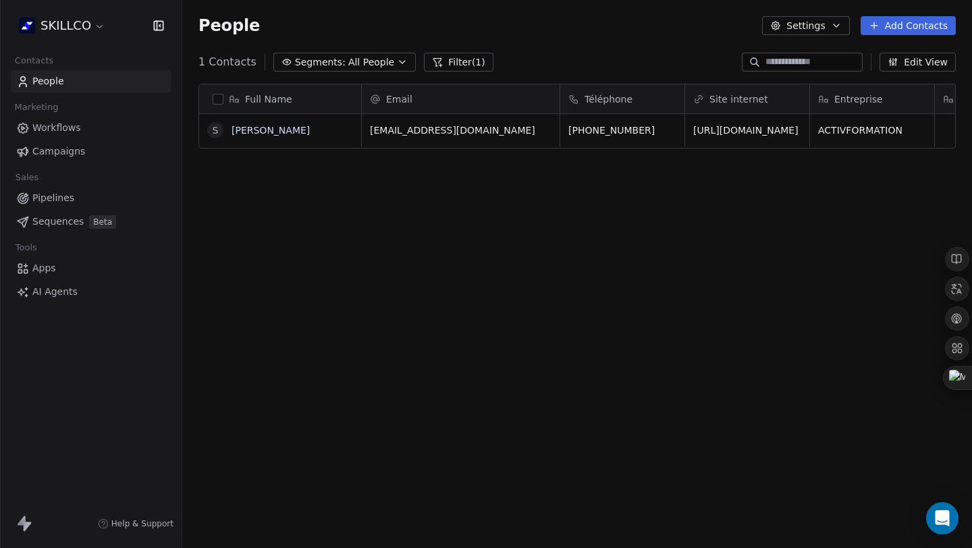
click at [47, 131] on span "Workflows" at bounding box center [56, 128] width 49 height 14
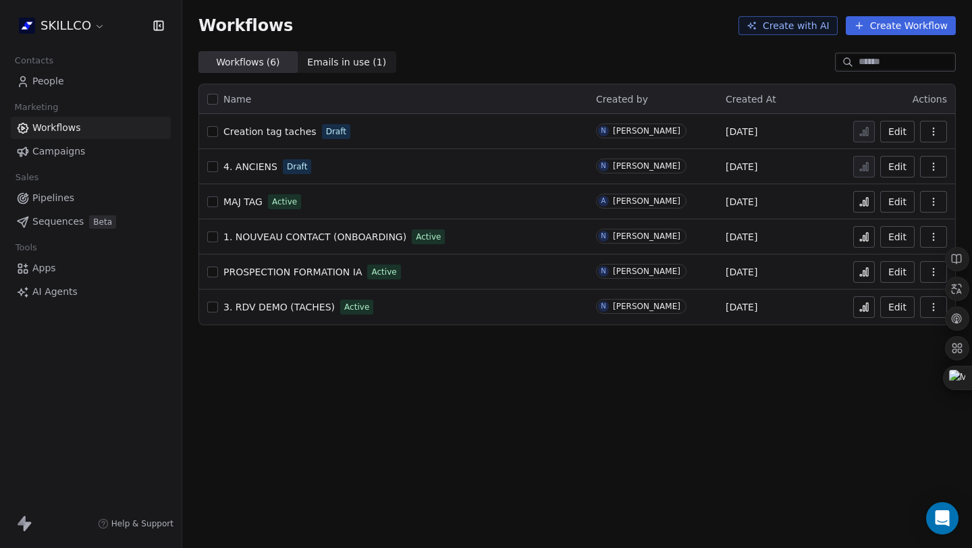
click at [319, 232] on span "1. NOUVEAU CONTACT (ONBOARDING)" at bounding box center [314, 237] width 183 height 11
